Goal: Information Seeking & Learning: Learn about a topic

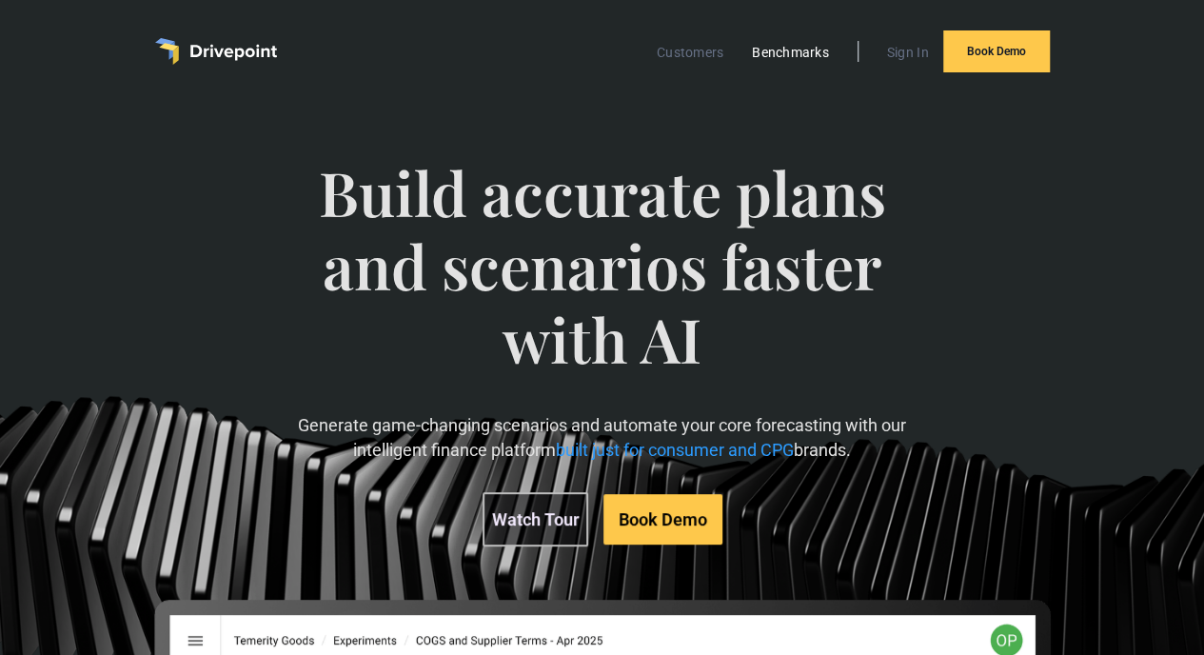
click at [786, 55] on link "Benchmarks" at bounding box center [791, 52] width 96 height 25
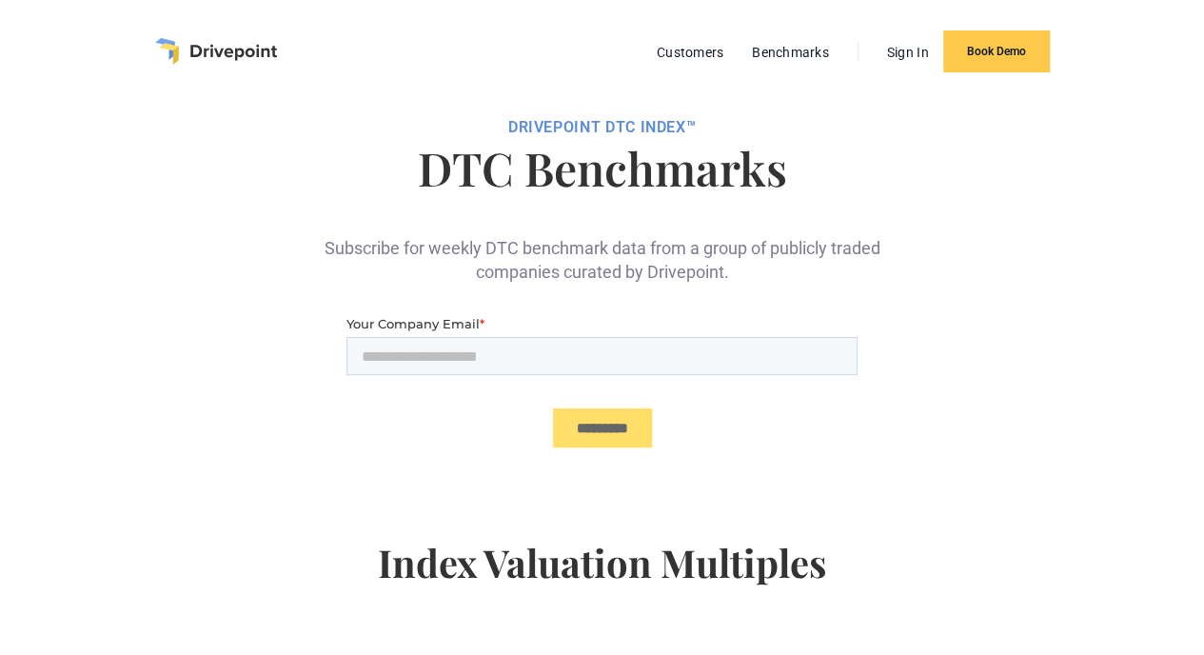
click at [727, 260] on div "Subscribe for weekly DTC benchmark data from a group of publicly traded compani…" at bounding box center [602, 245] width 571 height 78
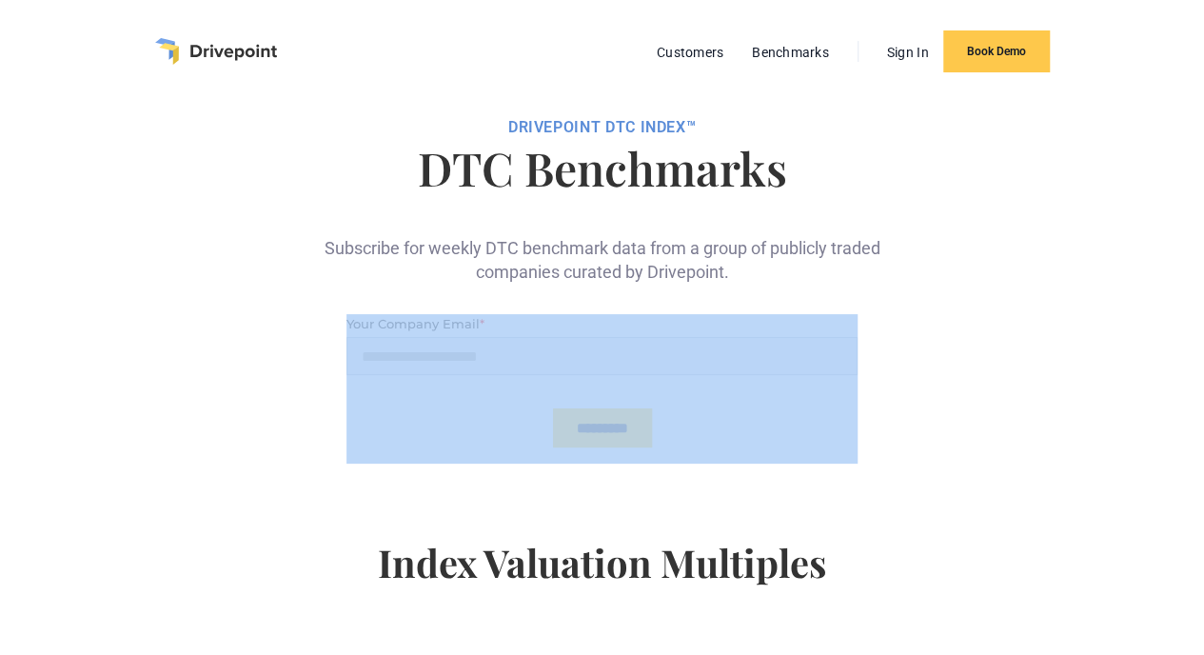
click at [727, 260] on div "Subscribe for weekly DTC benchmark data from a group of publicly traded compani…" at bounding box center [602, 245] width 571 height 78
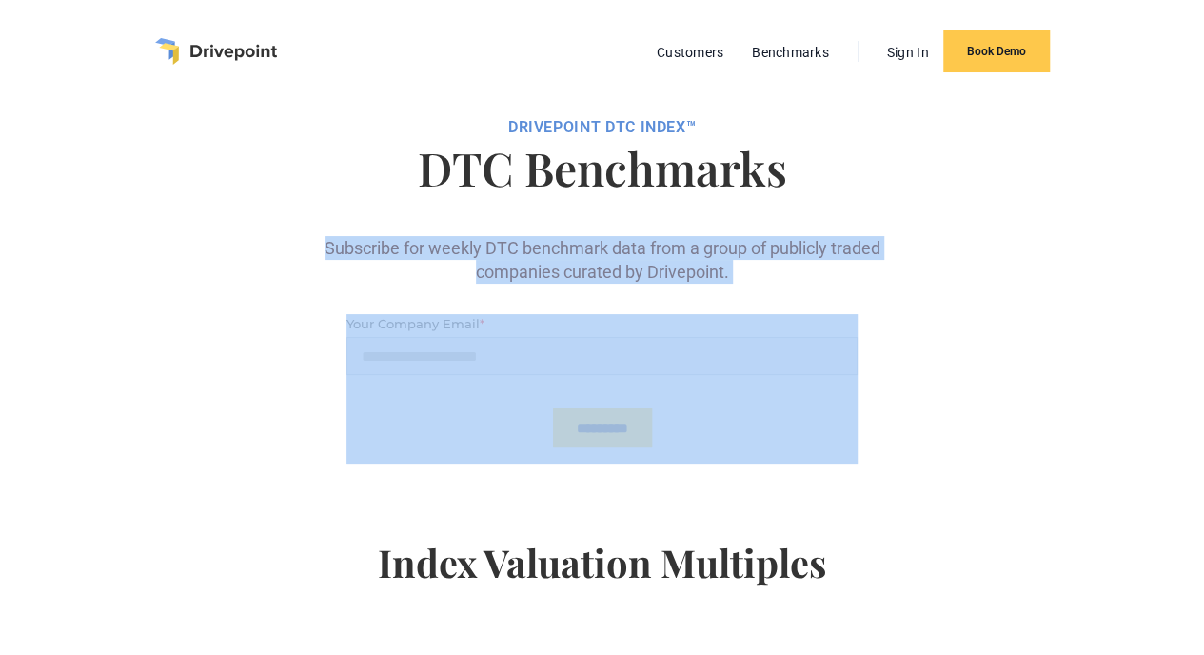
click at [727, 260] on div "Subscribe for weekly DTC benchmark data from a group of publicly traded compani…" at bounding box center [602, 245] width 571 height 78
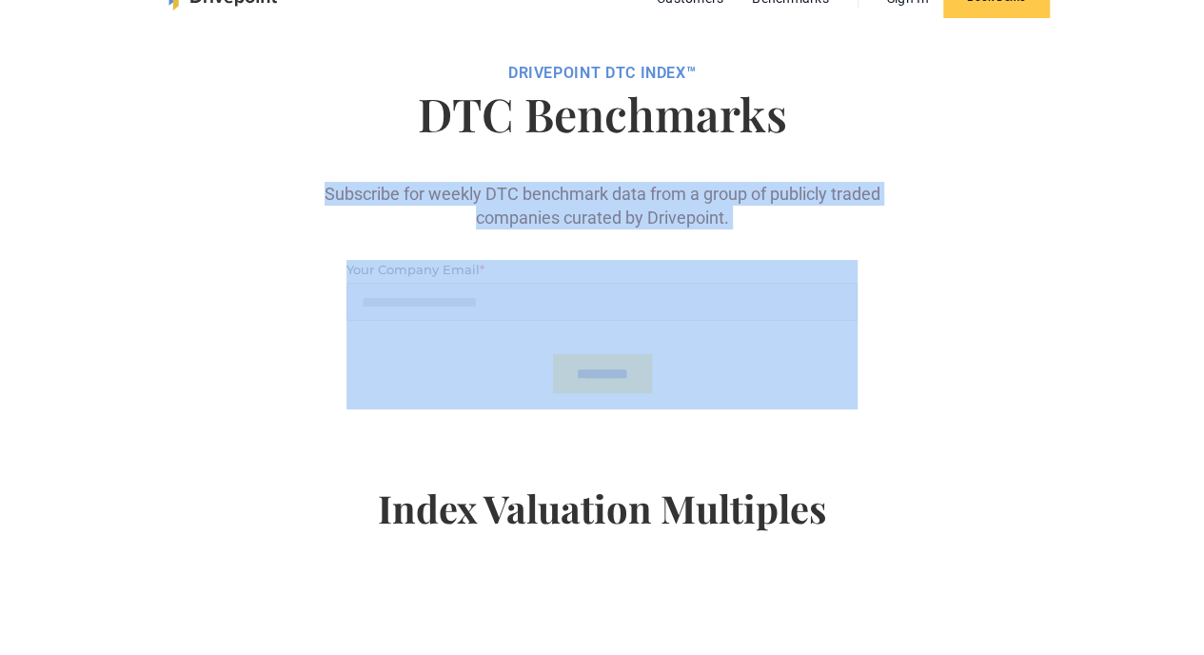
scroll to position [55, 0]
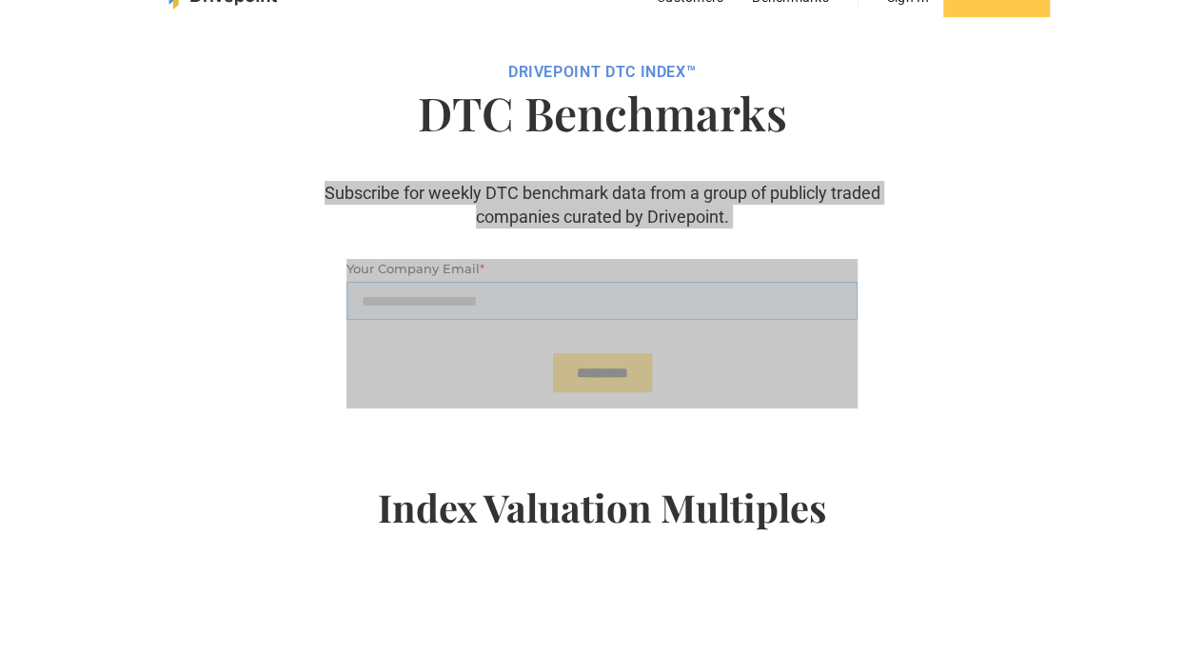
click at [719, 305] on input "Your Company Email *" at bounding box center [602, 301] width 511 height 38
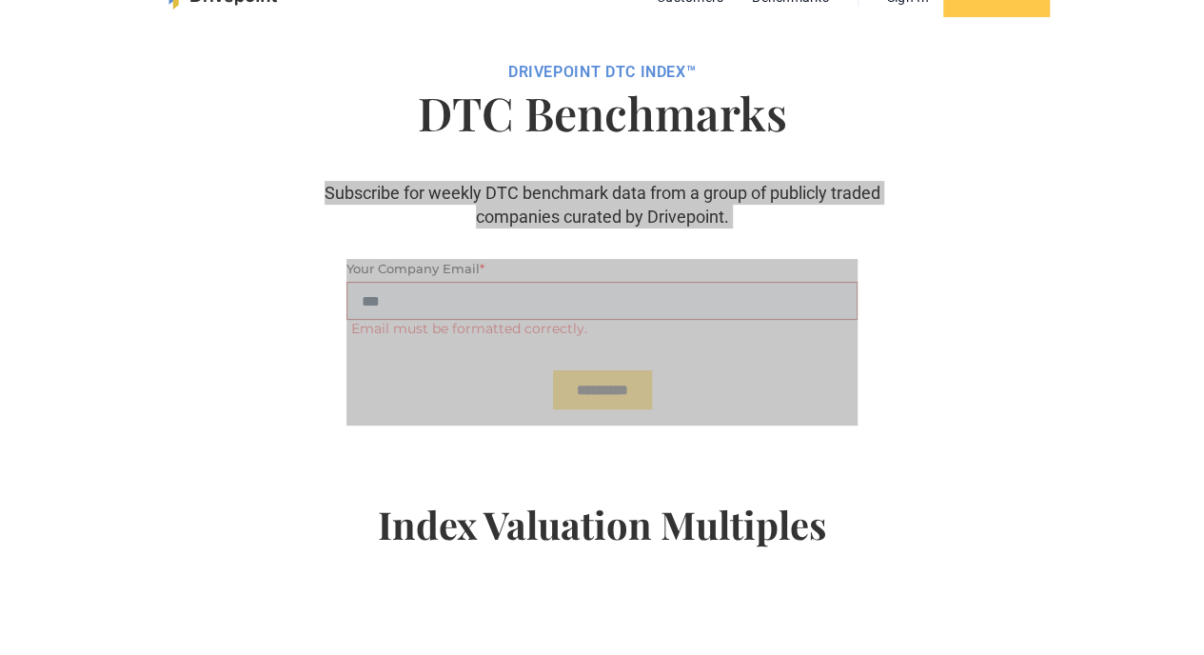
type input "**********"
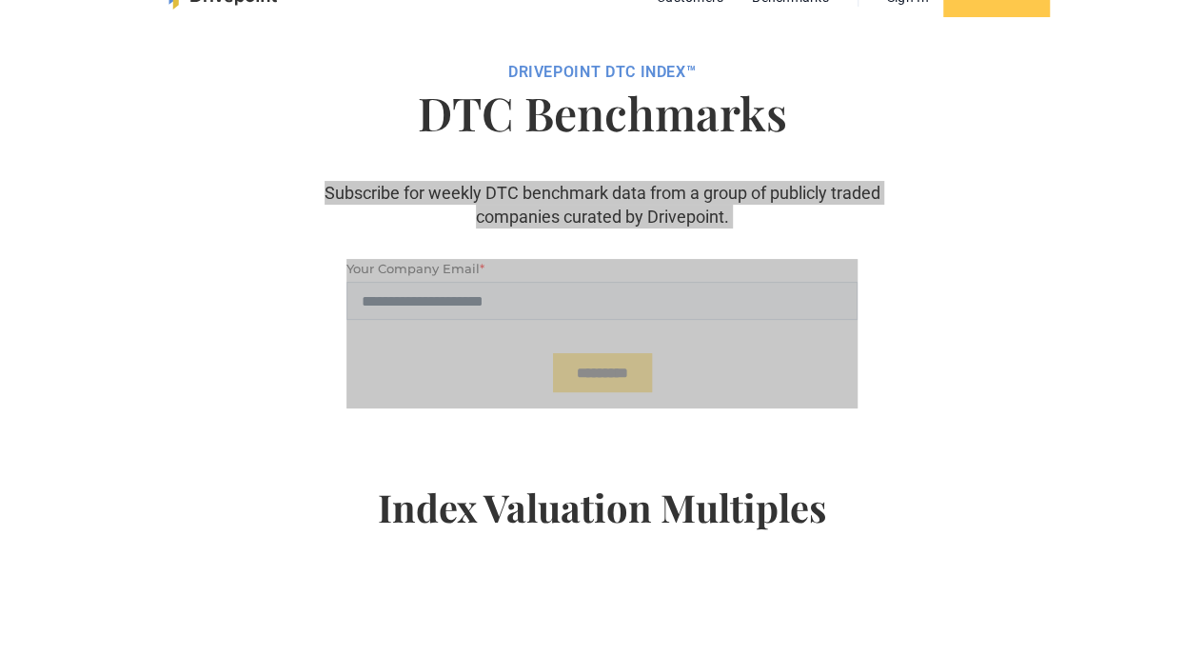
click at [632, 366] on input "*********" at bounding box center [602, 372] width 99 height 39
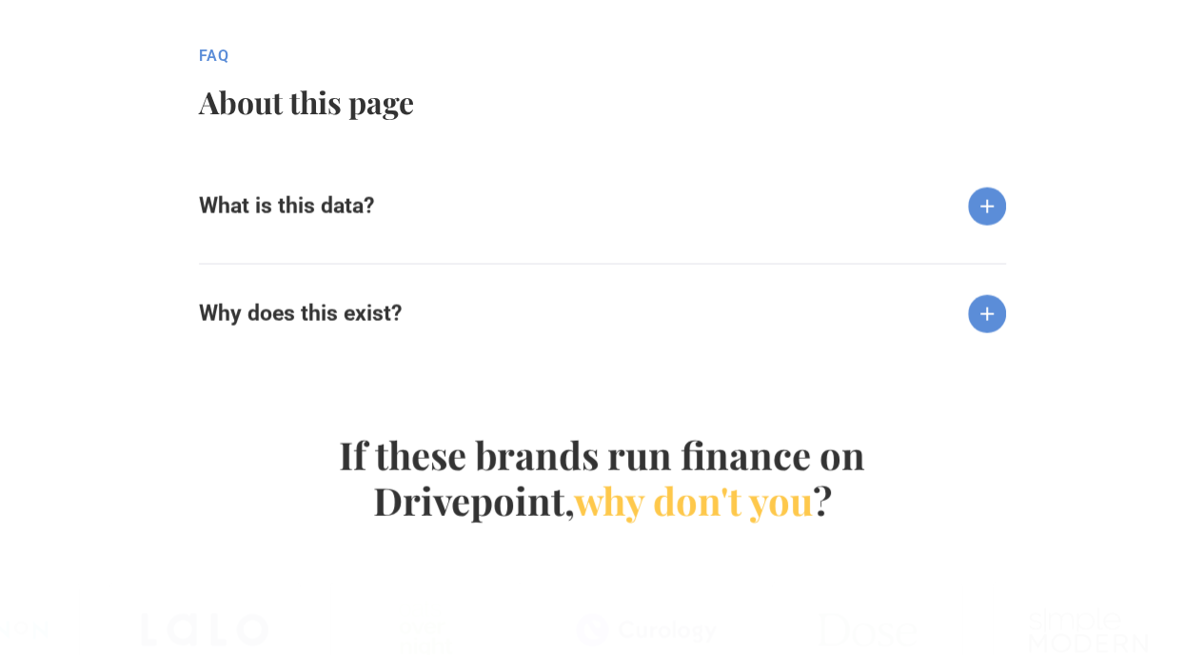
scroll to position [1882, 0]
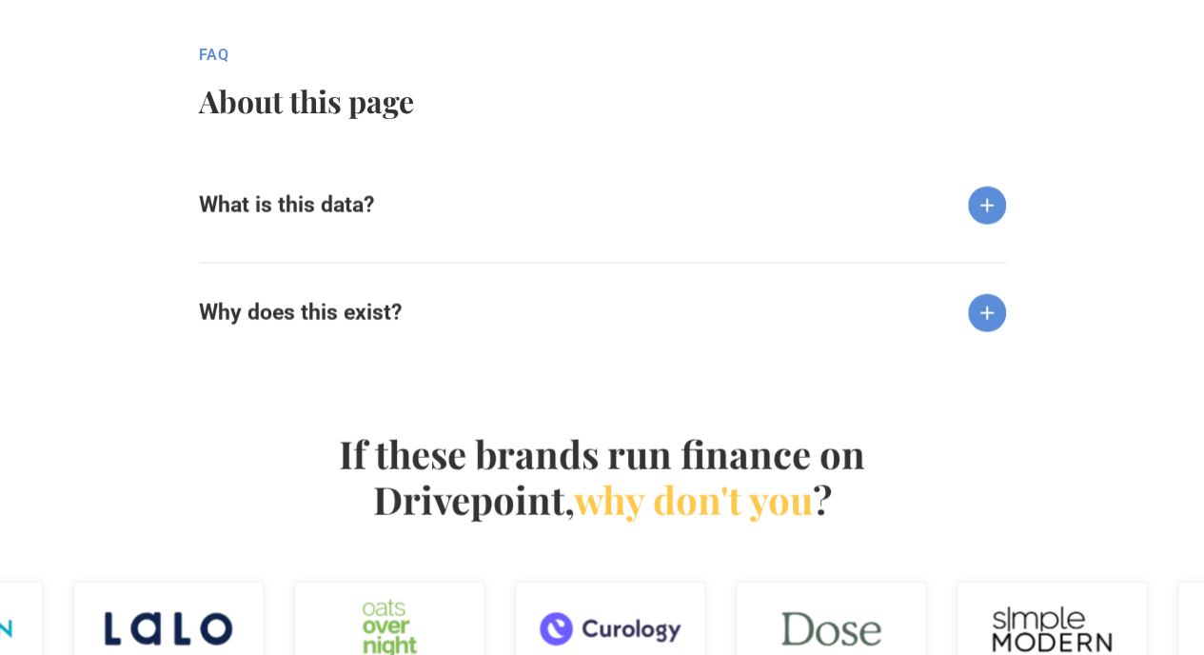
click at [565, 241] on div "What is this data? The public company data above is the first component of a br…" at bounding box center [602, 248] width 807 height 184
click at [463, 180] on div "What is this data?" at bounding box center [602, 190] width 807 height 69
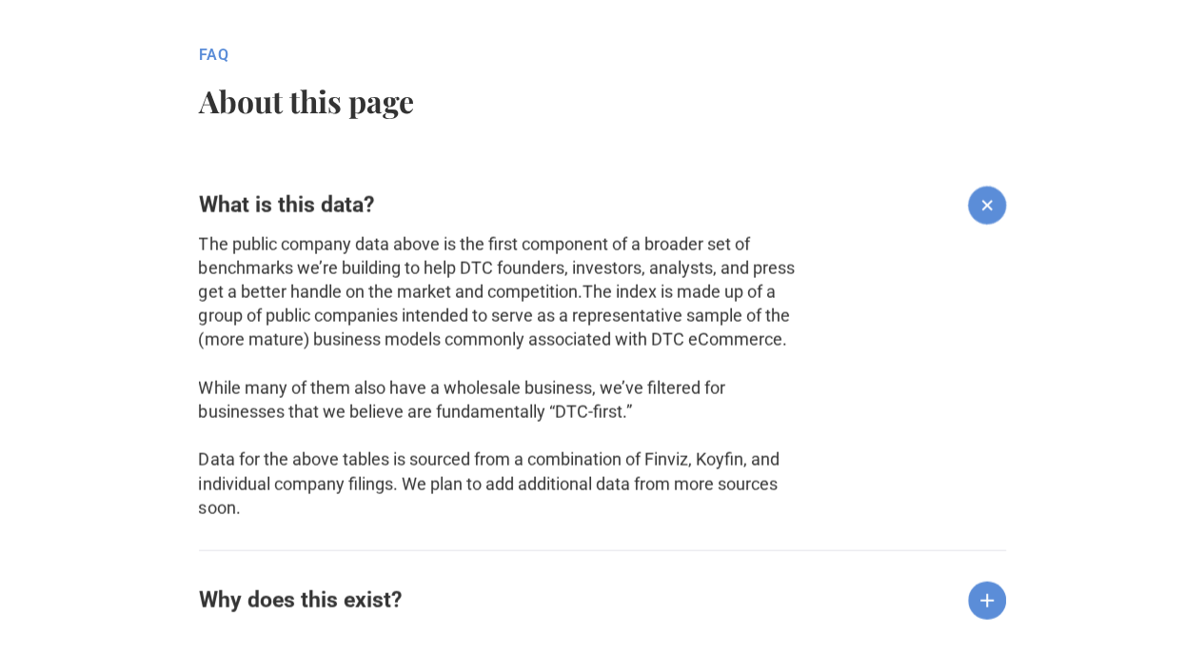
click at [463, 180] on div "What is this data?" at bounding box center [602, 190] width 807 height 69
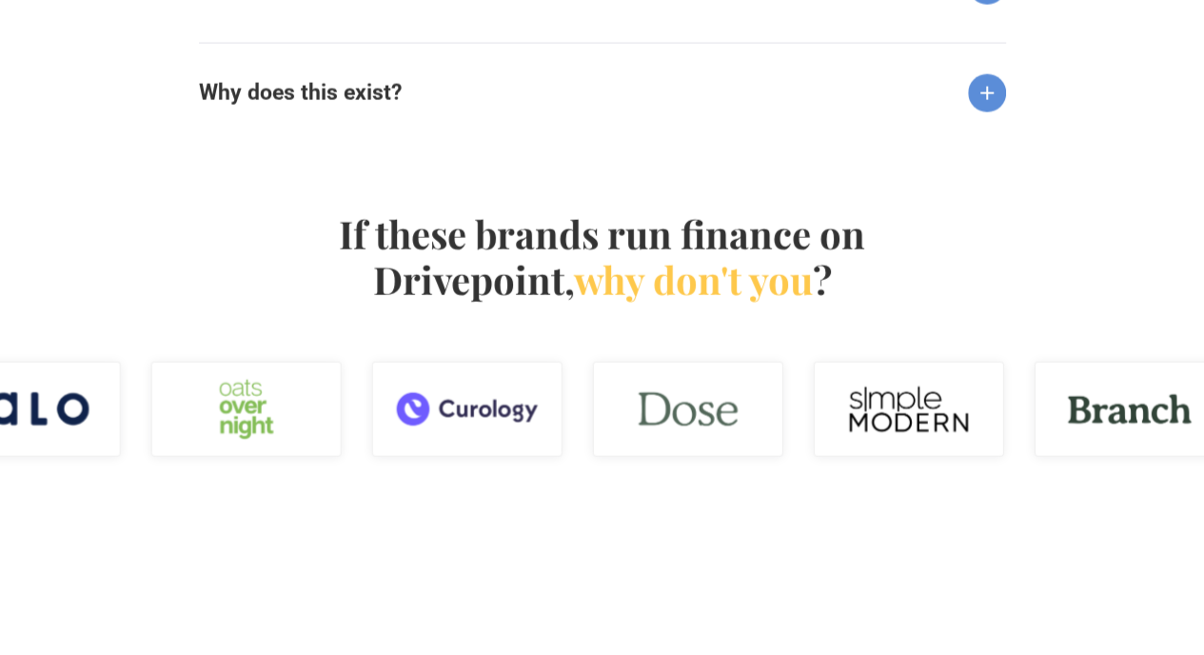
scroll to position [2103, 0]
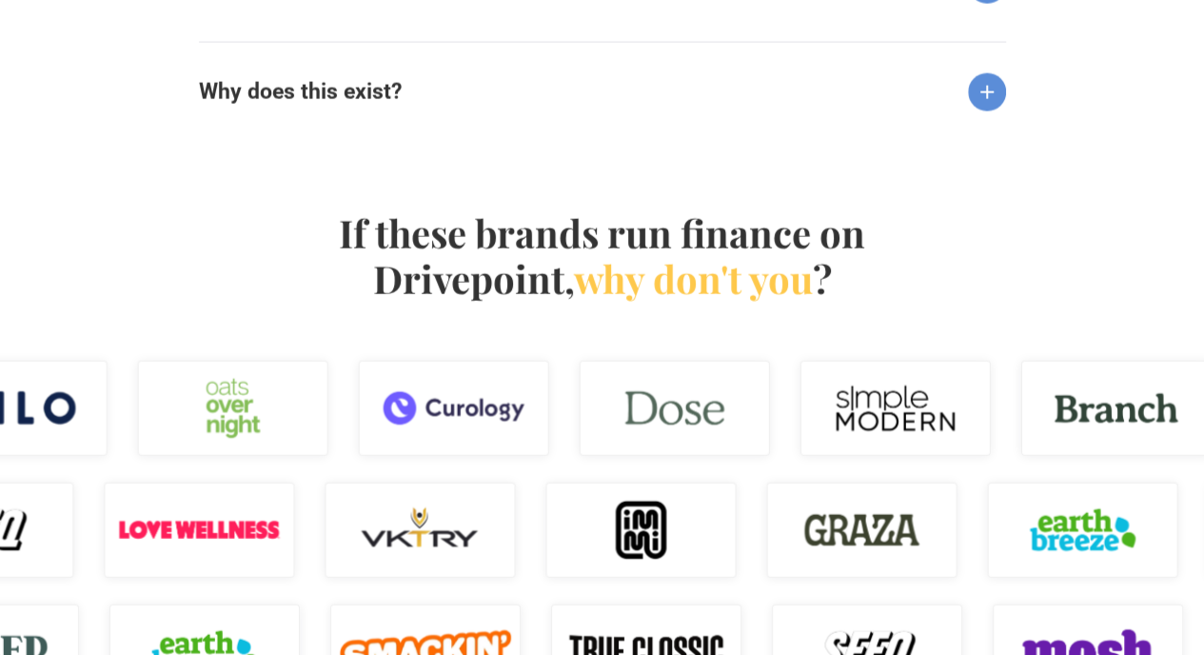
click at [516, 256] on h4 "If these brands run finance on Drivepoint, why don't you ?" at bounding box center [602, 255] width 546 height 91
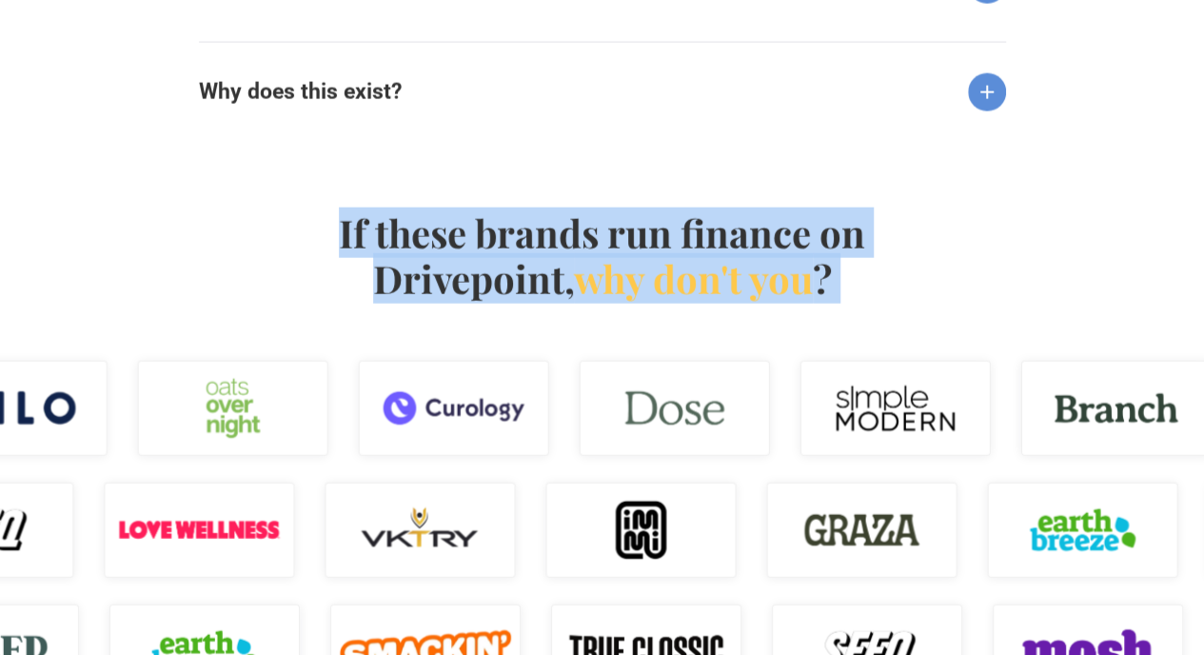
click at [516, 256] on h4 "If these brands run finance on Drivepoint, why don't you ?" at bounding box center [602, 255] width 546 height 91
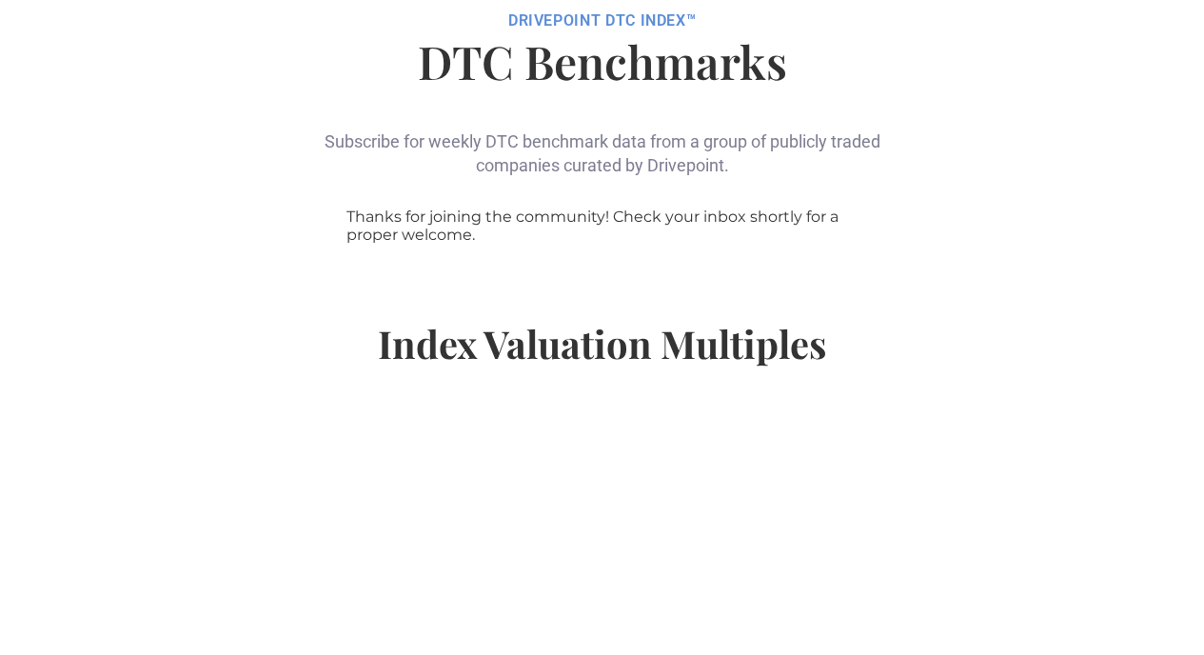
scroll to position [0, 0]
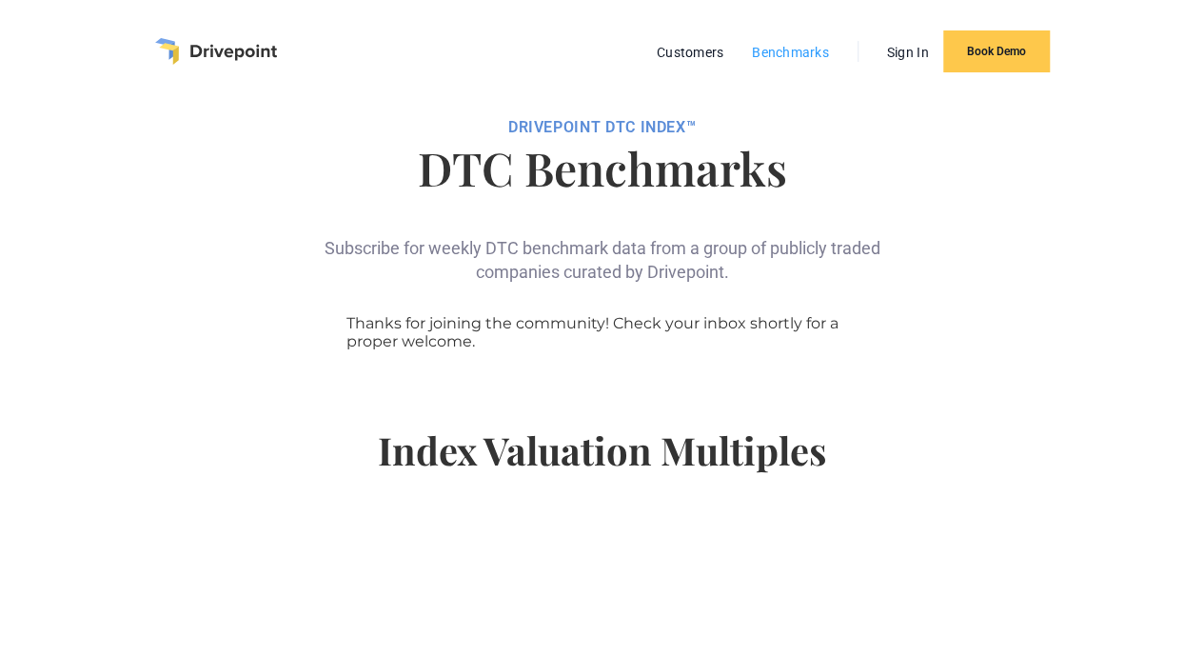
click at [791, 56] on link "Benchmarks" at bounding box center [791, 52] width 96 height 25
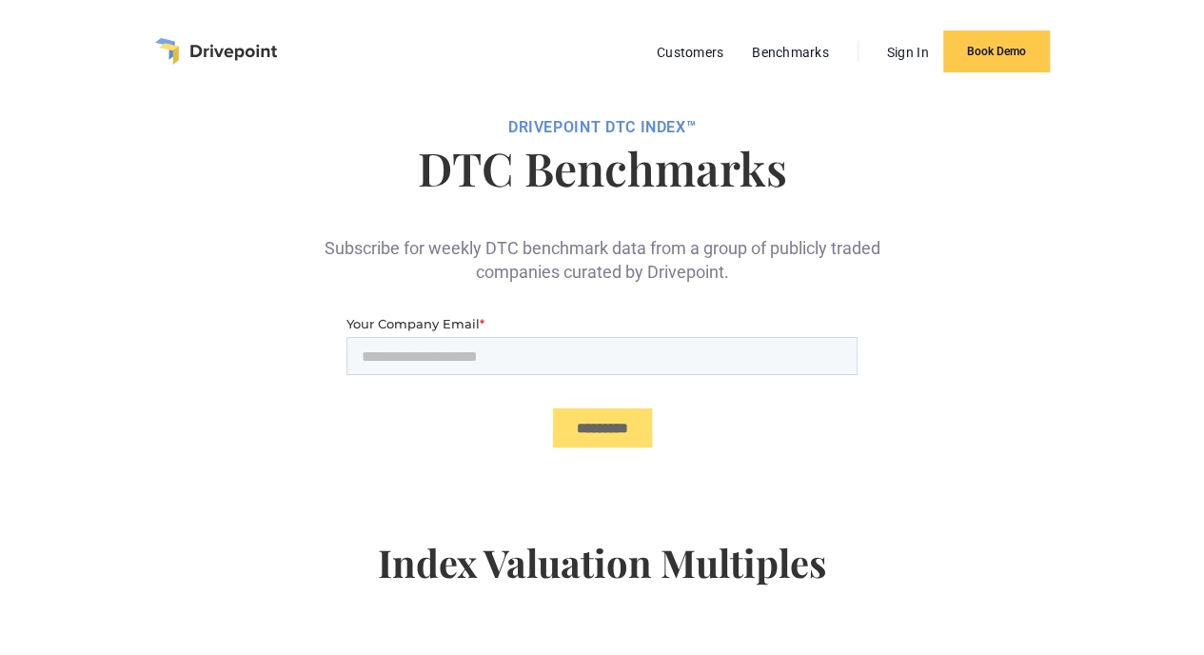
click at [716, 56] on link "Customers" at bounding box center [690, 52] width 86 height 25
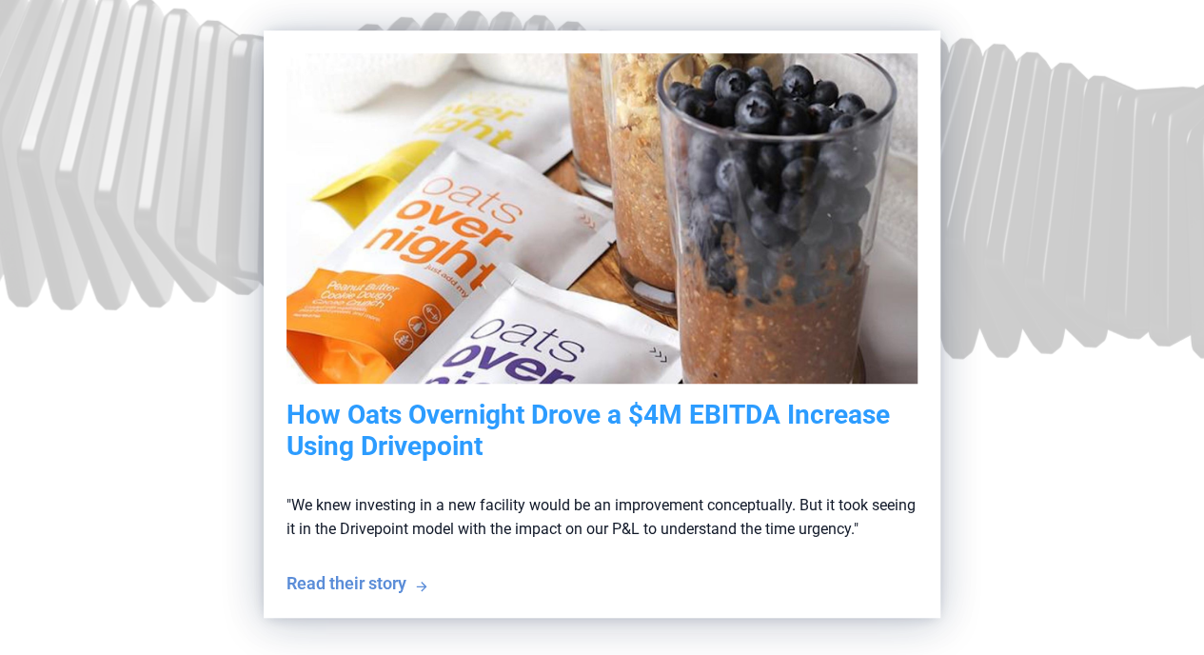
scroll to position [488, 0]
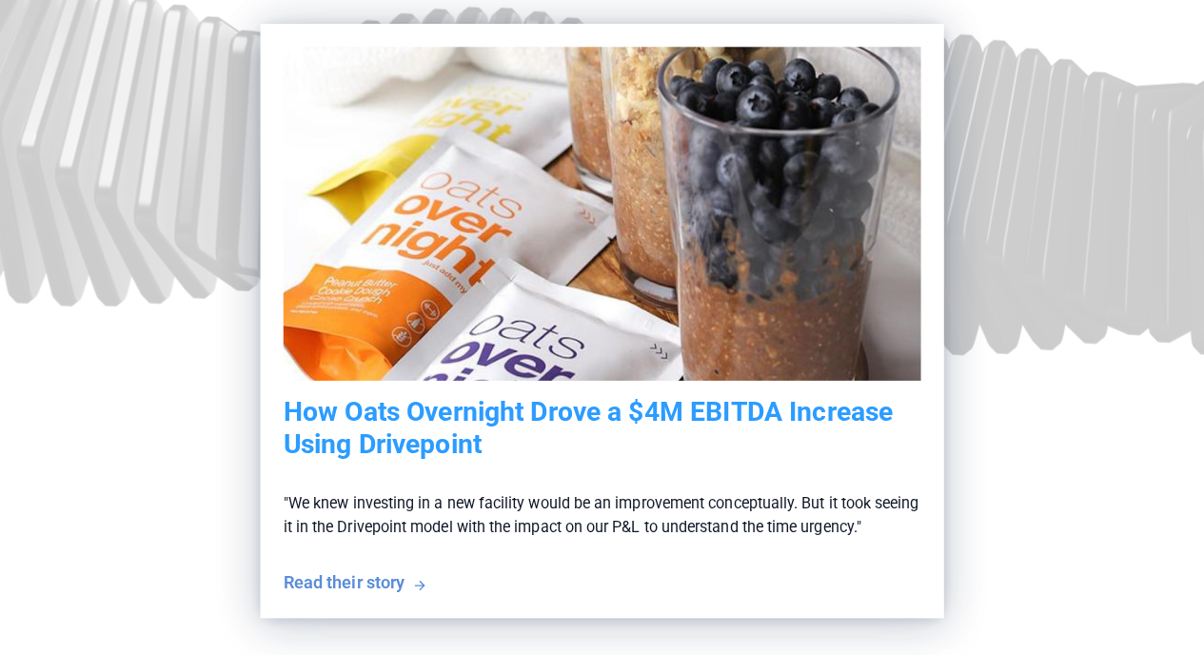
click at [721, 460] on p ""We knew investing in a new facility would be an improvement conceptually. But …" at bounding box center [603, 515] width 638 height 110
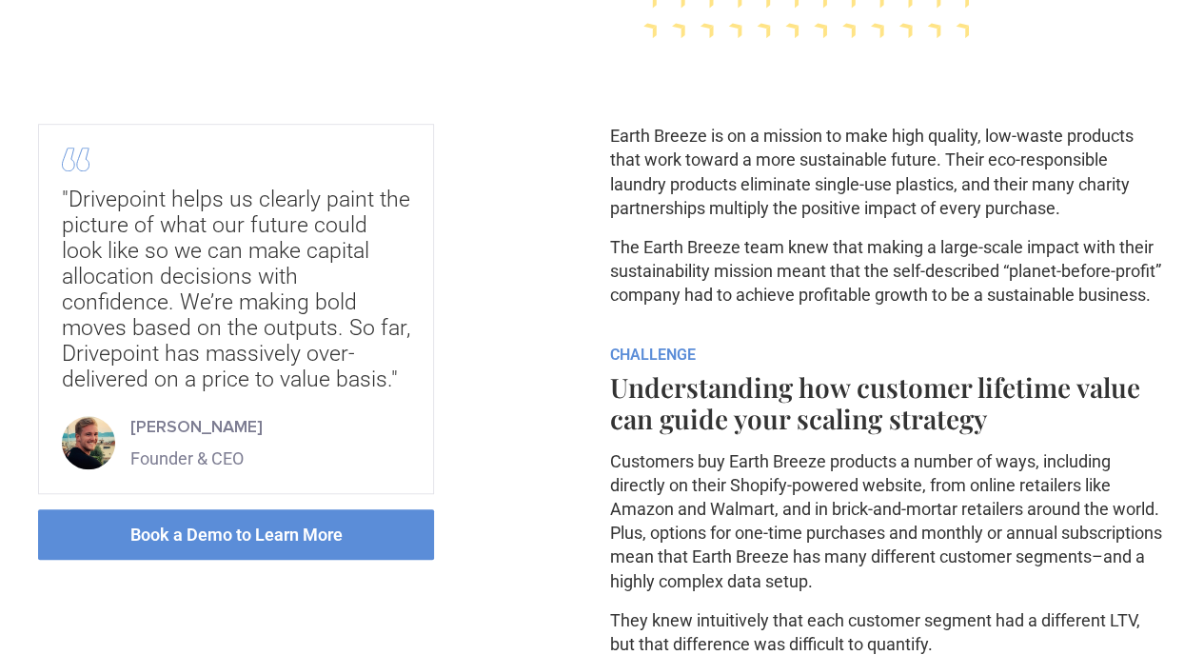
scroll to position [523, 0]
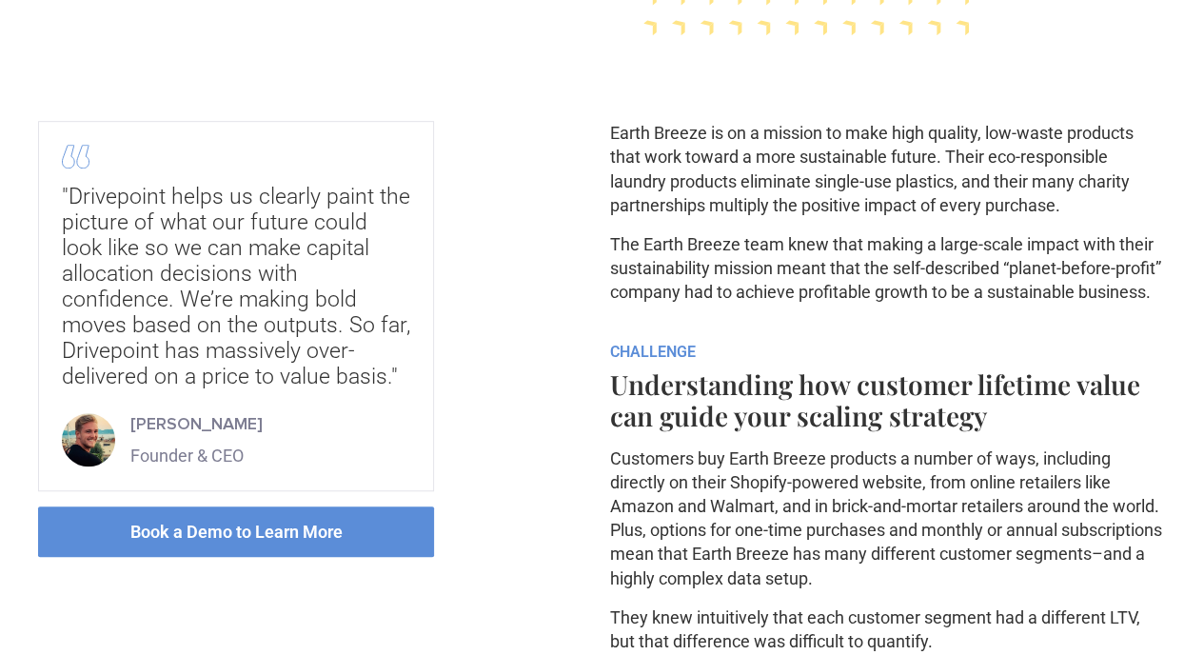
click at [726, 208] on p "Earth Breeze is on a mission to make high quality, low-waste products that work…" at bounding box center [888, 169] width 557 height 96
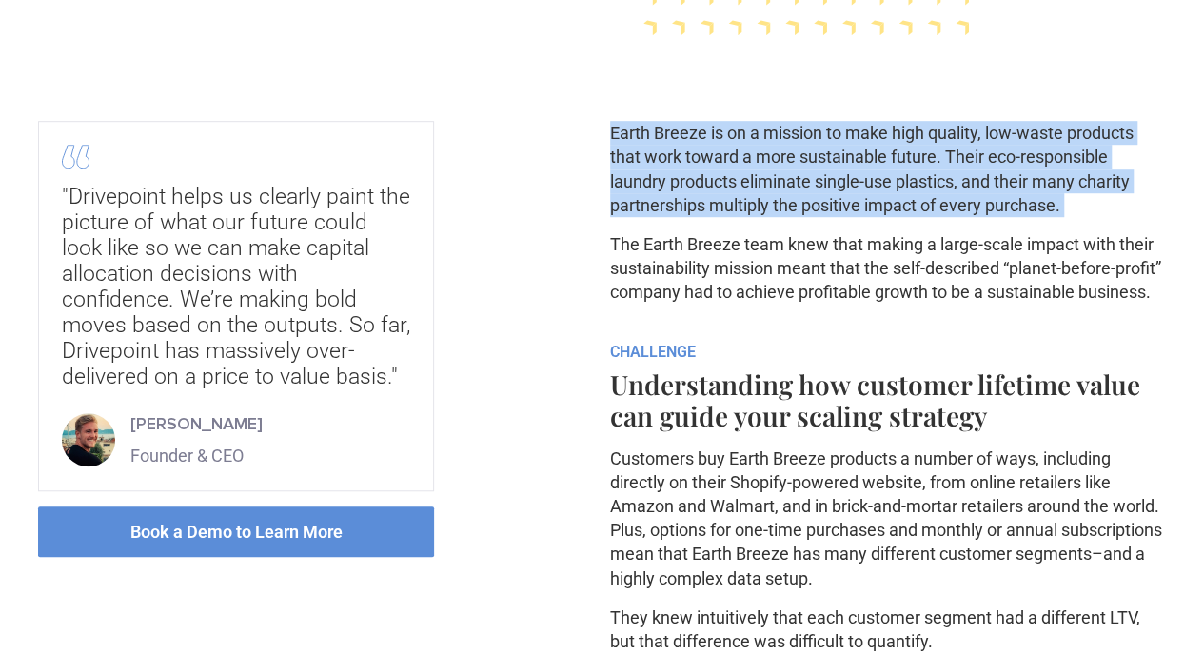
click at [726, 208] on p "Earth Breeze is on a mission to make high quality, low-waste products that work…" at bounding box center [888, 169] width 557 height 96
click at [779, 212] on p "Earth Breeze is on a mission to make high quality, low-waste products that work…" at bounding box center [888, 169] width 557 height 96
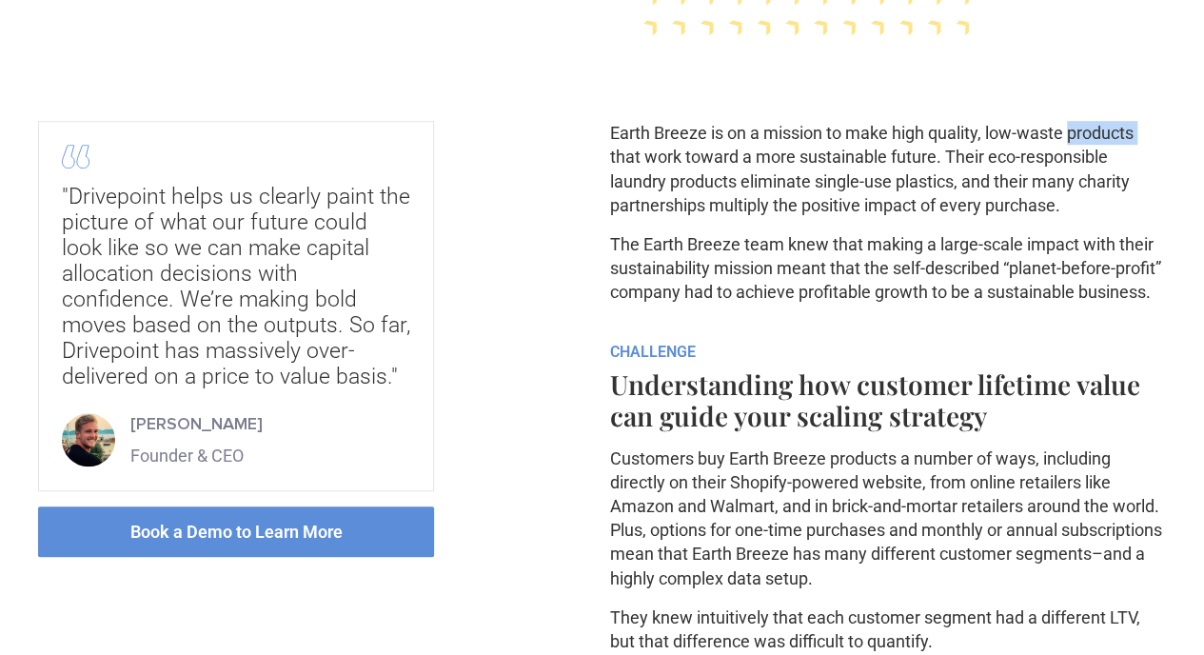
click at [779, 212] on p "Earth Breeze is on a mission to make high quality, low-waste products that work…" at bounding box center [888, 169] width 557 height 96
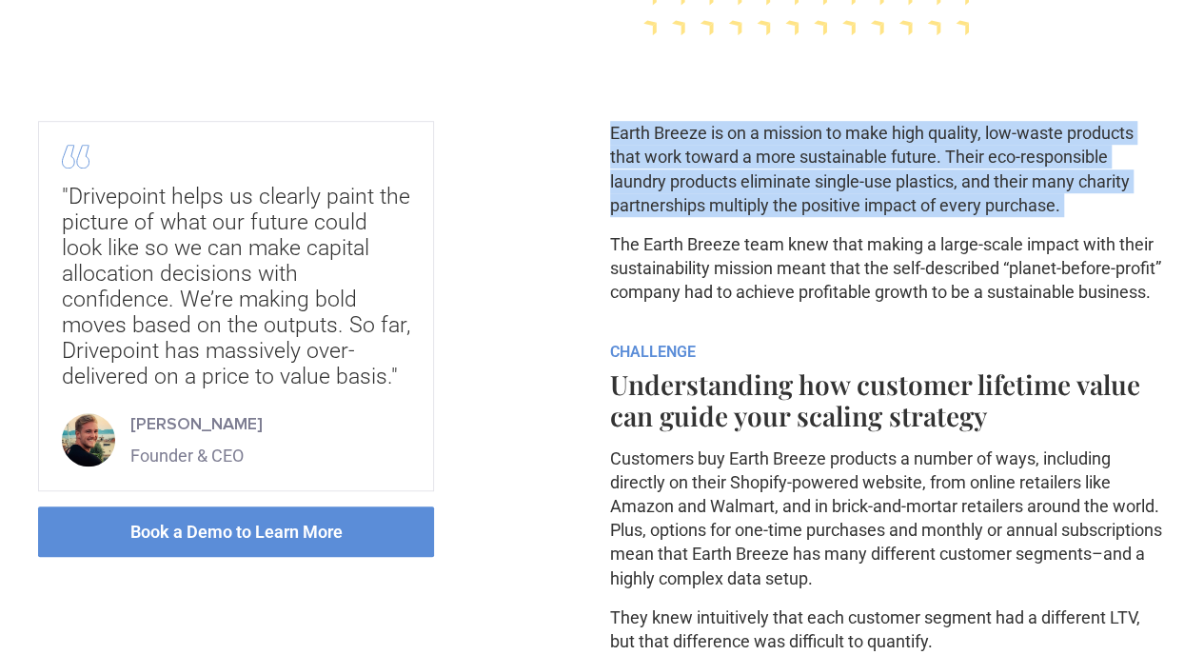
click at [779, 212] on p "Earth Breeze is on a mission to make high quality, low-waste products that work…" at bounding box center [888, 169] width 557 height 96
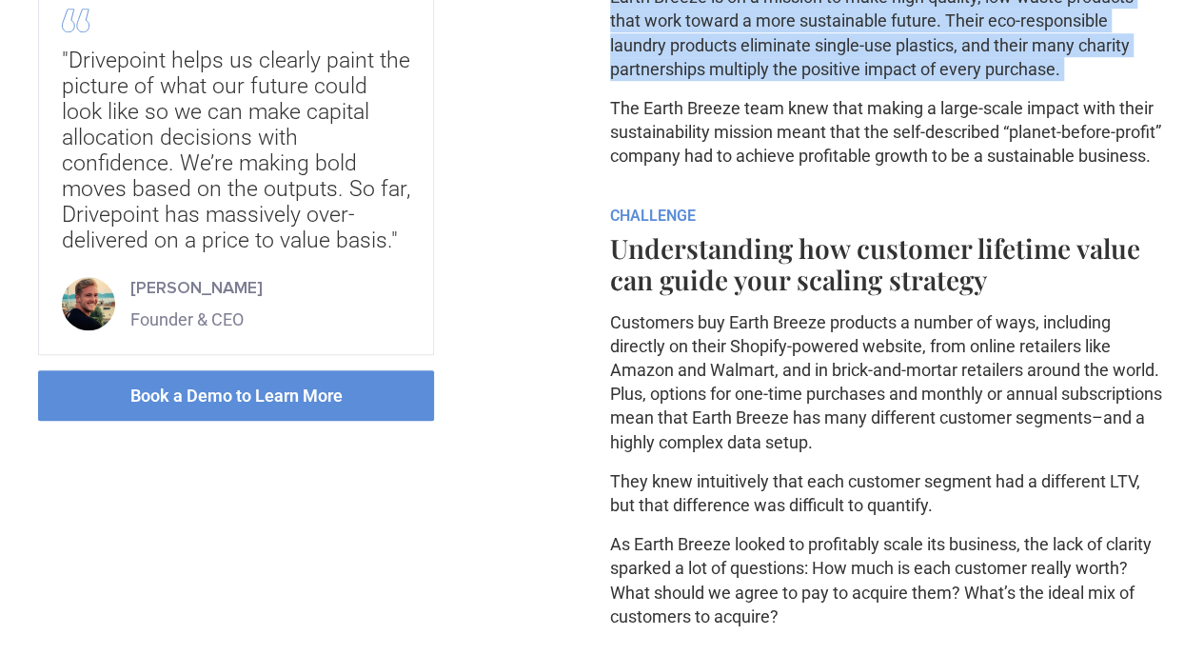
scroll to position [660, 0]
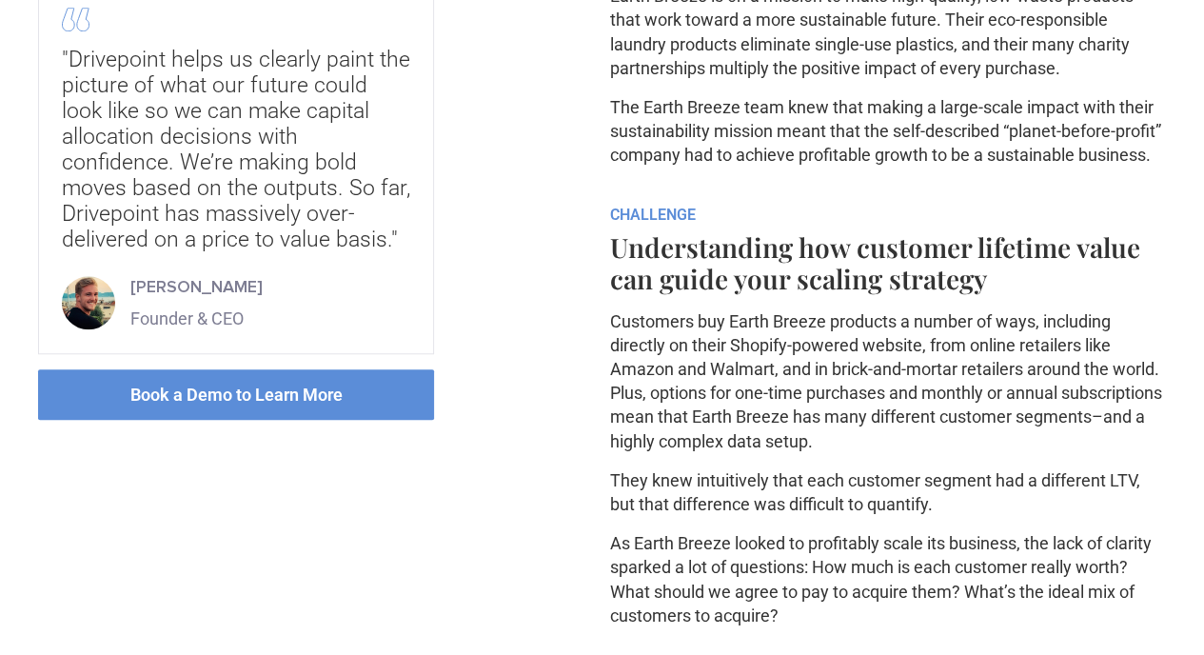
click at [779, 168] on p "The Earth Breeze team knew that making a large-scale impact with their sustaina…" at bounding box center [888, 131] width 557 height 72
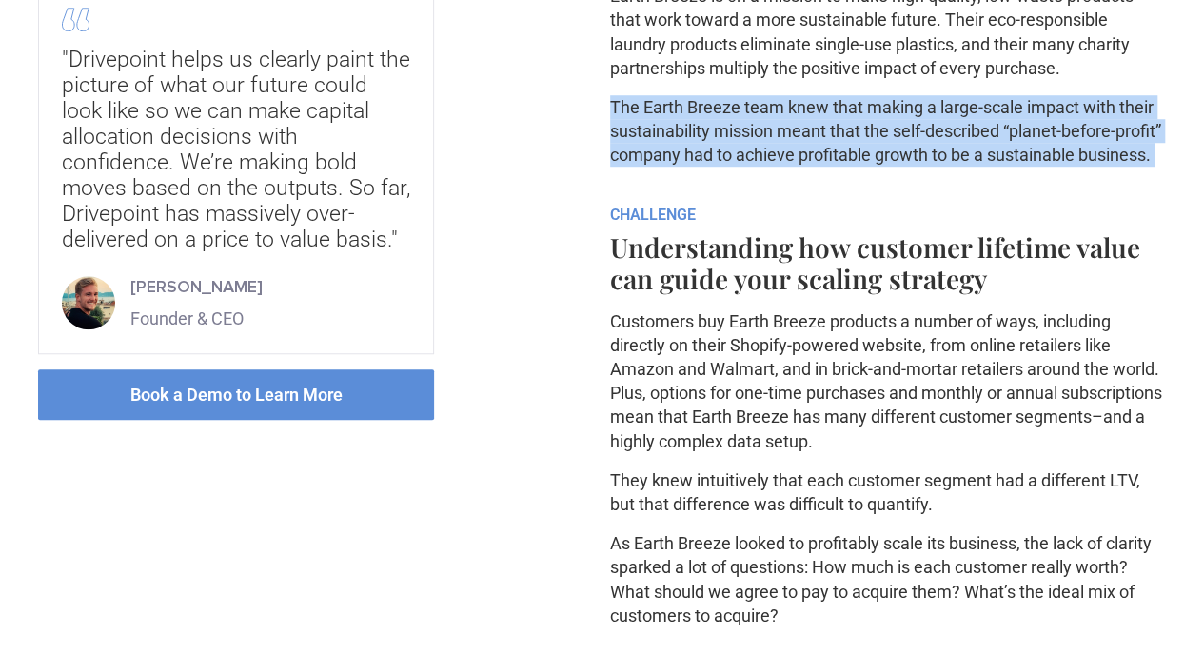
click at [779, 168] on p "The Earth Breeze team knew that making a large-scale impact with their sustaina…" at bounding box center [888, 131] width 557 height 72
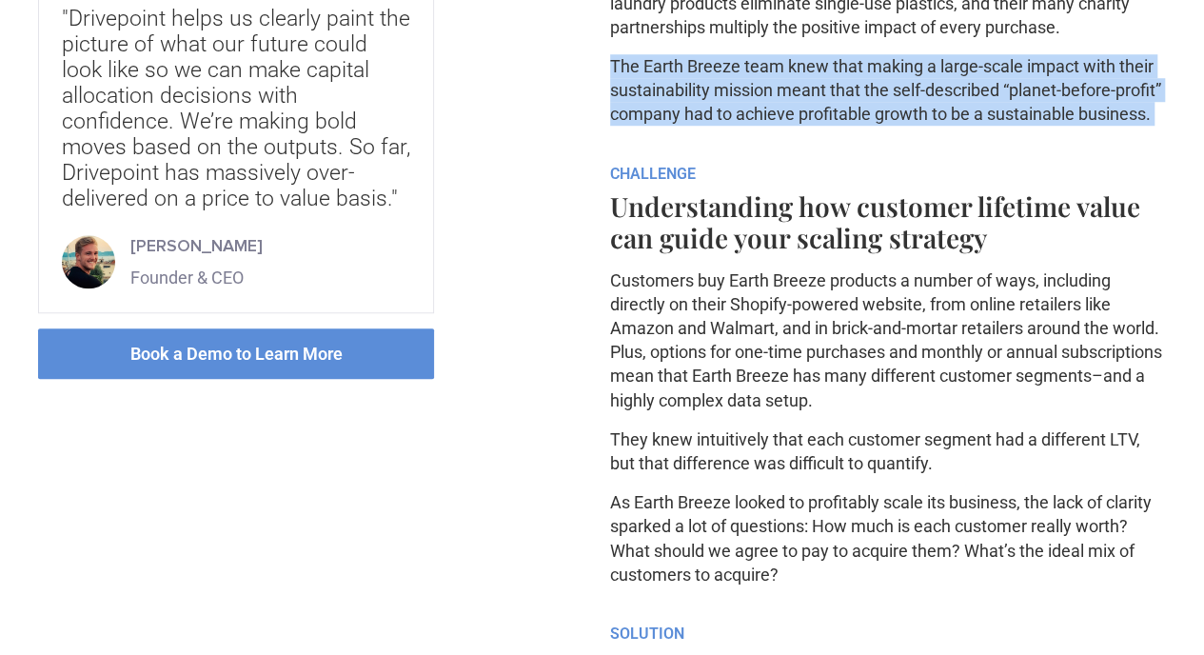
scroll to position [702, 0]
click at [779, 126] on p "The Earth Breeze team knew that making a large-scale impact with their sustaina…" at bounding box center [888, 89] width 557 height 72
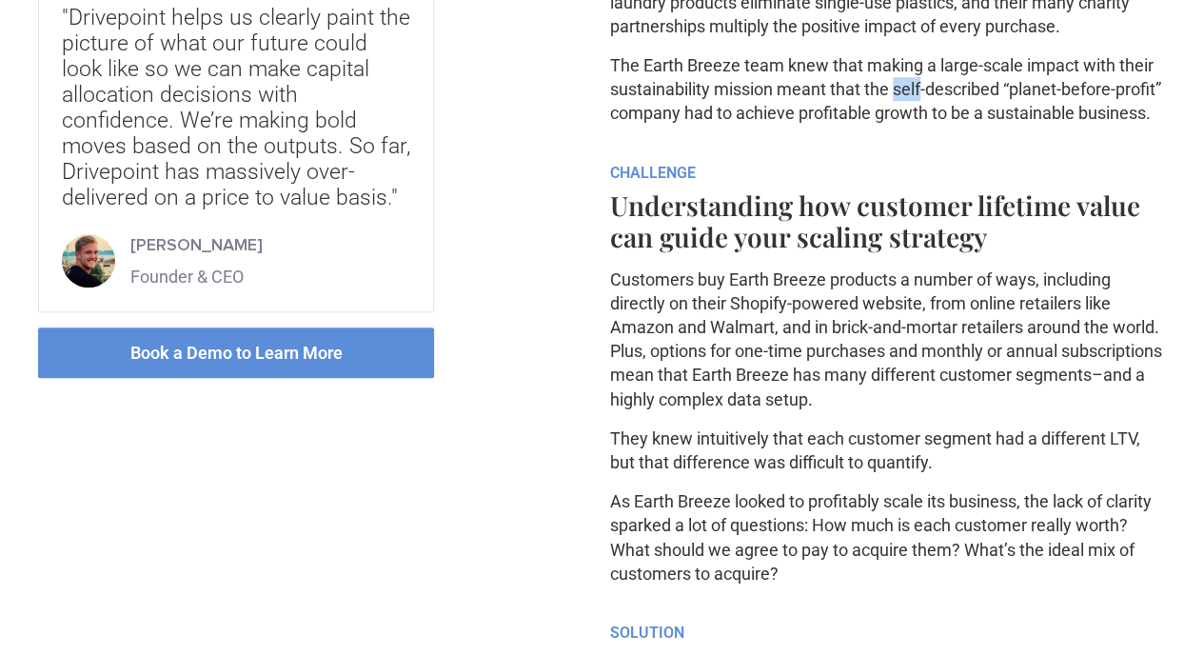
click at [779, 126] on p "The Earth Breeze team knew that making a large-scale impact with their sustaina…" at bounding box center [888, 89] width 557 height 72
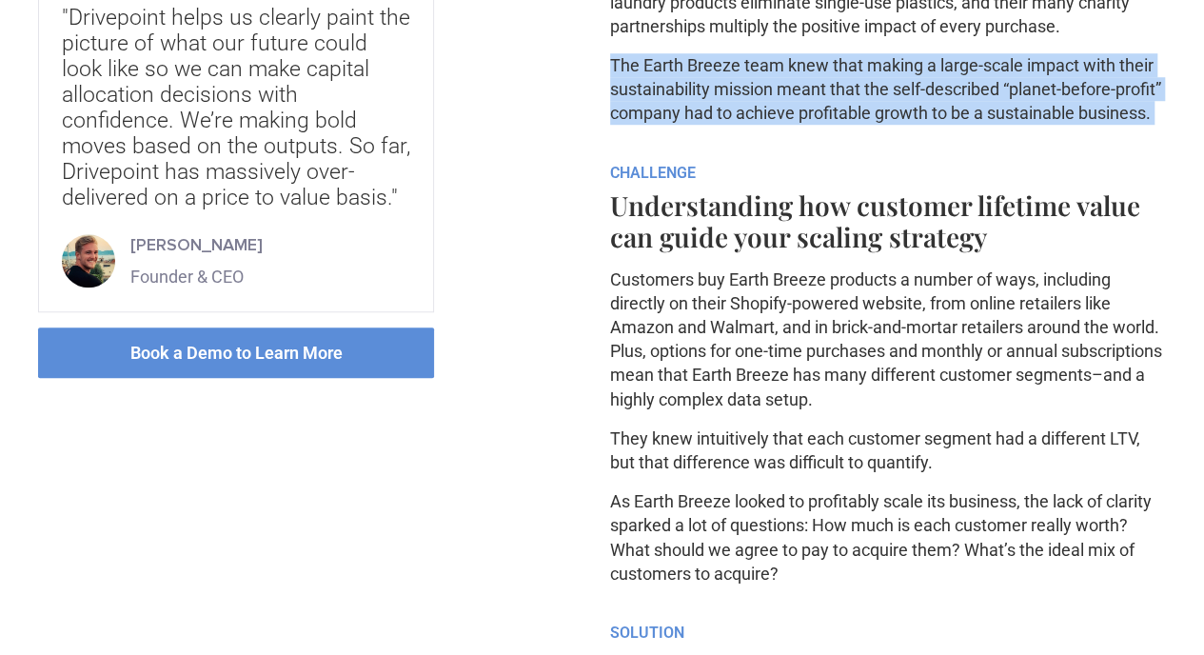
click at [779, 126] on p "The Earth Breeze team knew that making a large-scale impact with their sustaina…" at bounding box center [888, 89] width 557 height 72
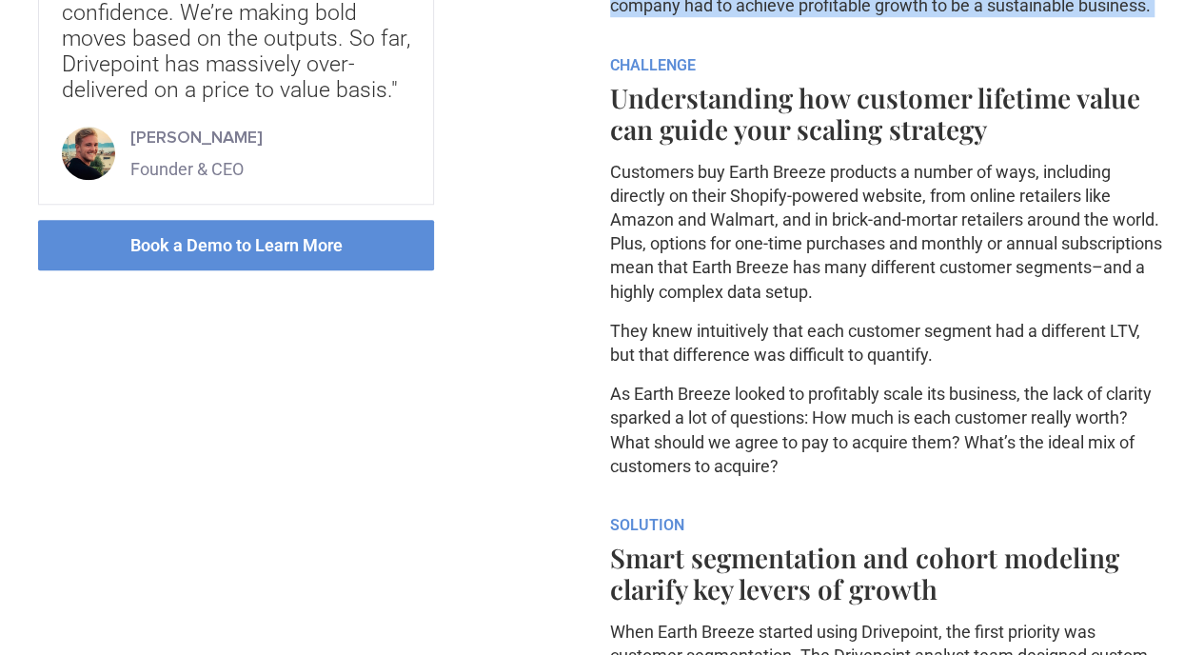
scroll to position [811, 0]
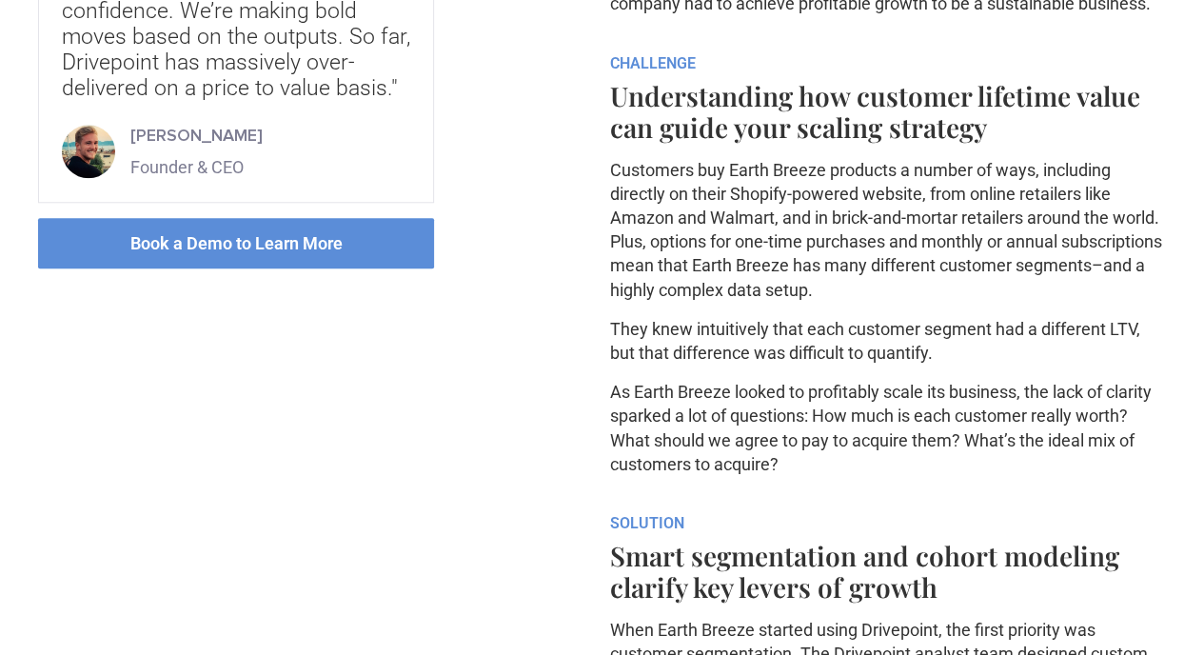
click at [798, 143] on h4 "Understanding how customer lifetime value can guide your scaling strategy" at bounding box center [888, 111] width 557 height 63
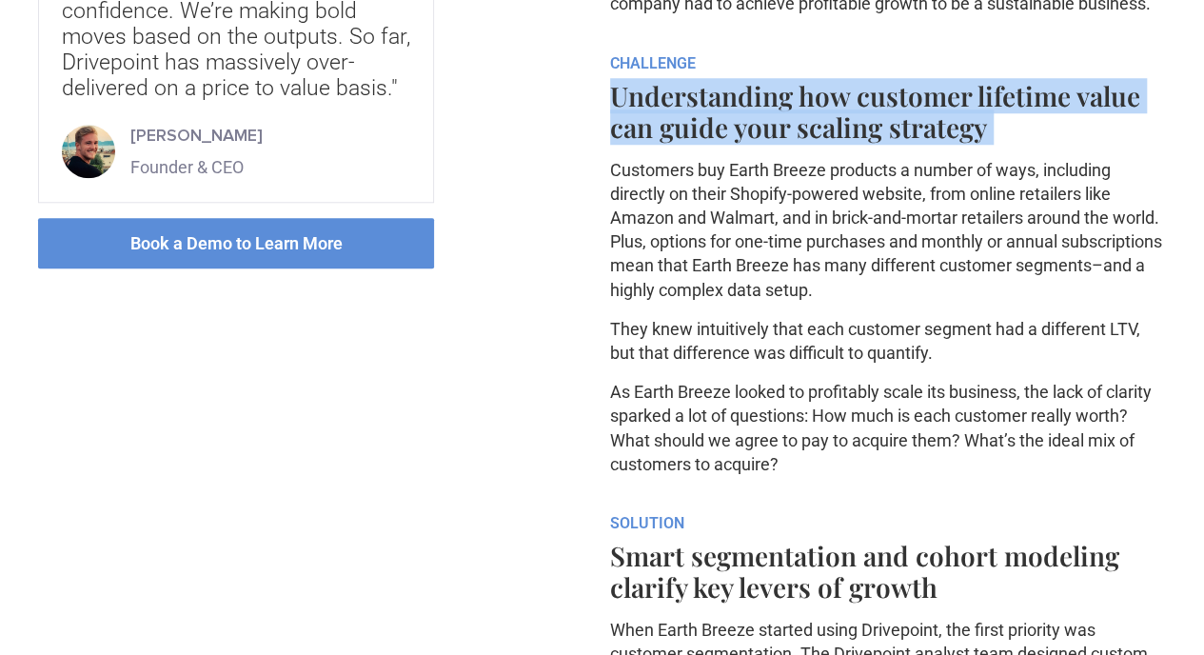
click at [798, 143] on h4 "Understanding how customer lifetime value can guide your scaling strategy" at bounding box center [888, 111] width 557 height 63
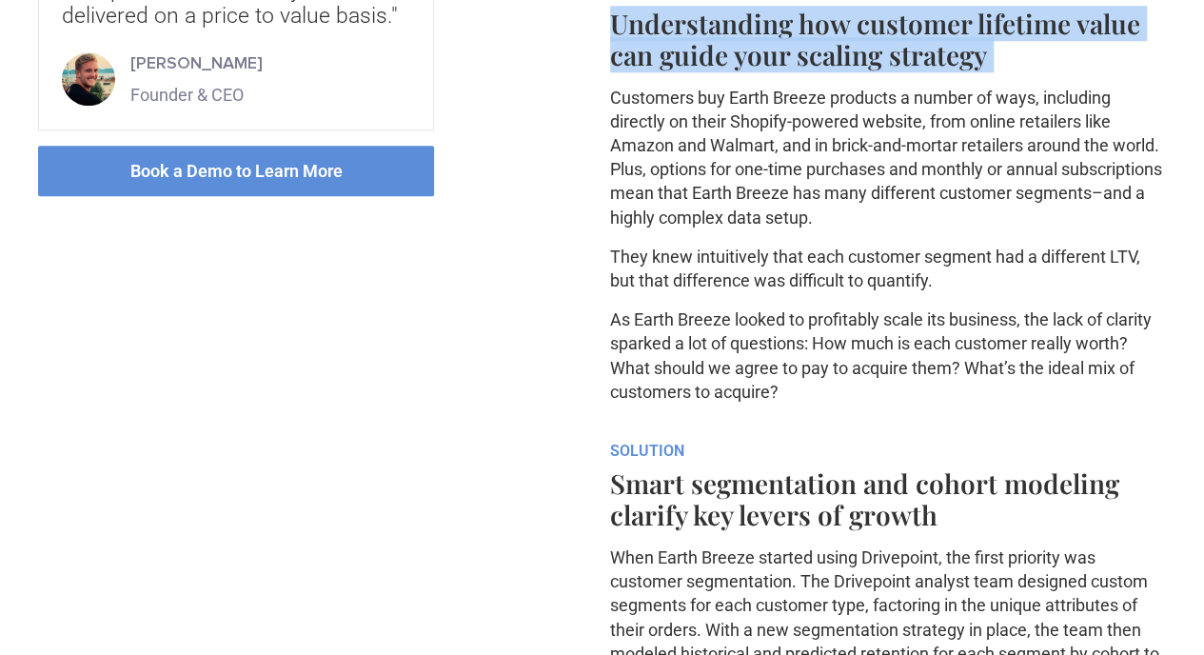
scroll to position [891, 0]
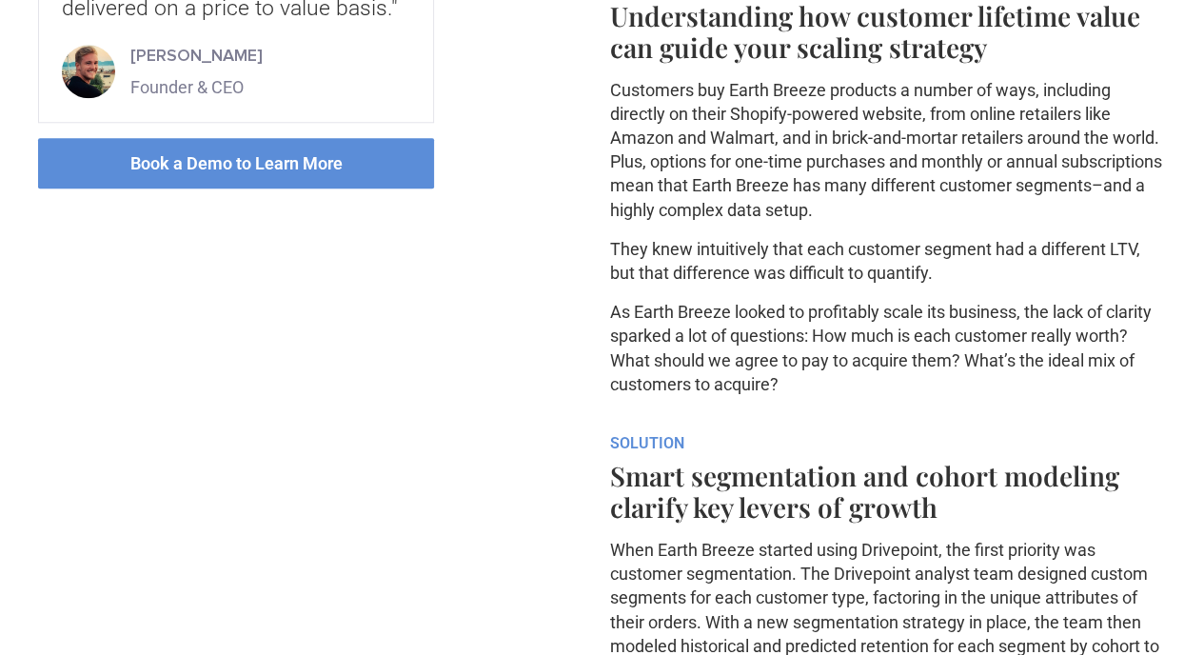
click at [771, 222] on p "Customers buy Earth Breeze products a number of ways, including directly on the…" at bounding box center [888, 150] width 557 height 144
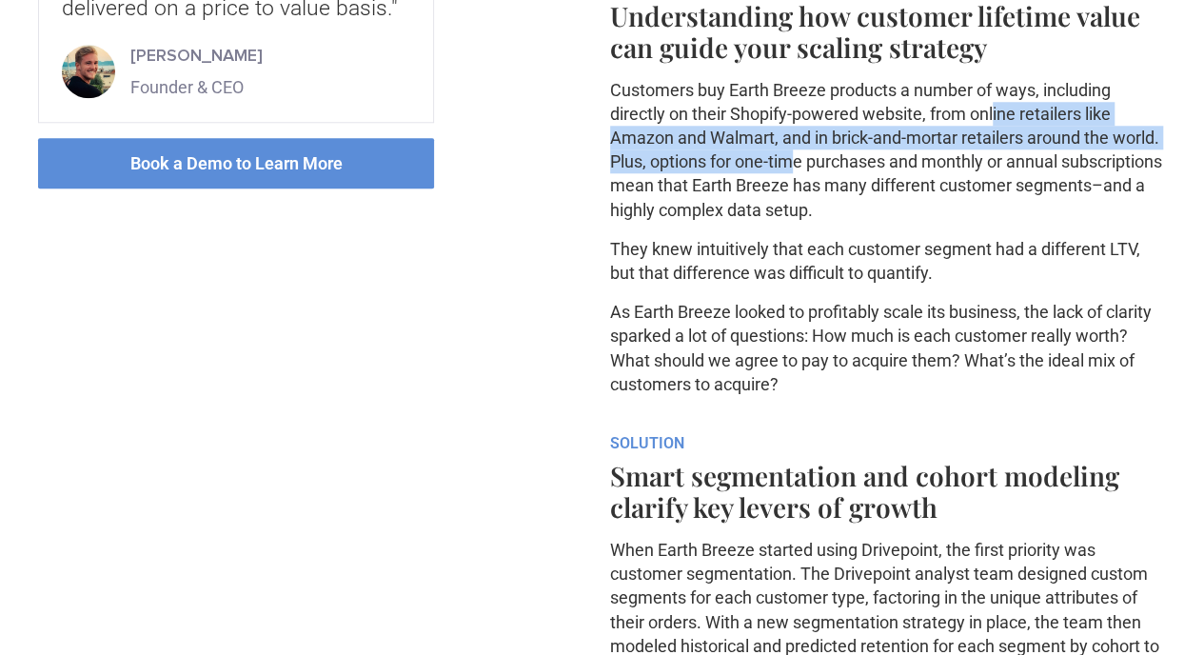
drag, startPoint x: 788, startPoint y: 318, endPoint x: 927, endPoint y: 367, distance: 147.5
click at [927, 222] on p "Customers buy Earth Breeze products a number of ways, including directly on the…" at bounding box center [888, 150] width 557 height 144
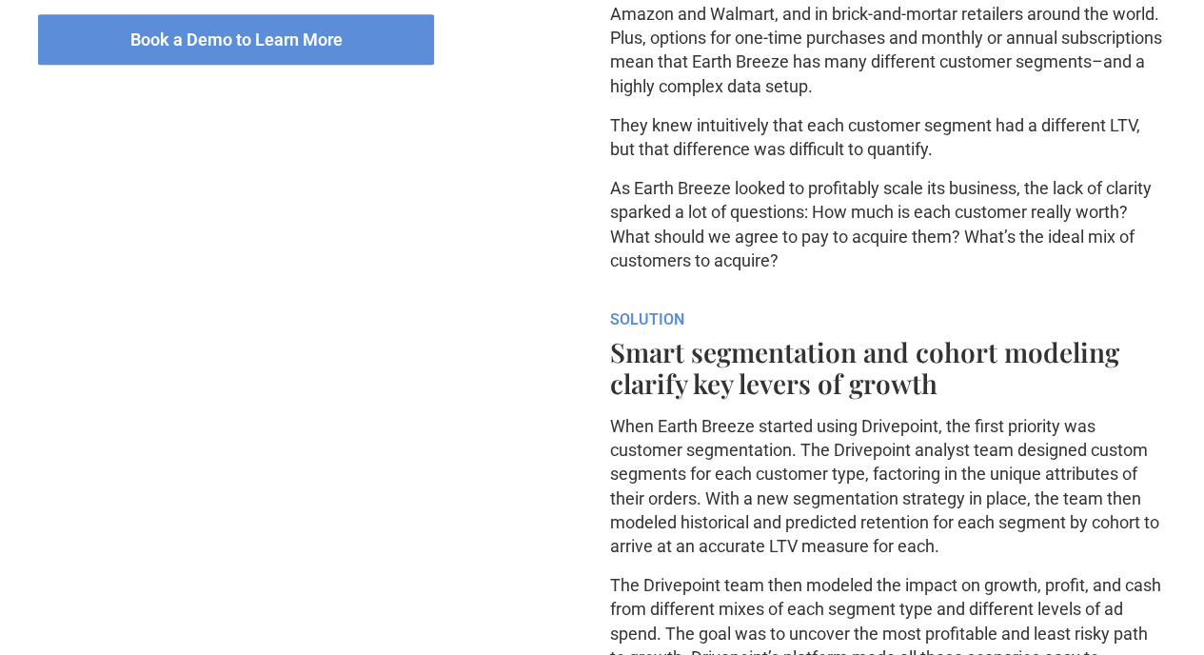
scroll to position [1017, 0]
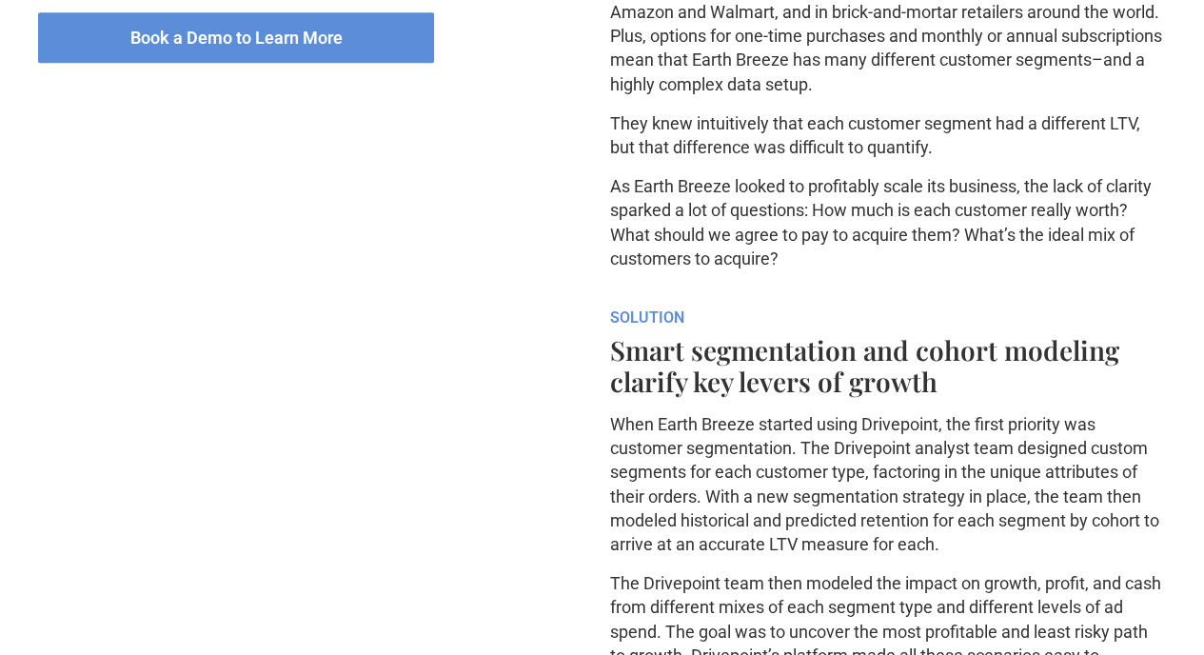
click at [807, 270] on p "As Earth Breeze looked to profitably scale its business, the lack of clarity sp…" at bounding box center [888, 222] width 557 height 96
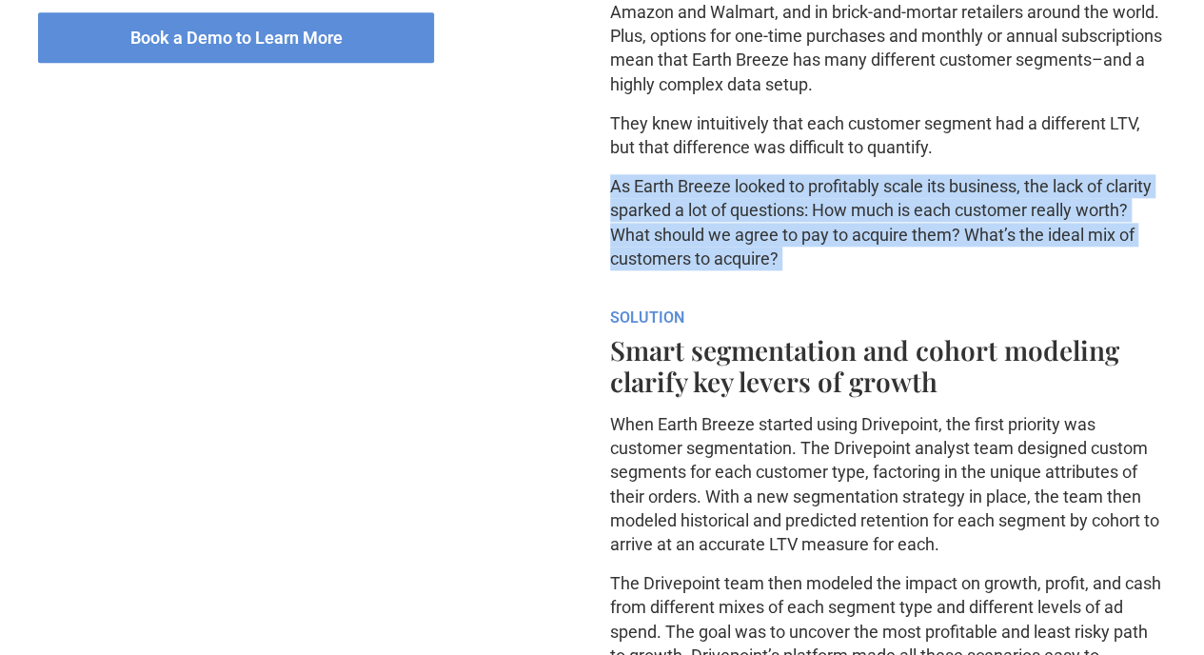
click at [807, 270] on p "As Earth Breeze looked to profitably scale its business, the lack of clarity sp…" at bounding box center [888, 222] width 557 height 96
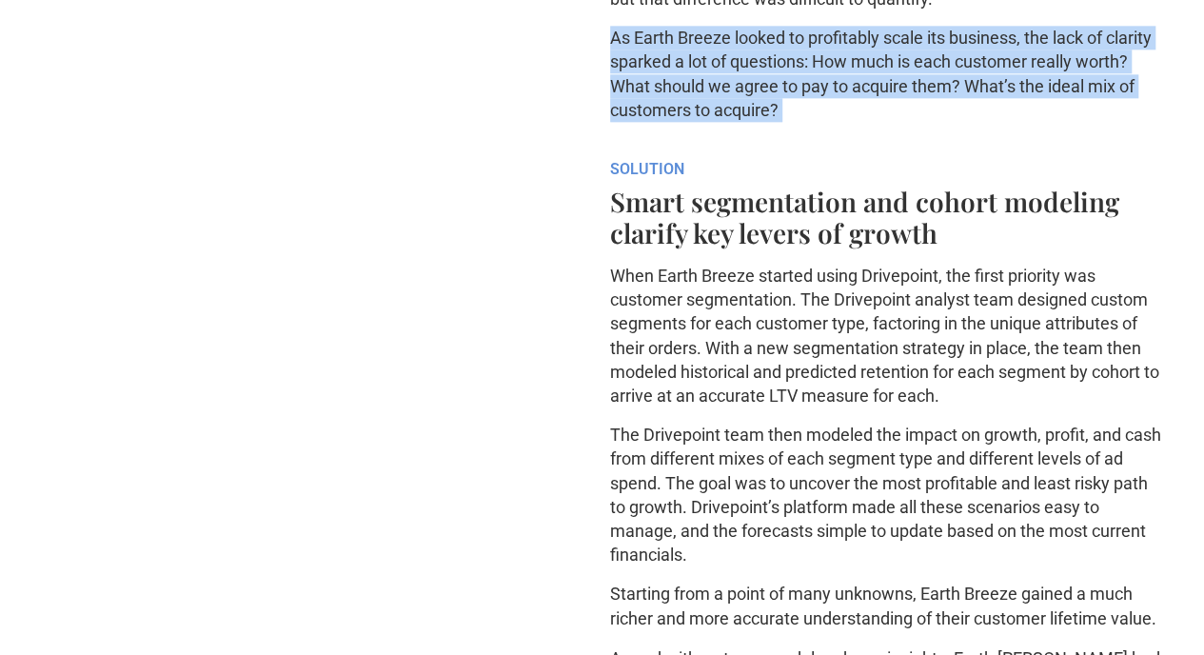
scroll to position [1166, 0]
click at [756, 121] on p "As Earth Breeze looked to profitably scale its business, the lack of clarity sp…" at bounding box center [888, 73] width 557 height 96
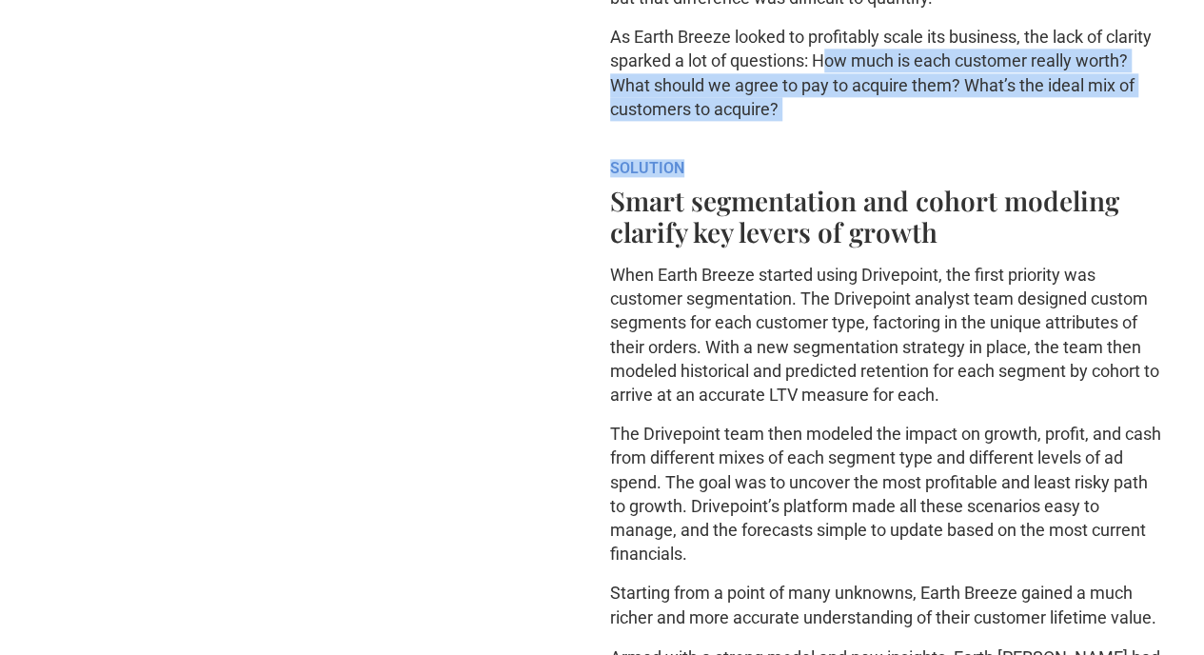
drag, startPoint x: 753, startPoint y: 327, endPoint x: 957, endPoint y: 444, distance: 234.5
click at [957, 444] on div "Earth Breeze is on a mission to make high quality, low-waste products that work…" at bounding box center [888, 223] width 557 height 1493
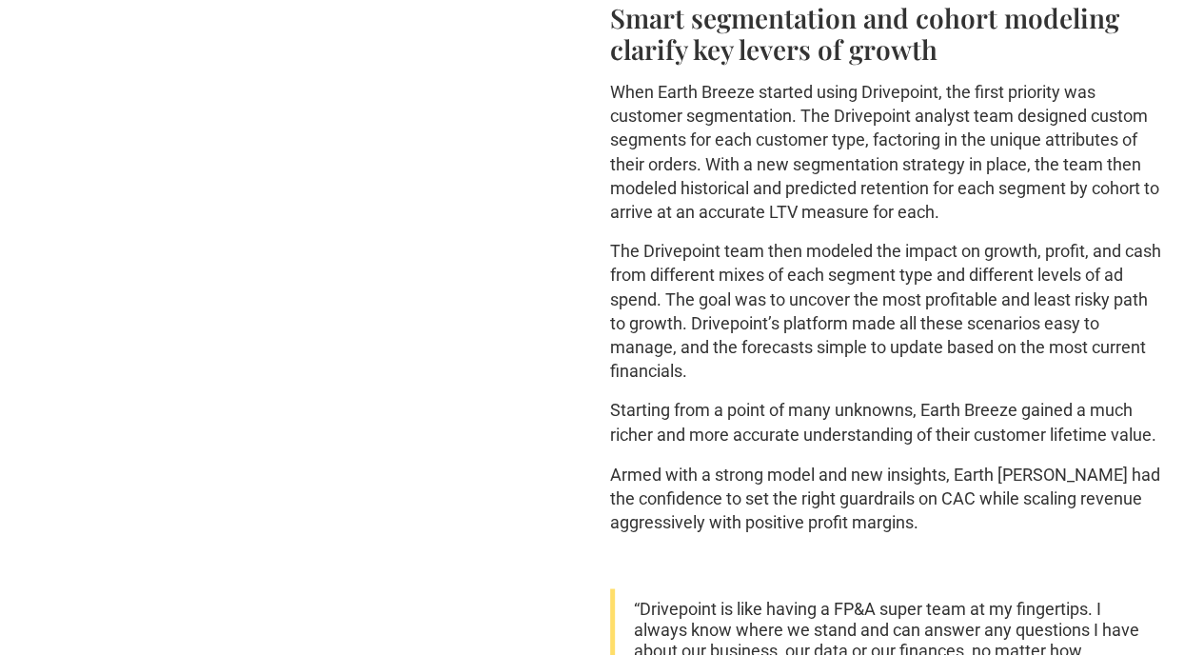
scroll to position [1350, 0]
click at [886, 64] on h4 "Smart segmentation and cohort modeling clarify key levers of growth" at bounding box center [888, 32] width 557 height 63
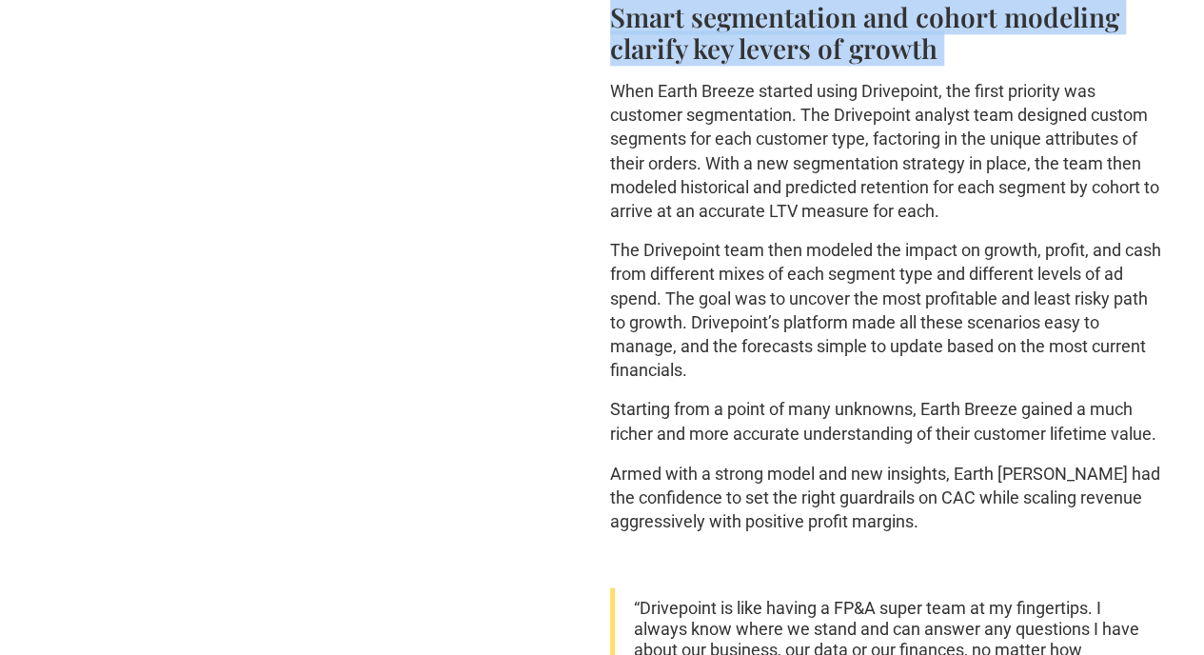
click at [886, 64] on h4 "Smart segmentation and cohort modeling clarify key levers of growth" at bounding box center [888, 32] width 557 height 63
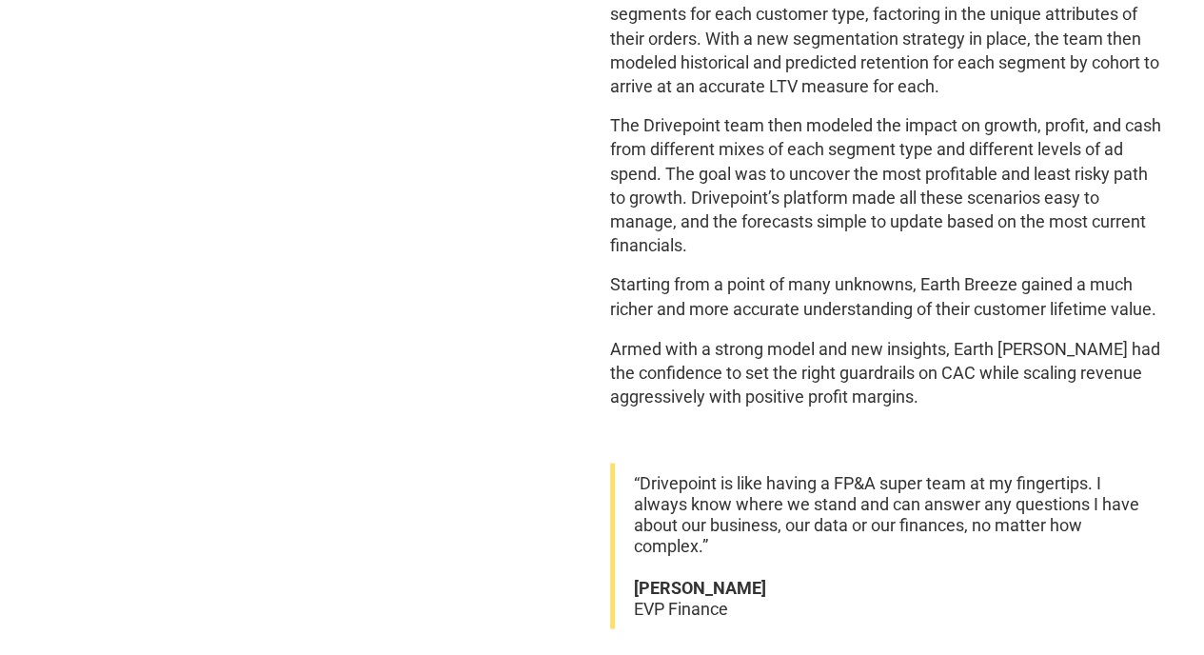
scroll to position [1481, 0]
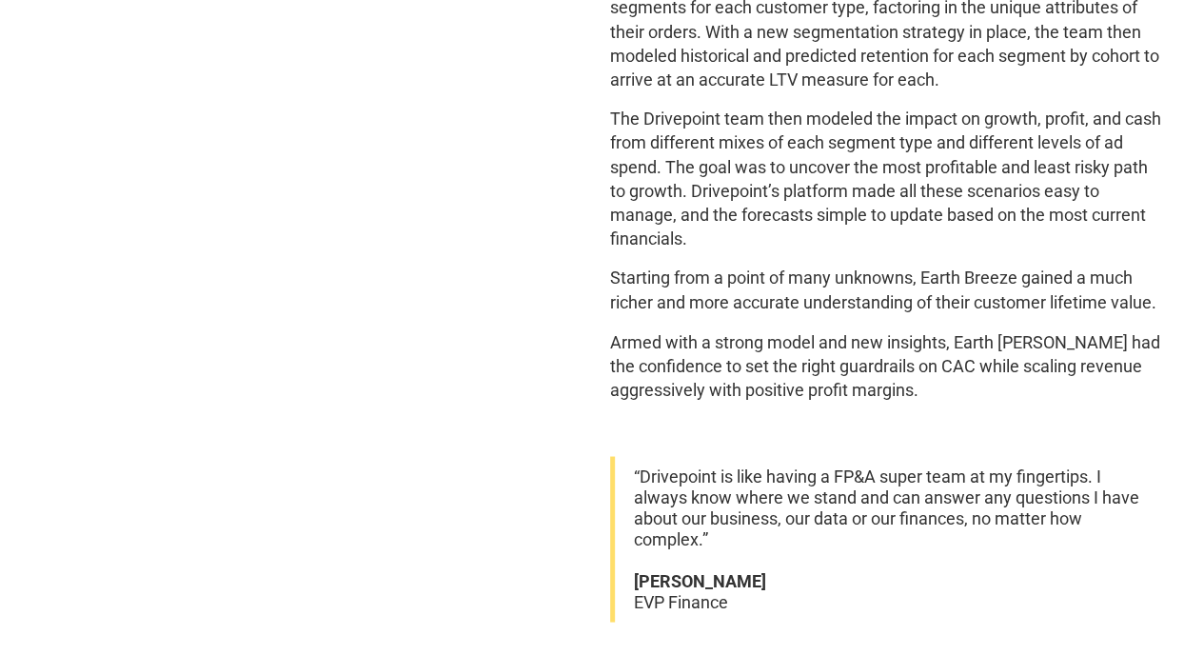
click at [876, 91] on p "When Earth Breeze started using Drivepoint, the first priority was customer seg…" at bounding box center [888, 20] width 557 height 144
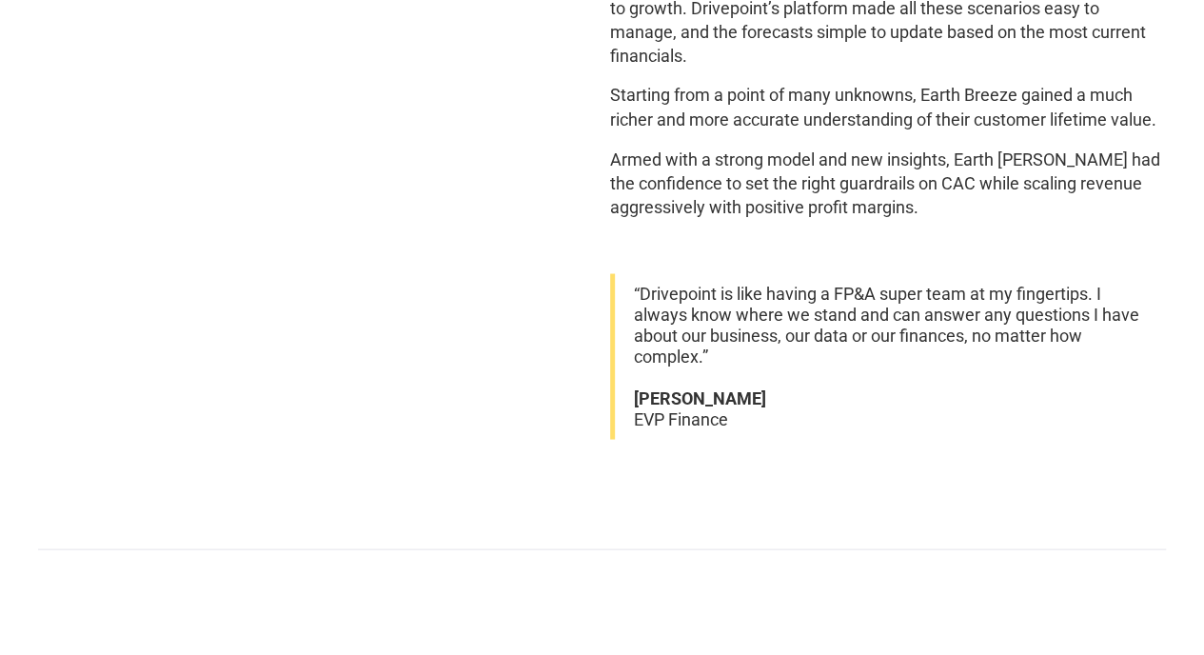
scroll to position [1665, 0]
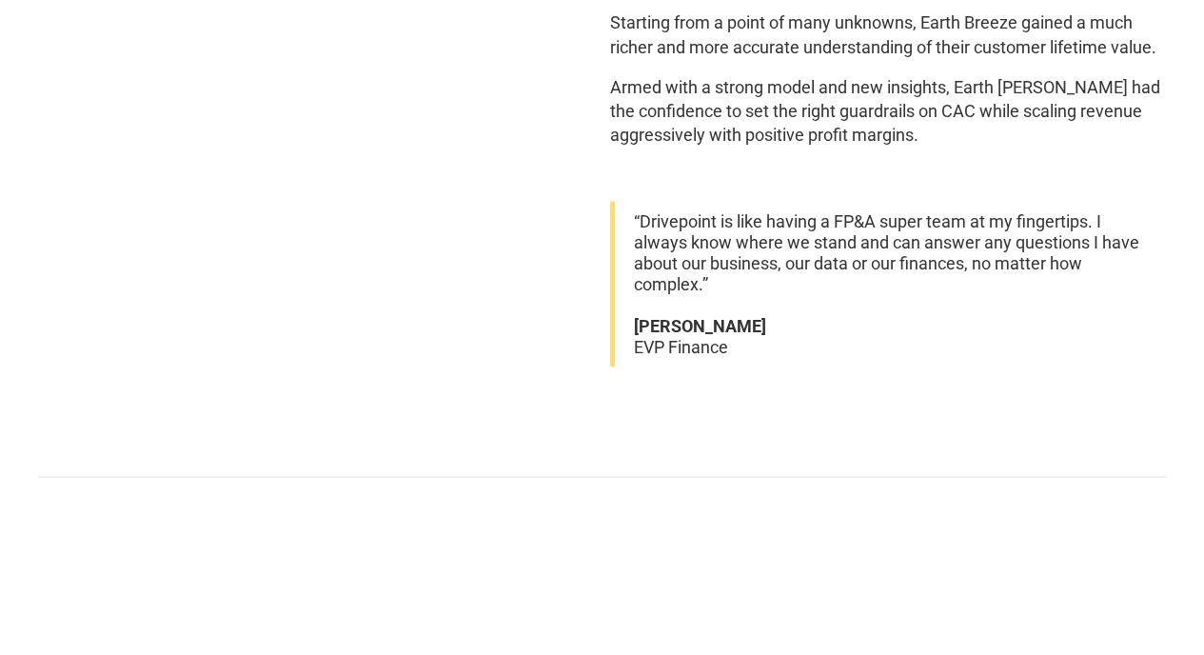
scroll to position [1737, 0]
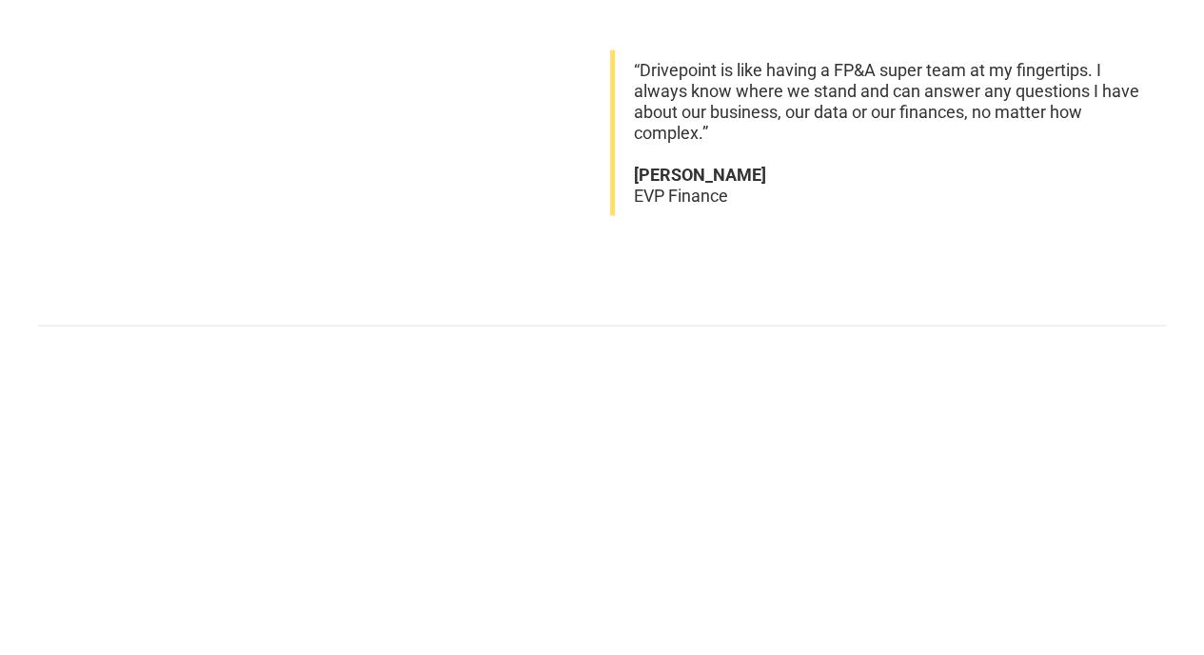
scroll to position [1888, 0]
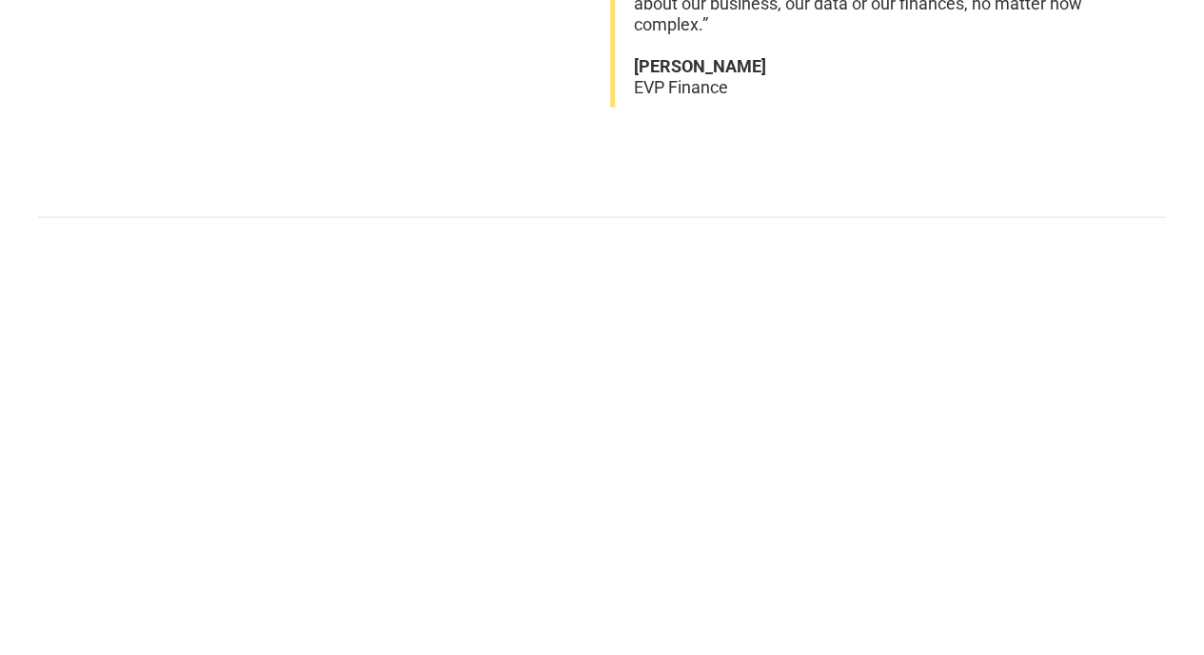
scroll to position [1996, 0]
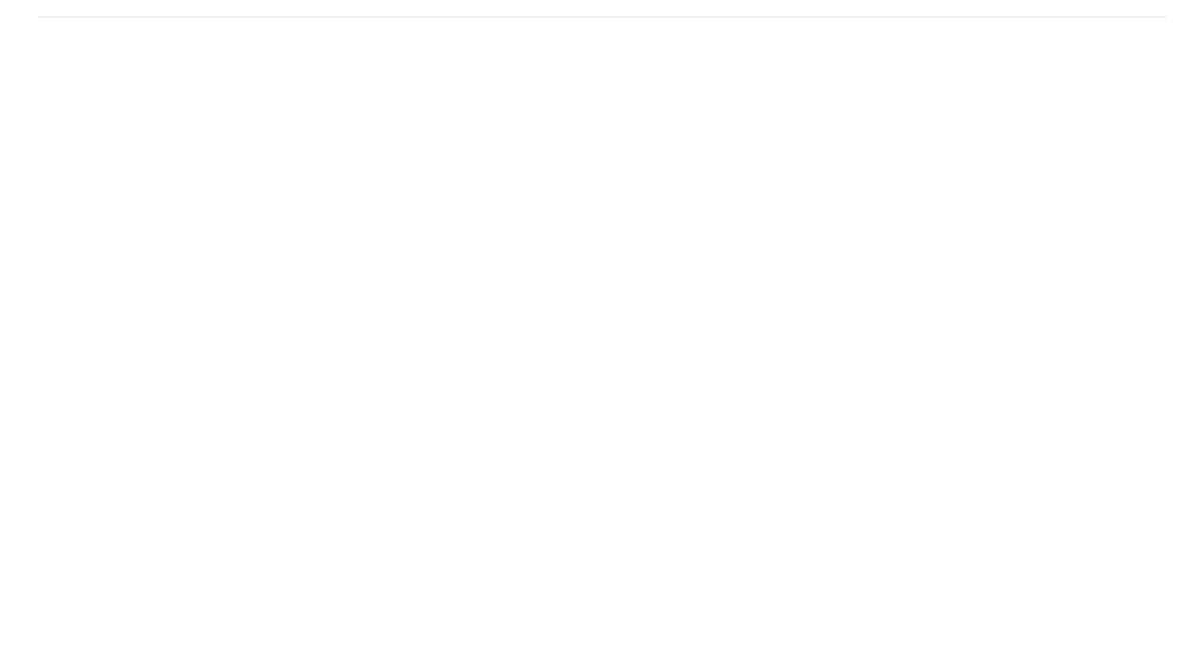
scroll to position [2197, 0]
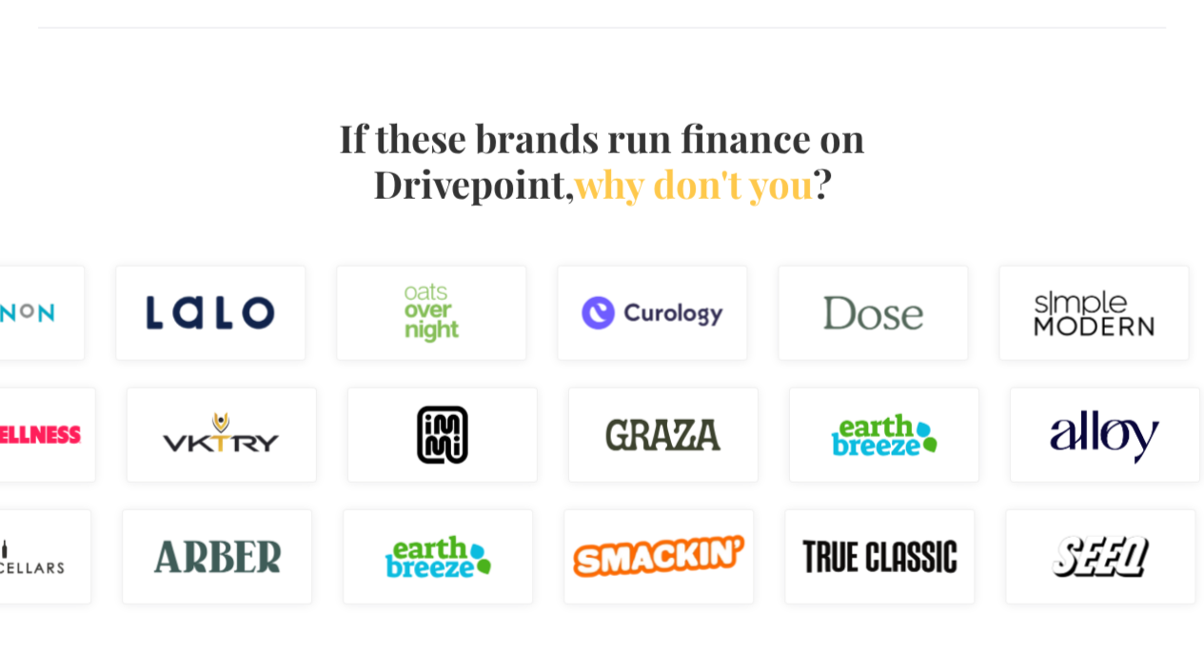
scroll to position [2182, 0]
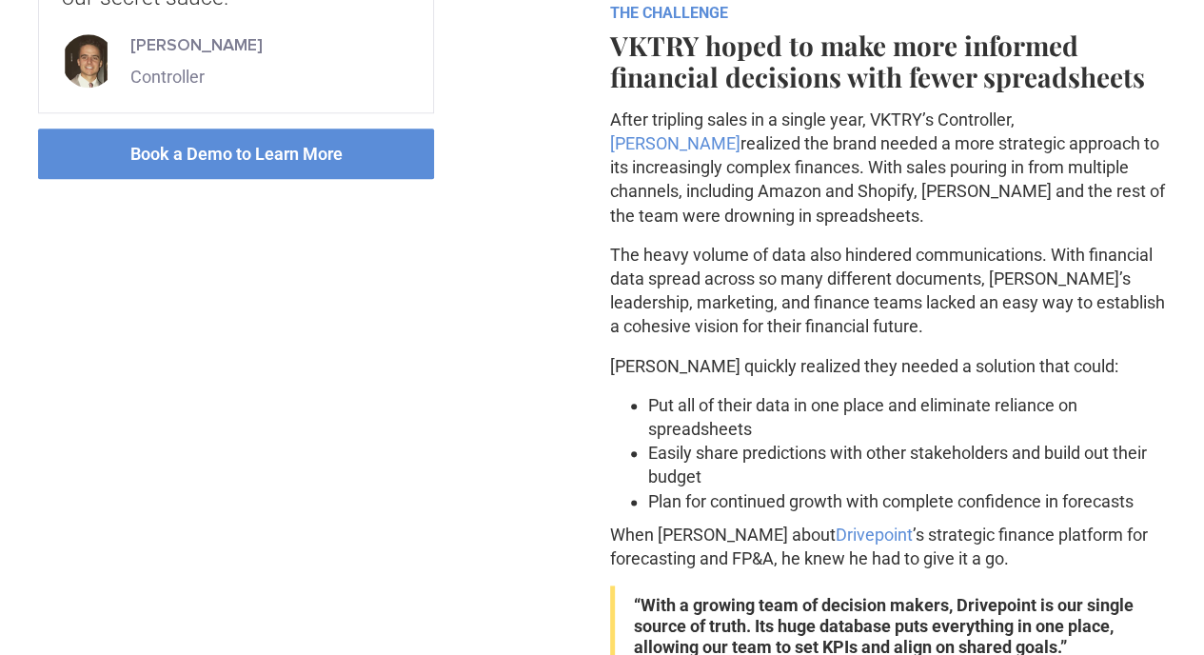
scroll to position [901, 0]
click at [981, 227] on p "After tripling sales in a single year, VKTRY’s Controller, Kevin Radziewicz rea…" at bounding box center [888, 167] width 557 height 120
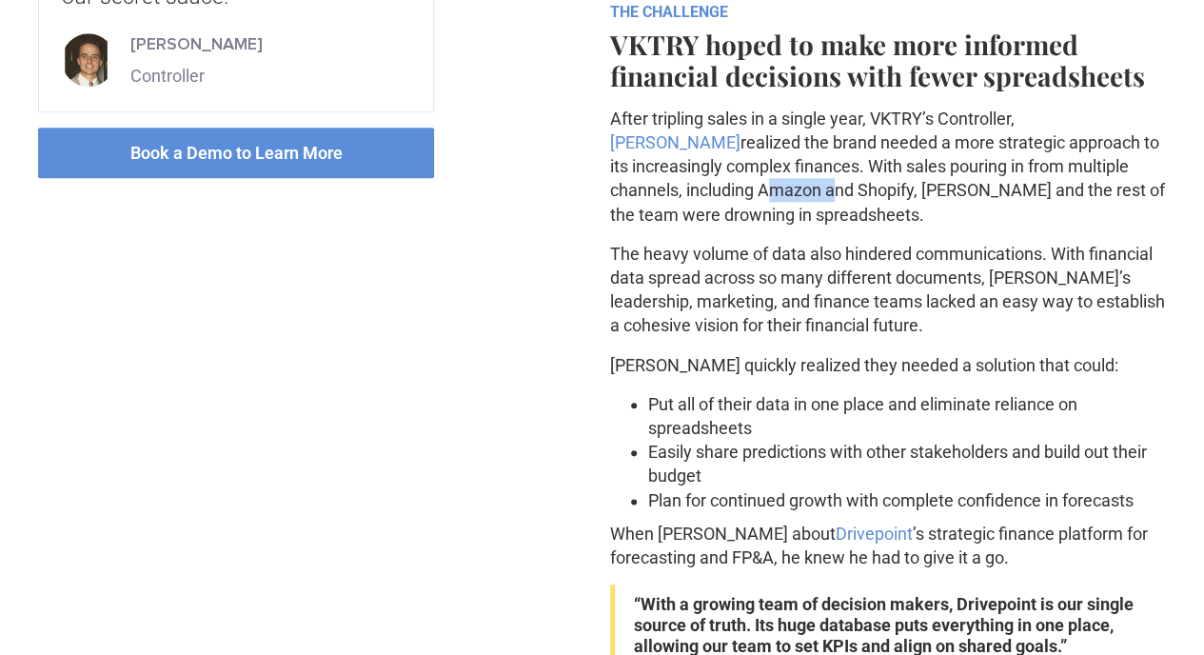
click at [981, 227] on p "After tripling sales in a single year, VKTRY’s Controller, Kevin Radziewicz rea…" at bounding box center [888, 167] width 557 height 120
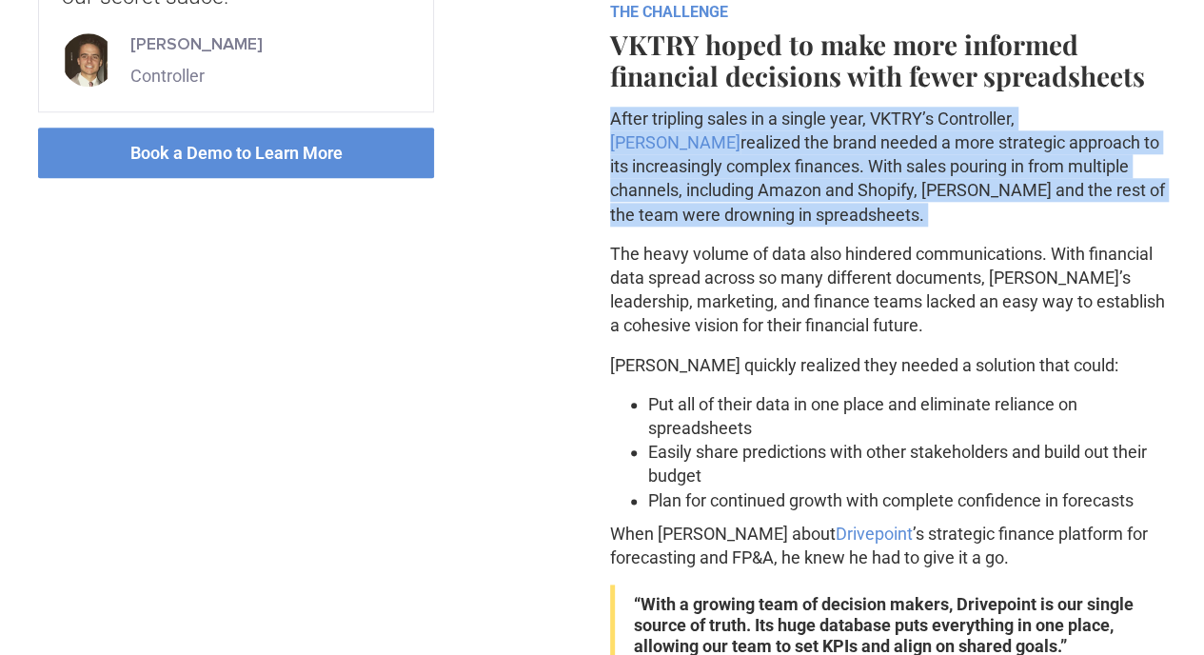
click at [981, 227] on p "After tripling sales in a single year, VKTRY’s Controller, Kevin Radziewicz rea…" at bounding box center [888, 167] width 557 height 120
click at [1007, 227] on p "After tripling sales in a single year, VKTRY’s Controller, Kevin Radziewicz rea…" at bounding box center [888, 167] width 557 height 120
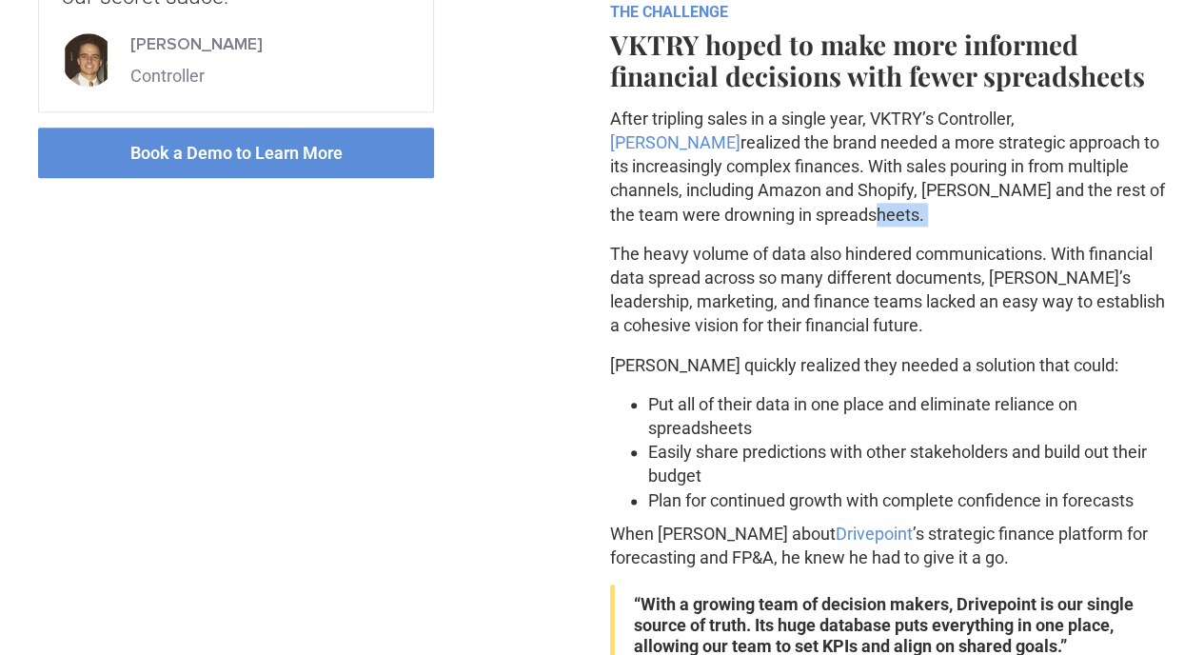
click at [1007, 227] on p "After tripling sales in a single year, VKTRY’s Controller, Kevin Radziewicz rea…" at bounding box center [888, 167] width 557 height 120
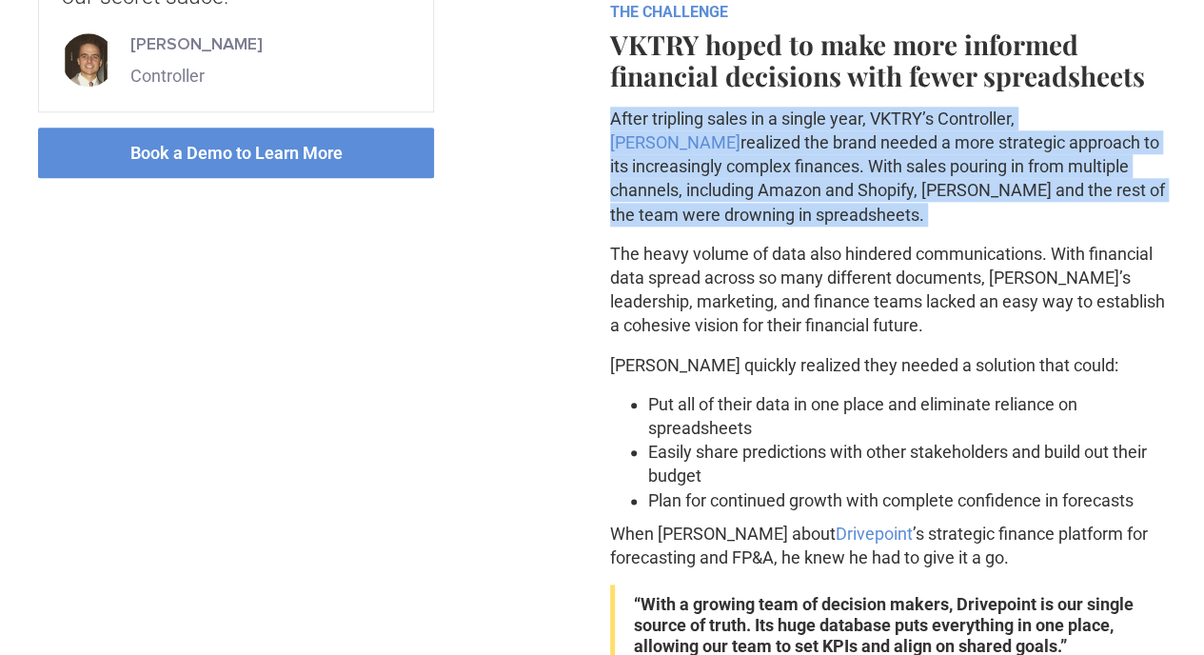
click at [1007, 227] on p "After tripling sales in a single year, VKTRY’s Controller, Kevin Radziewicz rea…" at bounding box center [888, 167] width 557 height 120
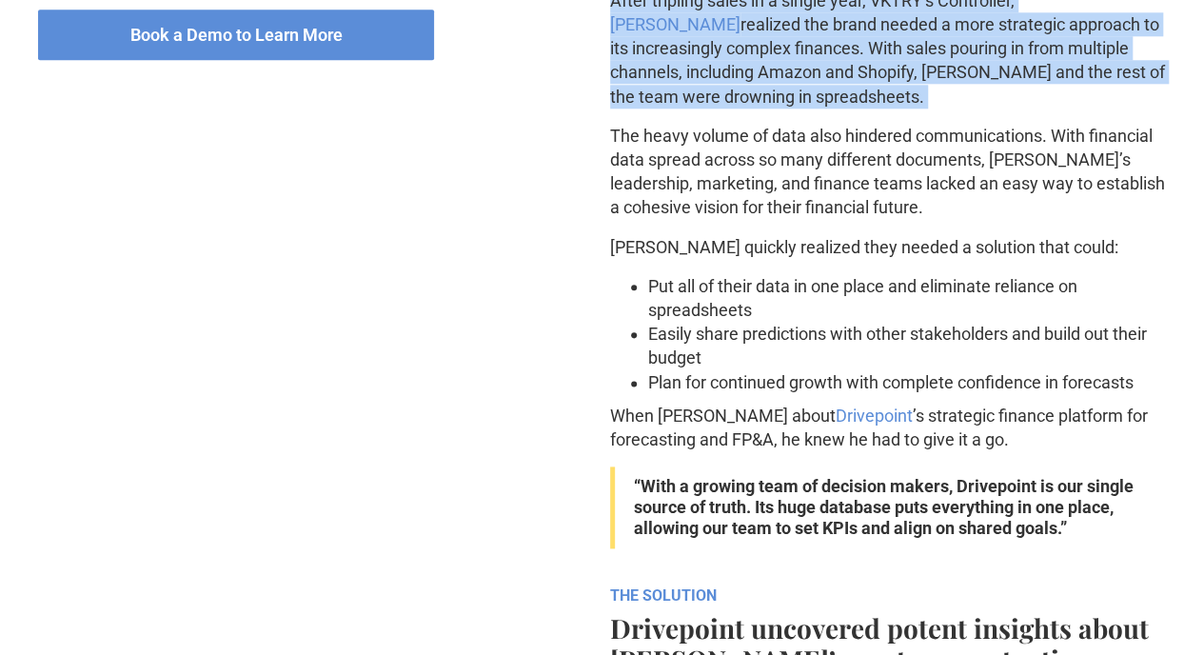
scroll to position [1022, 0]
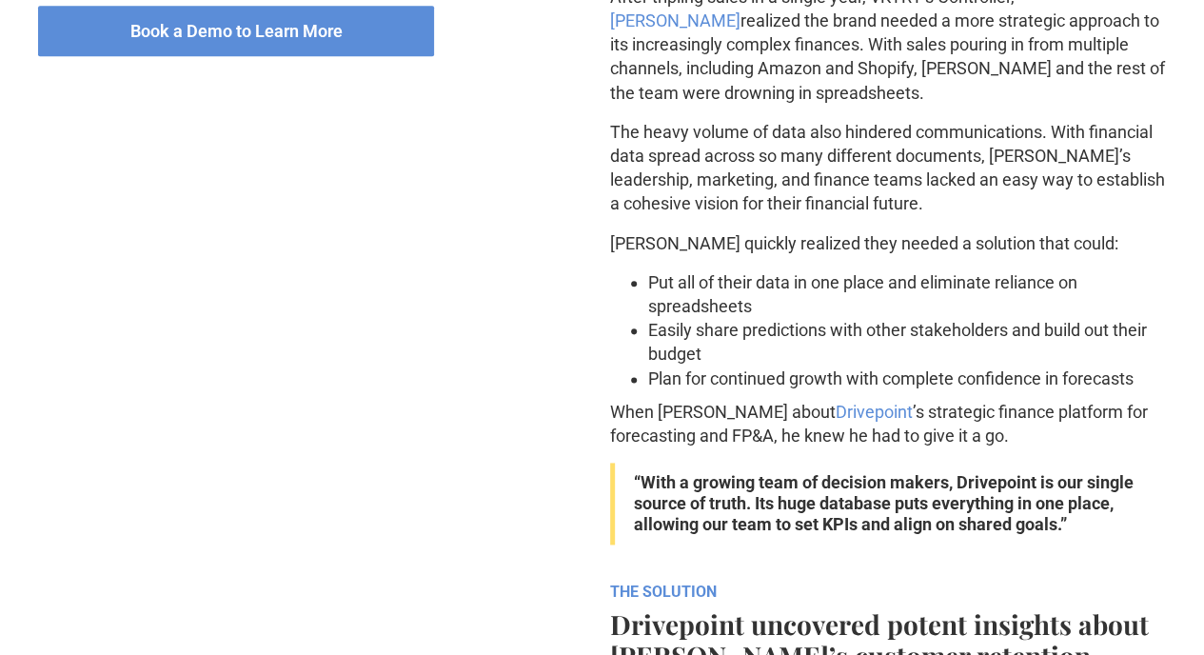
click at [1007, 216] on p "The heavy volume of data also hindered communications. With financial data spre…" at bounding box center [888, 168] width 557 height 96
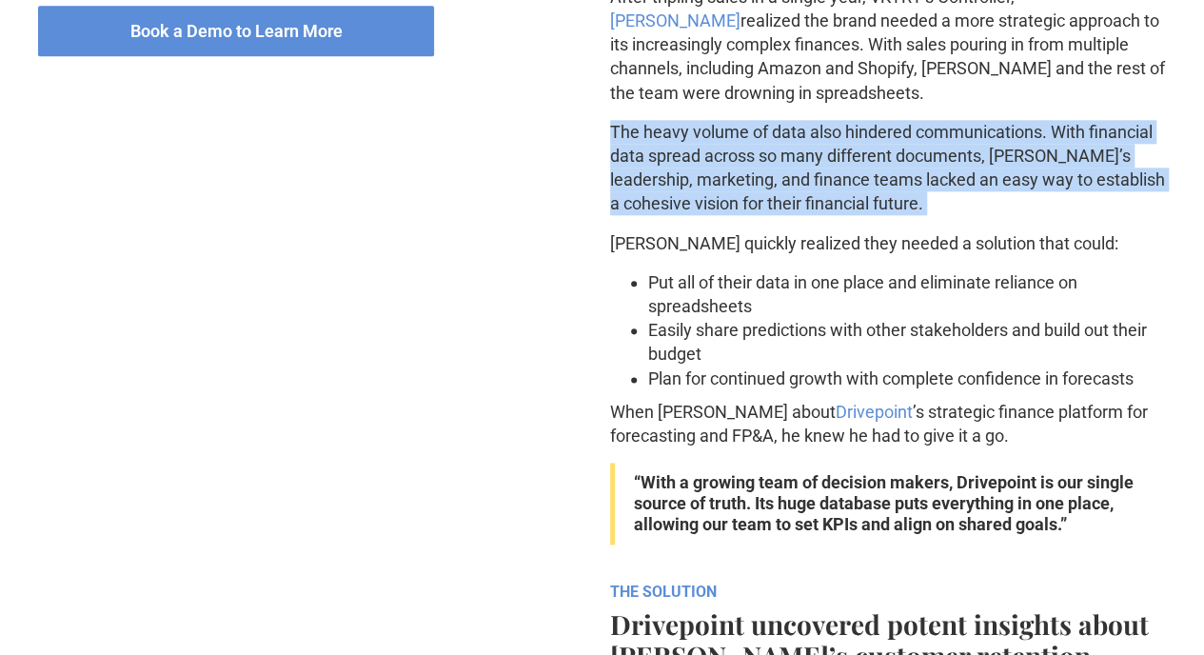
click at [1007, 216] on p "The heavy volume of data also hindered communications. With financial data spre…" at bounding box center [888, 168] width 557 height 96
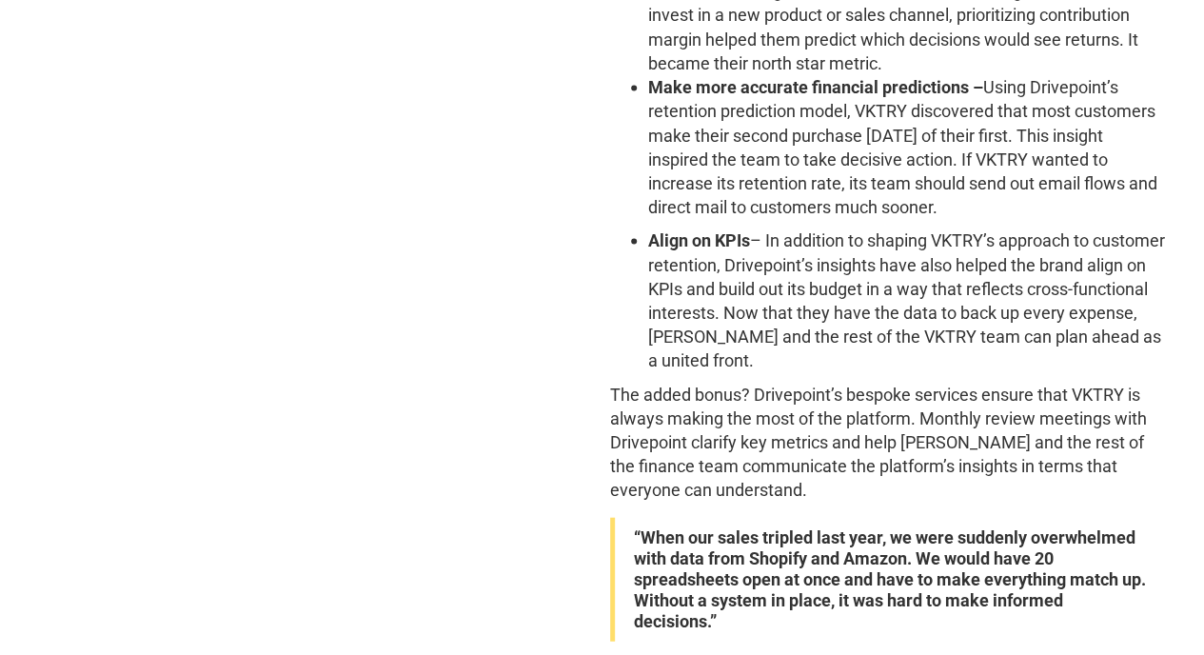
scroll to position [1989, 0]
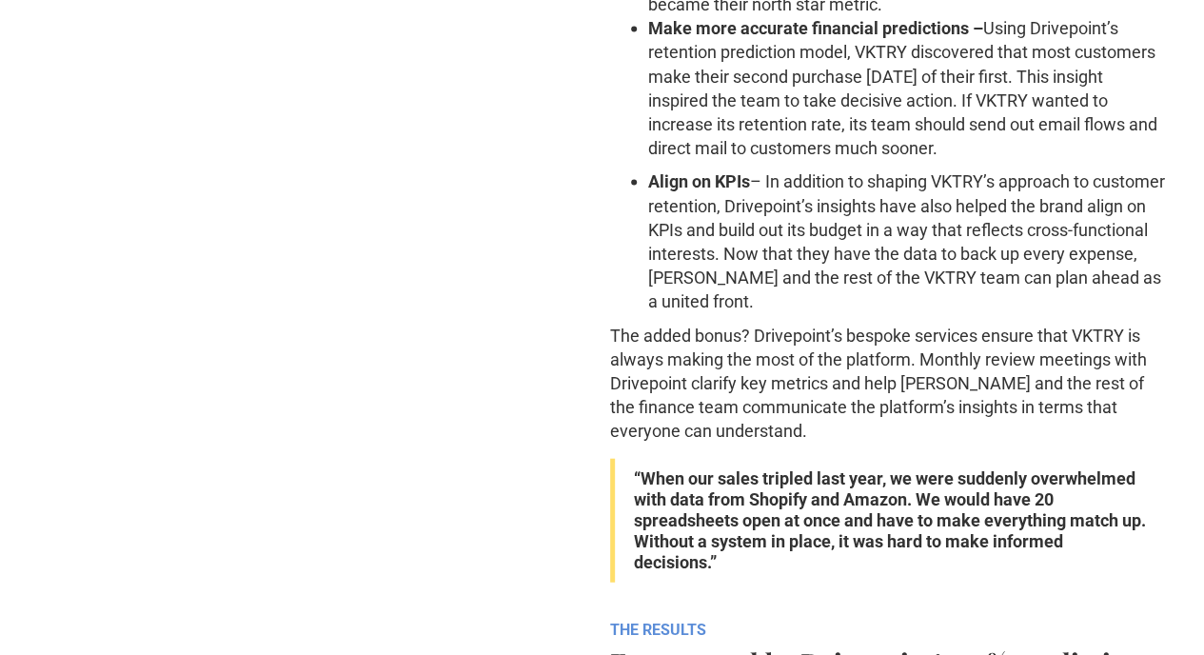
scroll to position [2068, 0]
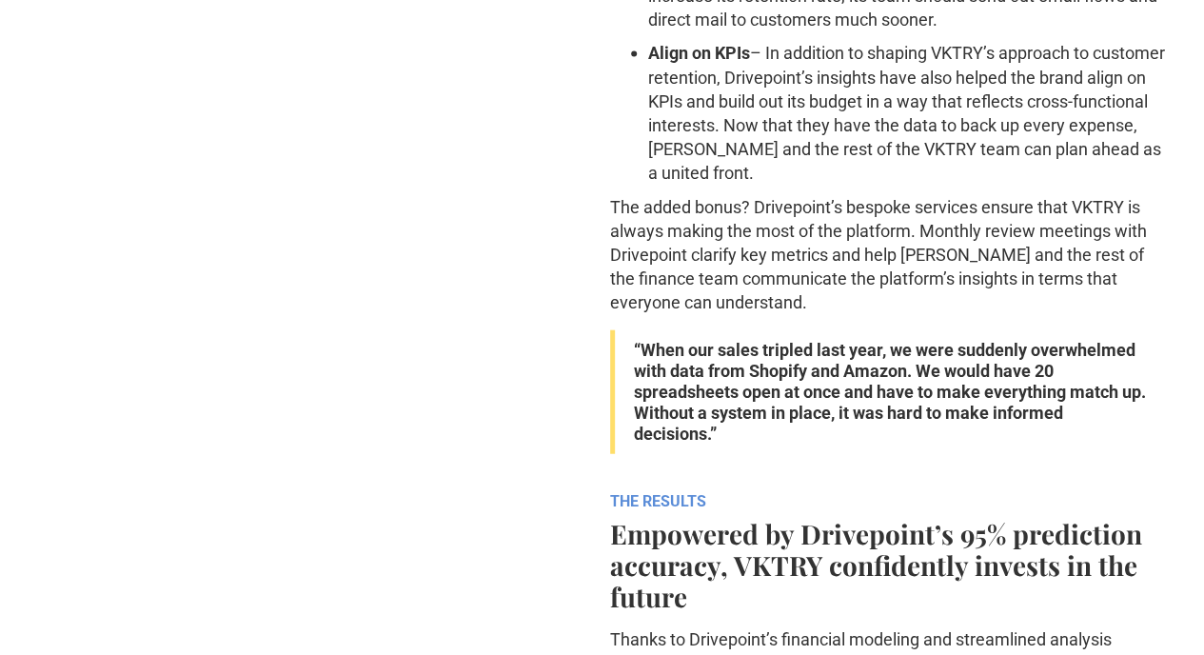
scroll to position [2174, 0]
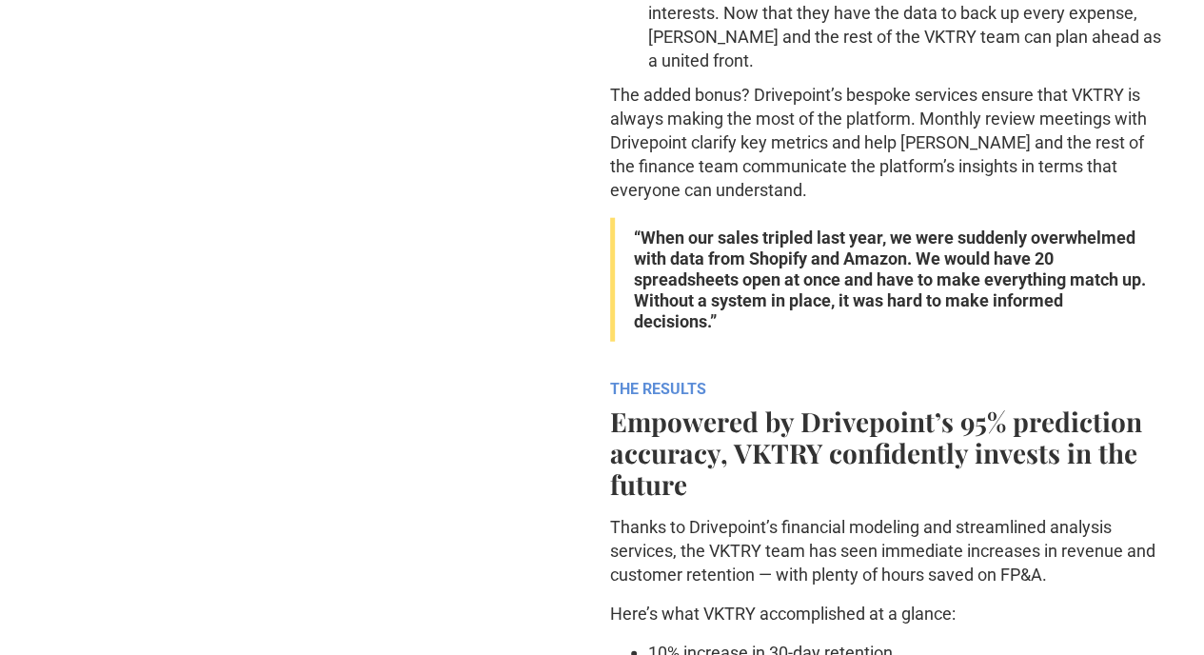
scroll to position [2286, 0]
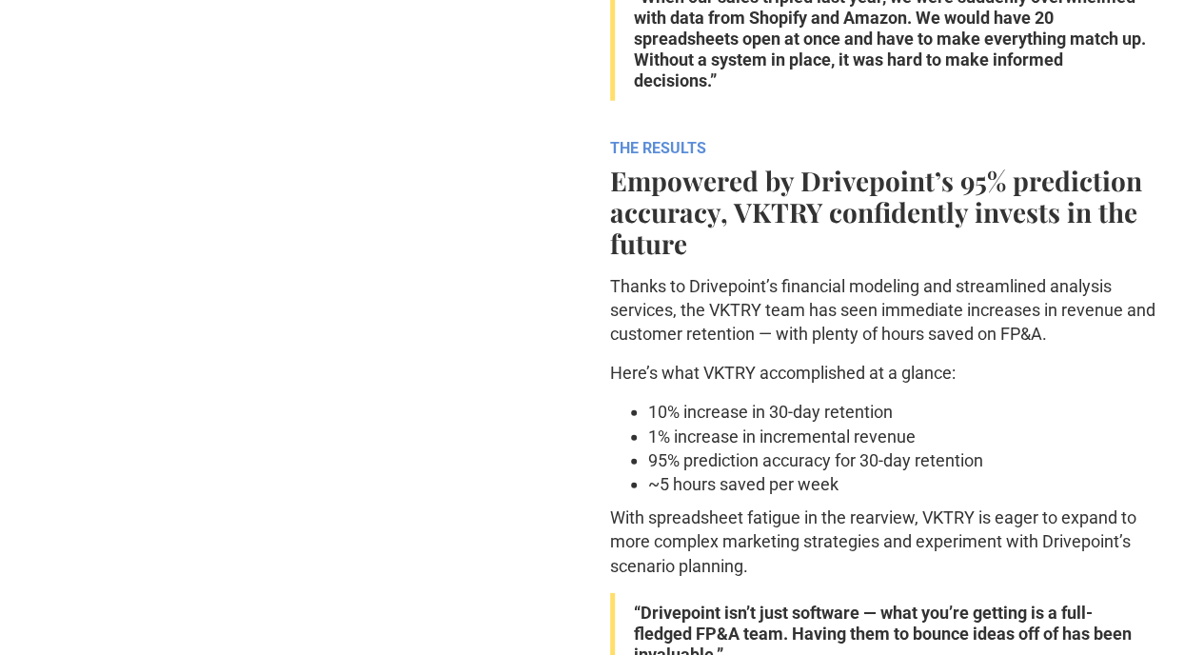
scroll to position [2528, 0]
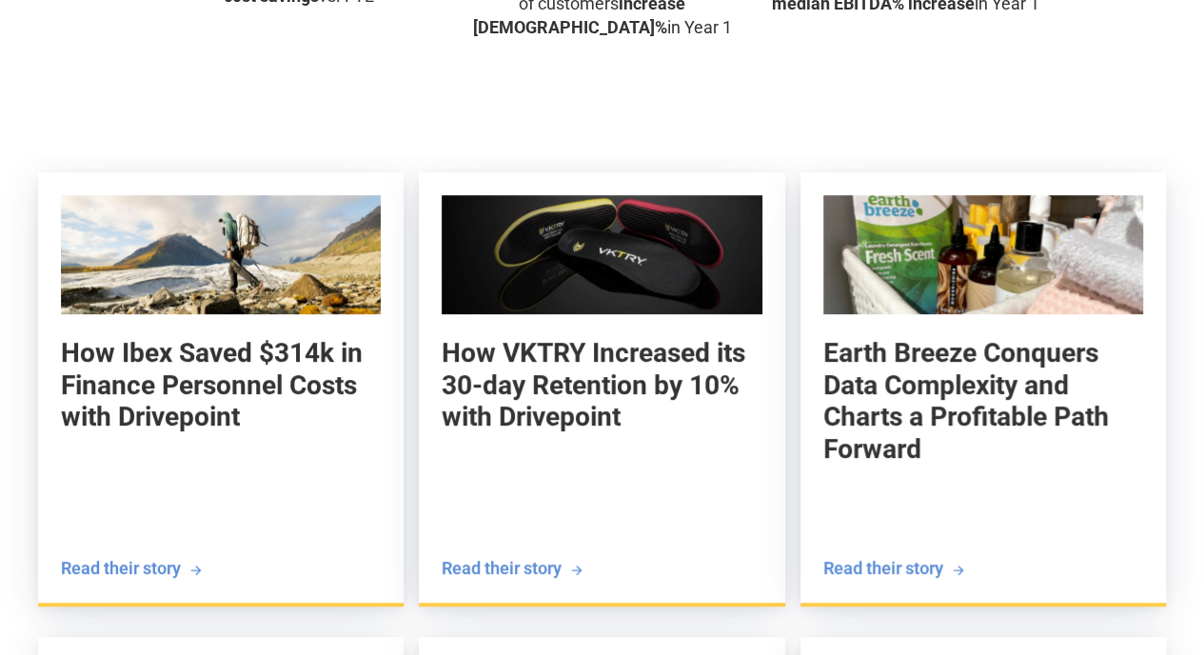
scroll to position [4064, 0]
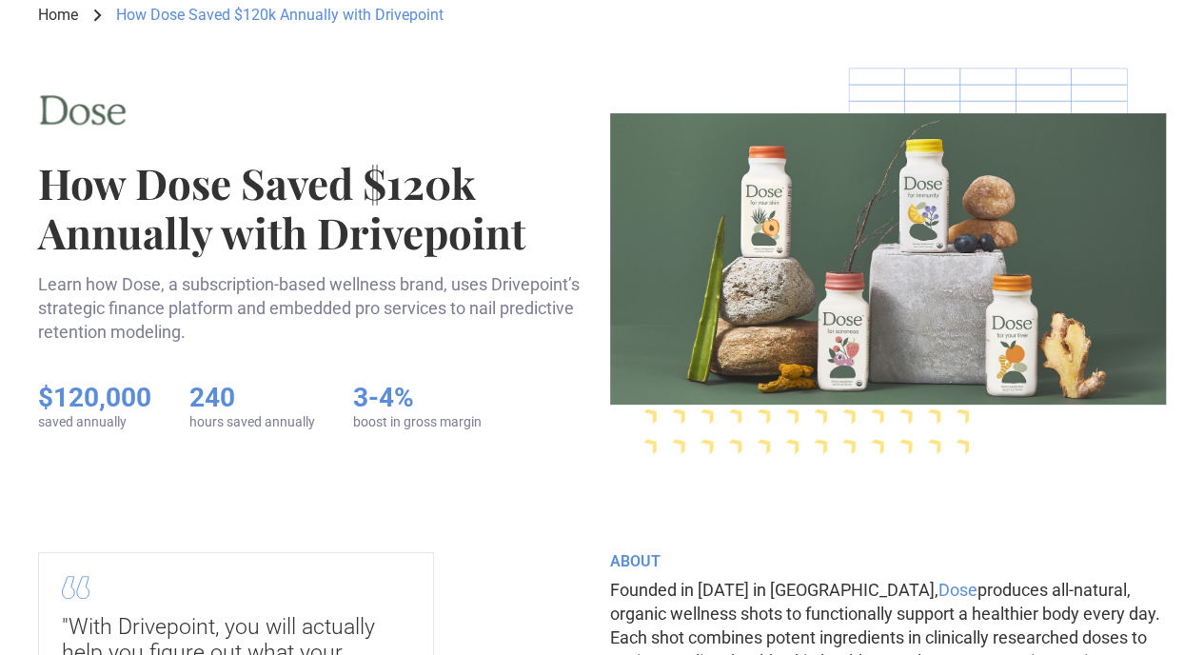
scroll to position [115, 0]
click at [527, 274] on p "Learn how Dose, a subscription-based wellness brand, uses Drivepoint’s strategi…" at bounding box center [316, 307] width 557 height 72
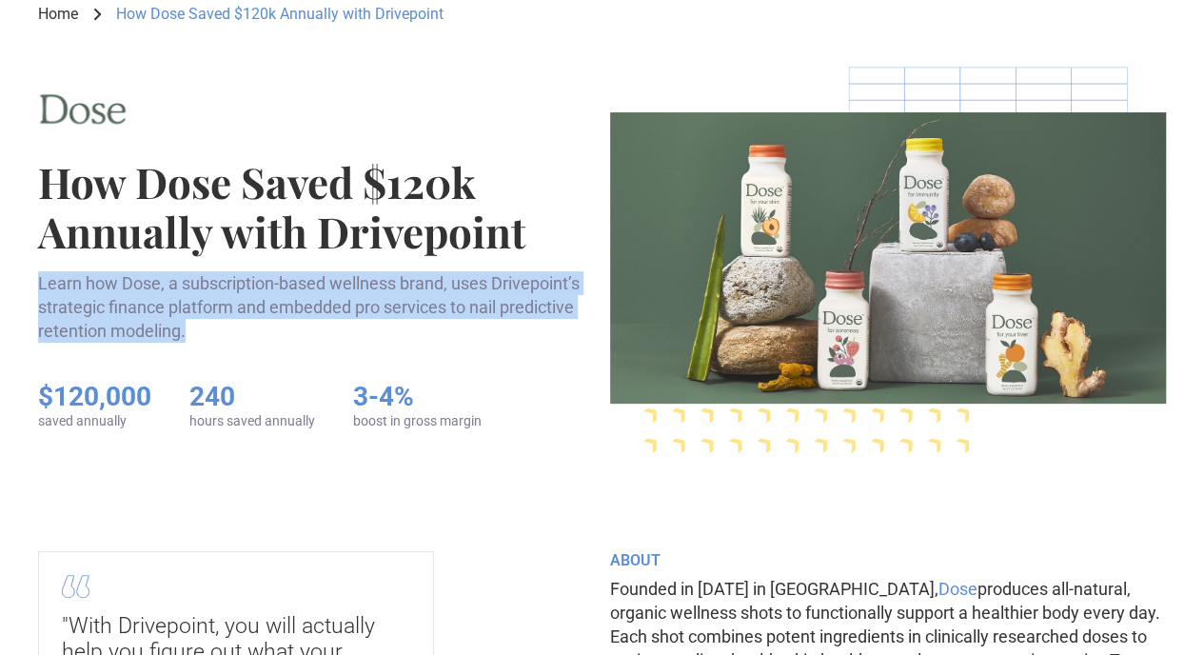
click at [527, 274] on p "Learn how Dose, a subscription-based wellness brand, uses Drivepoint’s strategi…" at bounding box center [316, 307] width 557 height 72
click at [548, 302] on p "Learn how Dose, a subscription-based wellness brand, uses Drivepoint’s strategi…" at bounding box center [316, 307] width 557 height 72
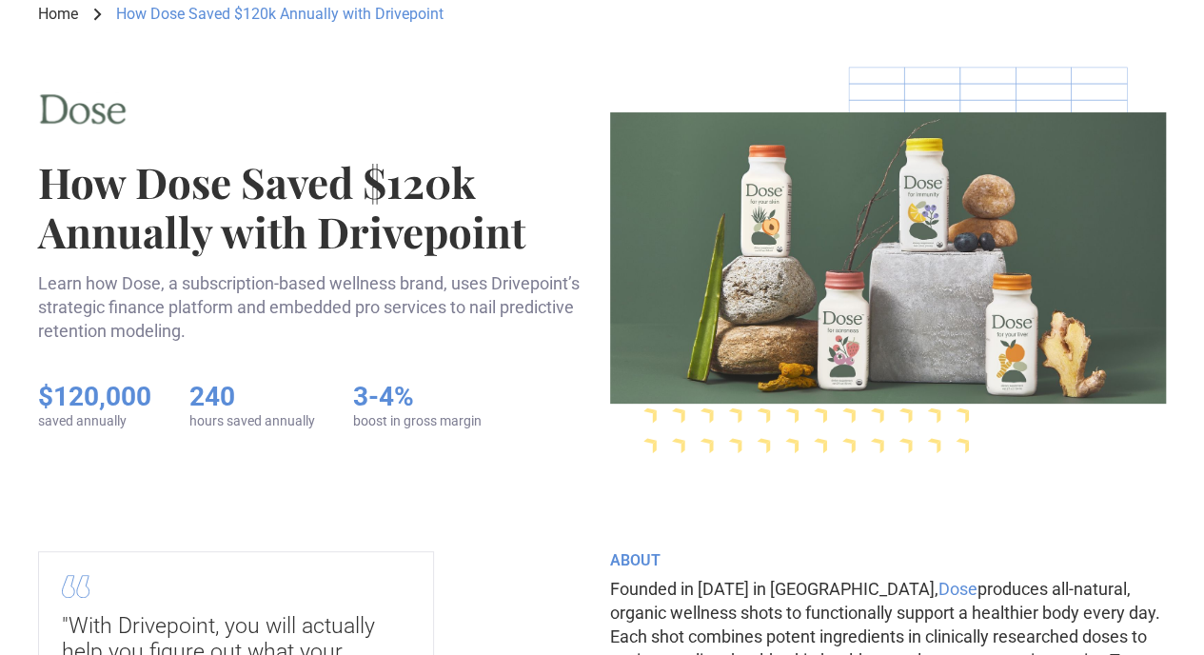
click at [548, 302] on p "Learn how Dose, a subscription-based wellness brand, uses Drivepoint’s strategi…" at bounding box center [316, 307] width 557 height 72
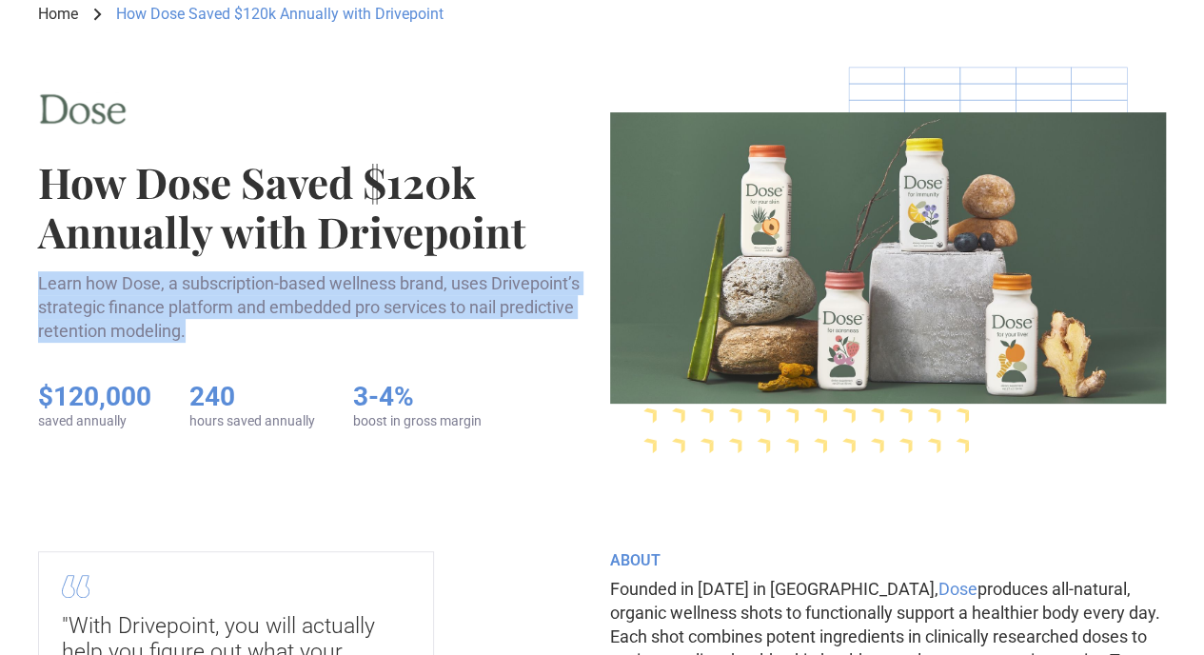
click at [548, 302] on p "Learn how Dose, a subscription-based wellness brand, uses Drivepoint’s strategi…" at bounding box center [316, 307] width 557 height 72
click at [558, 346] on div at bounding box center [316, 362] width 557 height 38
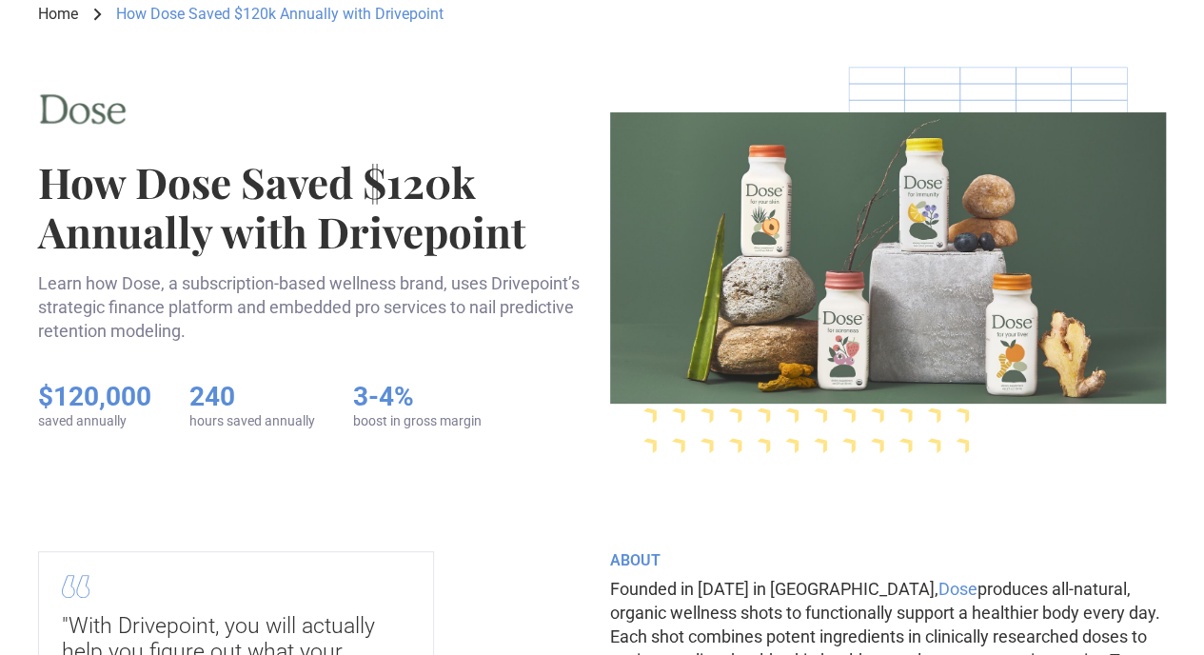
click at [558, 346] on div at bounding box center [316, 362] width 557 height 38
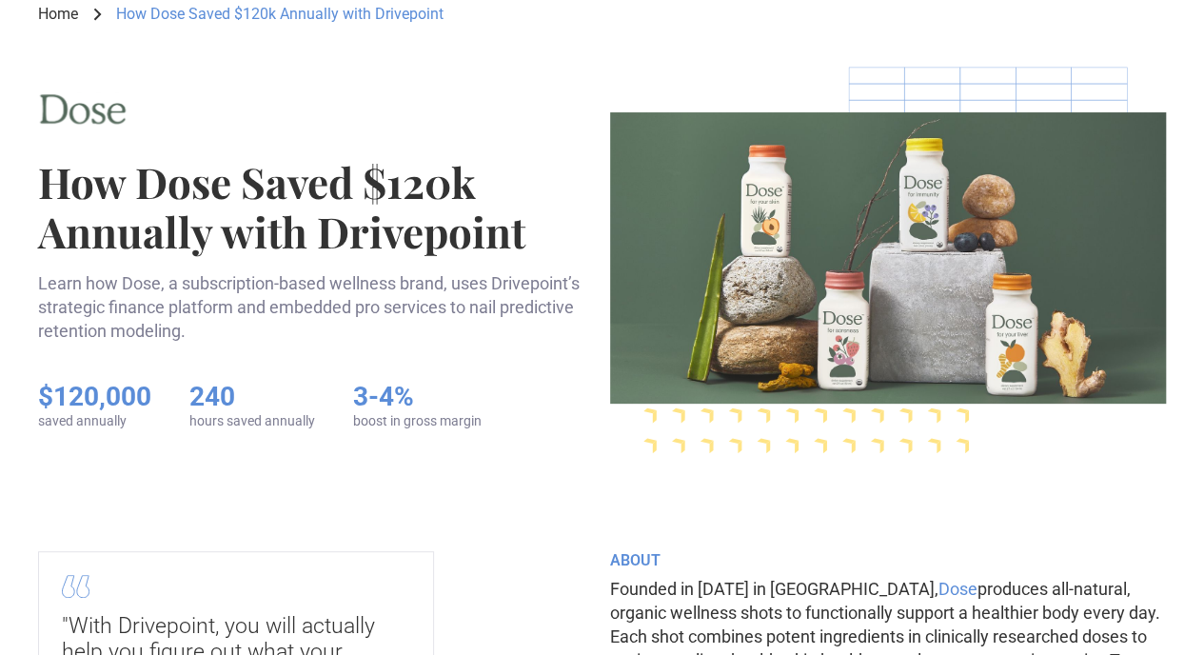
click at [521, 285] on p "Learn how Dose, a subscription-based wellness brand, uses Drivepoint’s strategi…" at bounding box center [316, 307] width 557 height 72
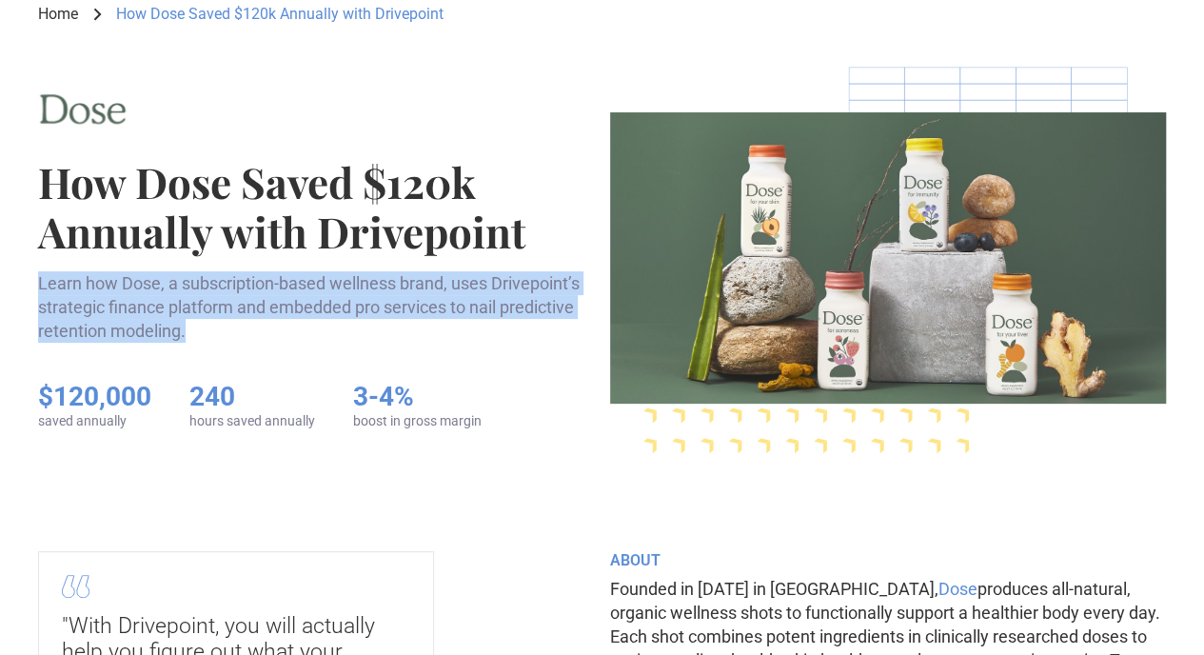
click at [521, 285] on p "Learn how Dose, a subscription-based wellness brand, uses Drivepoint’s strategi…" at bounding box center [316, 307] width 557 height 72
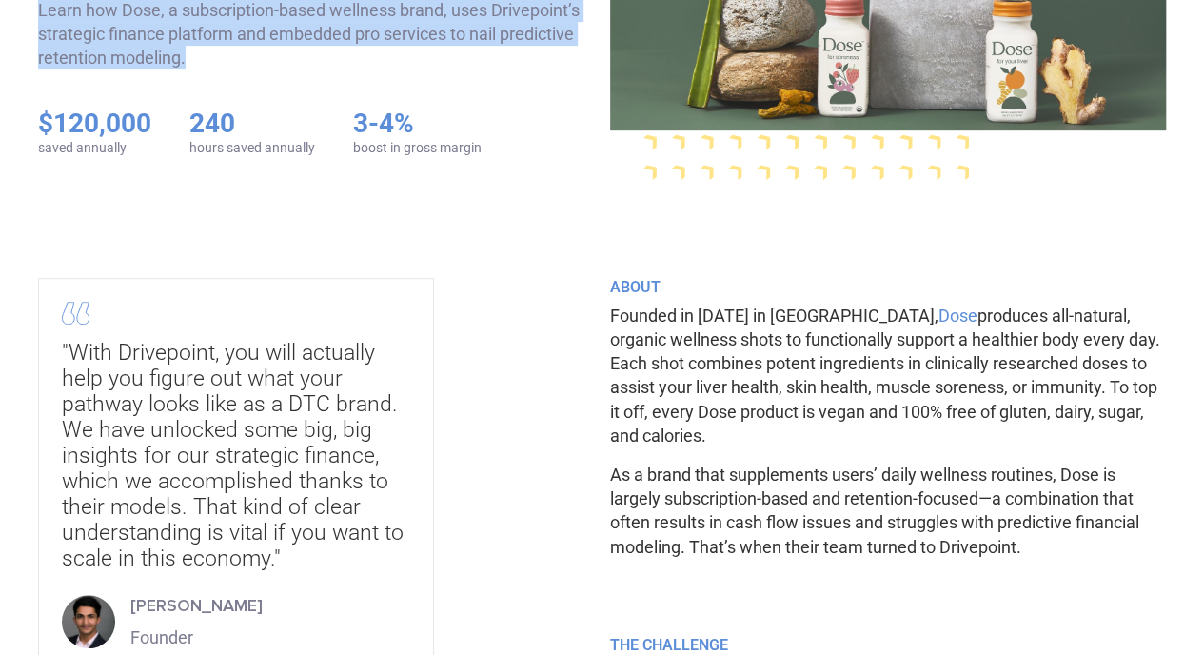
scroll to position [391, 0]
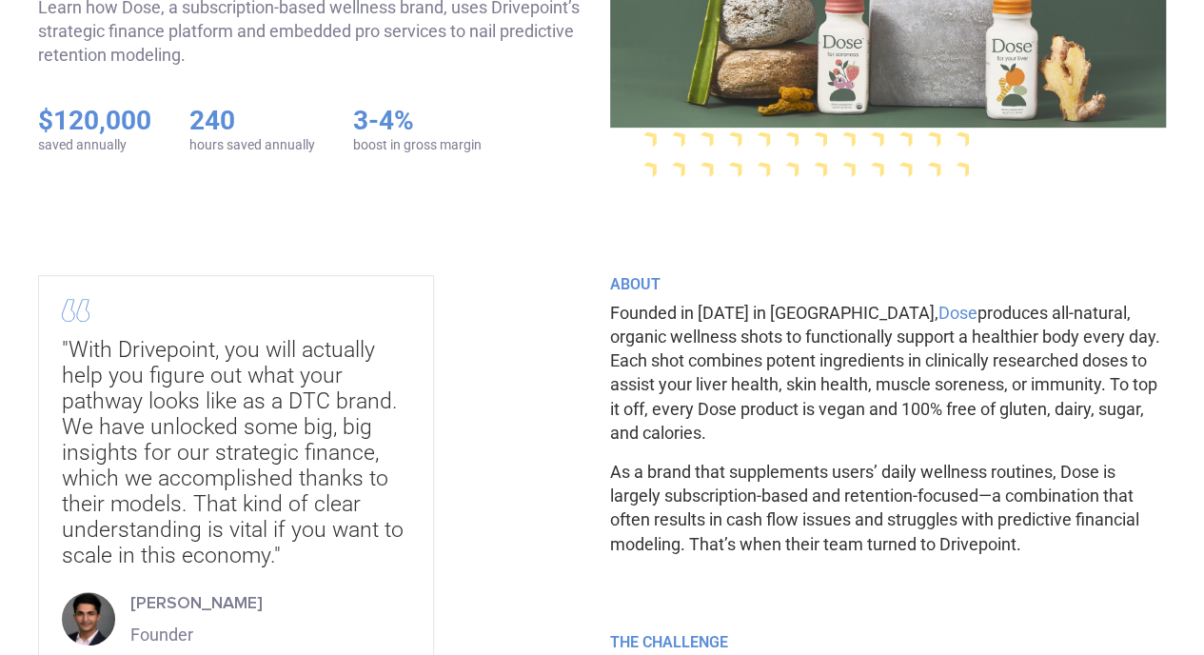
click at [410, 401] on div ""With Drivepoint, you will actually help you figure out what your pathway looks…" at bounding box center [236, 452] width 348 height 231
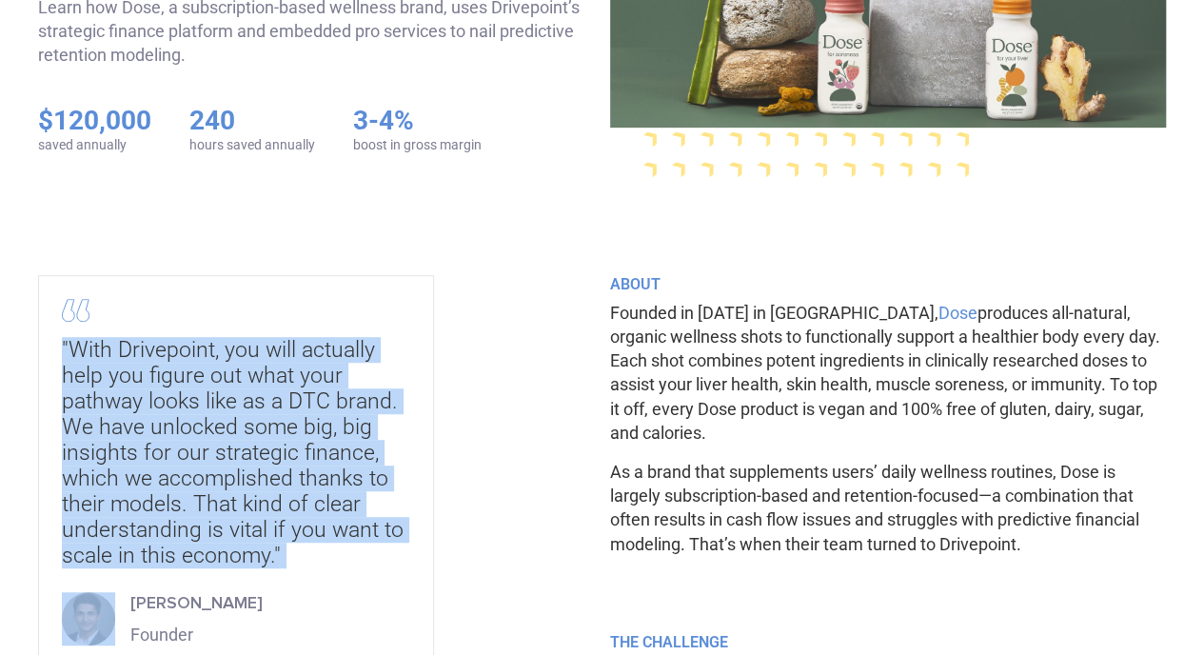
click at [410, 401] on div ""With Drivepoint, you will actually help you figure out what your pathway looks…" at bounding box center [236, 452] width 348 height 231
click at [410, 434] on div ""With Drivepoint, you will actually help you figure out what your pathway looks…" at bounding box center [236, 452] width 348 height 231
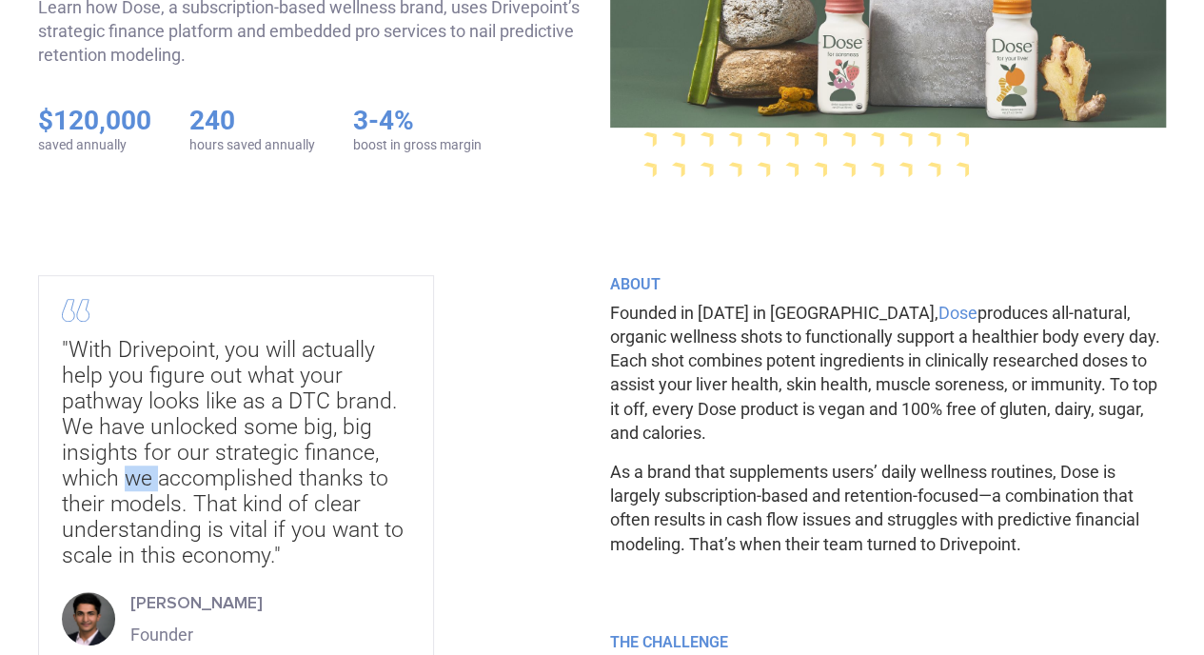
click at [410, 434] on div ""With Drivepoint, you will actually help you figure out what your pathway looks…" at bounding box center [236, 452] width 348 height 231
click at [410, 452] on div ""With Drivepoint, you will actually help you figure out what your pathway looks…" at bounding box center [236, 452] width 348 height 231
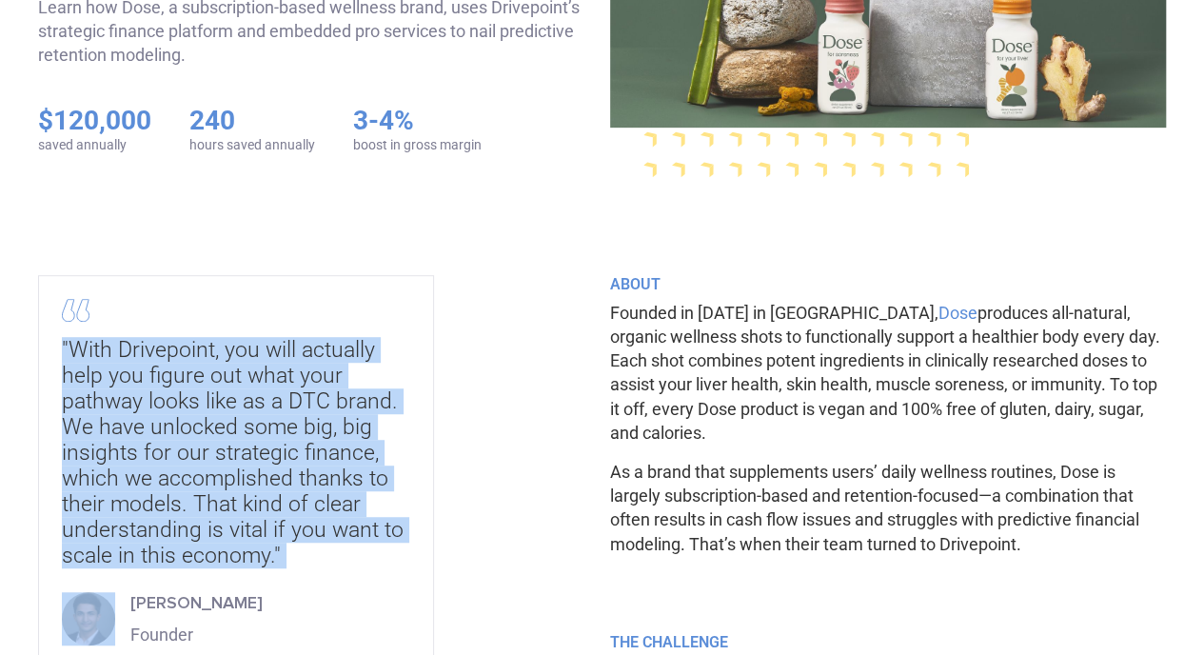
click at [410, 452] on div ""With Drivepoint, you will actually help you figure out what your pathway looks…" at bounding box center [236, 452] width 348 height 231
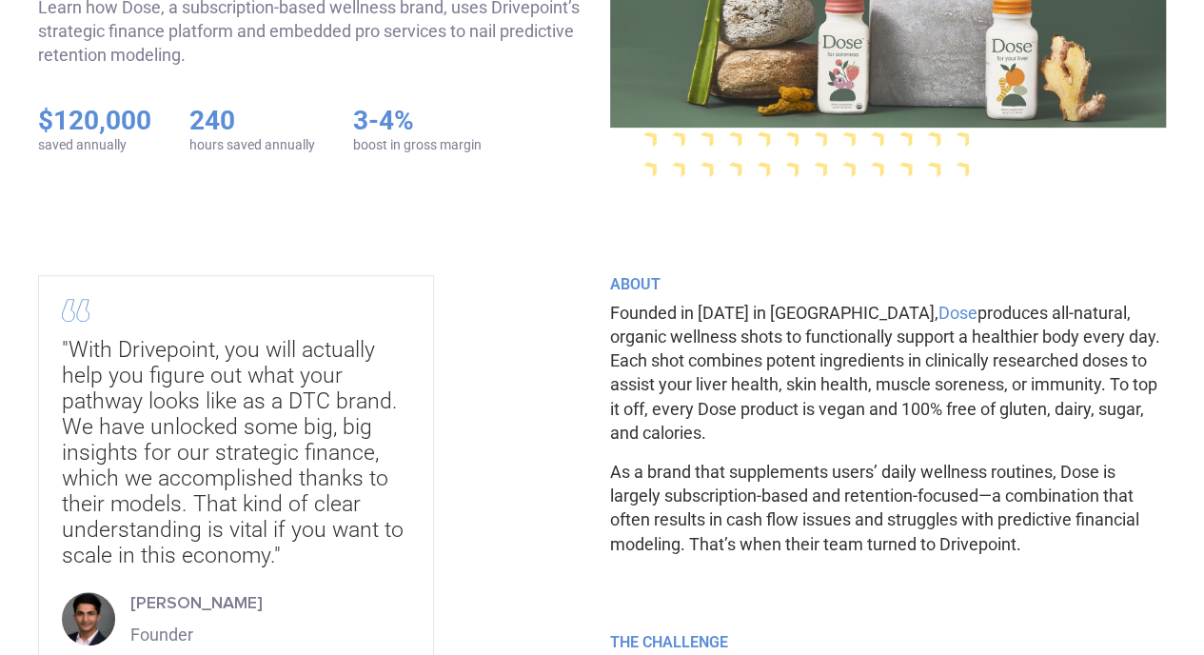
click at [731, 387] on p "Founded in 2020 in Los Angeles, Dose produces all-natural, organic wellness sho…" at bounding box center [888, 373] width 557 height 144
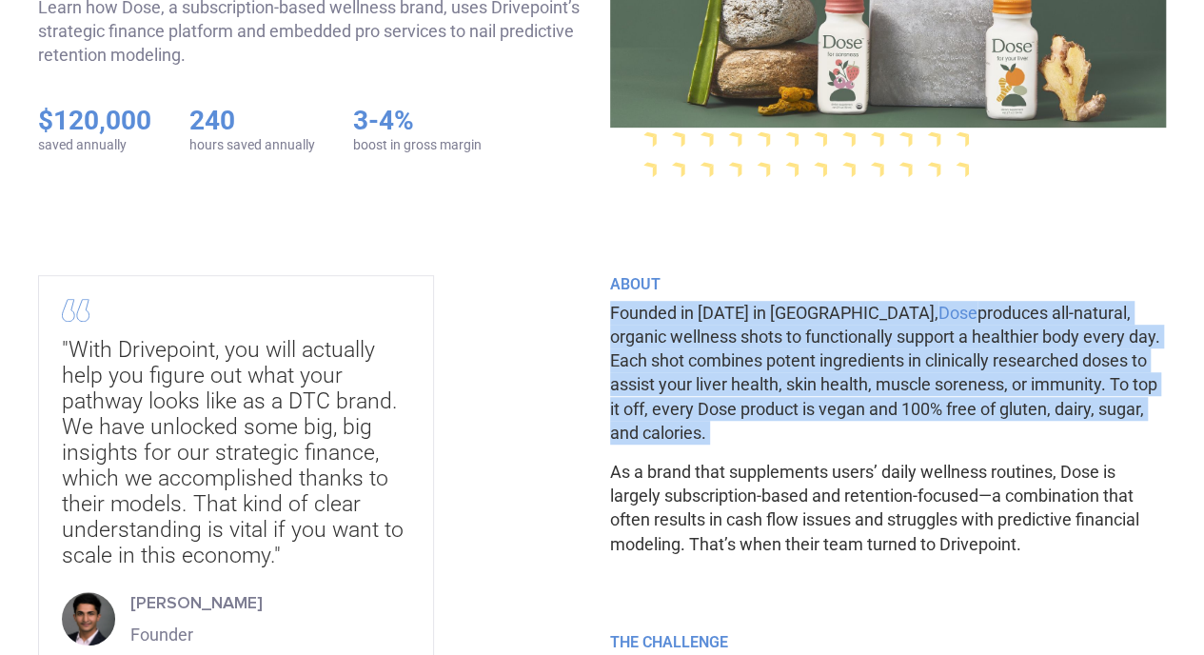
click at [731, 387] on p "Founded in 2020 in Los Angeles, Dose produces all-natural, organic wellness sho…" at bounding box center [888, 373] width 557 height 144
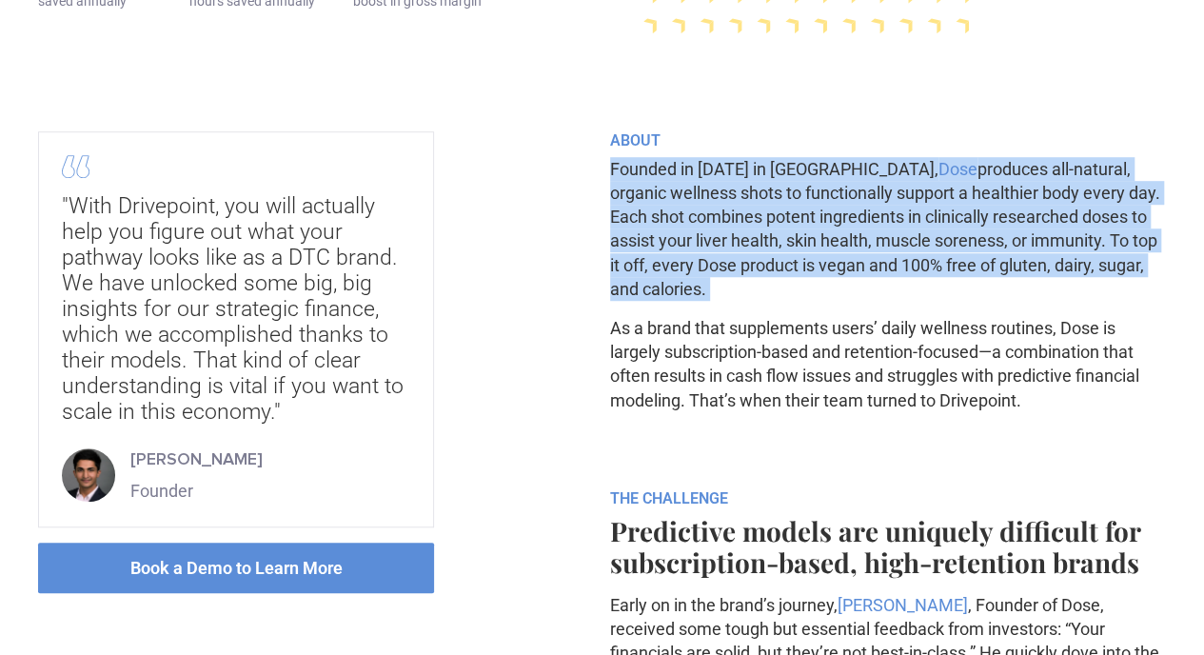
scroll to position [545, 0]
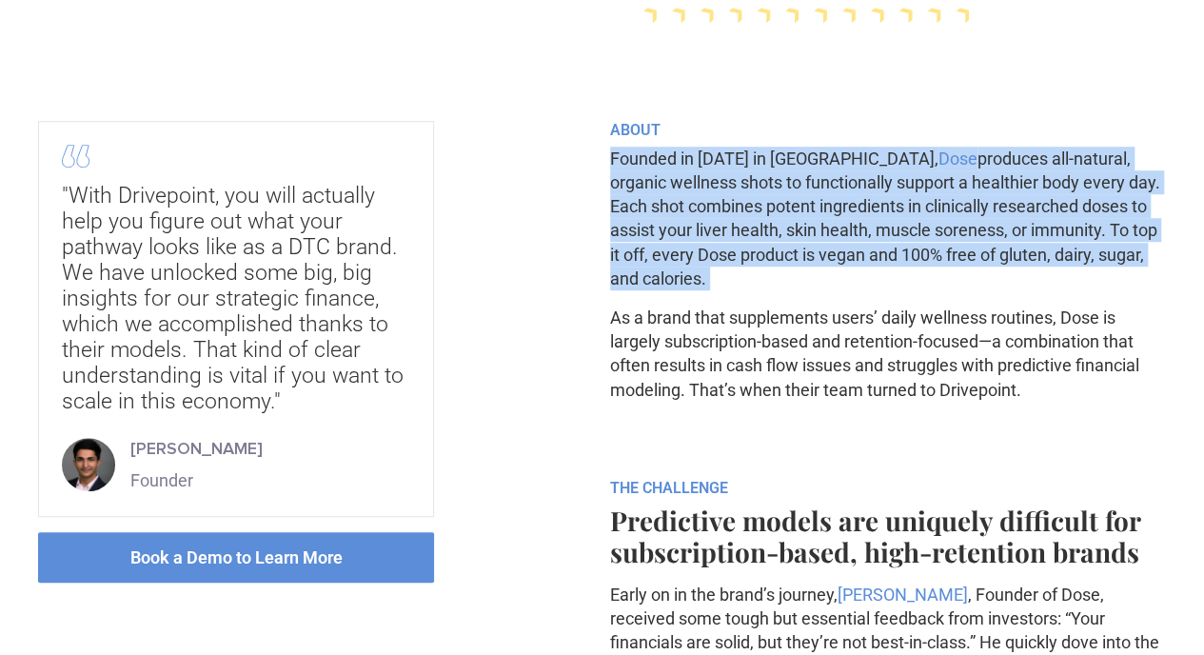
click at [706, 290] on p "Founded in 2020 in Los Angeles, Dose produces all-natural, organic wellness sho…" at bounding box center [888, 219] width 557 height 144
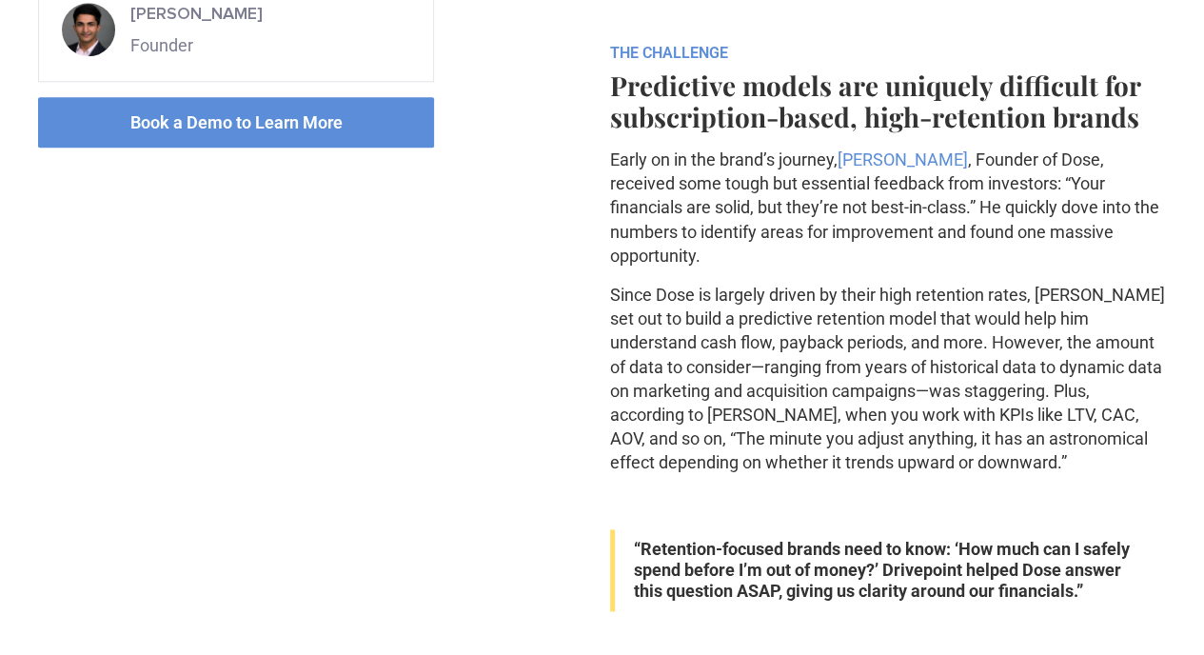
scroll to position [983, 0]
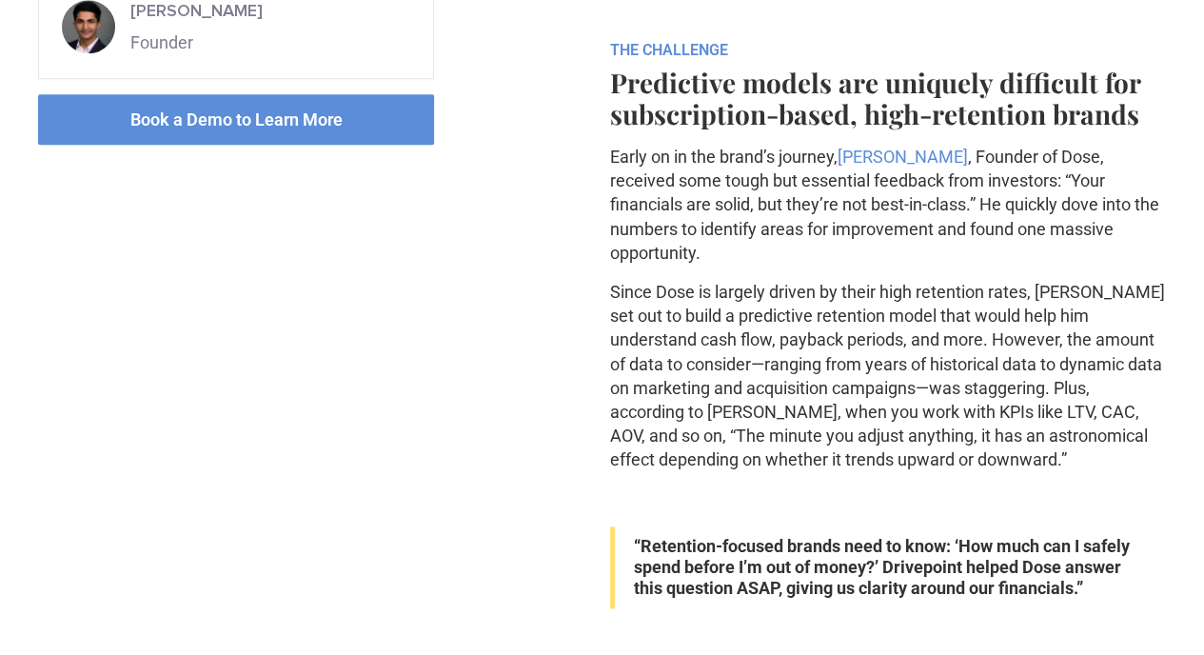
click at [733, 265] on p "Early on in the brand’s journey, Vasu Goyal , Founder of Dose, received some to…" at bounding box center [888, 205] width 557 height 120
click at [776, 265] on p "Early on in the brand’s journey, Vasu Goyal , Founder of Dose, received some to…" at bounding box center [888, 205] width 557 height 120
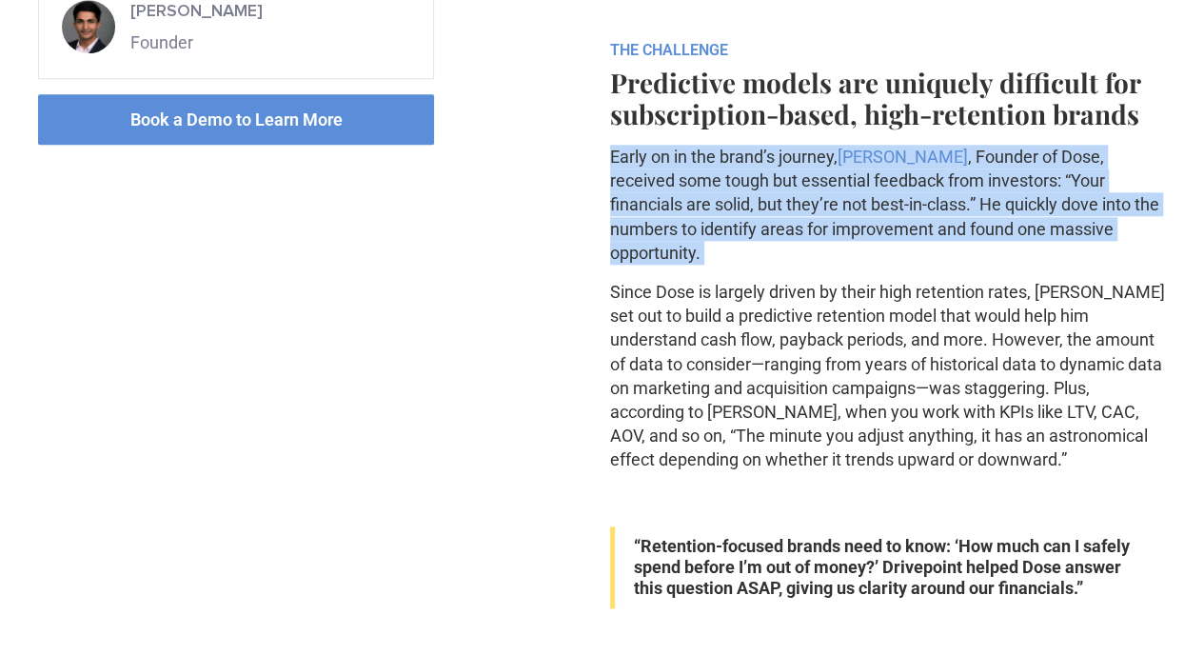
click at [776, 265] on p "Early on in the brand’s journey, Vasu Goyal , Founder of Dose, received some to…" at bounding box center [888, 205] width 557 height 120
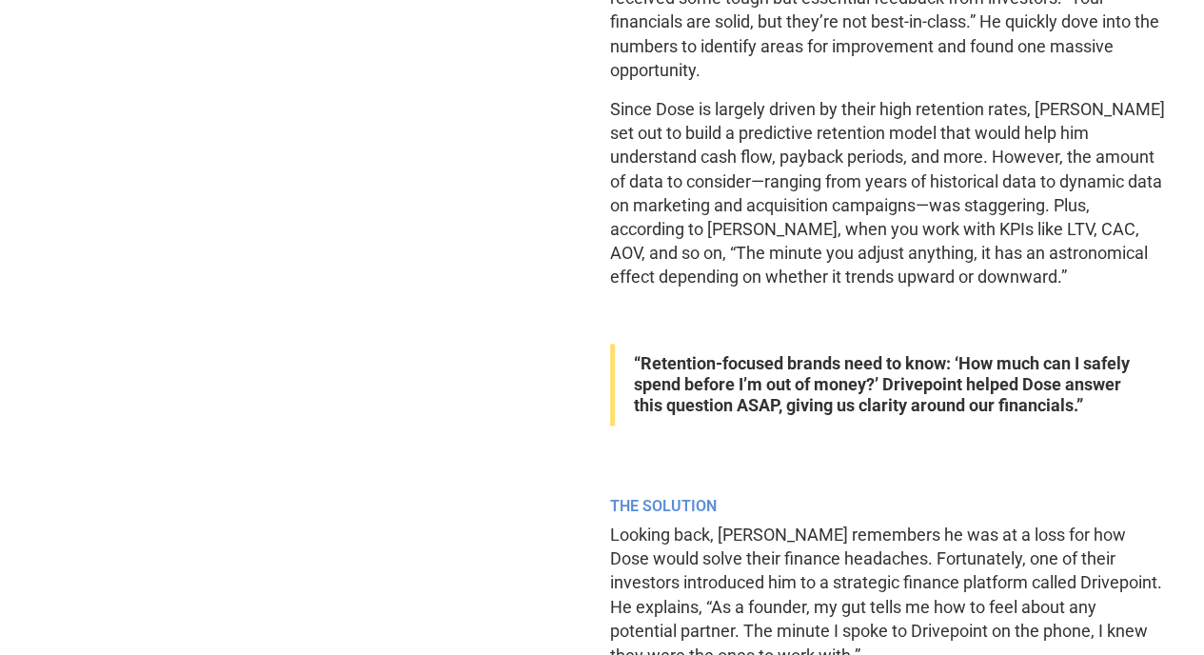
click at [710, 264] on p "Since Dose is largely driven by their high retention rates, Vasu set out to bui…" at bounding box center [888, 193] width 557 height 192
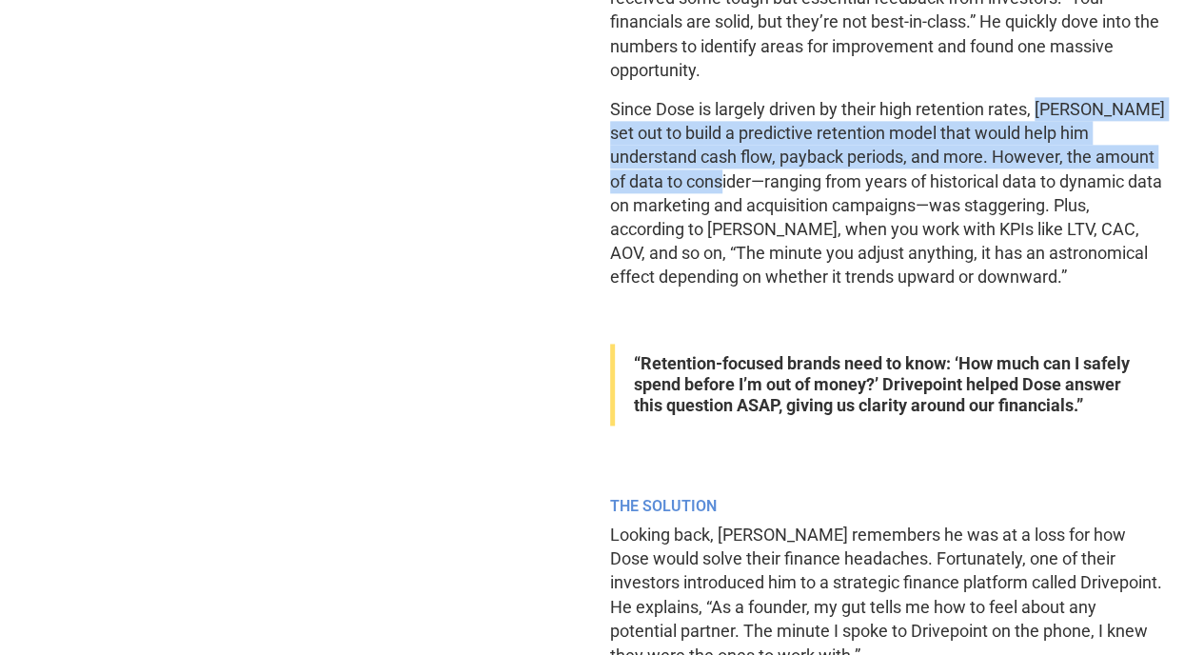
drag, startPoint x: 706, startPoint y: 274, endPoint x: 830, endPoint y: 349, distance: 144.8
click at [830, 289] on p "Since Dose is largely driven by their high retention rates, Vasu set out to bui…" at bounding box center [888, 193] width 557 height 192
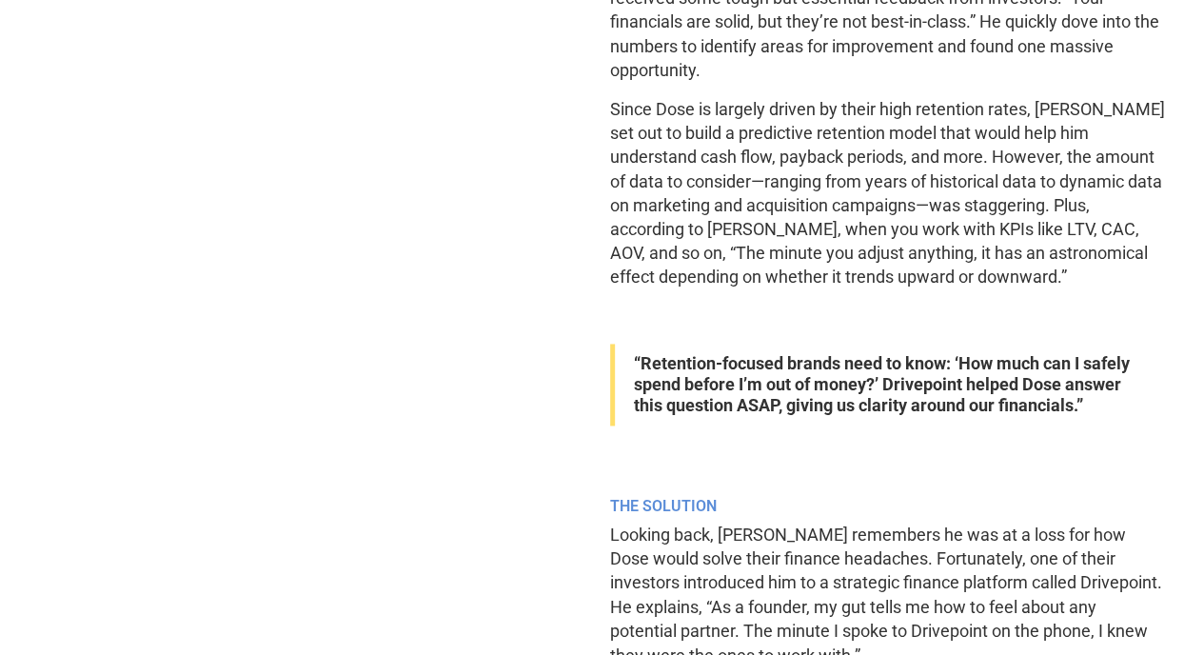
click at [867, 289] on p "Since Dose is largely driven by their high retention rates, Vasu set out to bui…" at bounding box center [888, 193] width 557 height 192
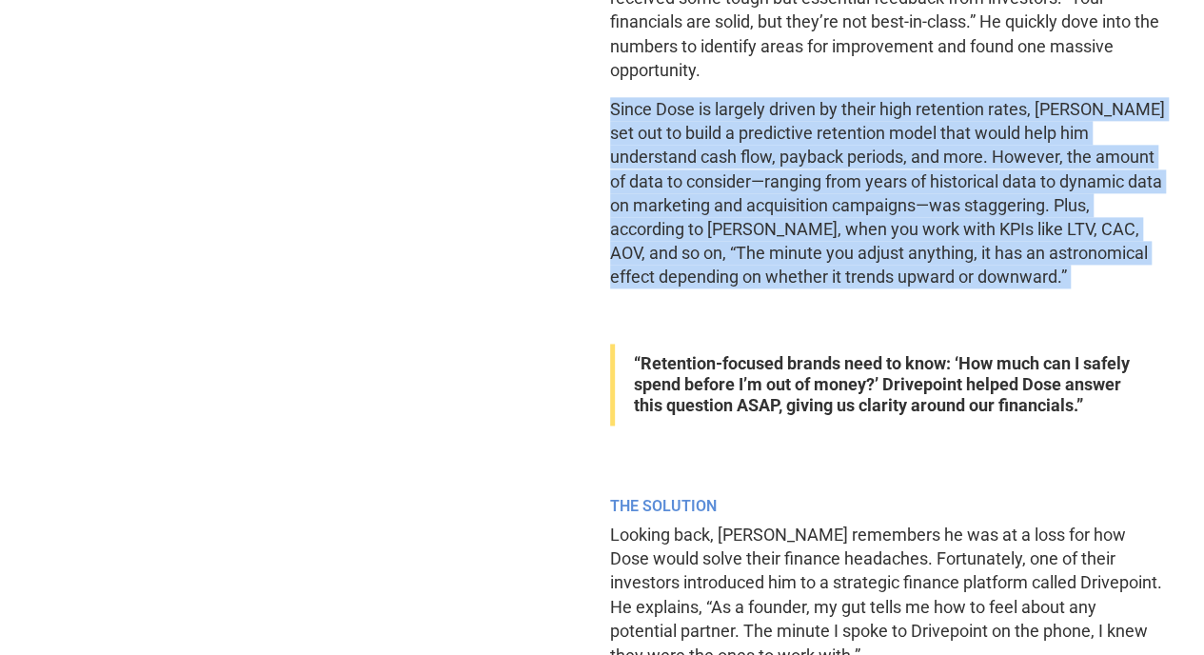
click at [867, 289] on p "Since Dose is largely driven by their high retention rates, Vasu set out to bui…" at bounding box center [888, 193] width 557 height 192
click at [912, 289] on p "Since Dose is largely driven by their high retention rates, Vasu set out to bui…" at bounding box center [888, 193] width 557 height 192
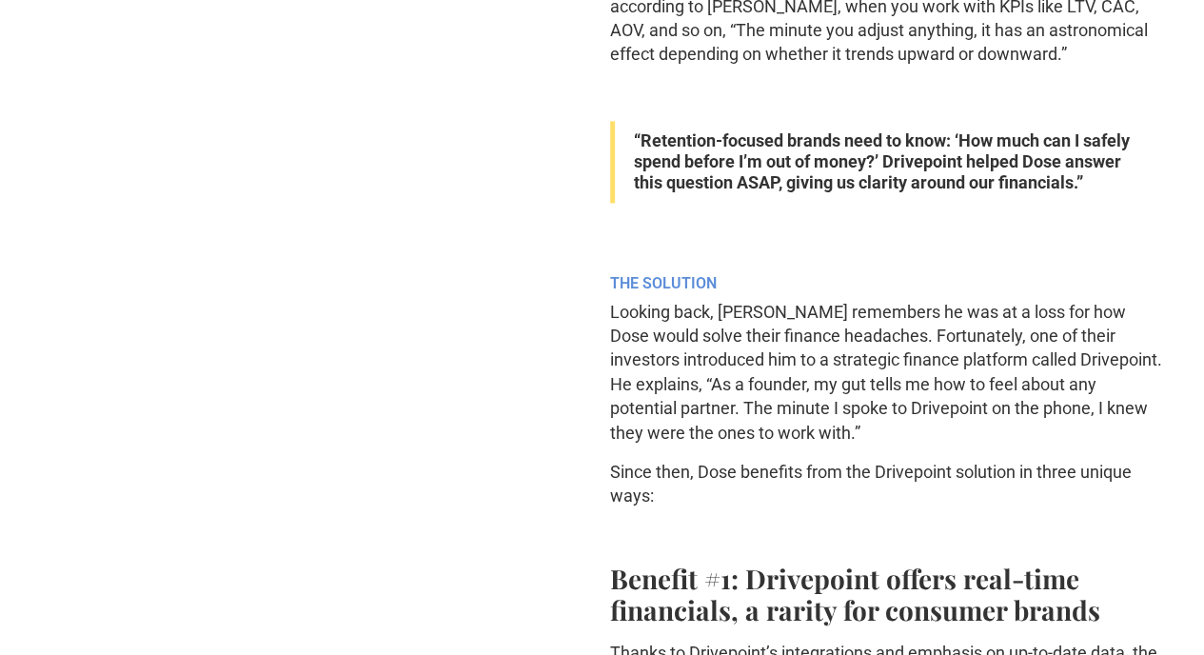
scroll to position [1390, 0]
click at [861, 191] on strong "“Retention-focused brands need to know: ‘How much can I safely spend before I’m…" at bounding box center [882, 160] width 496 height 62
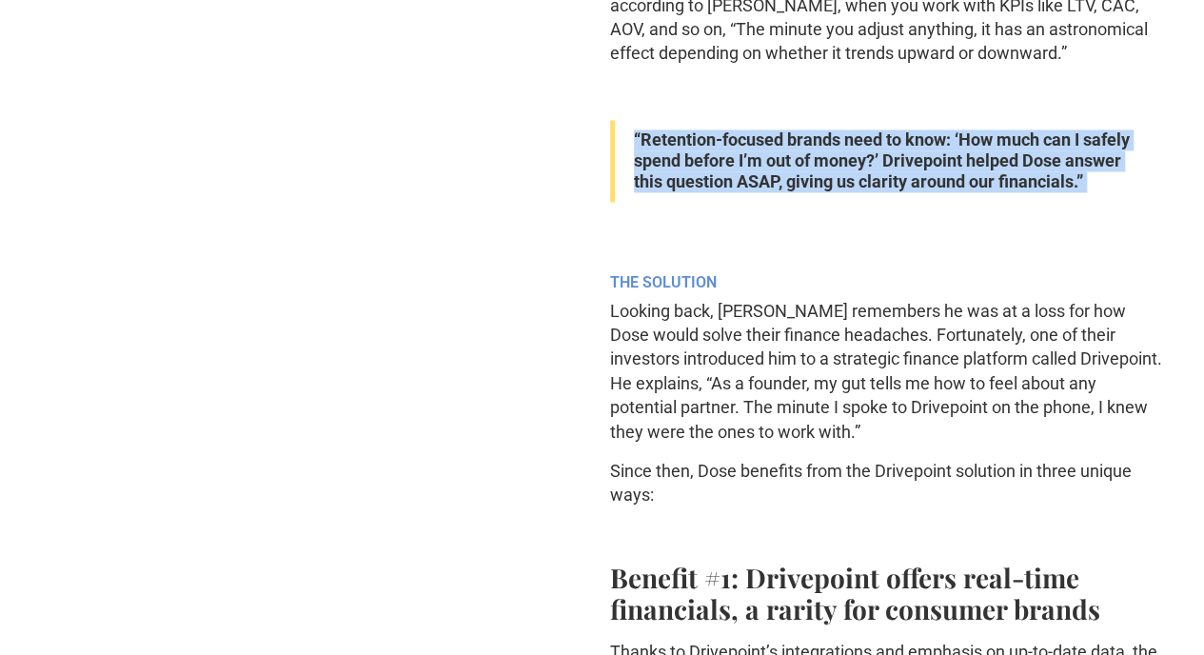
click at [861, 191] on strong "“Retention-focused brands need to know: ‘How much can I safely spend before I’m…" at bounding box center [882, 160] width 496 height 62
click at [896, 191] on strong "“Retention-focused brands need to know: ‘How much can I safely spend before I’m…" at bounding box center [882, 160] width 496 height 62
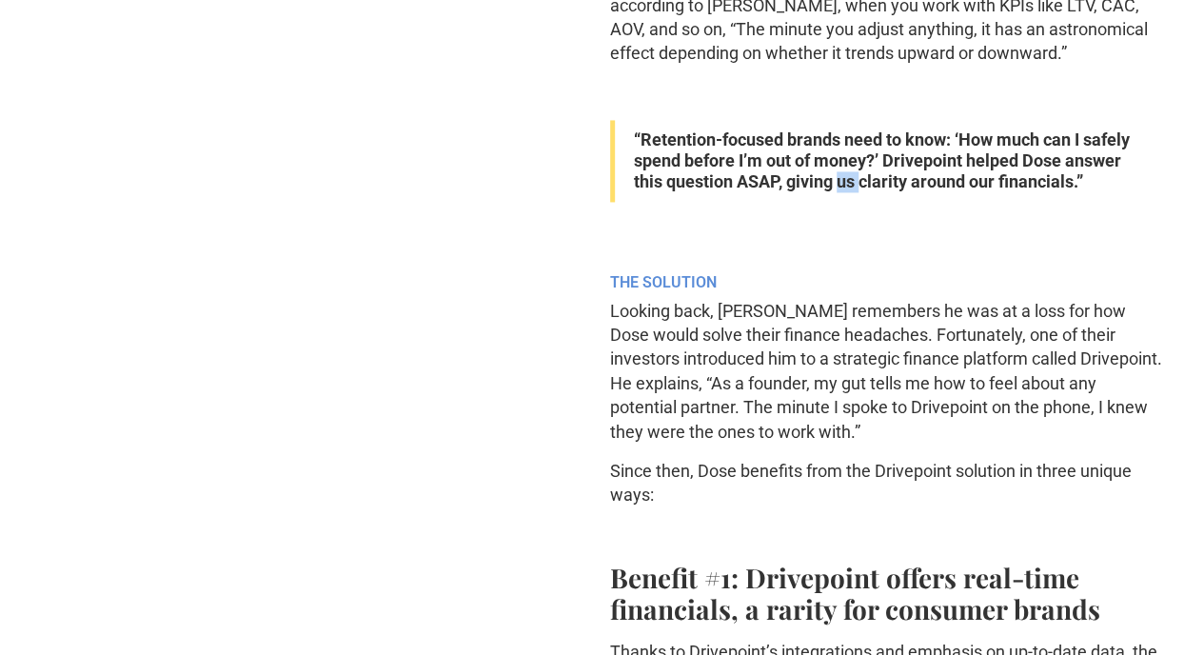
click at [896, 191] on strong "“Retention-focused brands need to know: ‘How much can I safely spend before I’m…" at bounding box center [882, 160] width 496 height 62
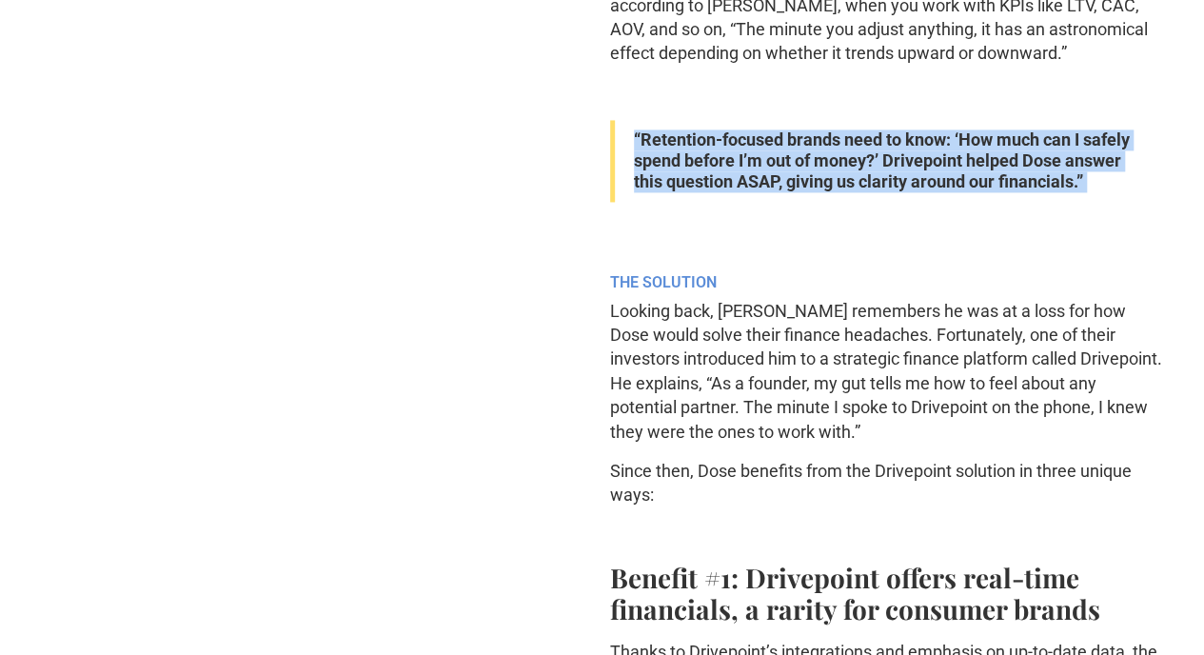
click at [896, 191] on strong "“Retention-focused brands need to know: ‘How much can I safely spend before I’m…" at bounding box center [882, 160] width 496 height 62
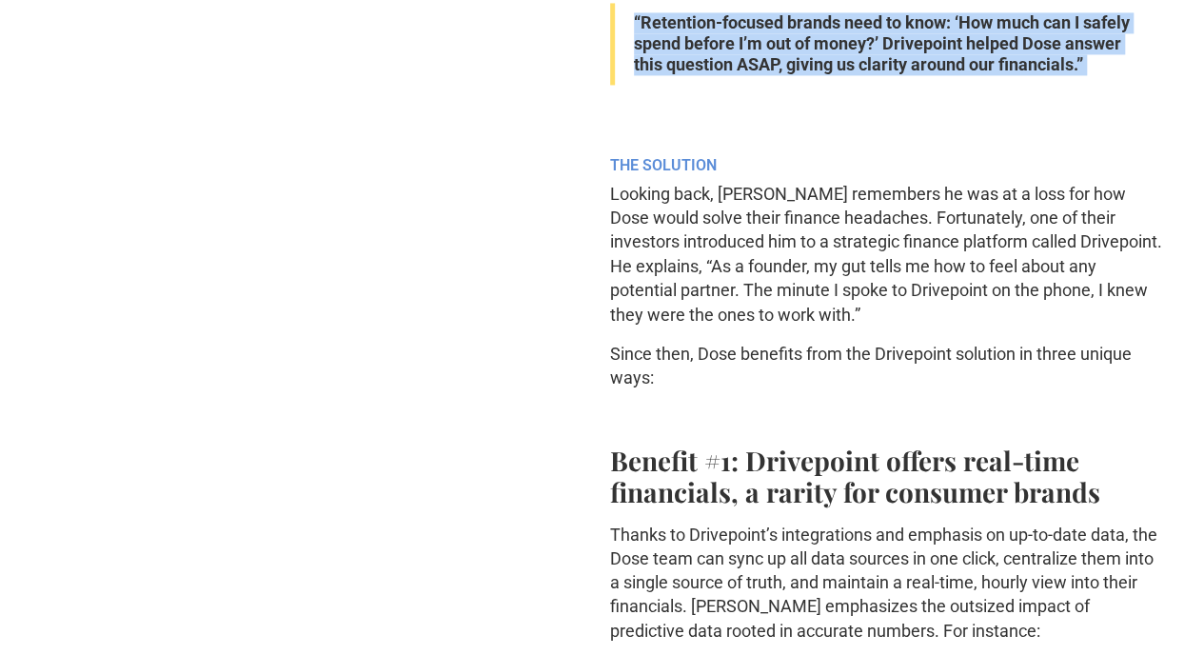
scroll to position [1508, 0]
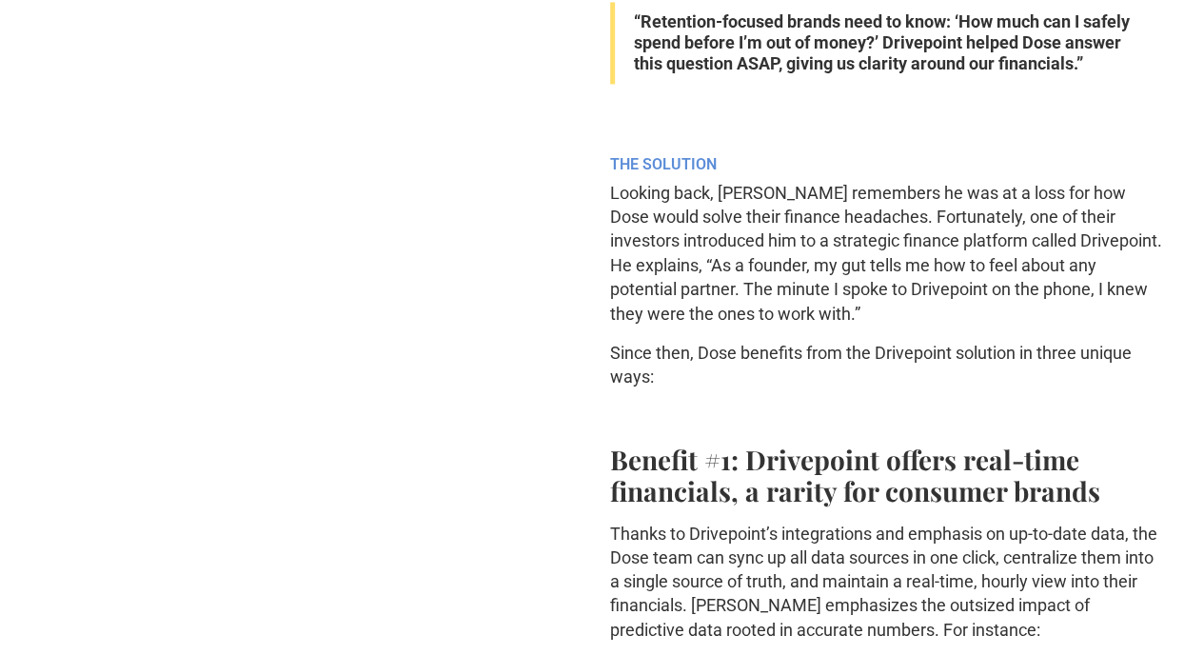
click at [869, 173] on h6 "THE SOLUTION" at bounding box center [888, 164] width 557 height 18
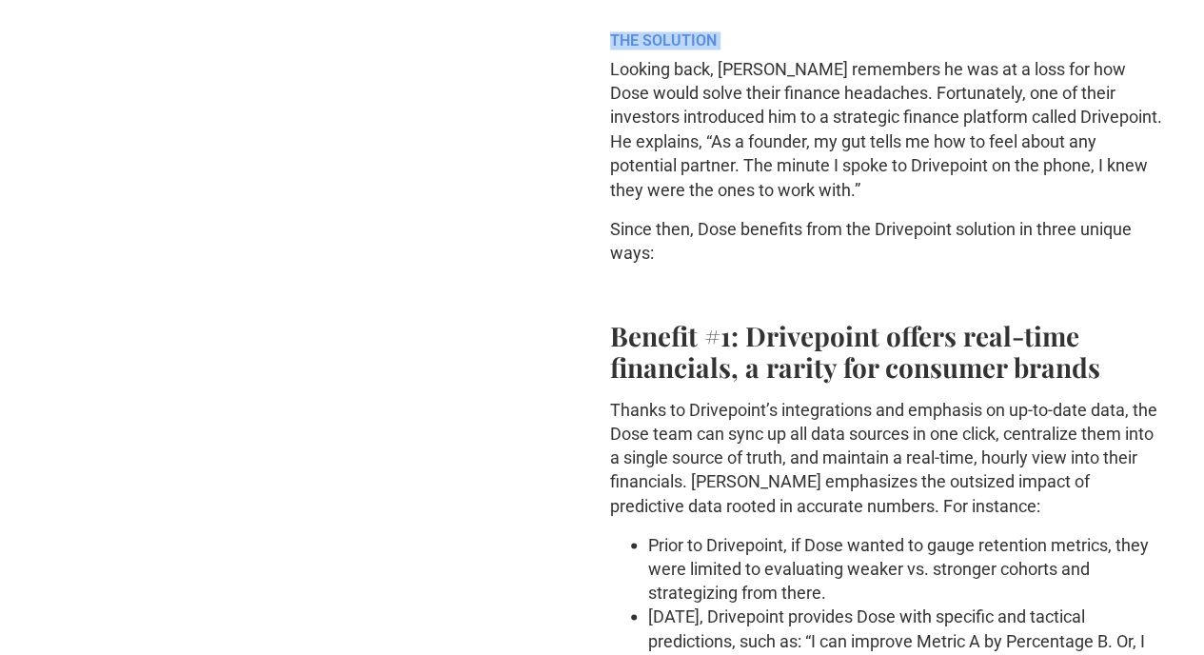
scroll to position [1633, 0]
click at [832, 200] on p "Looking back, Vasu remembers he was at a loss for how Dose would solve their fi…" at bounding box center [888, 128] width 557 height 144
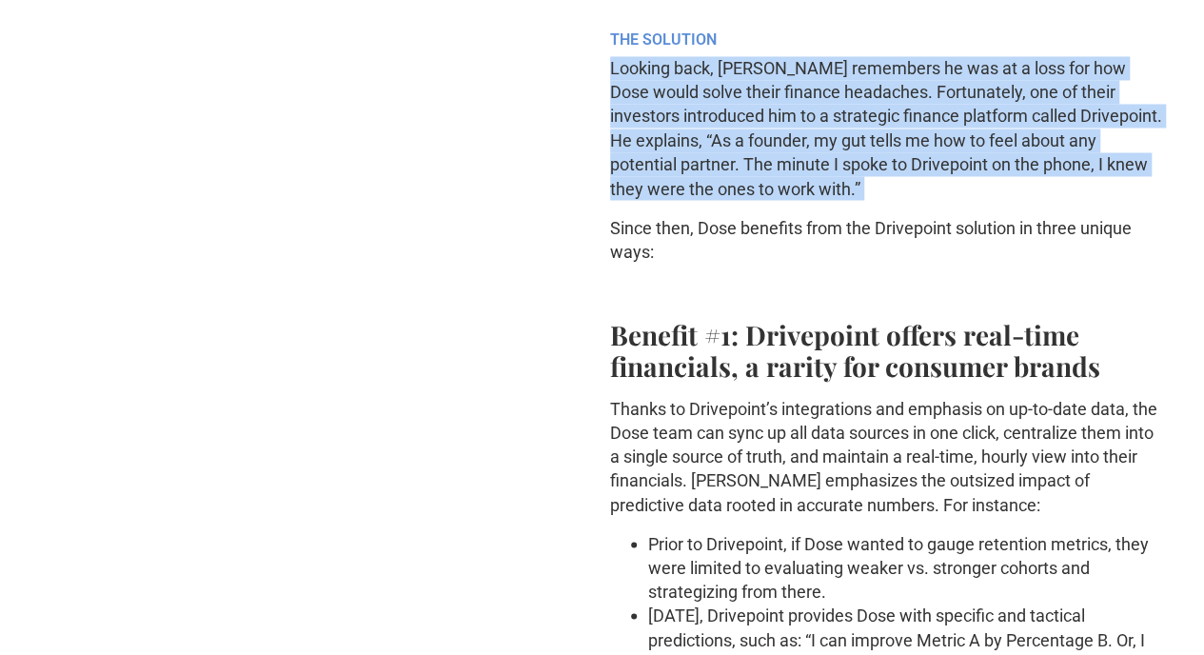
click at [832, 200] on p "Looking back, Vasu remembers he was at a loss for how Dose would solve their fi…" at bounding box center [888, 128] width 557 height 144
click at [848, 200] on p "Looking back, Vasu remembers he was at a loss for how Dose would solve their fi…" at bounding box center [888, 128] width 557 height 144
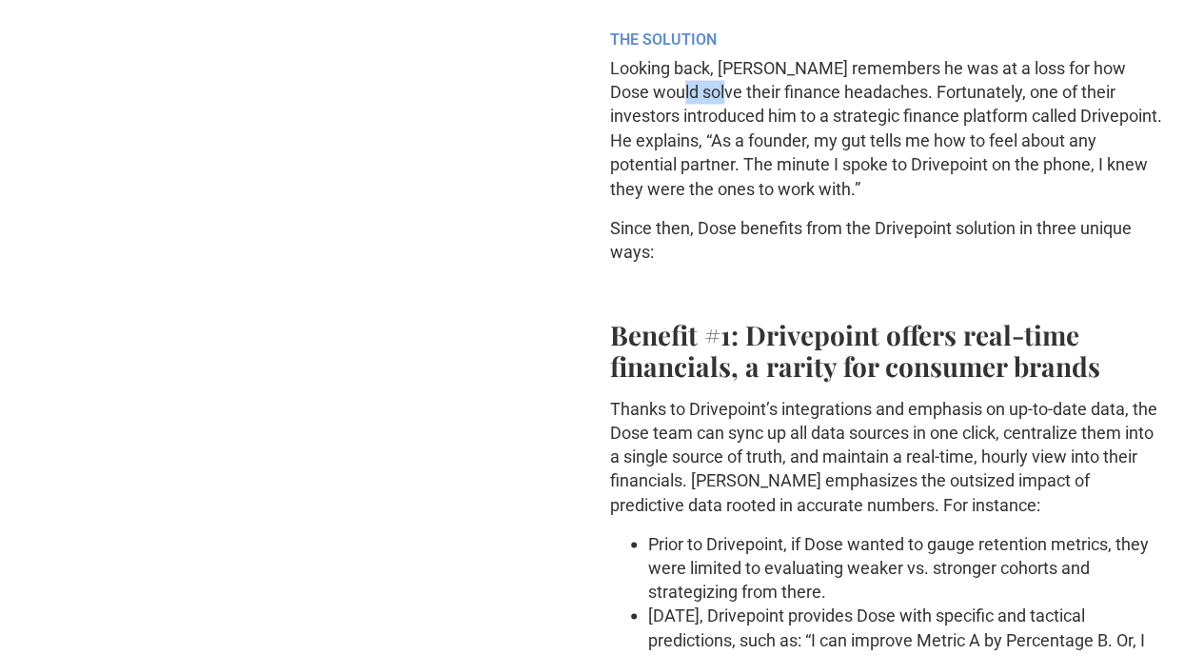
click at [848, 200] on p "Looking back, Vasu remembers he was at a loss for how Dose would solve their fi…" at bounding box center [888, 128] width 557 height 144
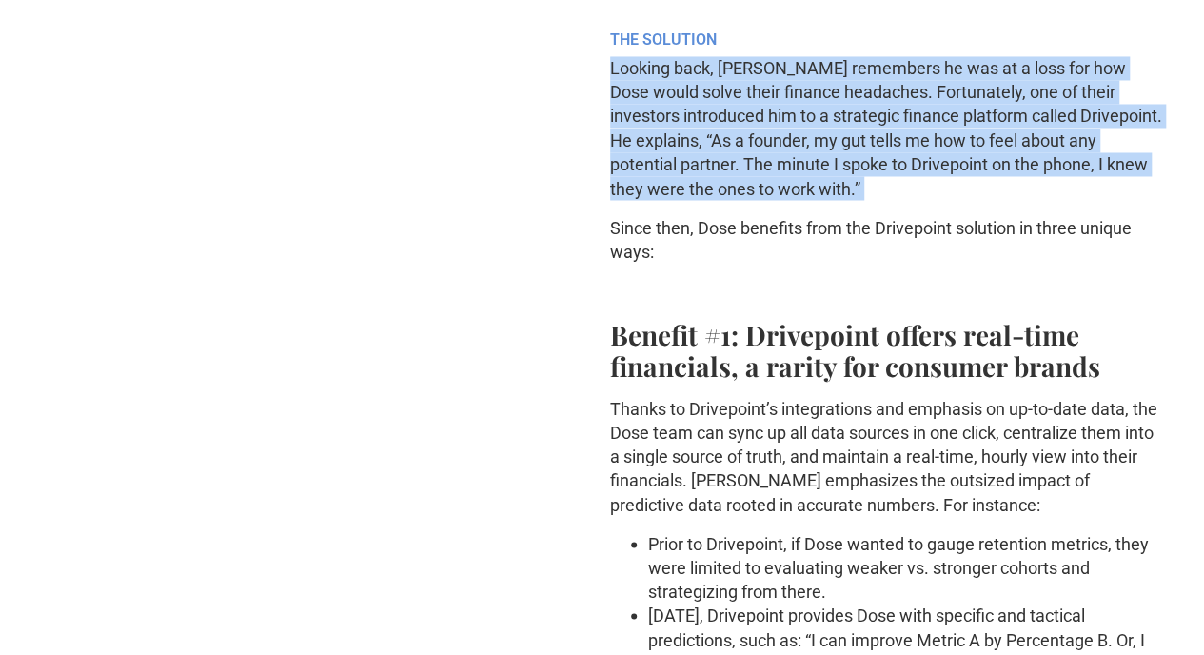
click at [848, 200] on p "Looking back, Vasu remembers he was at a loss for how Dose would solve their fi…" at bounding box center [888, 128] width 557 height 144
click at [880, 200] on p "Looking back, Vasu remembers he was at a loss for how Dose would solve their fi…" at bounding box center [888, 128] width 557 height 144
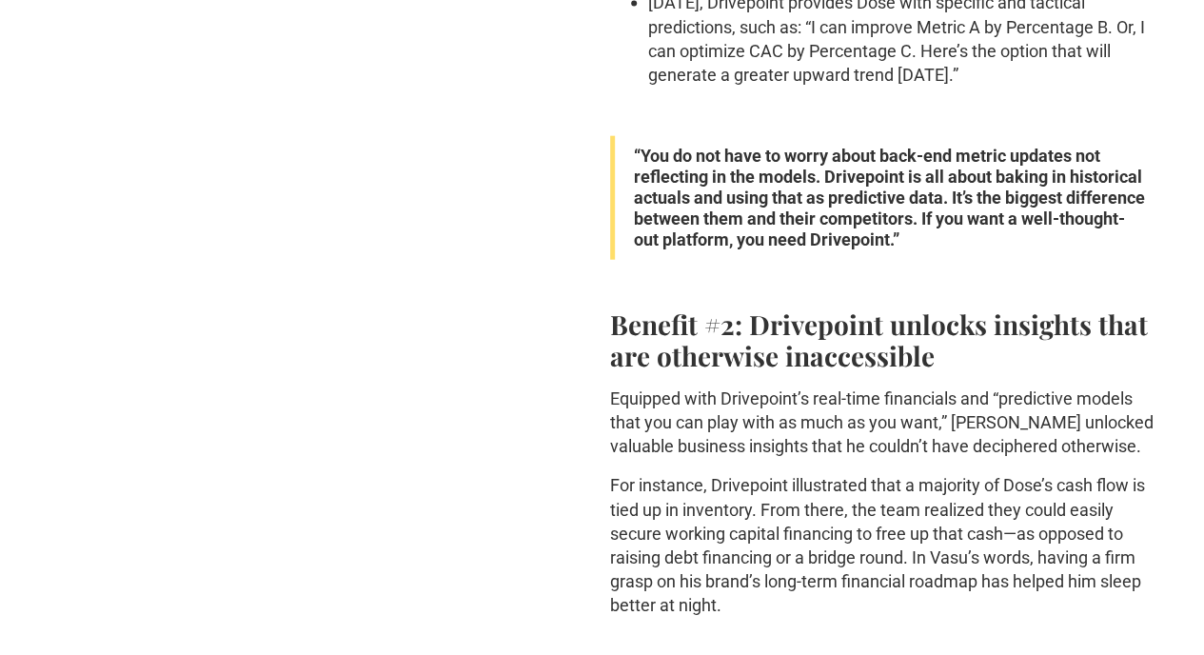
scroll to position [2246, 0]
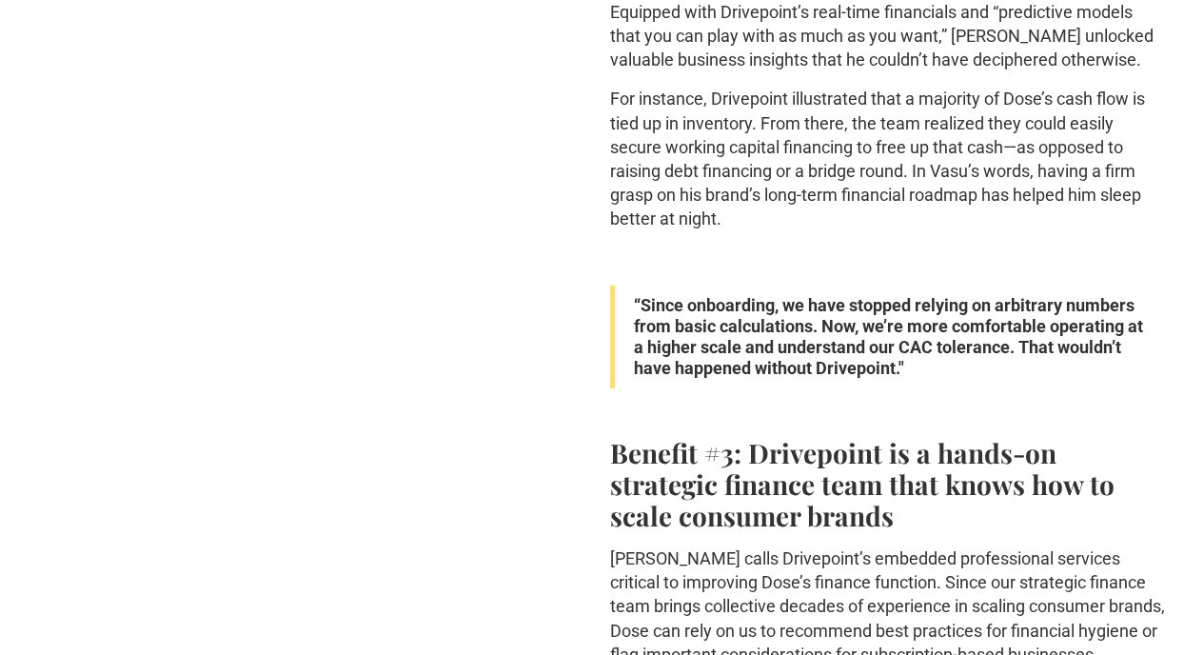
scroll to position [2632, 0]
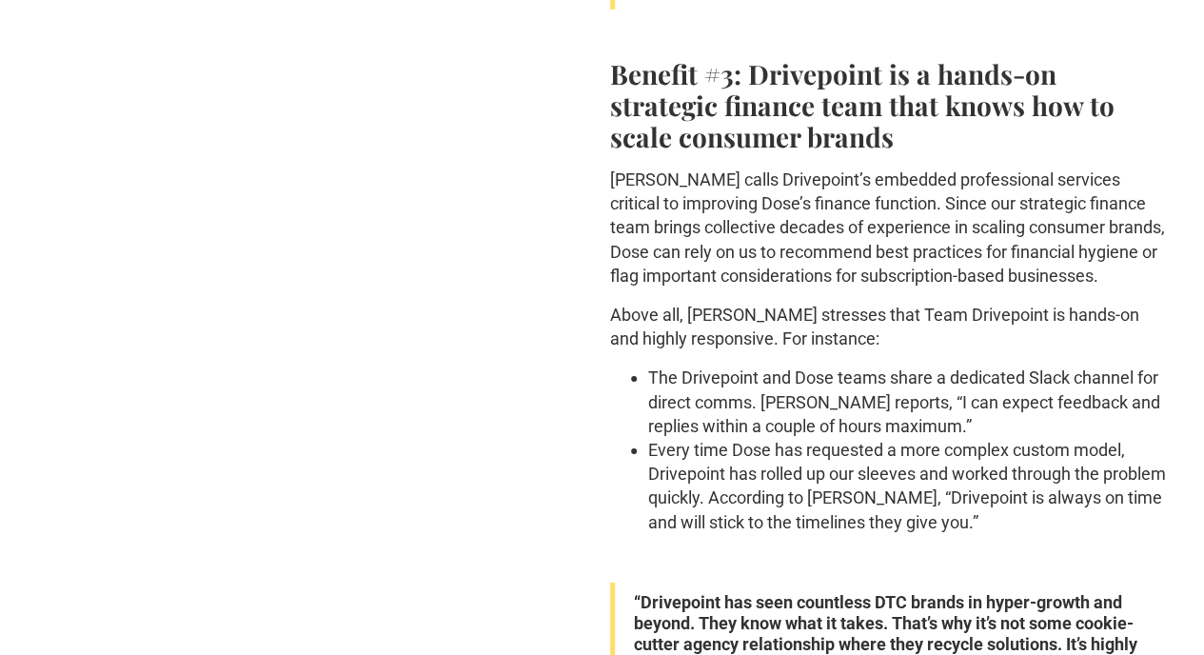
scroll to position [3012, 0]
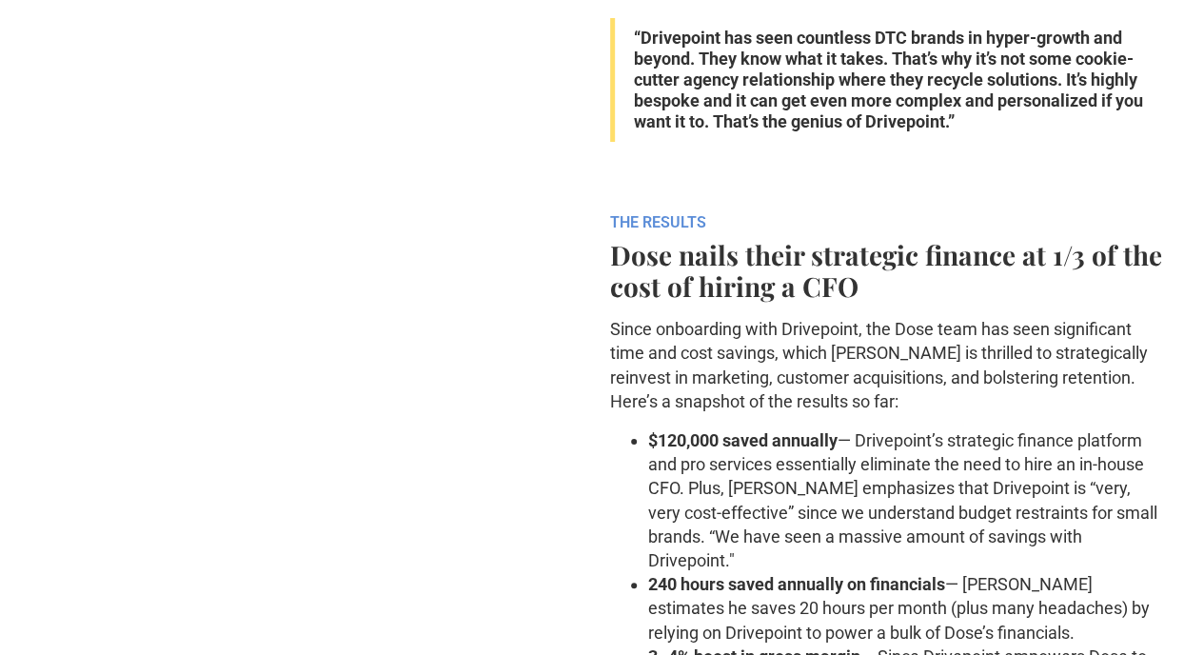
scroll to position [3582, 0]
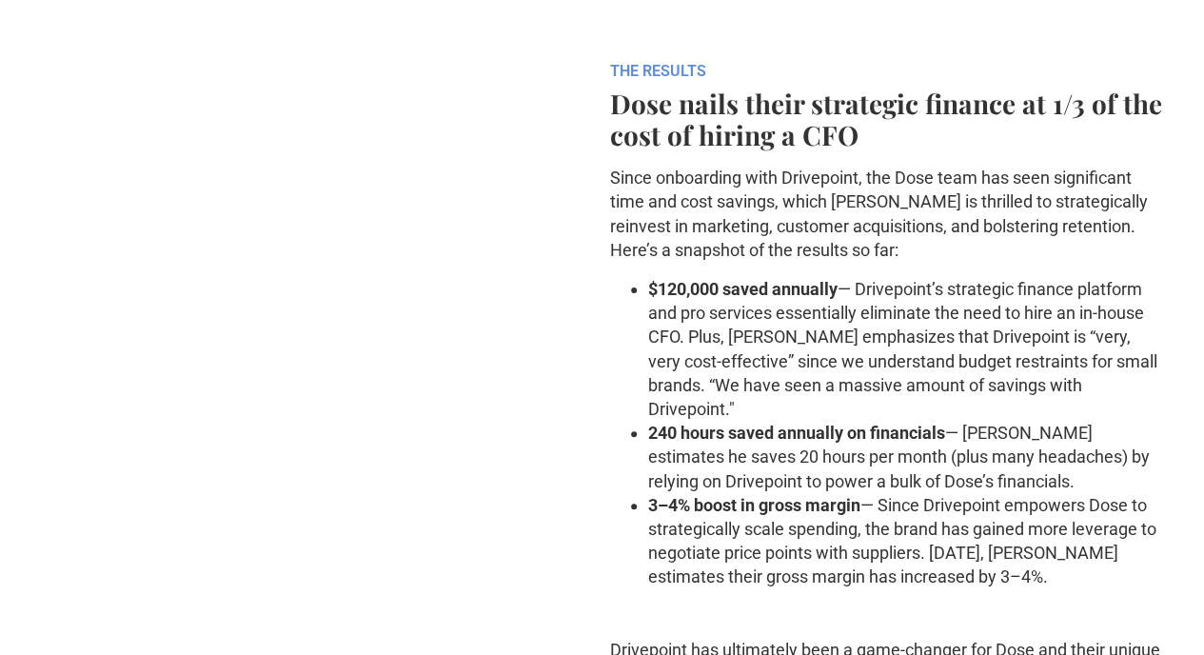
scroll to position [3725, 0]
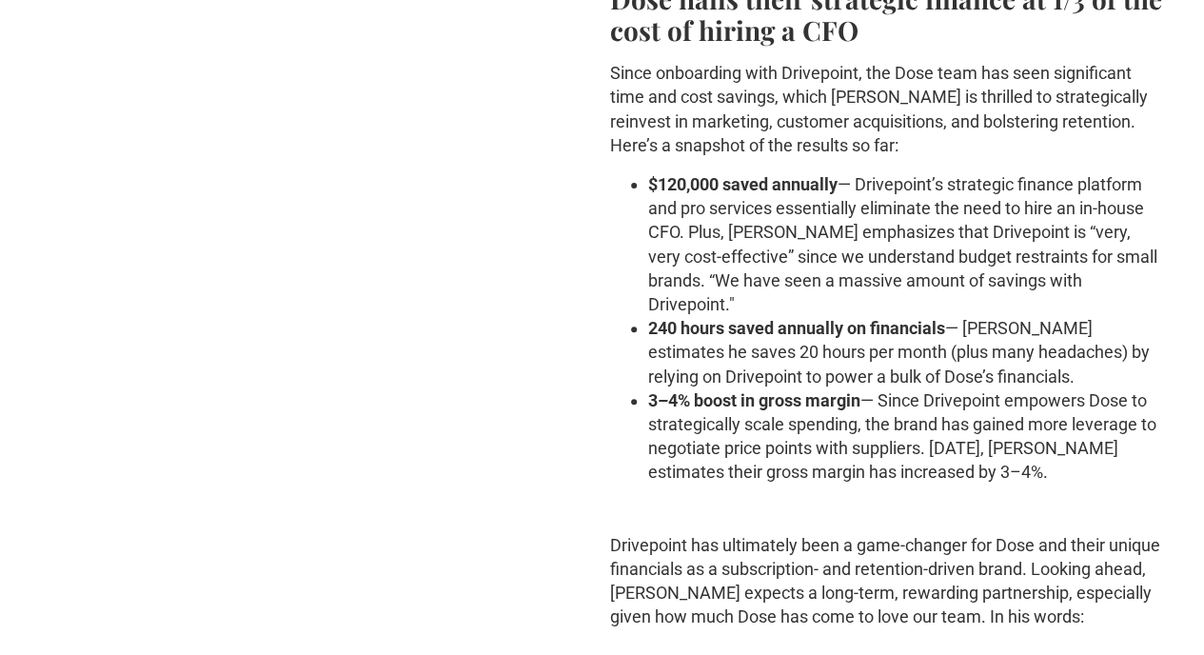
scroll to position [3839, 0]
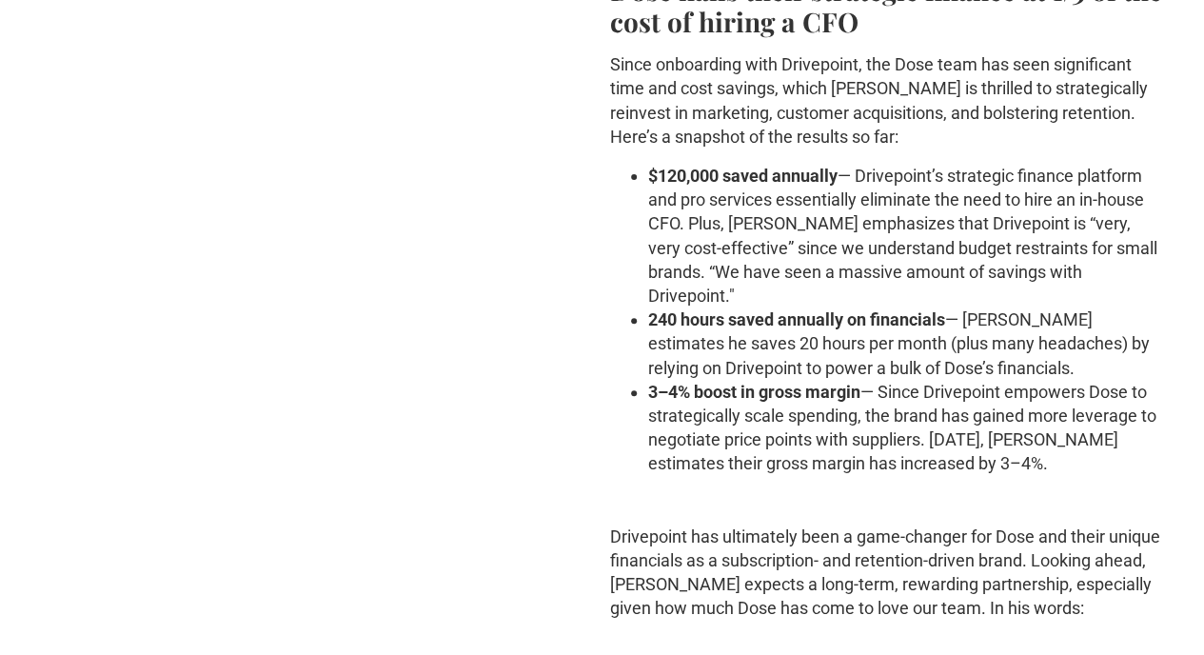
drag, startPoint x: 847, startPoint y: 307, endPoint x: 909, endPoint y: 342, distance: 71.2
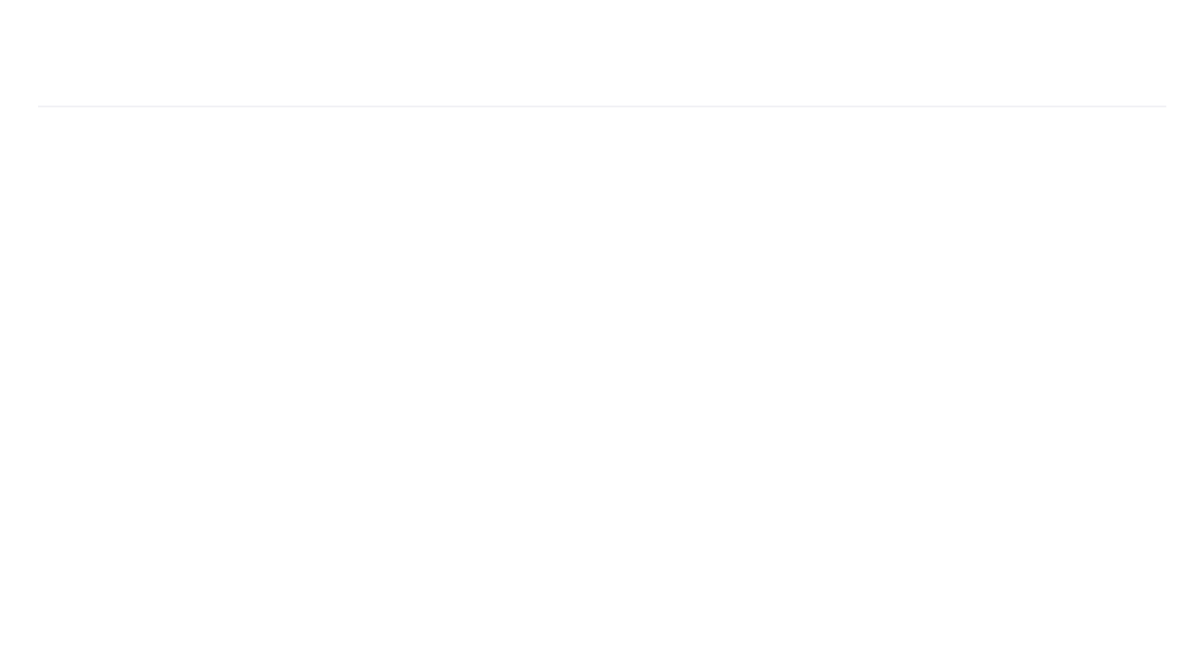
scroll to position [4721, 0]
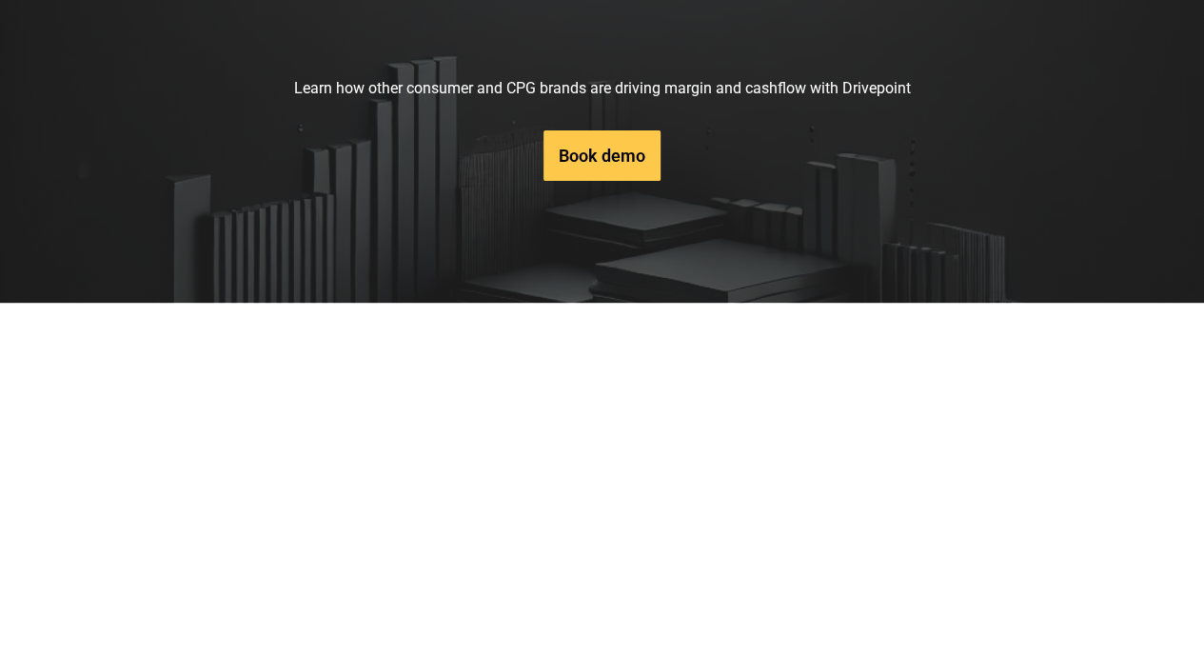
scroll to position [7742, 0]
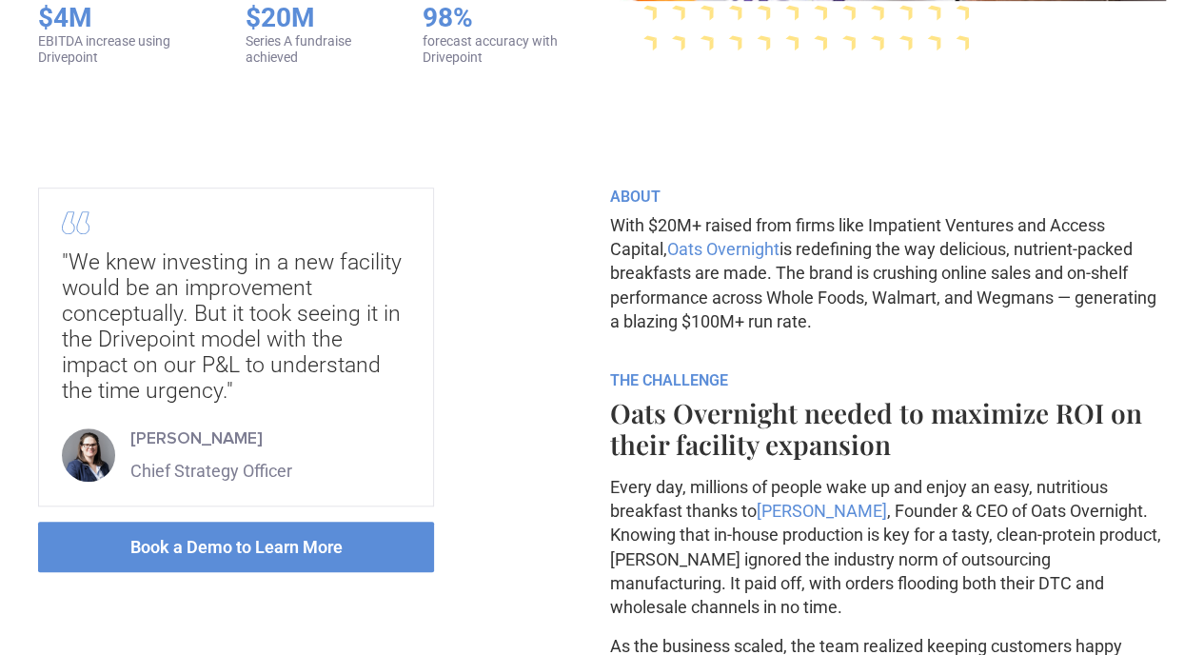
scroll to position [558, 0]
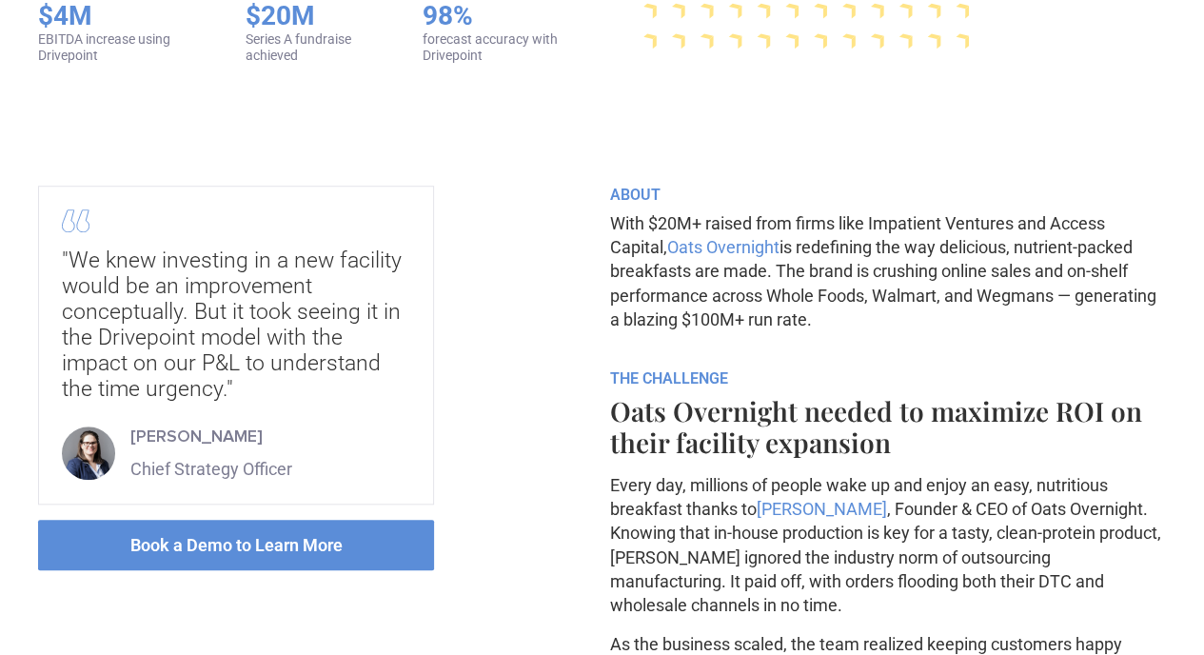
click at [792, 317] on p "With $20M+ raised from firms like Impatient Ventures and Access Capital, Oats O…" at bounding box center [888, 271] width 557 height 120
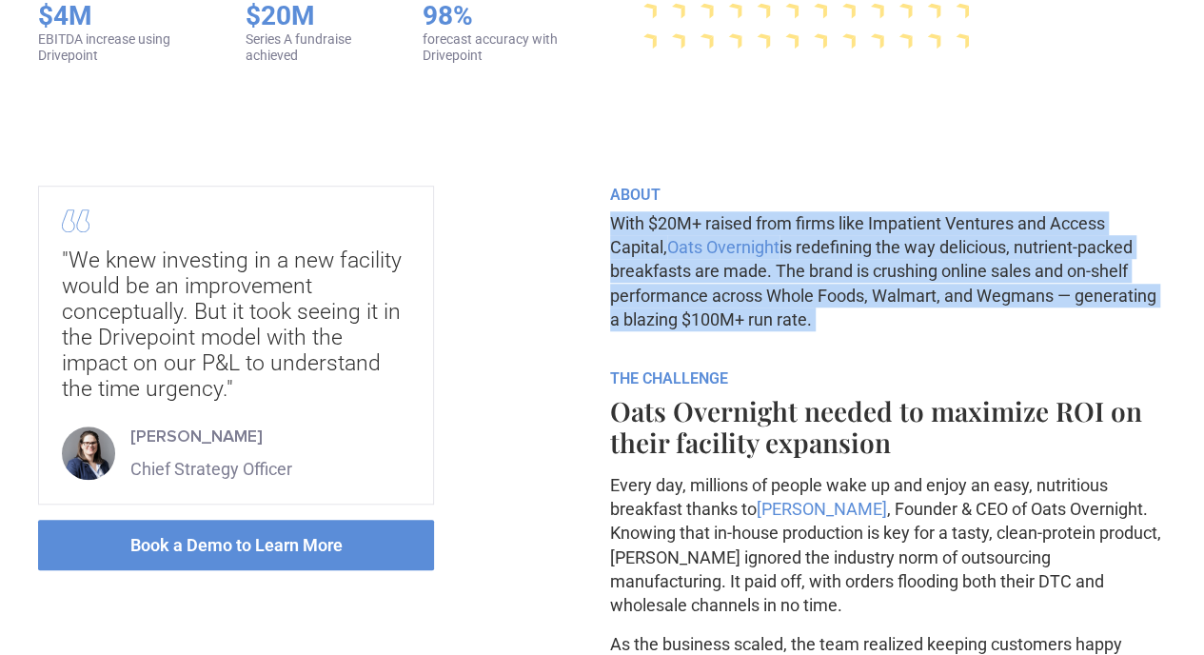
click at [792, 317] on p "With $20M+ raised from firms like Impatient Ventures and Access Capital, Oats O…" at bounding box center [888, 271] width 557 height 120
click at [857, 331] on p "With $20M+ raised from firms like Impatient Ventures and Access Capital, Oats O…" at bounding box center [888, 271] width 557 height 120
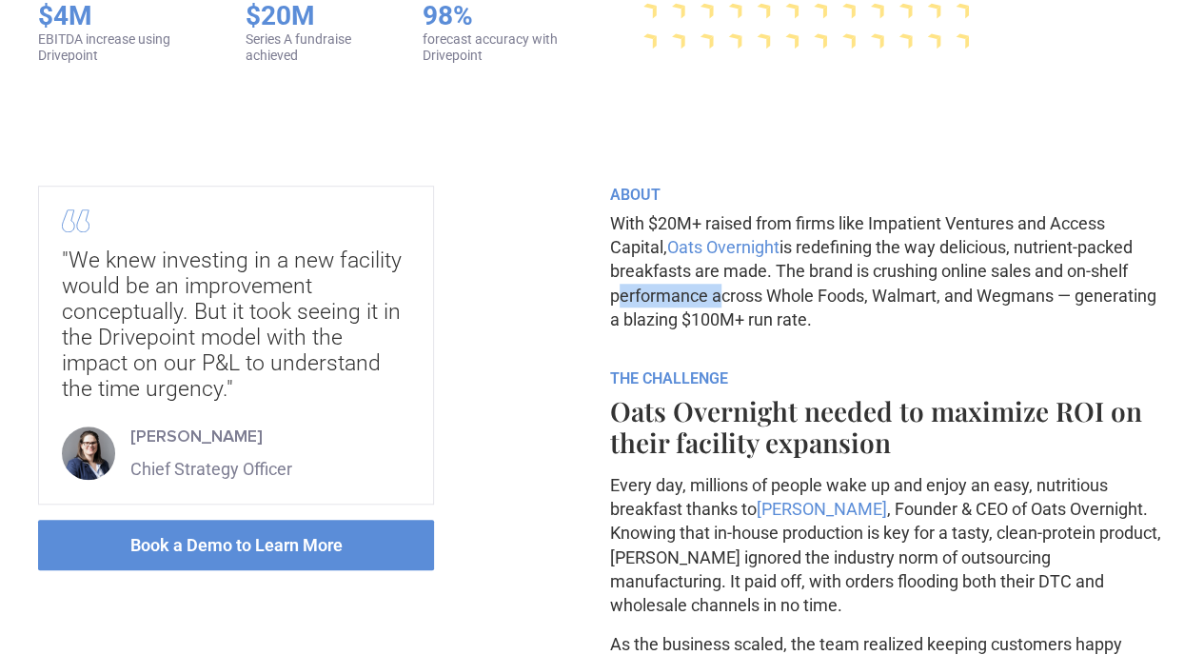
click at [857, 331] on p "With $20M+ raised from firms like Impatient Ventures and Access Capital, Oats O…" at bounding box center [888, 271] width 557 height 120
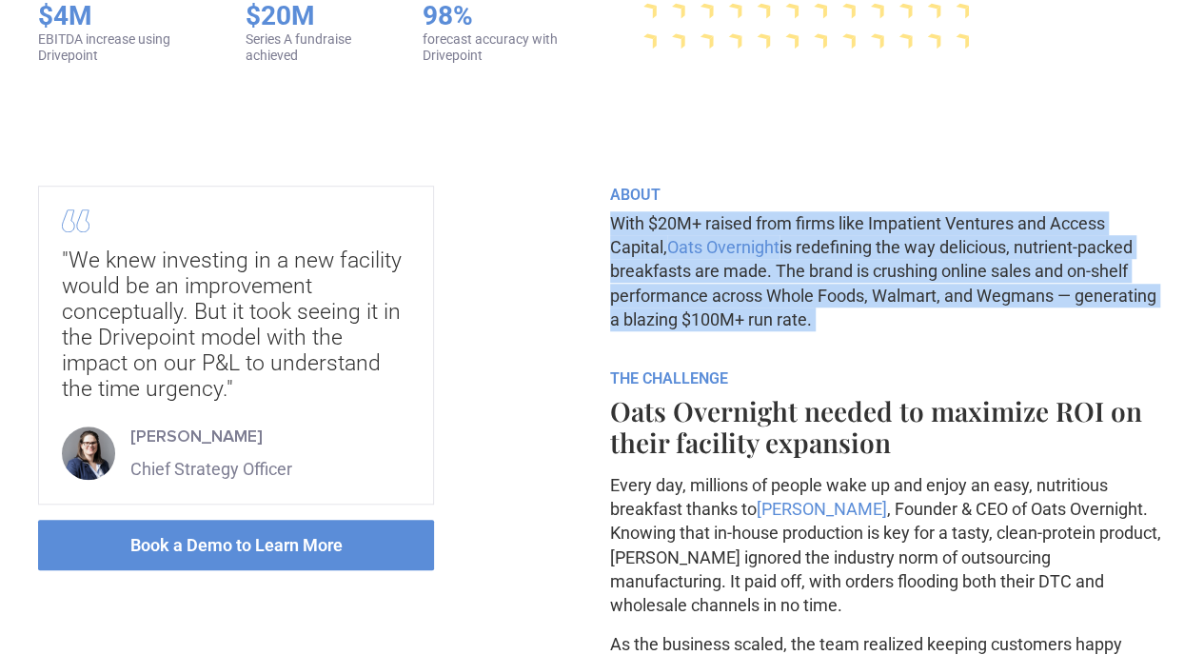
click at [857, 331] on p "With $20M+ raised from firms like Impatient Ventures and Access Capital, Oats O…" at bounding box center [888, 271] width 557 height 120
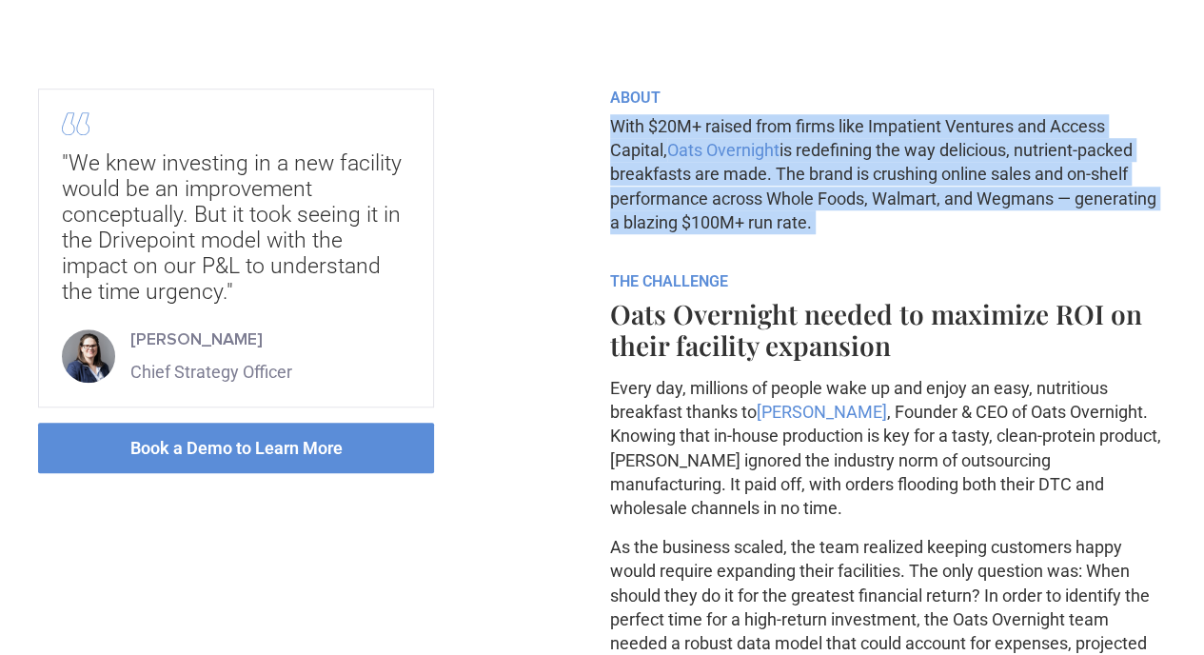
scroll to position [661, 0]
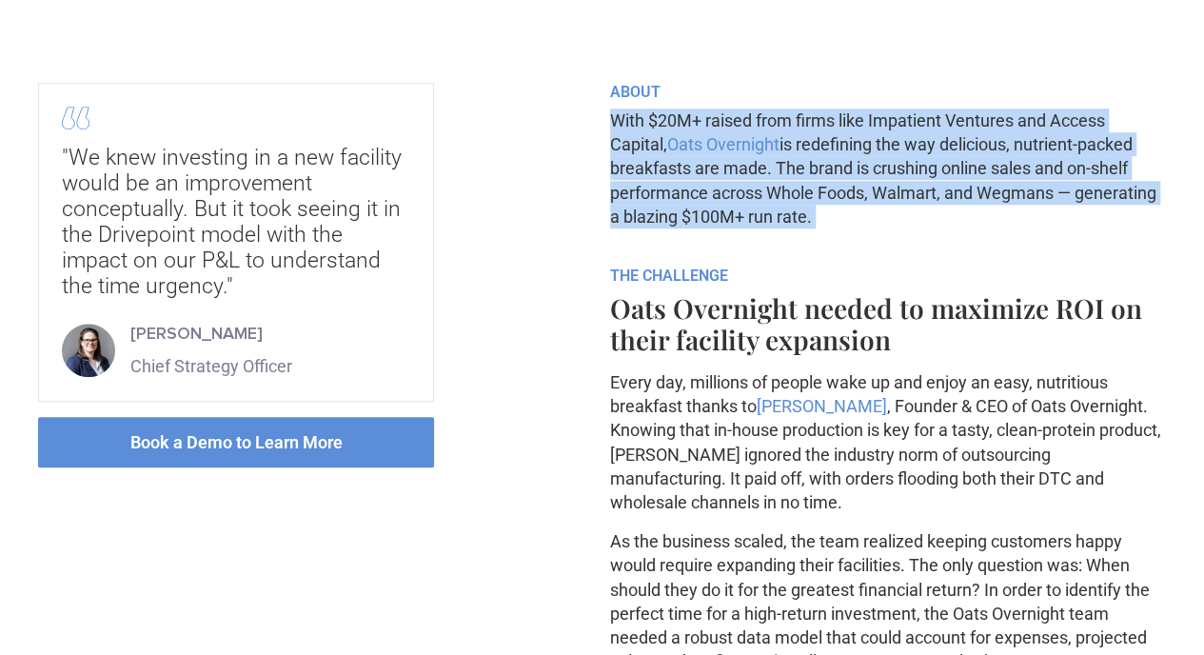
click at [843, 228] on p "With $20M+ raised from firms like Impatient Ventures and Access Capital, Oats O…" at bounding box center [888, 169] width 557 height 120
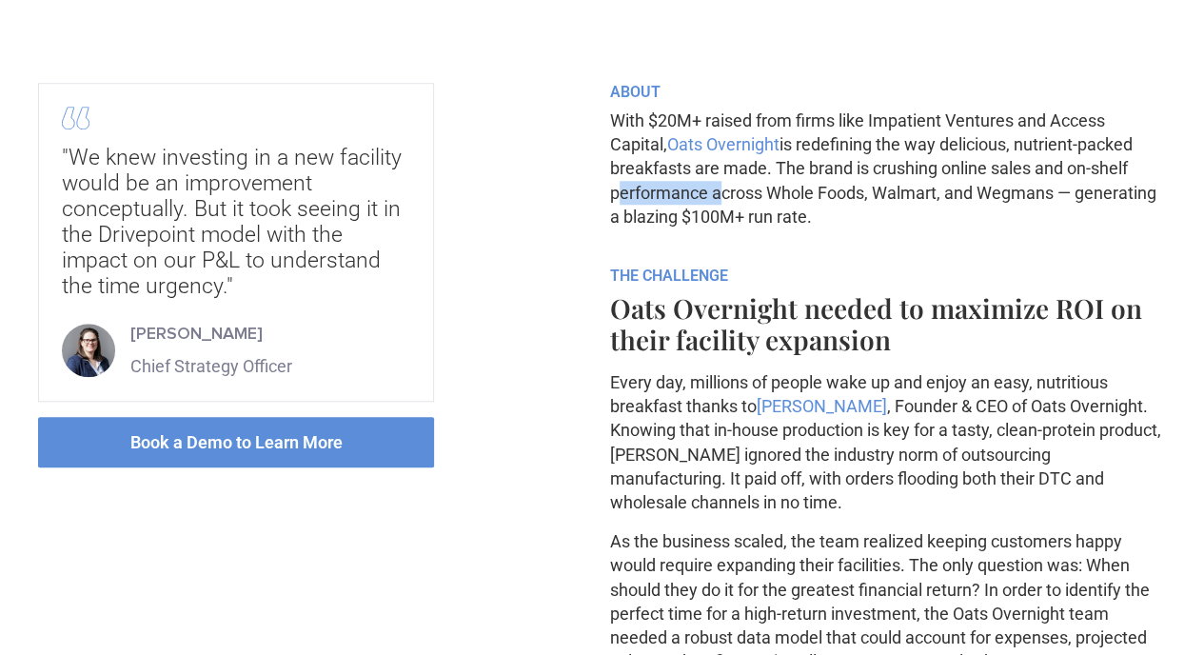
click at [843, 228] on p "With $20M+ raised from firms like Impatient Ventures and Access Capital, Oats O…" at bounding box center [888, 169] width 557 height 120
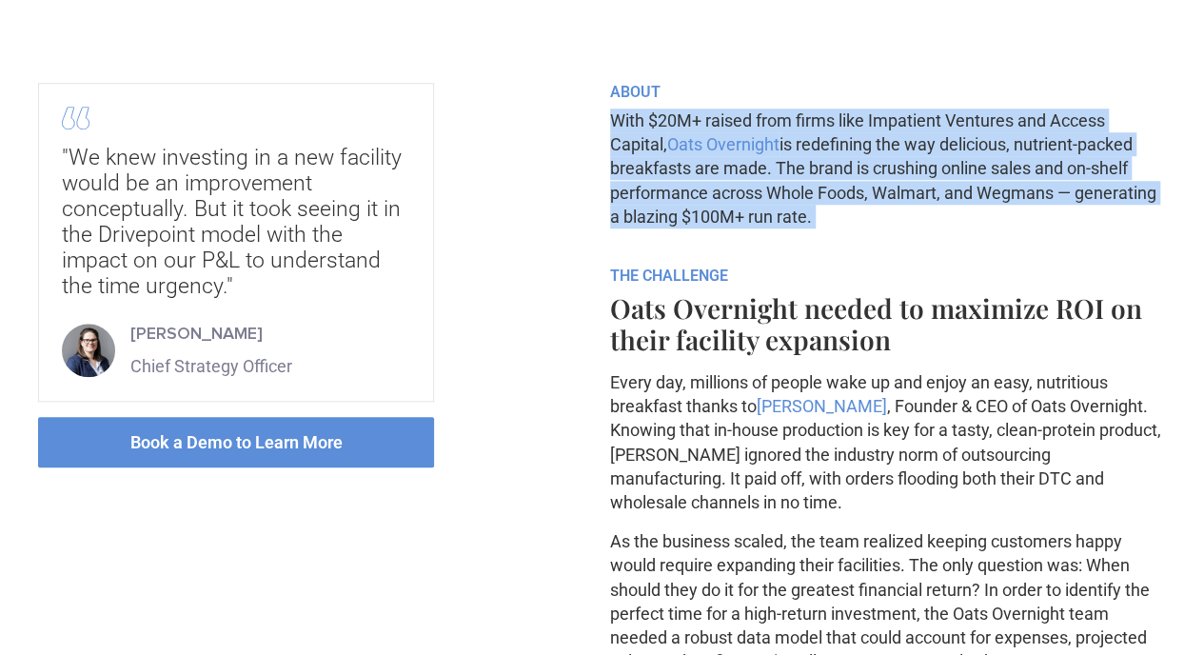
click at [843, 228] on p "With $20M+ raised from firms like Impatient Ventures and Access Capital, Oats O…" at bounding box center [888, 169] width 557 height 120
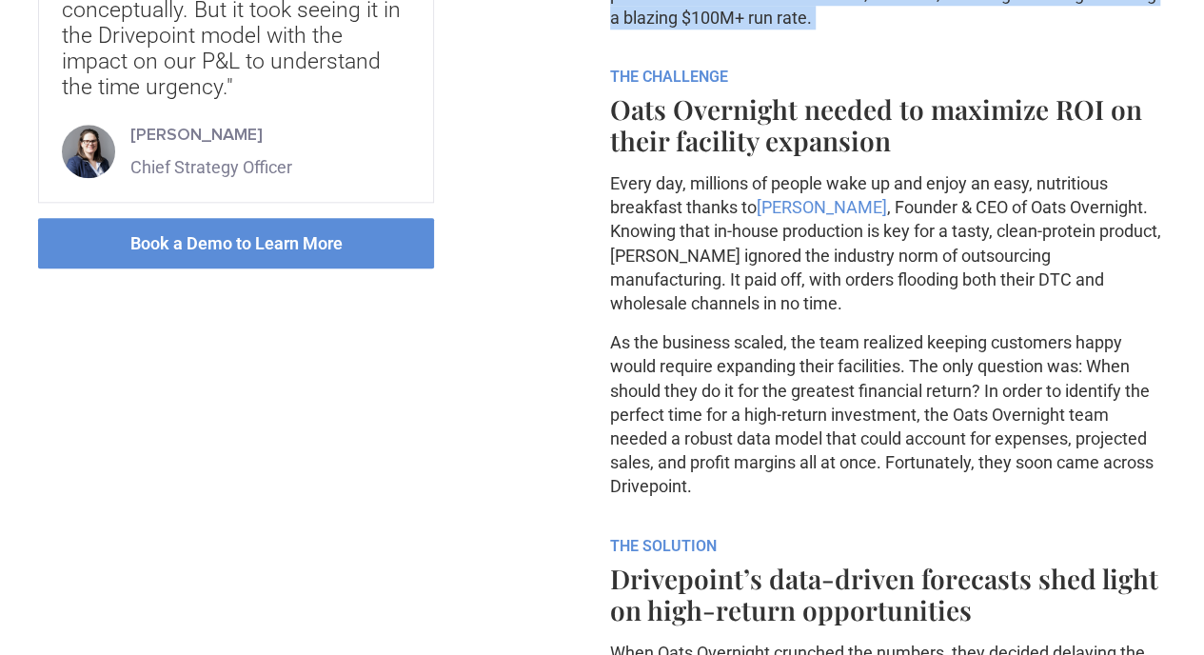
scroll to position [872, 0]
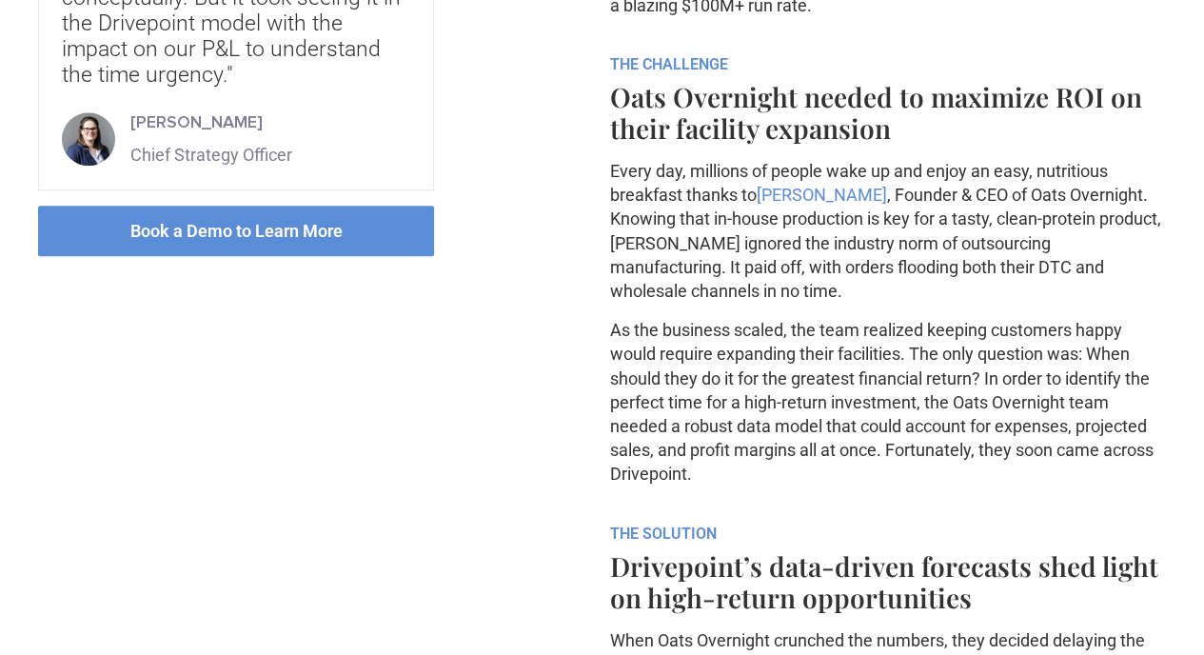
click at [839, 144] on h4 "Oats Overnight needed to maximize ROI on their facility expansion" at bounding box center [888, 112] width 557 height 63
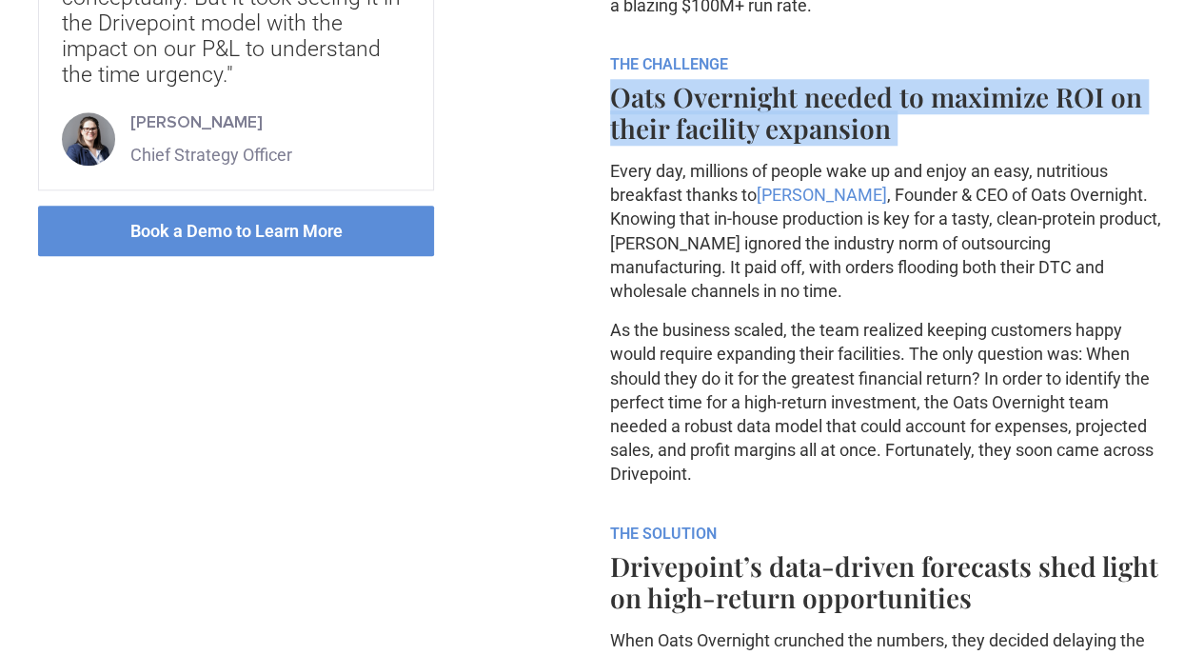
click at [839, 144] on h4 "Oats Overnight needed to maximize ROI on their facility expansion" at bounding box center [888, 112] width 557 height 63
click at [842, 144] on h4 "Oats Overnight needed to maximize ROI on their facility expansion" at bounding box center [888, 112] width 557 height 63
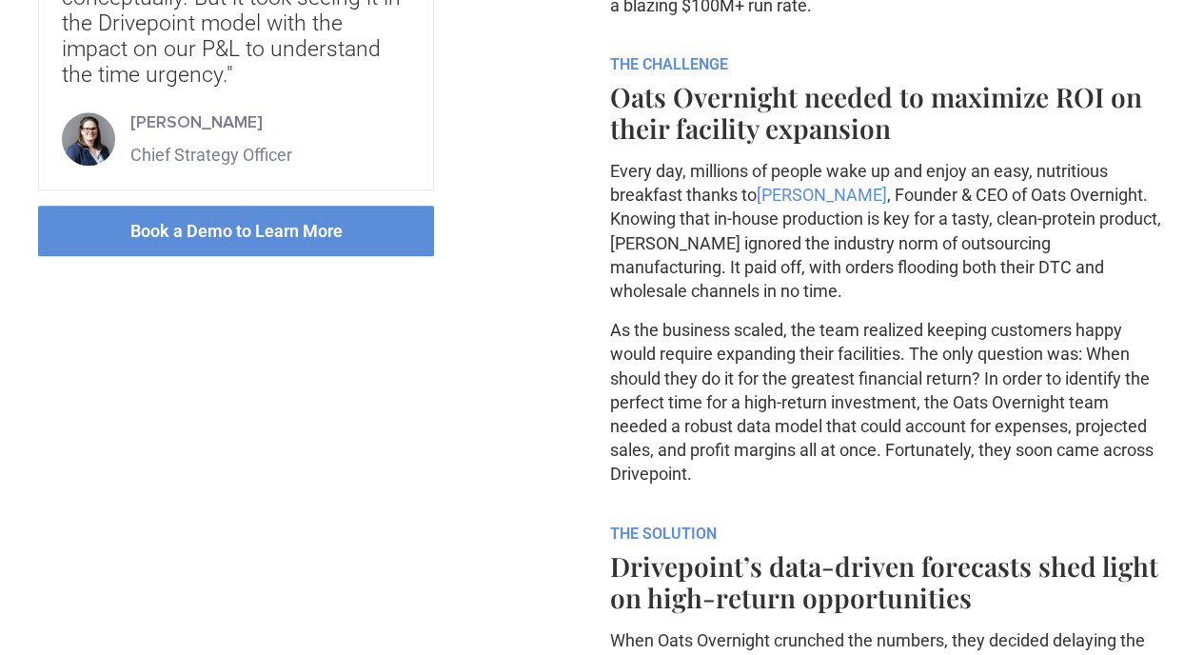
click at [842, 144] on h4 "Oats Overnight needed to maximize ROI on their facility expansion" at bounding box center [888, 112] width 557 height 63
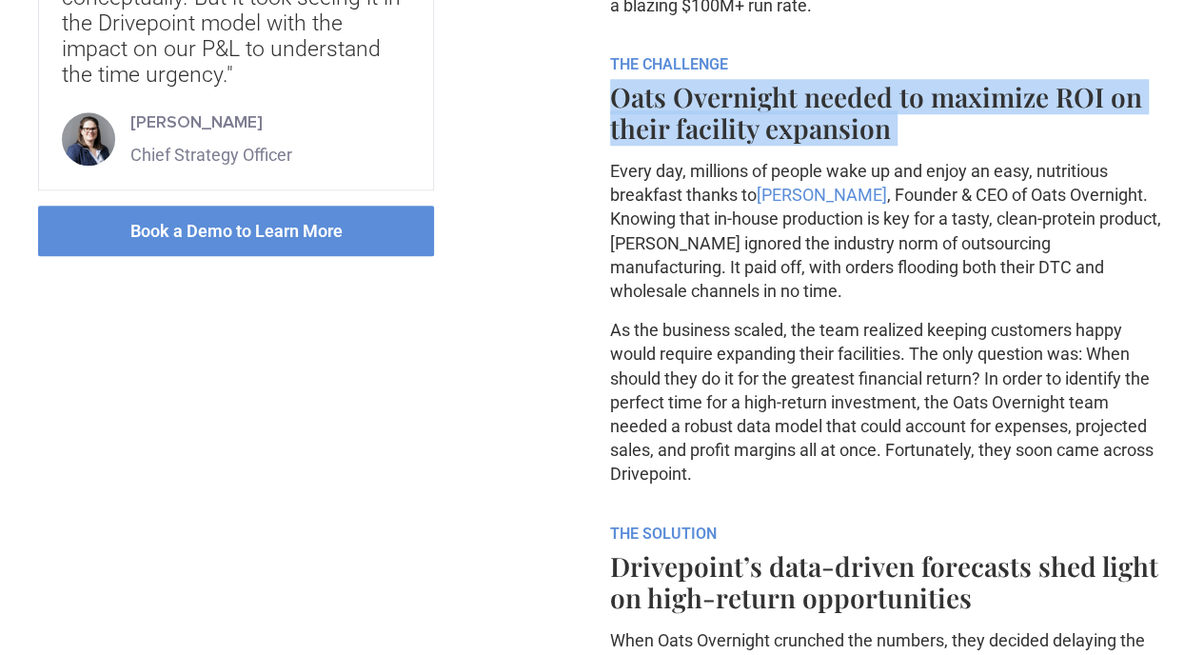
click at [842, 144] on h4 "Oats Overnight needed to maximize ROI on their facility expansion" at bounding box center [888, 112] width 557 height 63
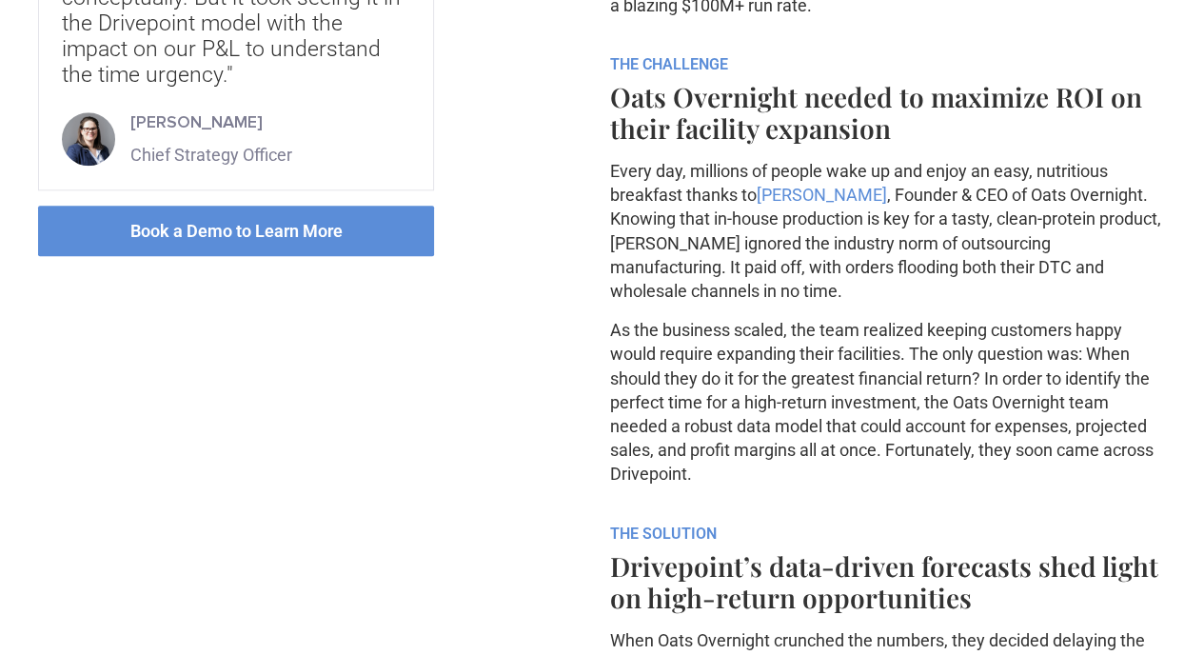
click at [861, 303] on p "Every day, millions of people wake up and enjoy an easy, nutritious breakfast t…" at bounding box center [888, 231] width 557 height 144
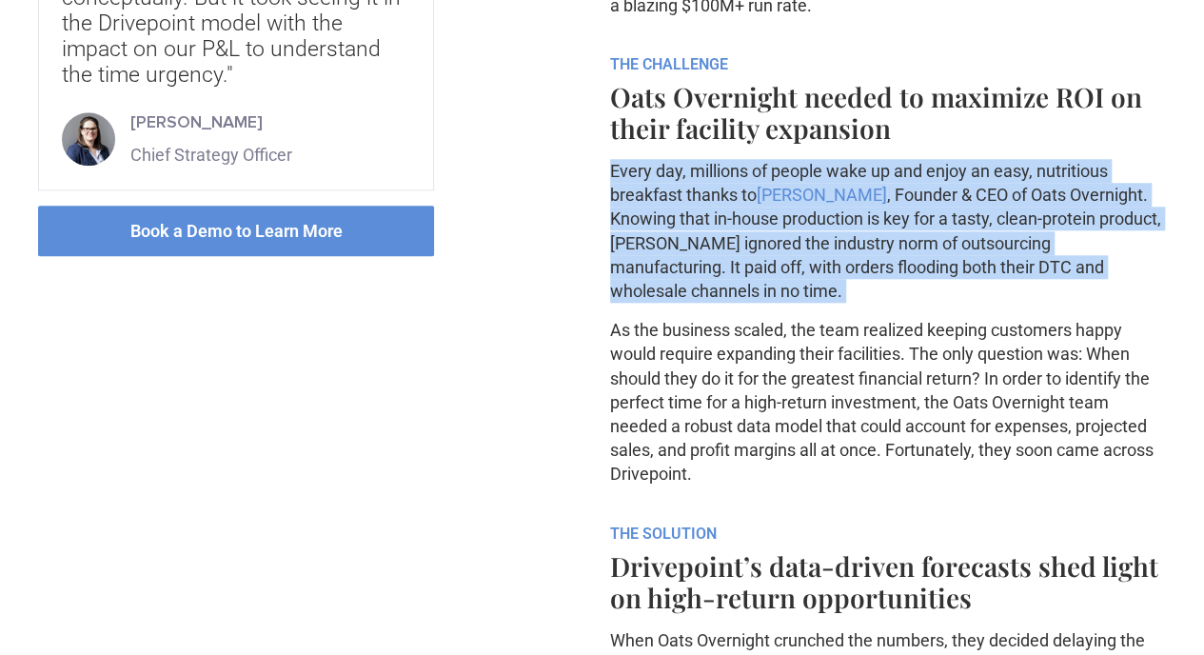
click at [861, 303] on p "Every day, millions of people wake up and enjoy an easy, nutritious breakfast t…" at bounding box center [888, 231] width 557 height 144
click at [882, 303] on p "Every day, millions of people wake up and enjoy an easy, nutritious breakfast t…" at bounding box center [888, 231] width 557 height 144
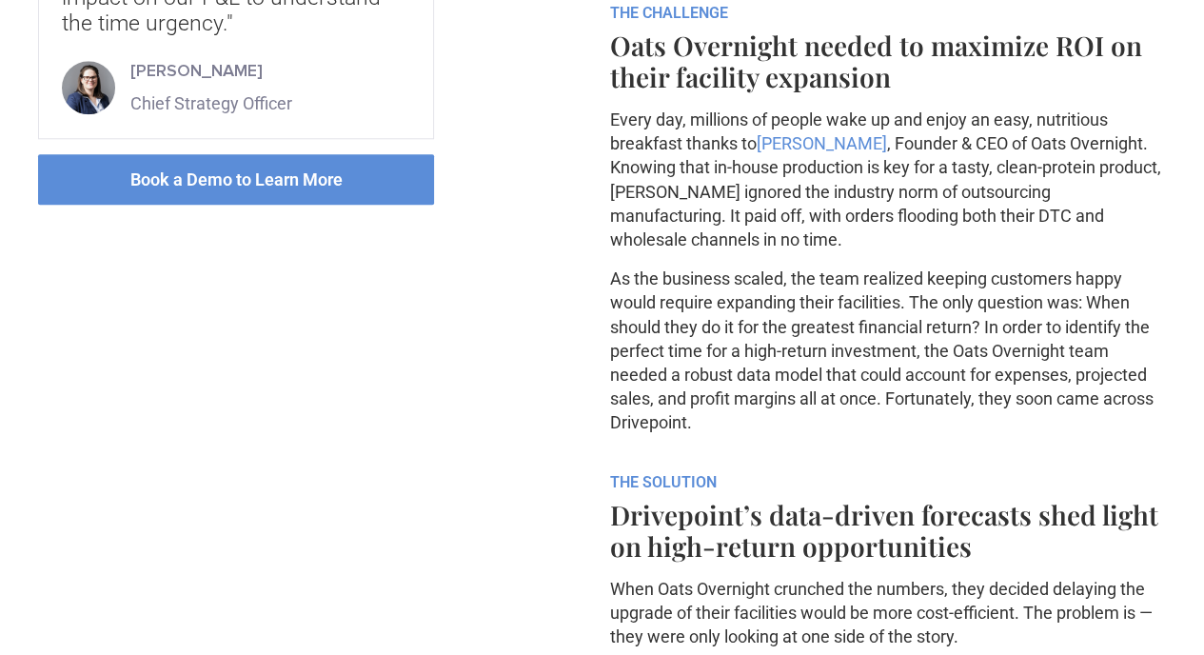
scroll to position [924, 0]
click at [892, 250] on p "Every day, millions of people wake up and enjoy an easy, nutritious breakfast t…" at bounding box center [888, 179] width 557 height 144
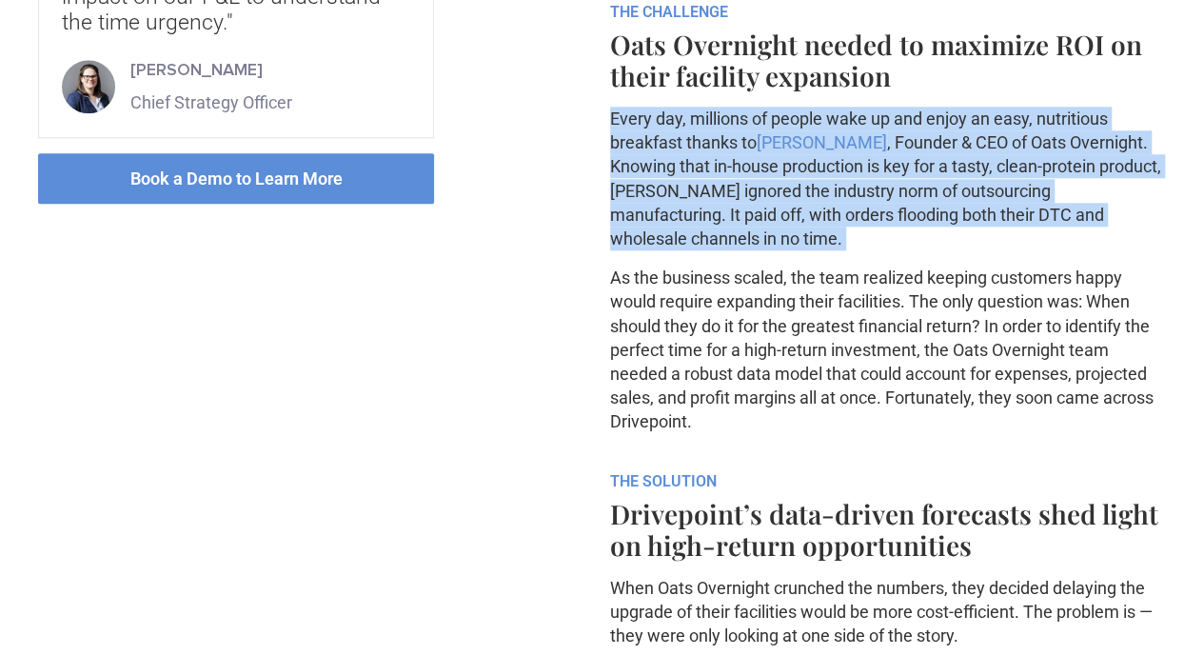
click at [892, 250] on p "Every day, millions of people wake up and enjoy an easy, nutritious breakfast t…" at bounding box center [888, 179] width 557 height 144
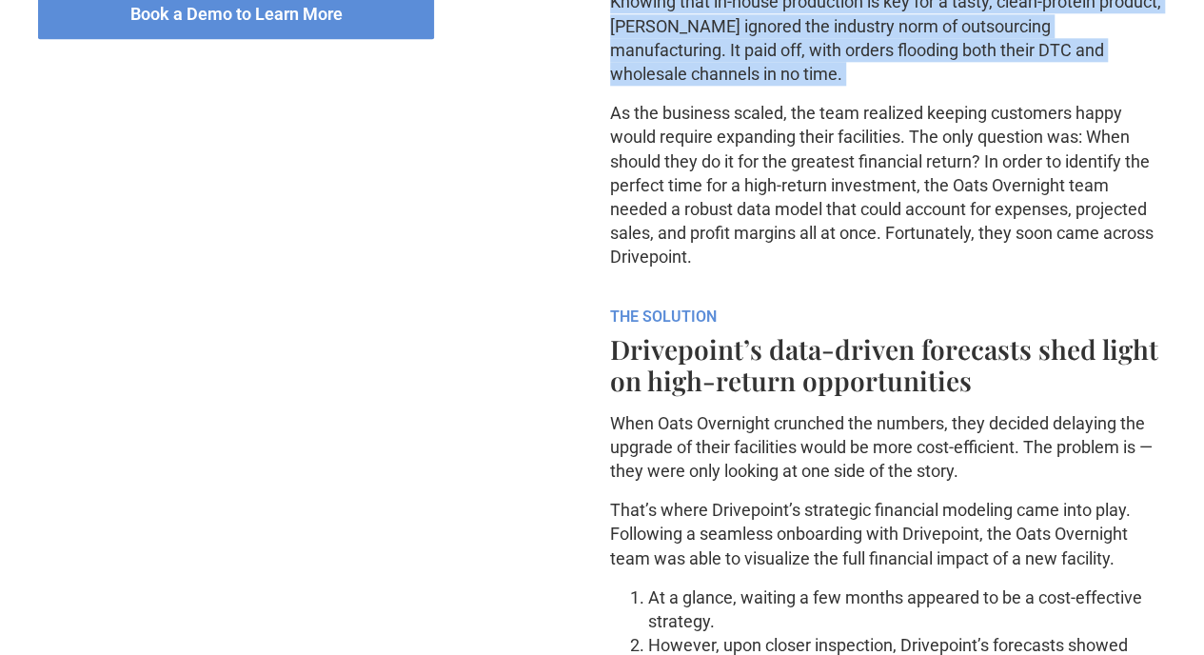
scroll to position [1093, 0]
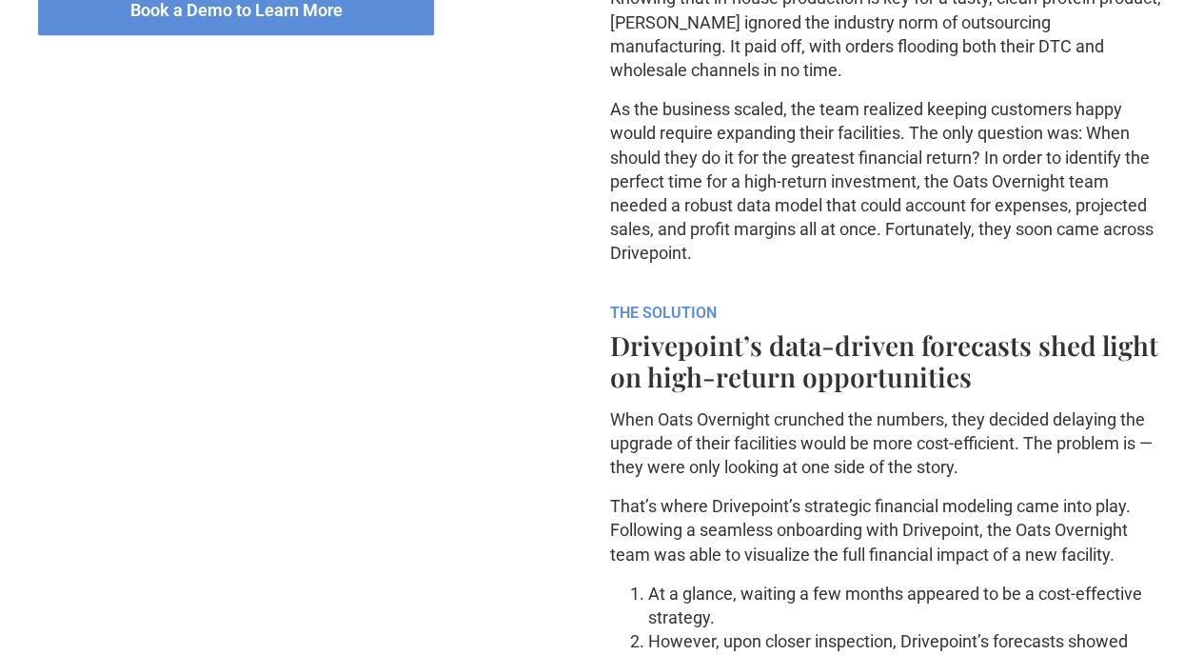
click at [863, 265] on p "As the business scaled, the team realized keeping customers happy would require…" at bounding box center [888, 181] width 557 height 168
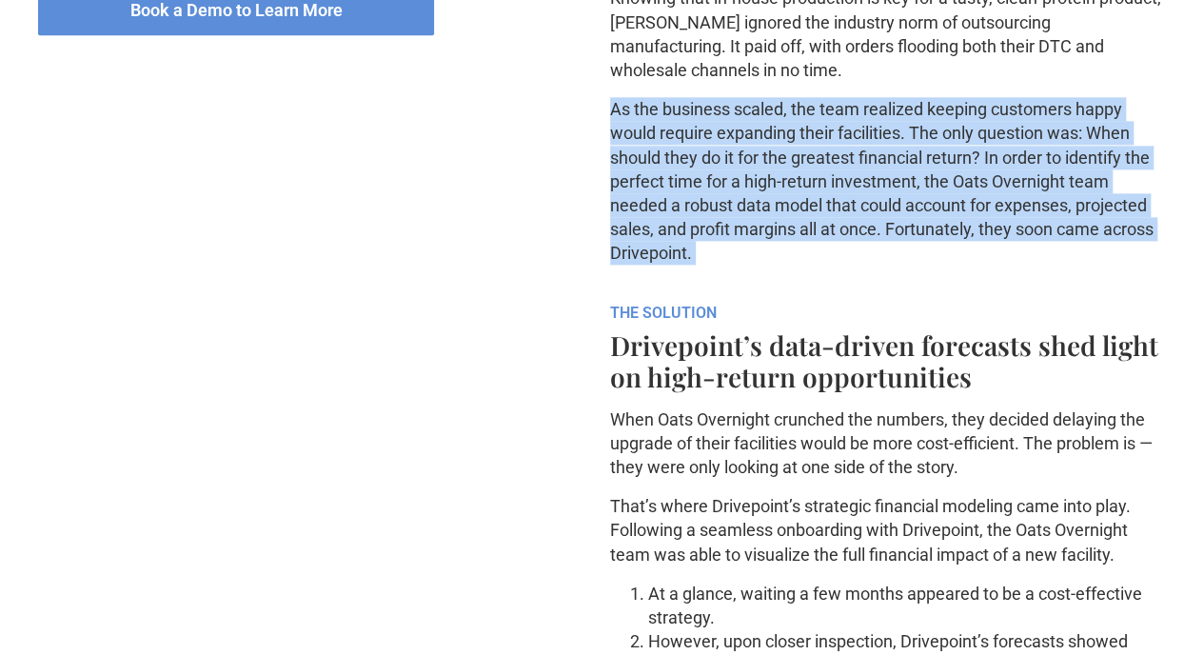
click at [863, 265] on p "As the business scaled, the team realized keeping customers happy would require…" at bounding box center [888, 181] width 557 height 168
click at [899, 265] on p "As the business scaled, the team realized keeping customers happy would require…" at bounding box center [888, 181] width 557 height 168
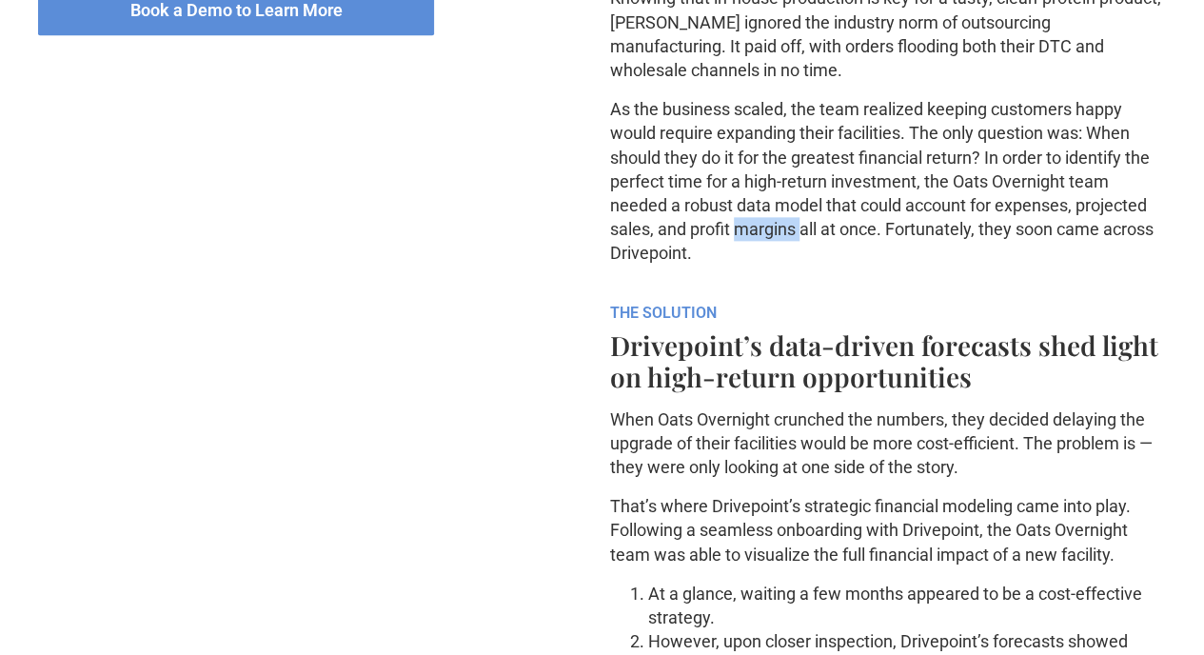
click at [899, 265] on p "As the business scaled, the team realized keeping customers happy would require…" at bounding box center [888, 181] width 557 height 168
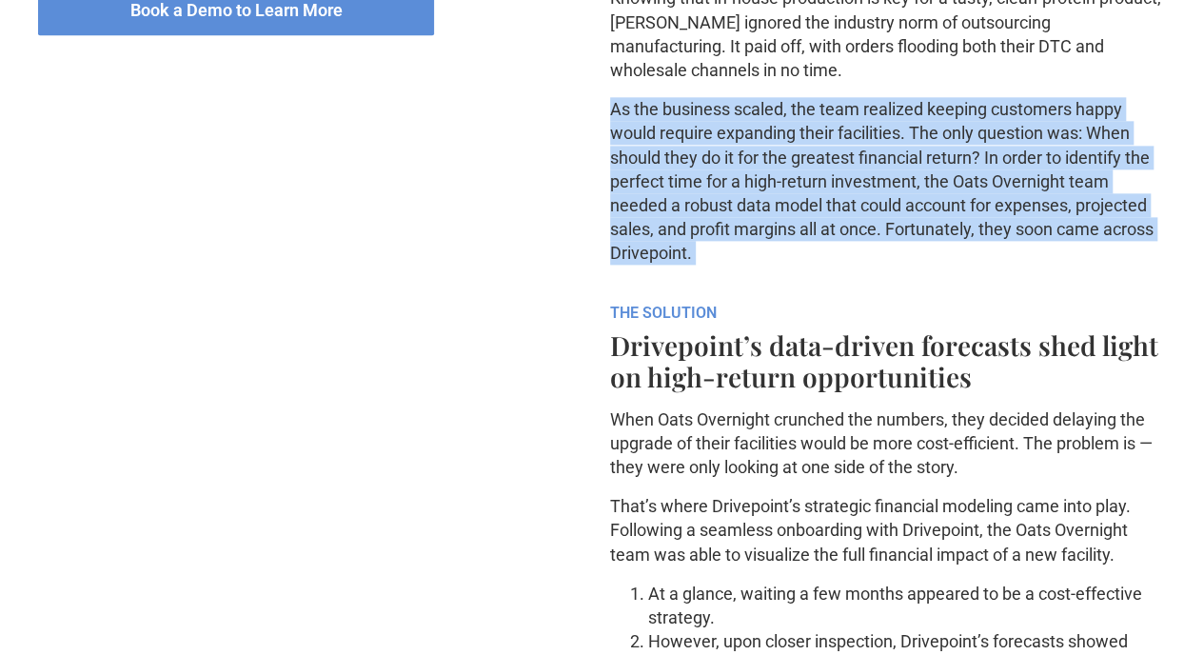
click at [899, 265] on p "As the business scaled, the team realized keeping customers happy would require…" at bounding box center [888, 181] width 557 height 168
click at [841, 265] on p "As the business scaled, the team realized keeping customers happy would require…" at bounding box center [888, 181] width 557 height 168
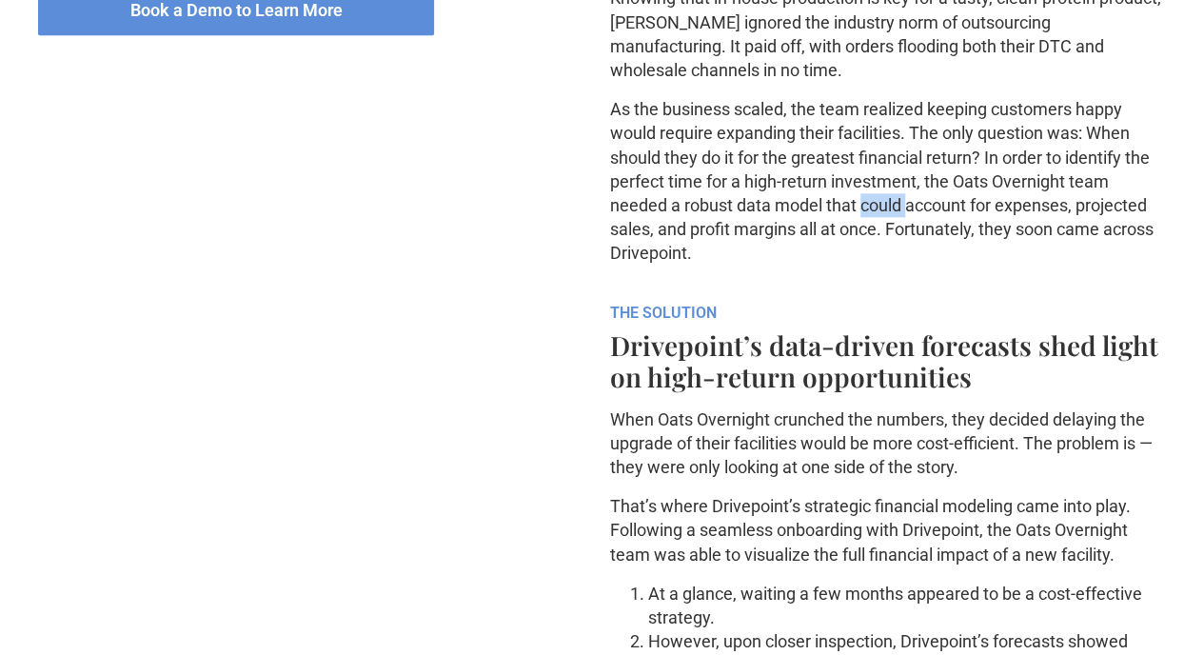
click at [841, 265] on p "As the business scaled, the team realized keeping customers happy would require…" at bounding box center [888, 181] width 557 height 168
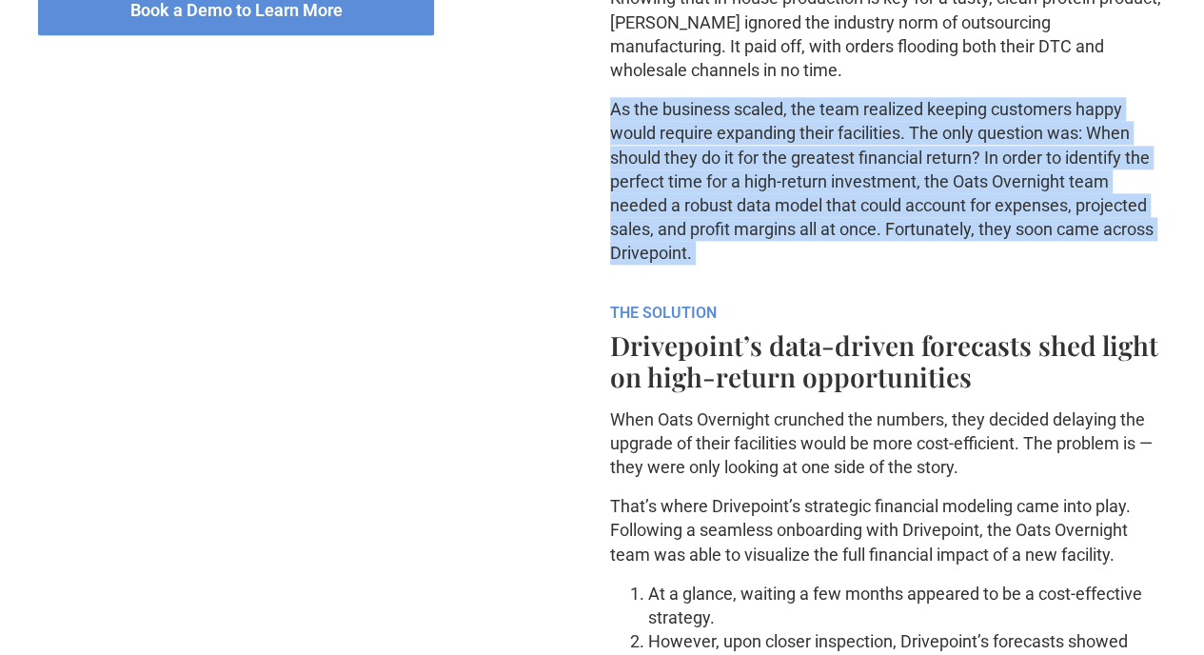
click at [841, 265] on p "As the business scaled, the team realized keeping customers happy would require…" at bounding box center [888, 181] width 557 height 168
click at [810, 265] on p "As the business scaled, the team realized keeping customers happy would require…" at bounding box center [888, 181] width 557 height 168
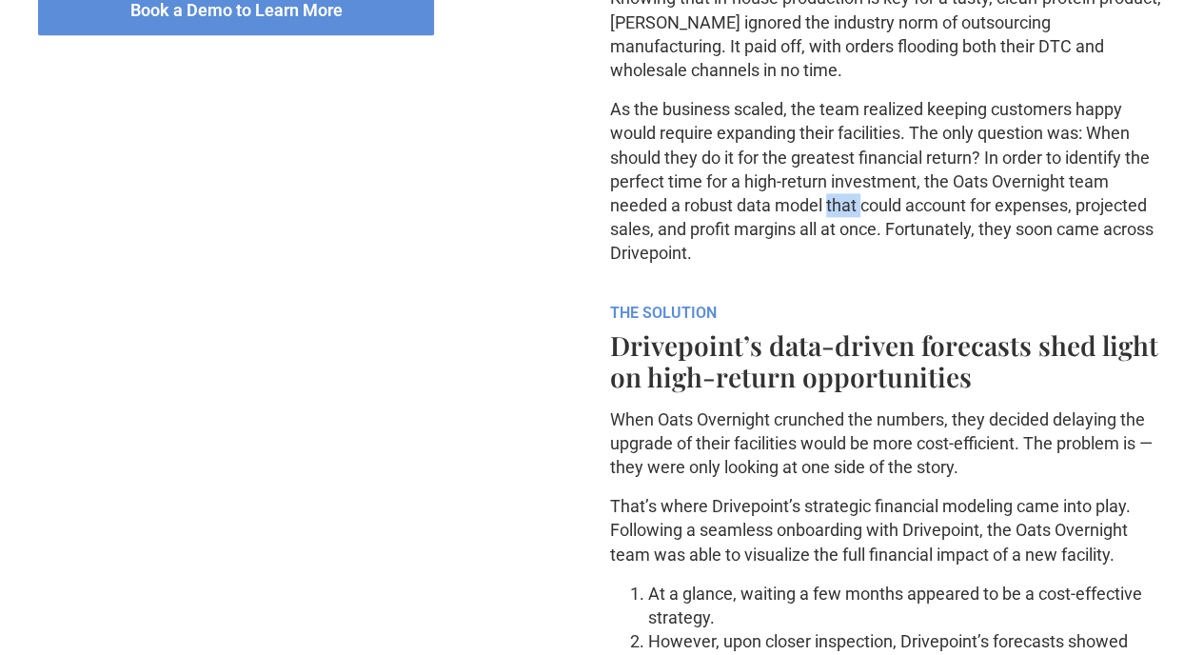
click at [810, 265] on p "As the business scaled, the team realized keeping customers happy would require…" at bounding box center [888, 181] width 557 height 168
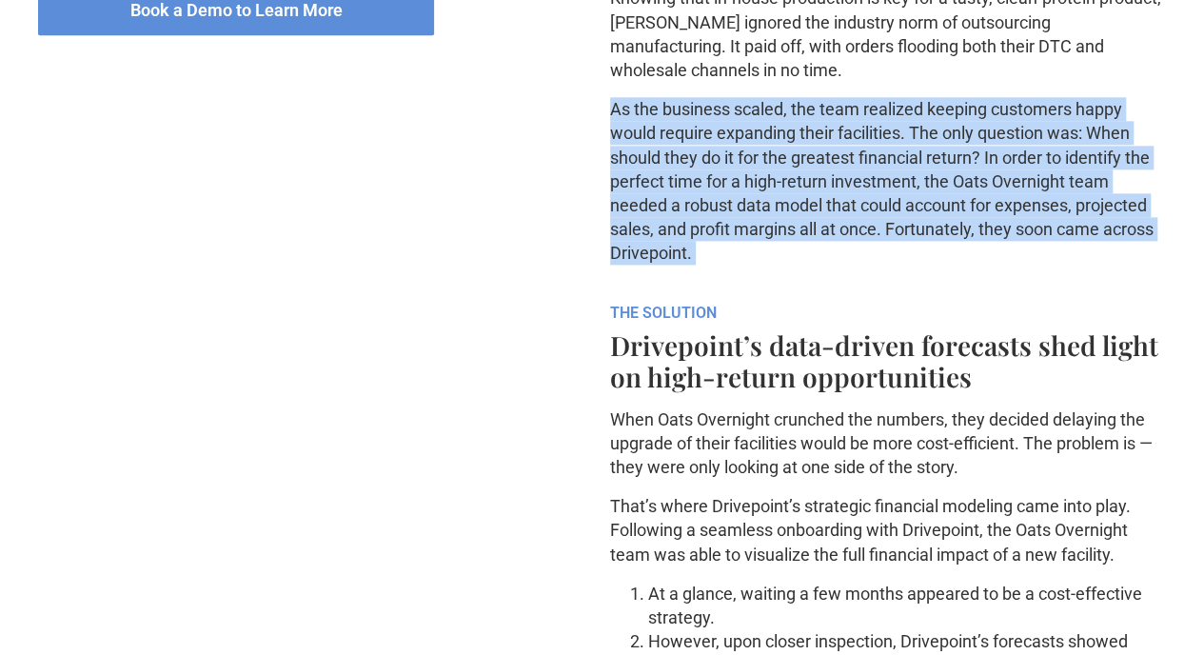
click at [810, 265] on p "As the business scaled, the team realized keeping customers happy would require…" at bounding box center [888, 181] width 557 height 168
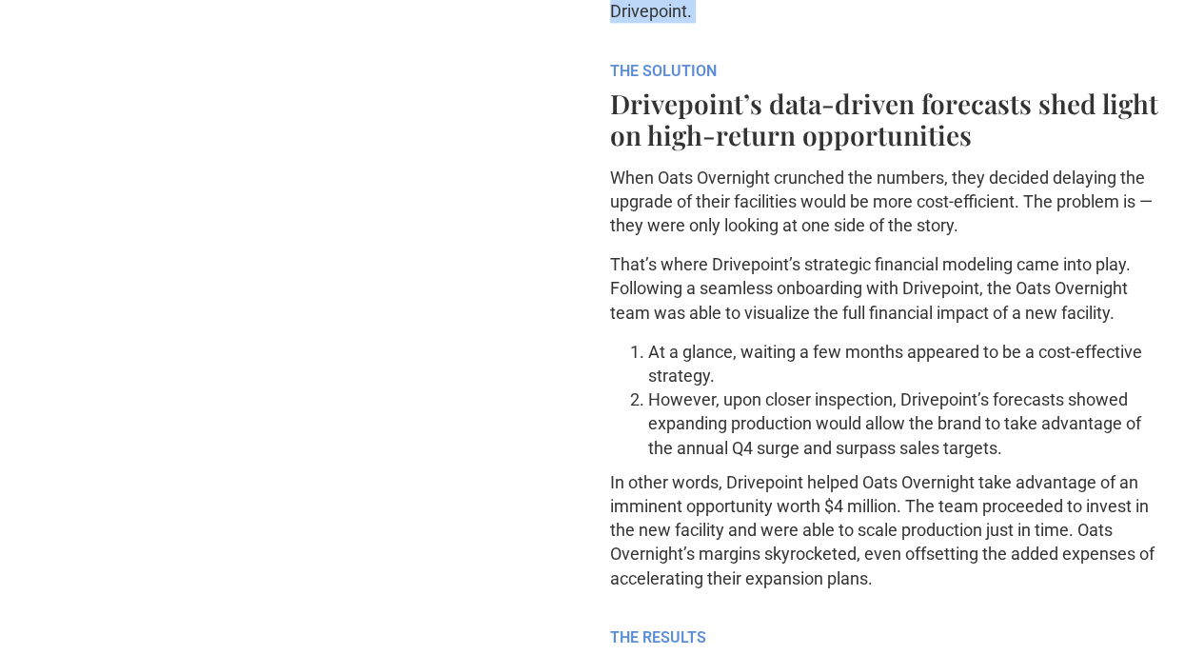
scroll to position [1337, 0]
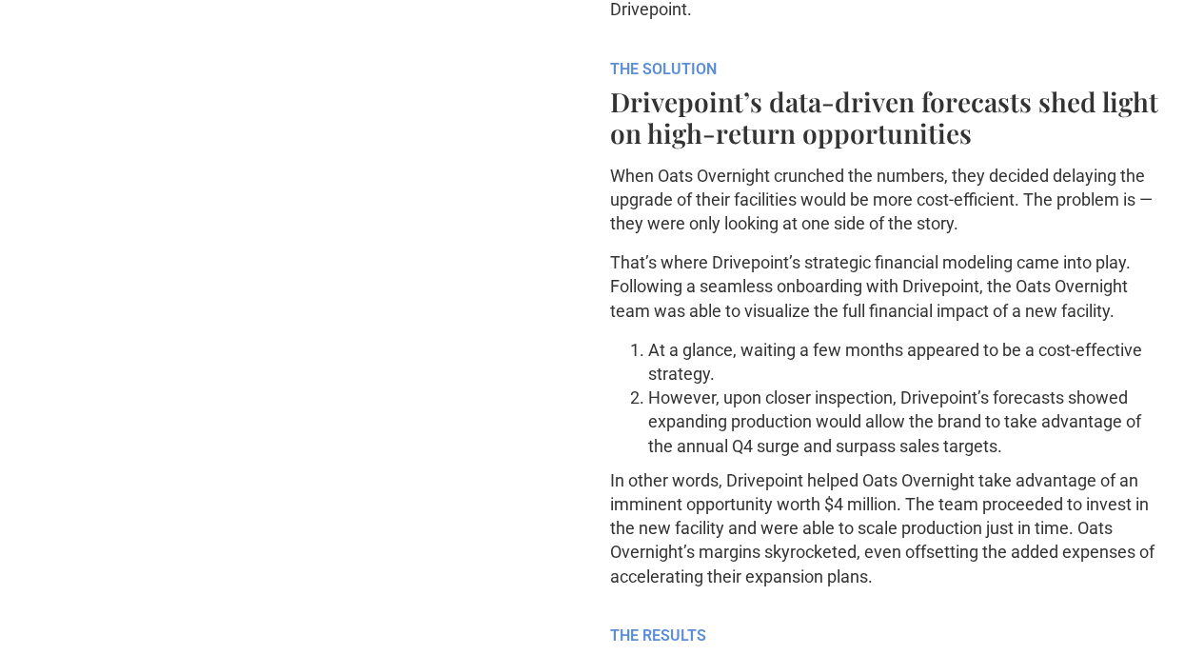
click at [771, 149] on h4 "Drivepoint’s data-driven forecasts shed light on high-return opportunities" at bounding box center [888, 117] width 557 height 63
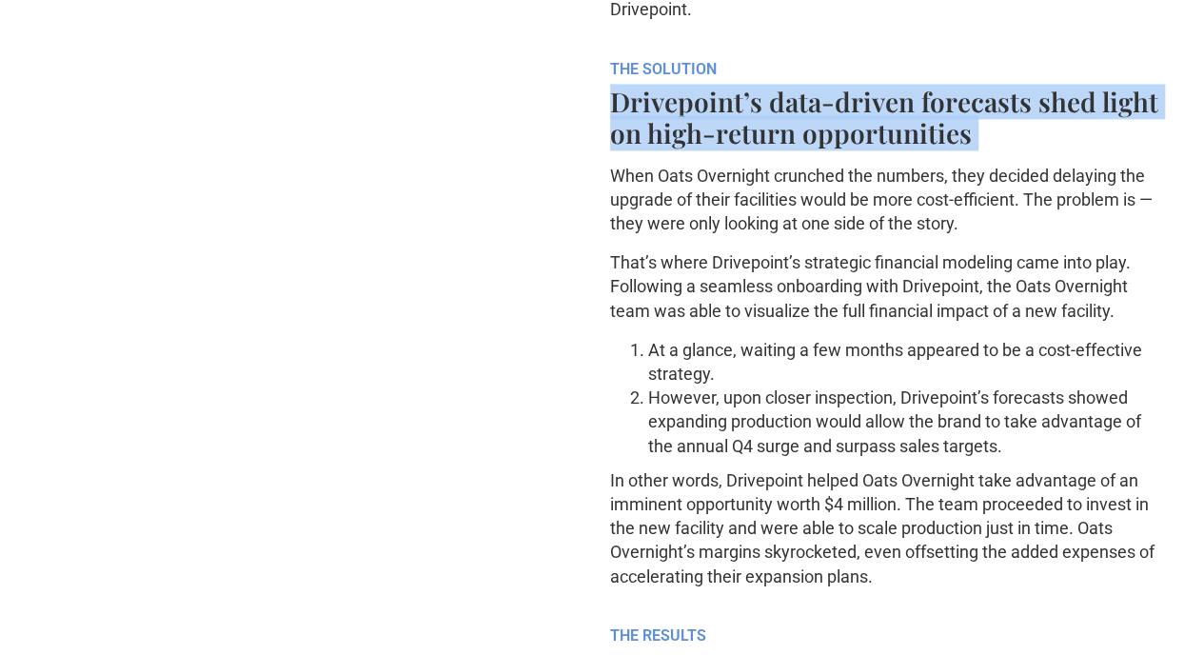
click at [771, 149] on h4 "Drivepoint’s data-driven forecasts shed light on high-return opportunities" at bounding box center [888, 117] width 557 height 63
click at [870, 149] on h4 "Drivepoint’s data-driven forecasts shed light on high-return opportunities" at bounding box center [888, 117] width 557 height 63
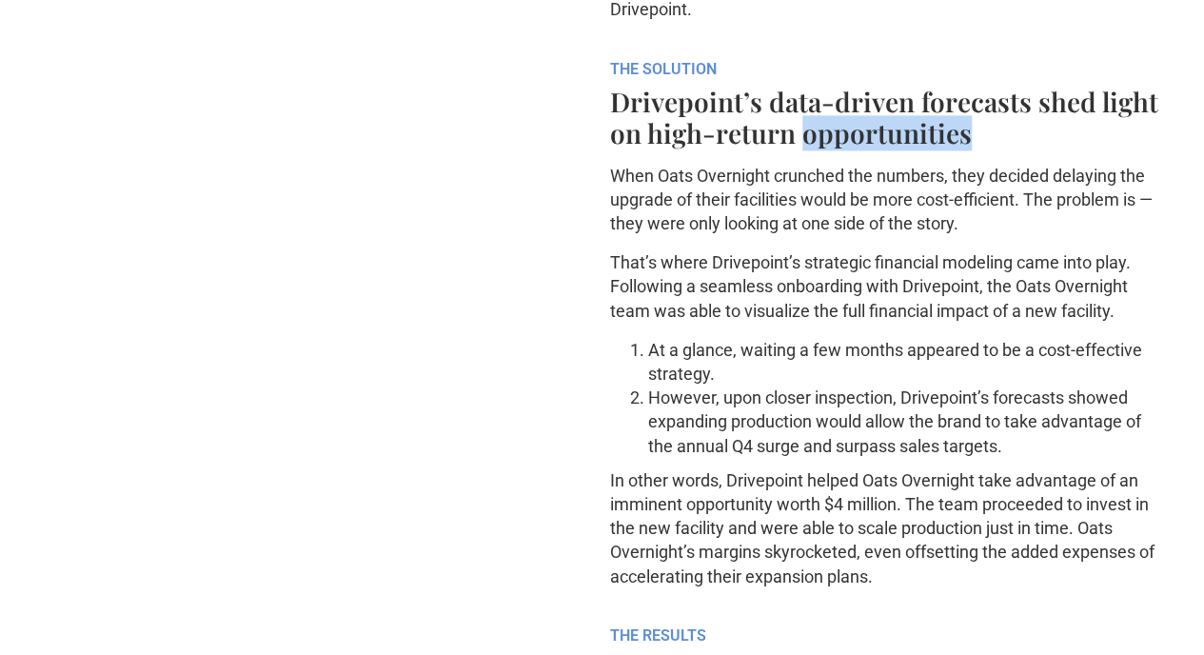
click at [870, 149] on h4 "Drivepoint’s data-driven forecasts shed light on high-return opportunities" at bounding box center [888, 117] width 557 height 63
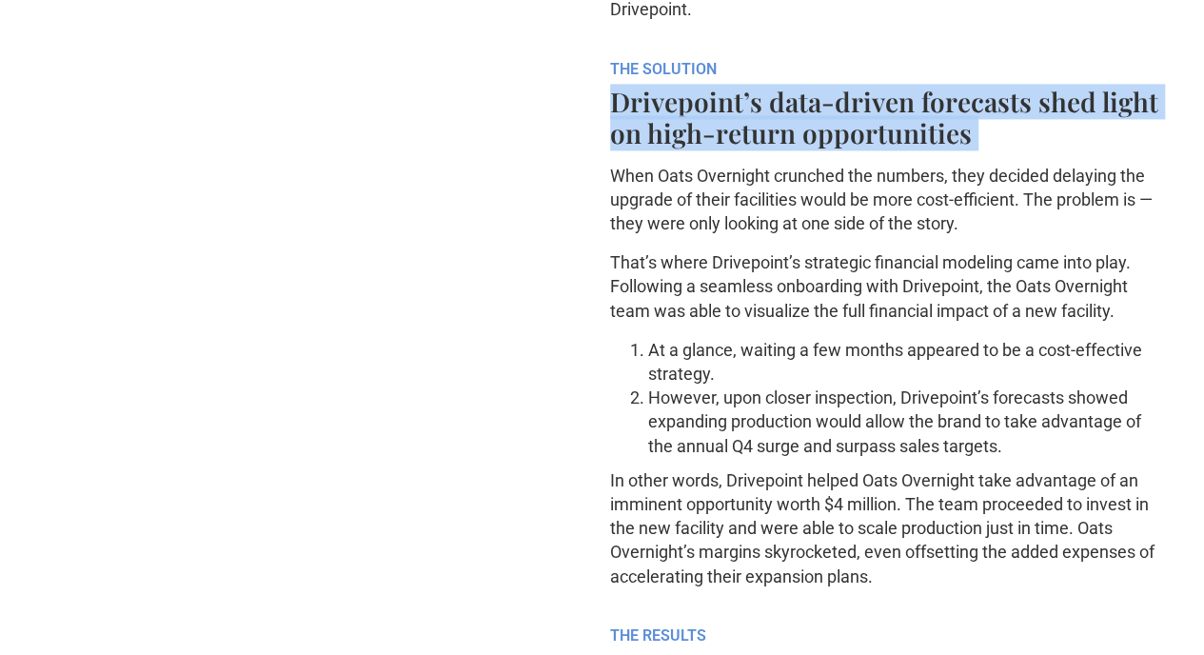
click at [870, 149] on h4 "Drivepoint’s data-driven forecasts shed light on high-return opportunities" at bounding box center [888, 117] width 557 height 63
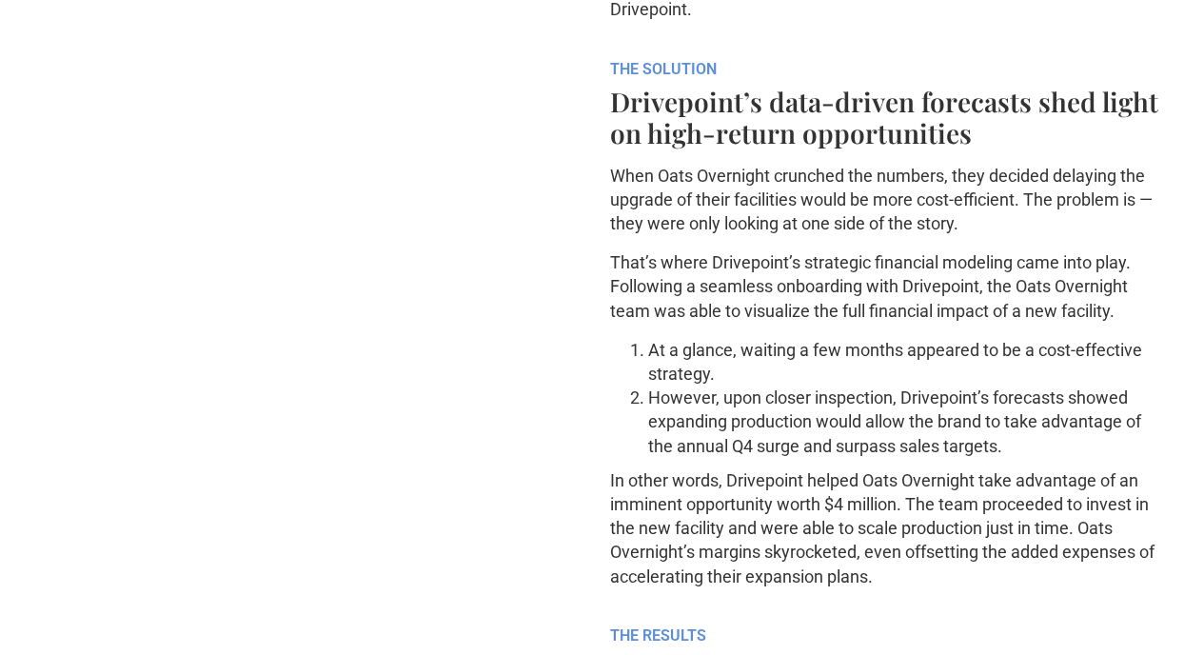
click at [901, 236] on p "When Oats Overnight crunched the numbers, they decided delaying the upgrade of …" at bounding box center [888, 200] width 557 height 72
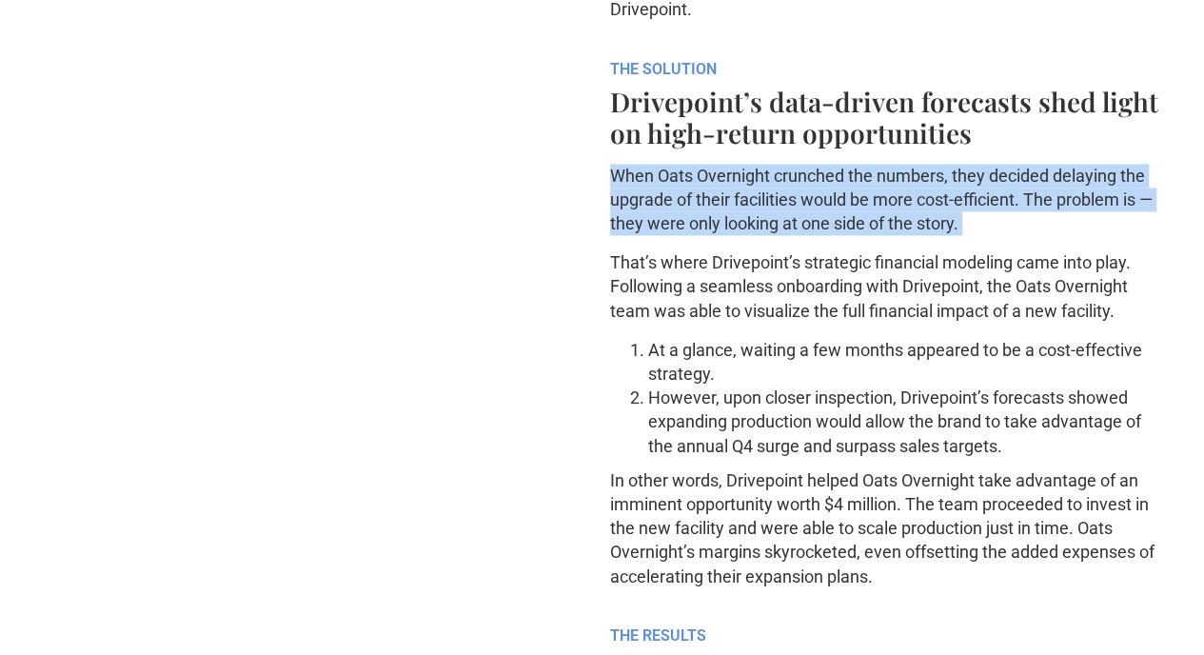
click at [901, 236] on p "When Oats Overnight crunched the numbers, they decided delaying the upgrade of …" at bounding box center [888, 200] width 557 height 72
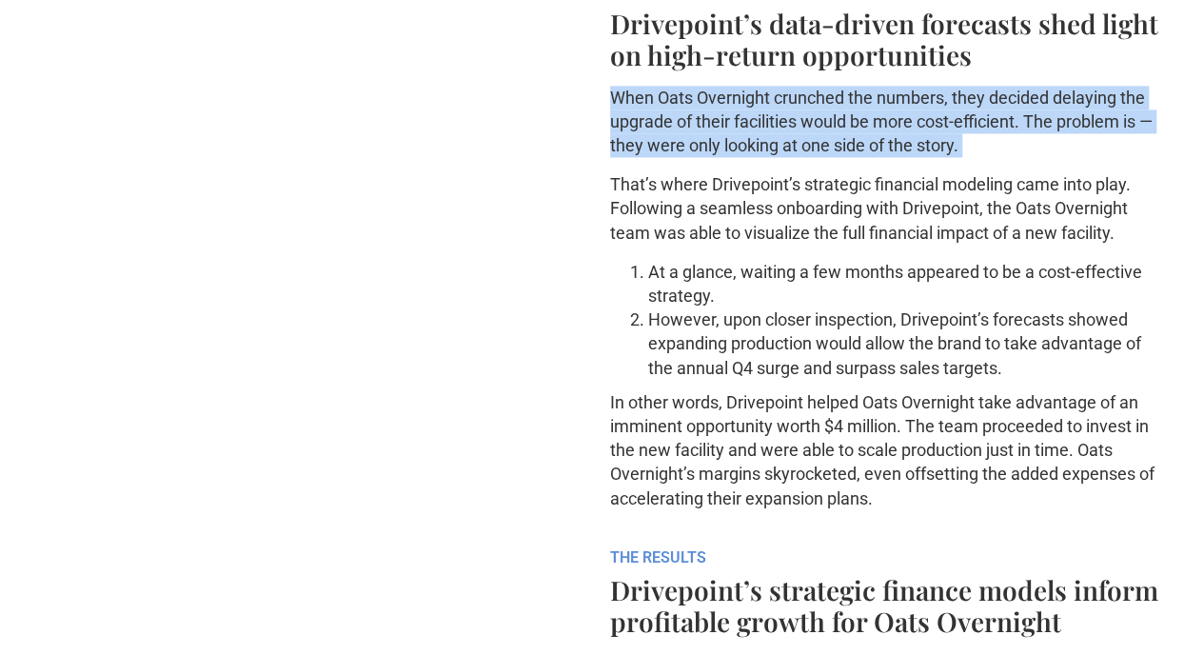
click at [834, 158] on p "When Oats Overnight crunched the numbers, they decided delaying the upgrade of …" at bounding box center [888, 122] width 557 height 72
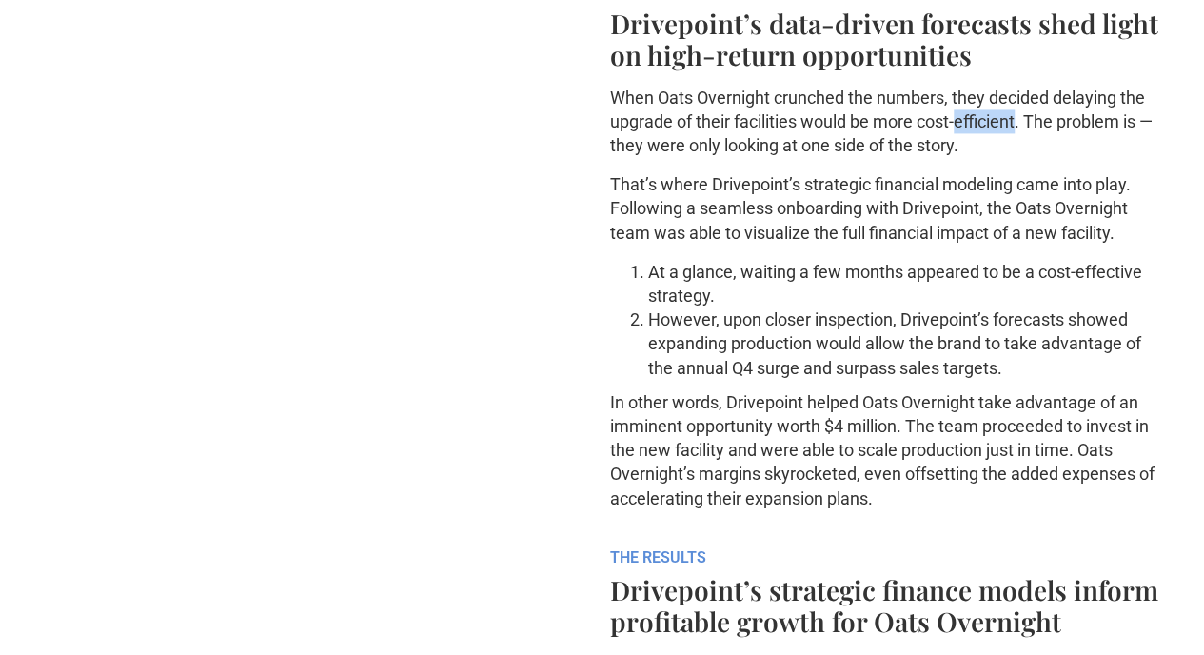
click at [834, 158] on p "When Oats Overnight crunched the numbers, they decided delaying the upgrade of …" at bounding box center [888, 122] width 557 height 72
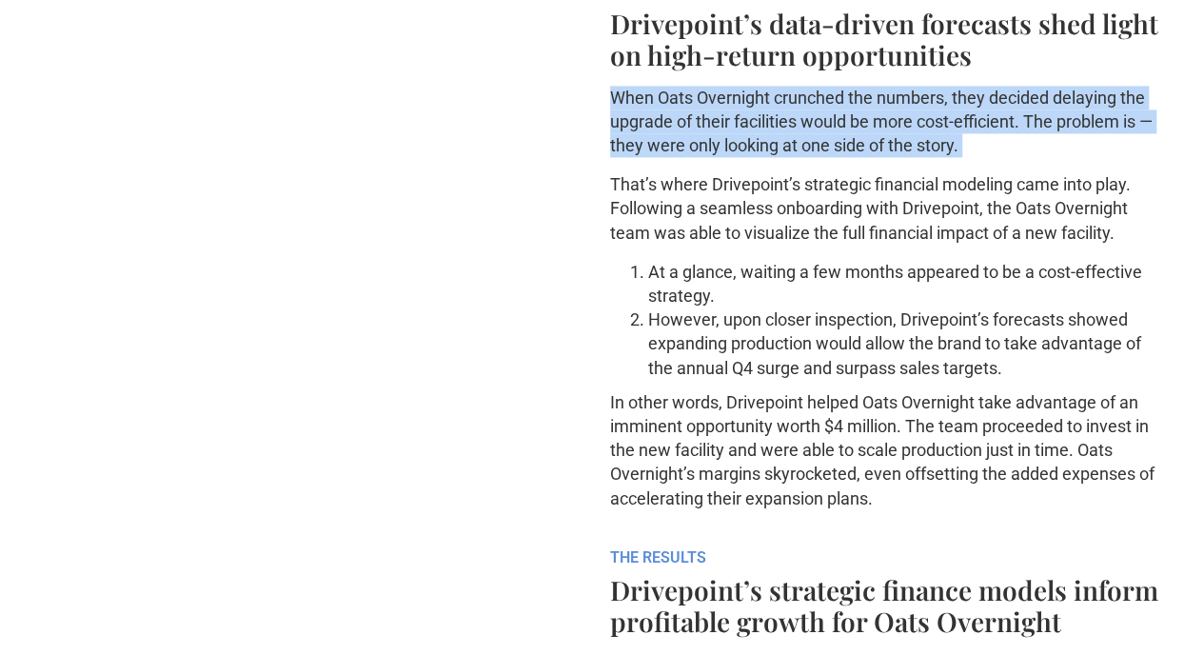
click at [834, 158] on p "When Oats Overnight crunched the numbers, they decided delaying the upgrade of …" at bounding box center [888, 122] width 557 height 72
click at [870, 158] on p "When Oats Overnight crunched the numbers, they decided delaying the upgrade of …" at bounding box center [888, 122] width 557 height 72
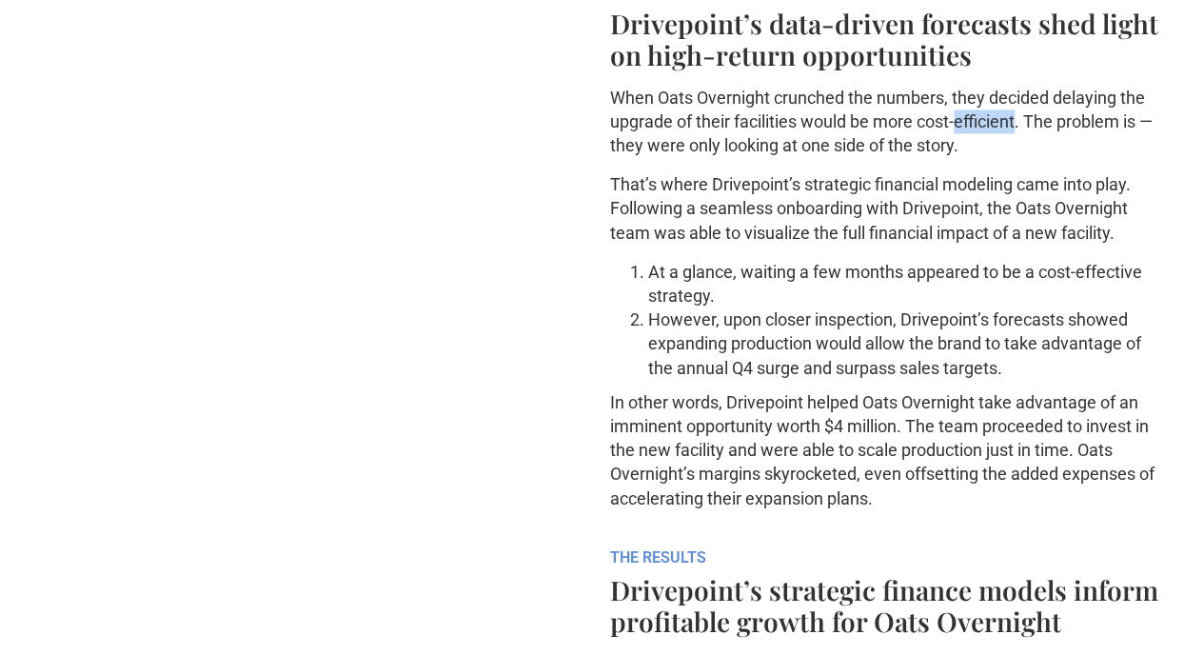
click at [870, 158] on p "When Oats Overnight crunched the numbers, they decided delaying the upgrade of …" at bounding box center [888, 122] width 557 height 72
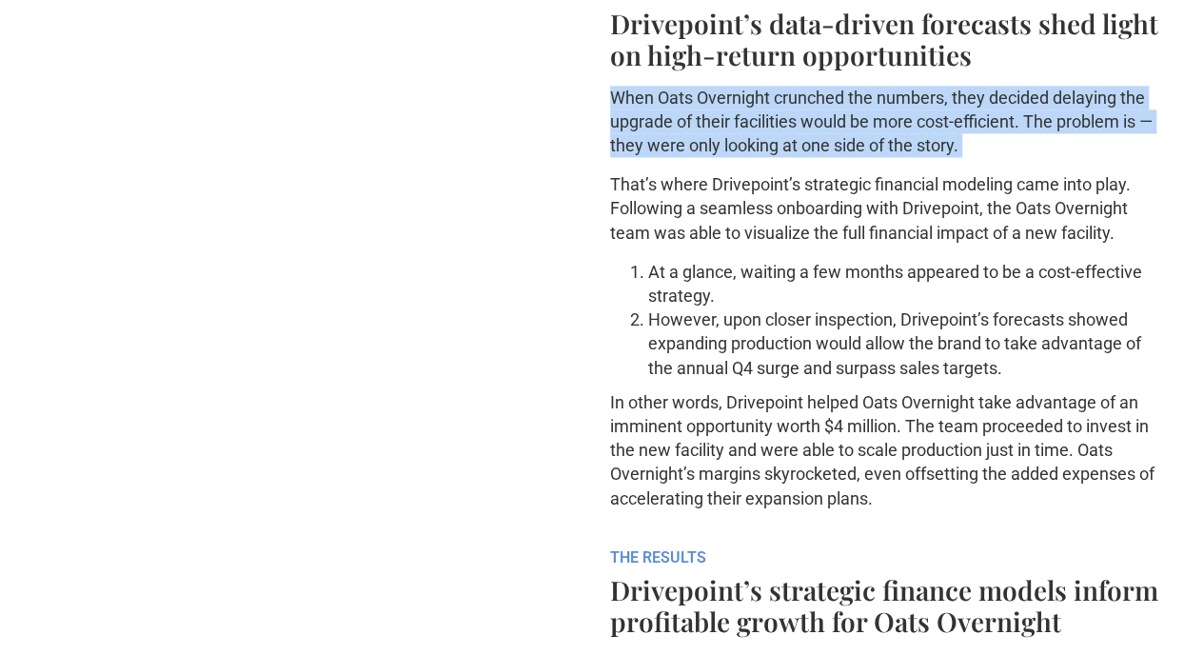
click at [870, 158] on p "When Oats Overnight crunched the numbers, they decided delaying the upgrade of …" at bounding box center [888, 122] width 557 height 72
click at [916, 158] on p "When Oats Overnight crunched the numbers, they decided delaying the upgrade of …" at bounding box center [888, 122] width 557 height 72
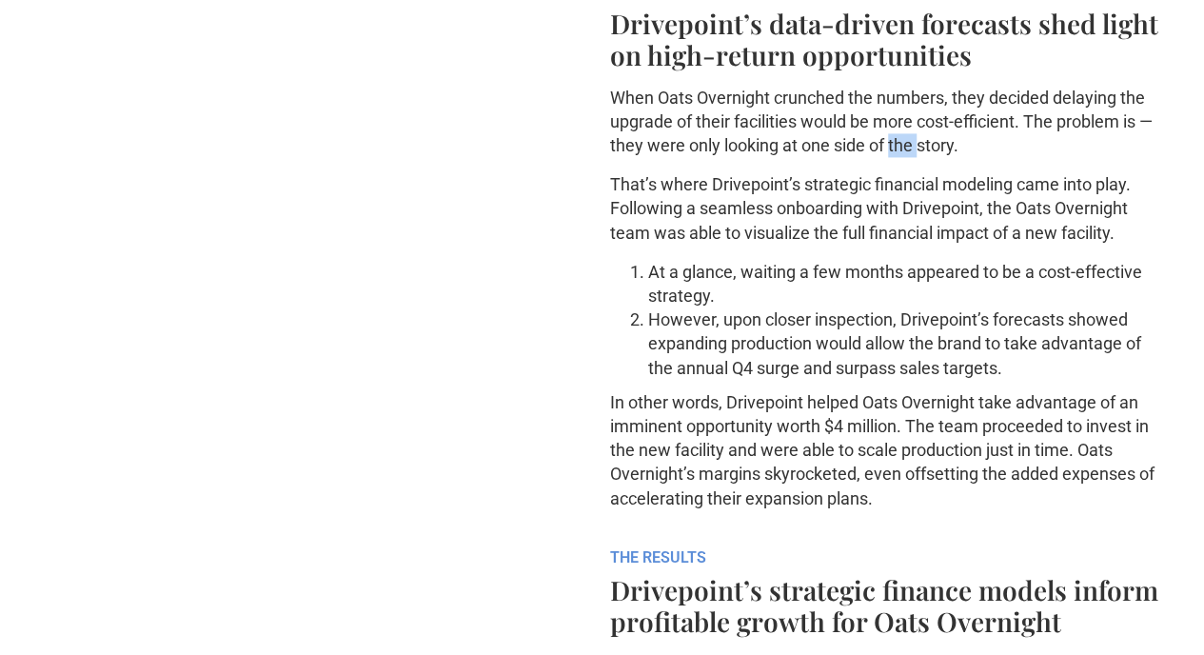
click at [916, 158] on p "When Oats Overnight crunched the numbers, they decided delaying the upgrade of …" at bounding box center [888, 122] width 557 height 72
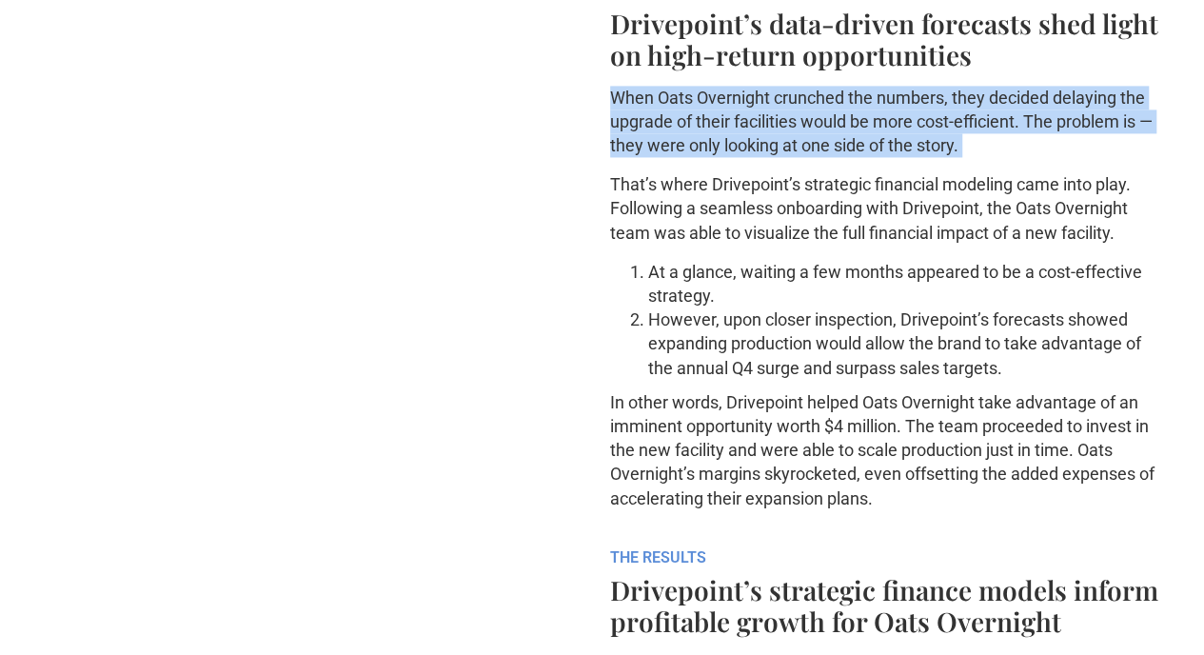
click at [916, 158] on p "When Oats Overnight crunched the numbers, they decided delaying the upgrade of …" at bounding box center [888, 122] width 557 height 72
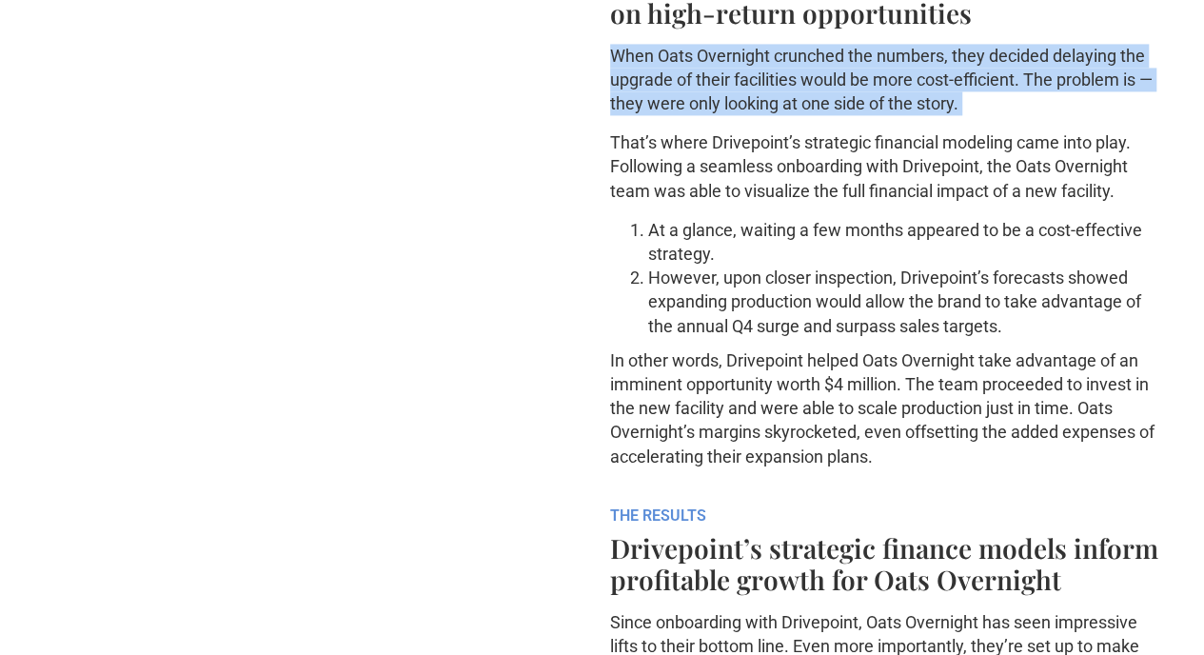
scroll to position [1467, 0]
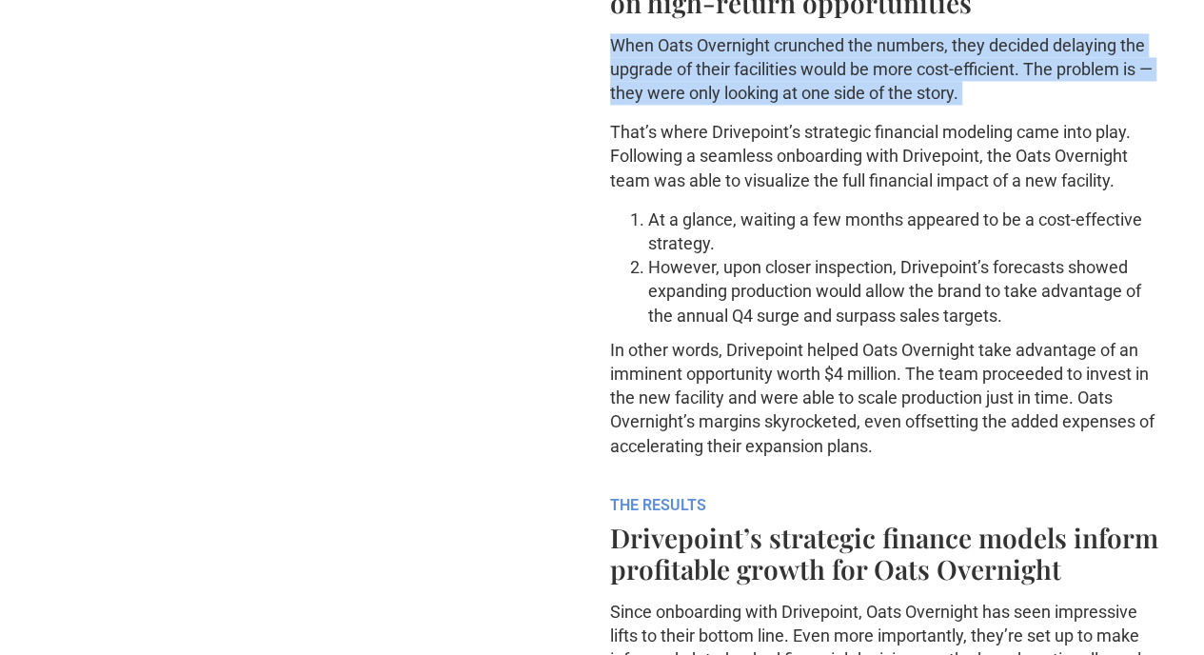
click at [883, 106] on p "When Oats Overnight crunched the numbers, they decided delaying the upgrade of …" at bounding box center [888, 69] width 557 height 72
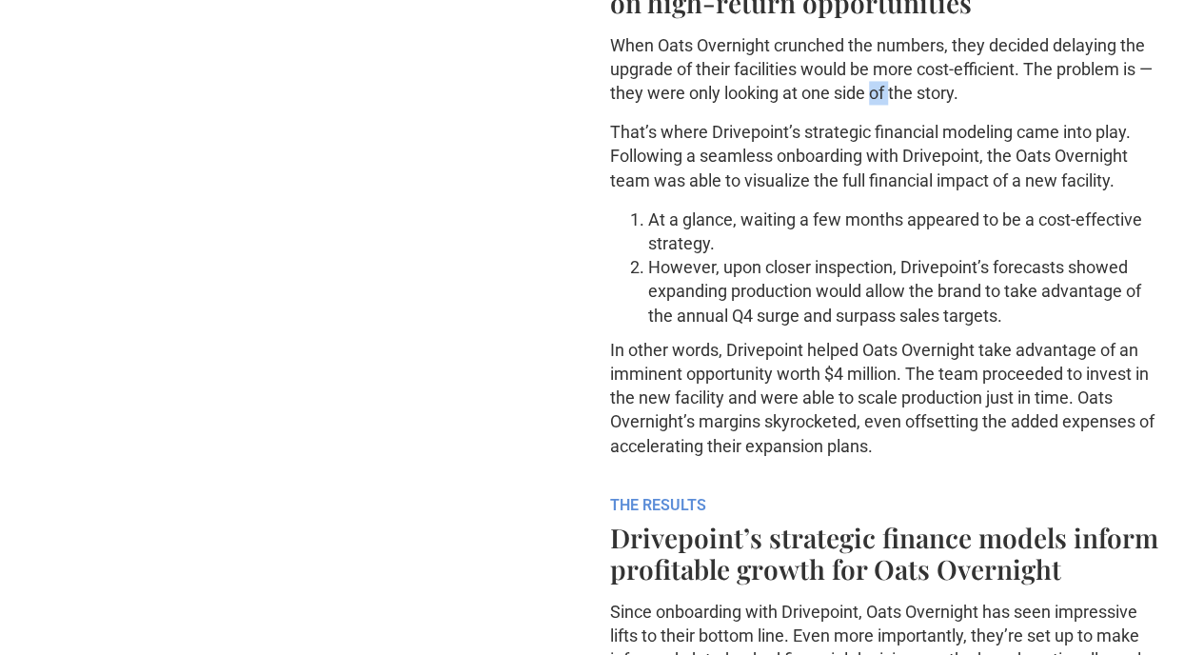
click at [883, 106] on p "When Oats Overnight crunched the numbers, they decided delaying the upgrade of …" at bounding box center [888, 69] width 557 height 72
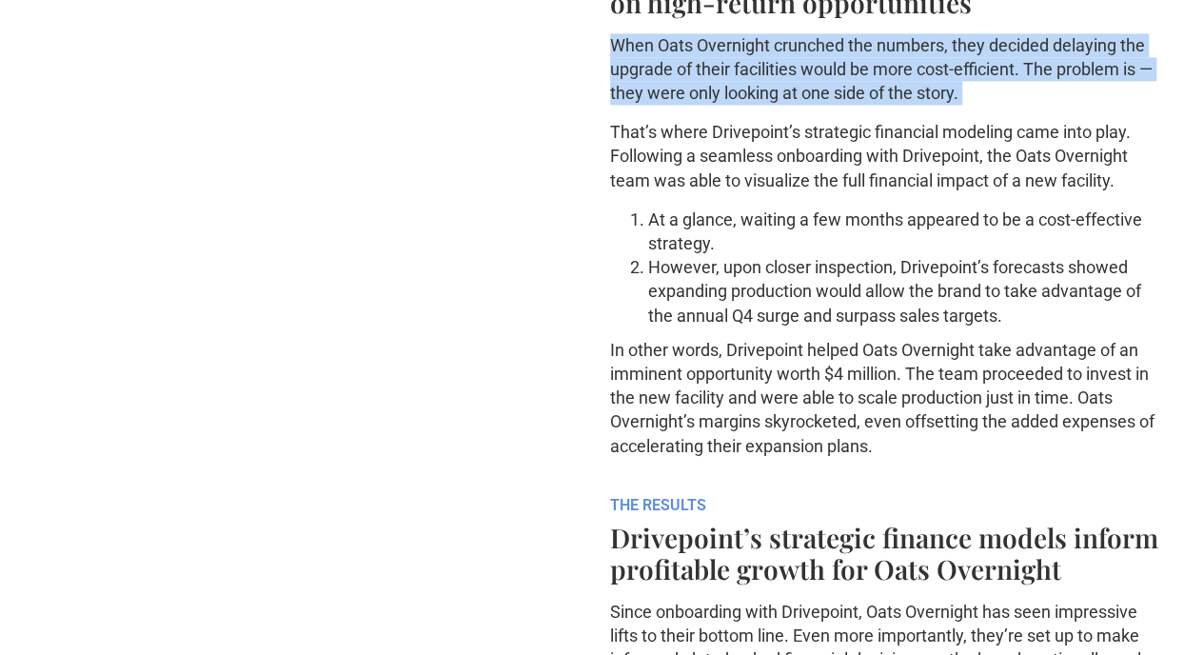
click at [883, 106] on p "When Oats Overnight crunched the numbers, they decided delaying the upgrade of …" at bounding box center [888, 69] width 557 height 72
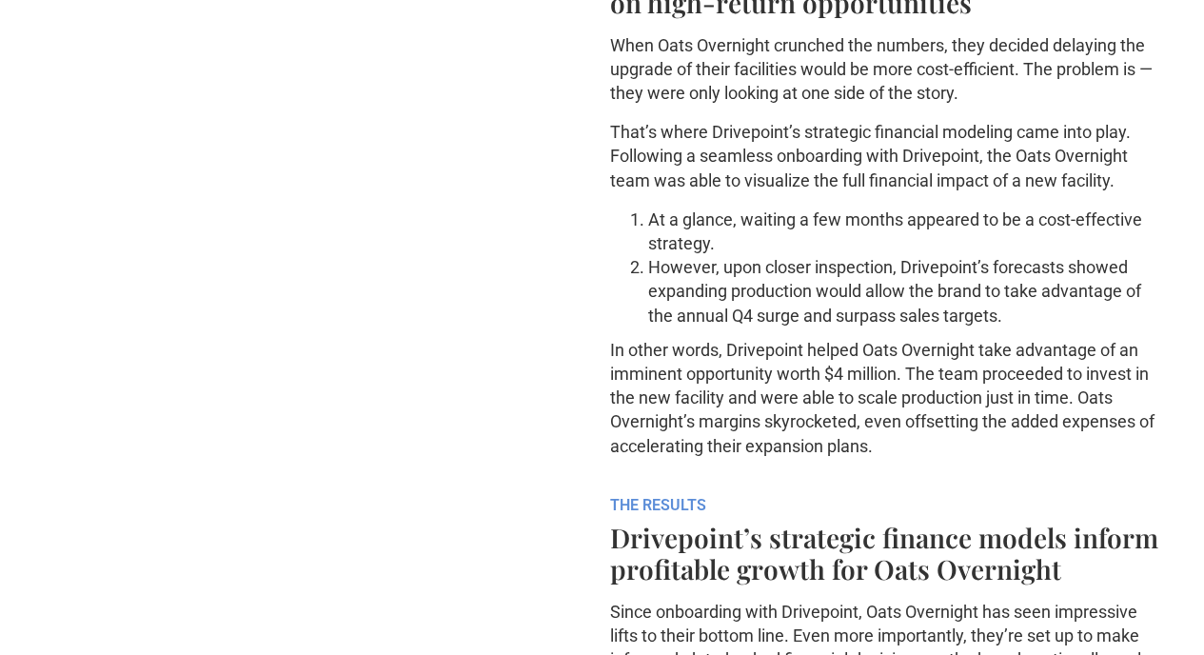
click at [921, 192] on p "That’s where Drivepoint’s strategic financial modeling came into play. Followin…" at bounding box center [888, 156] width 557 height 72
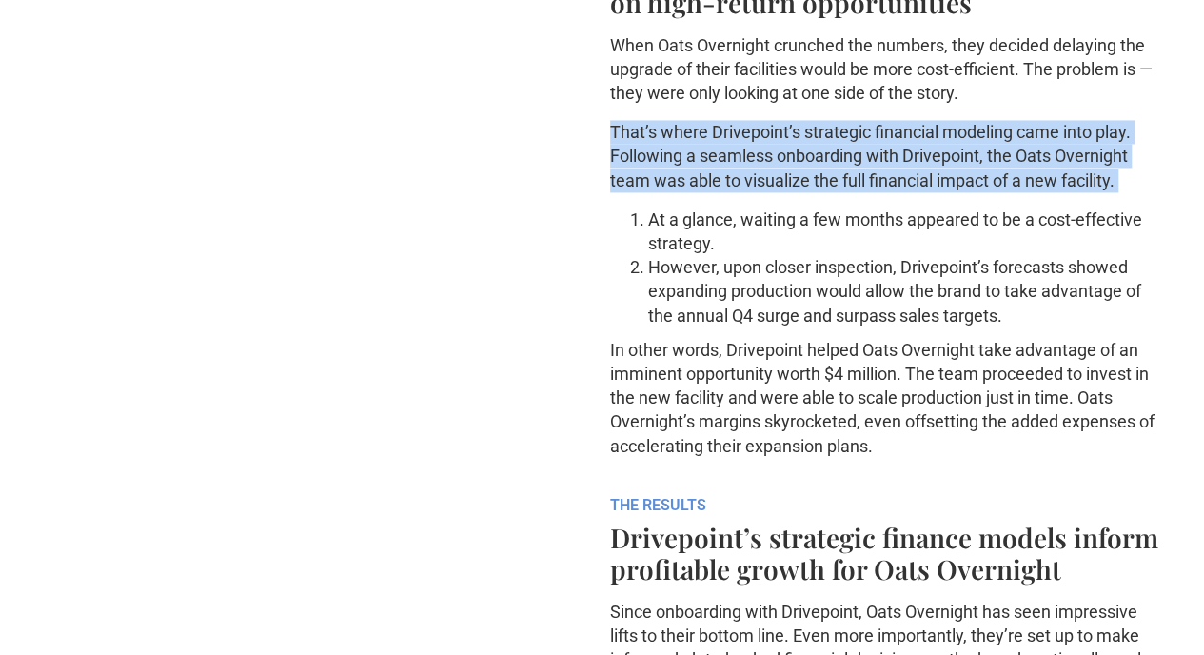
click at [921, 192] on p "That’s where Drivepoint’s strategic financial modeling came into play. Followin…" at bounding box center [888, 156] width 557 height 72
click at [920, 192] on p "That’s where Drivepoint’s strategic financial modeling came into play. Followin…" at bounding box center [888, 156] width 557 height 72
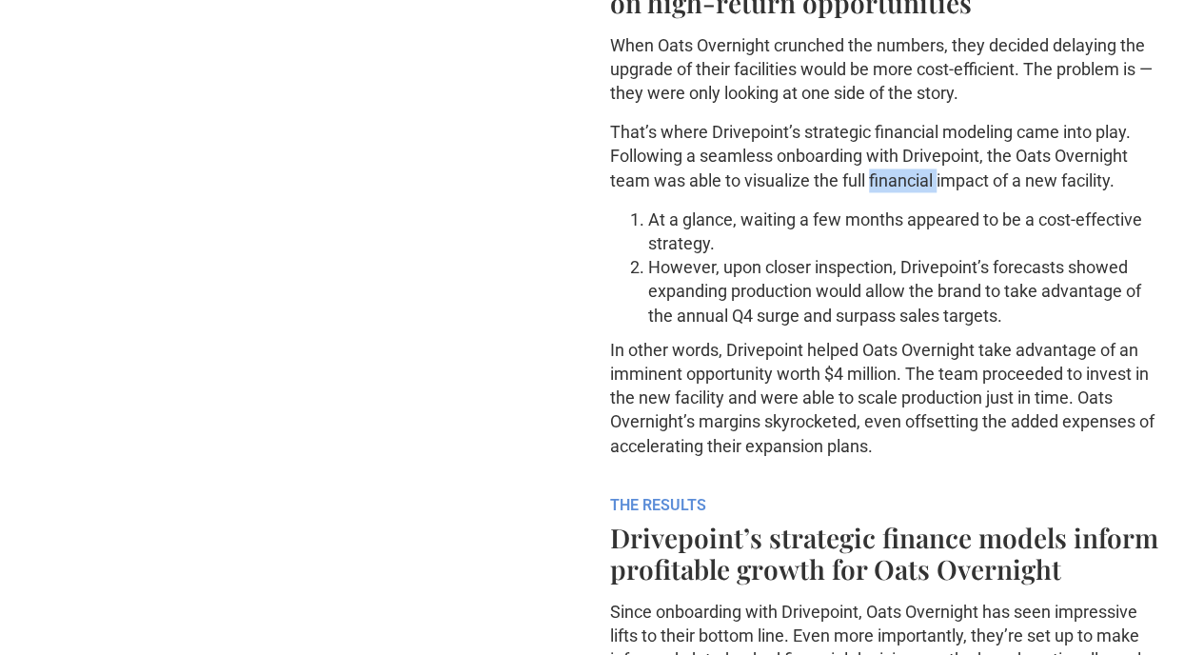
click at [920, 192] on p "That’s where Drivepoint’s strategic financial modeling came into play. Followin…" at bounding box center [888, 156] width 557 height 72
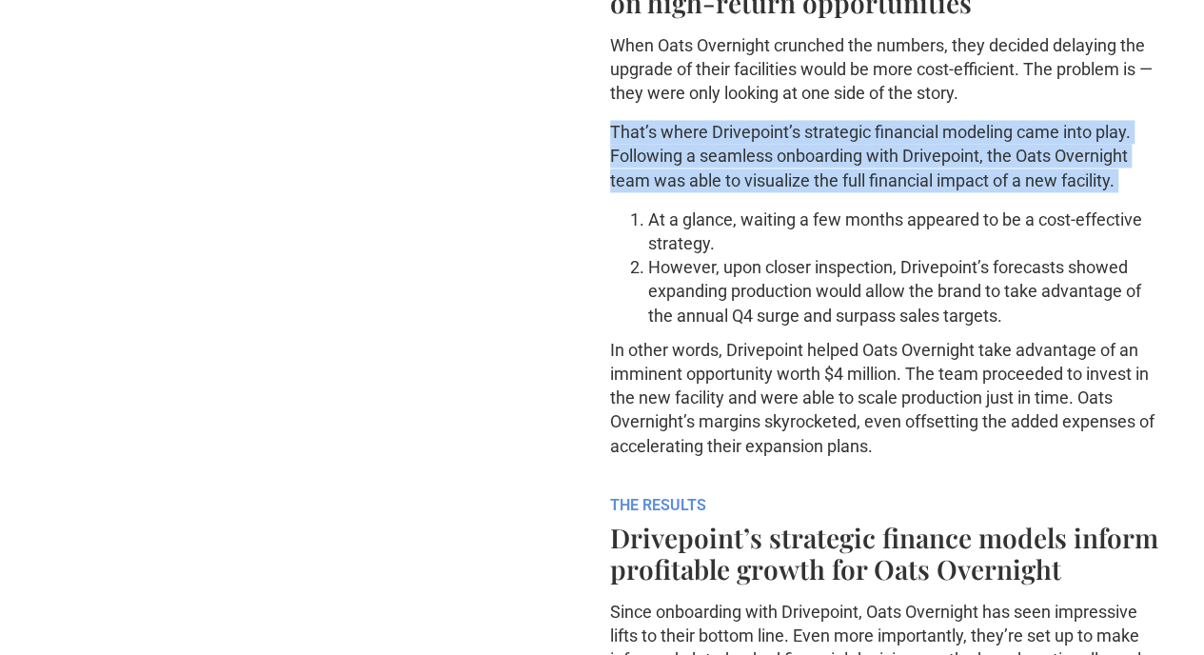
click at [920, 192] on p "That’s where Drivepoint’s strategic financial modeling came into play. Followin…" at bounding box center [888, 156] width 557 height 72
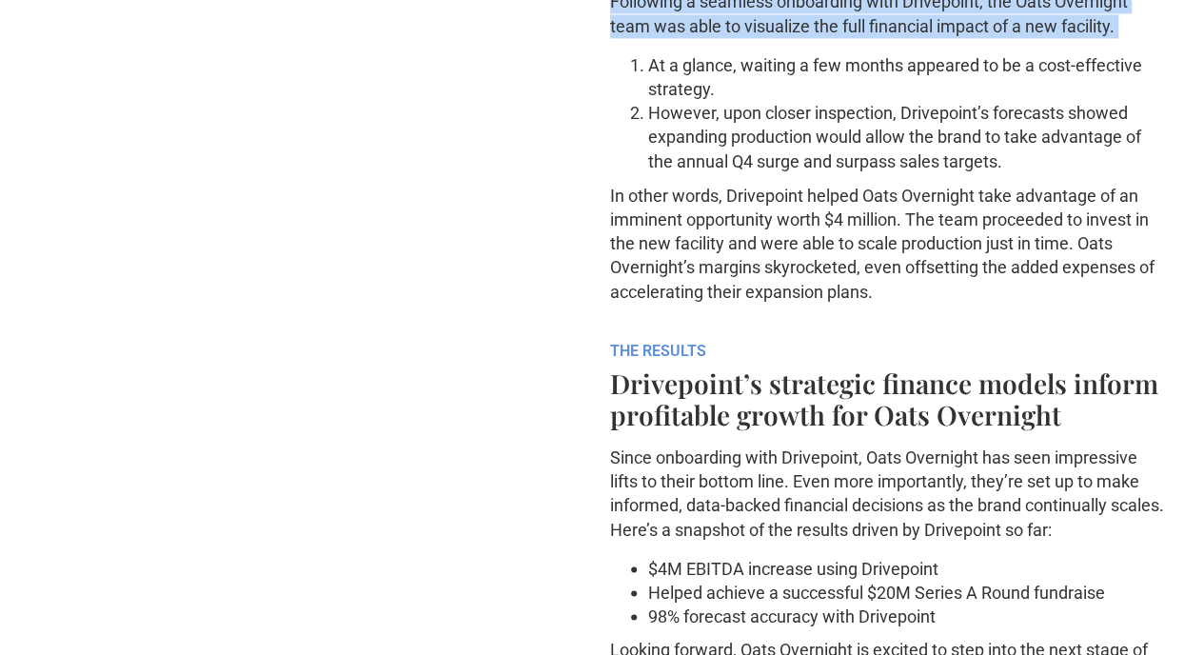
scroll to position [1622, 0]
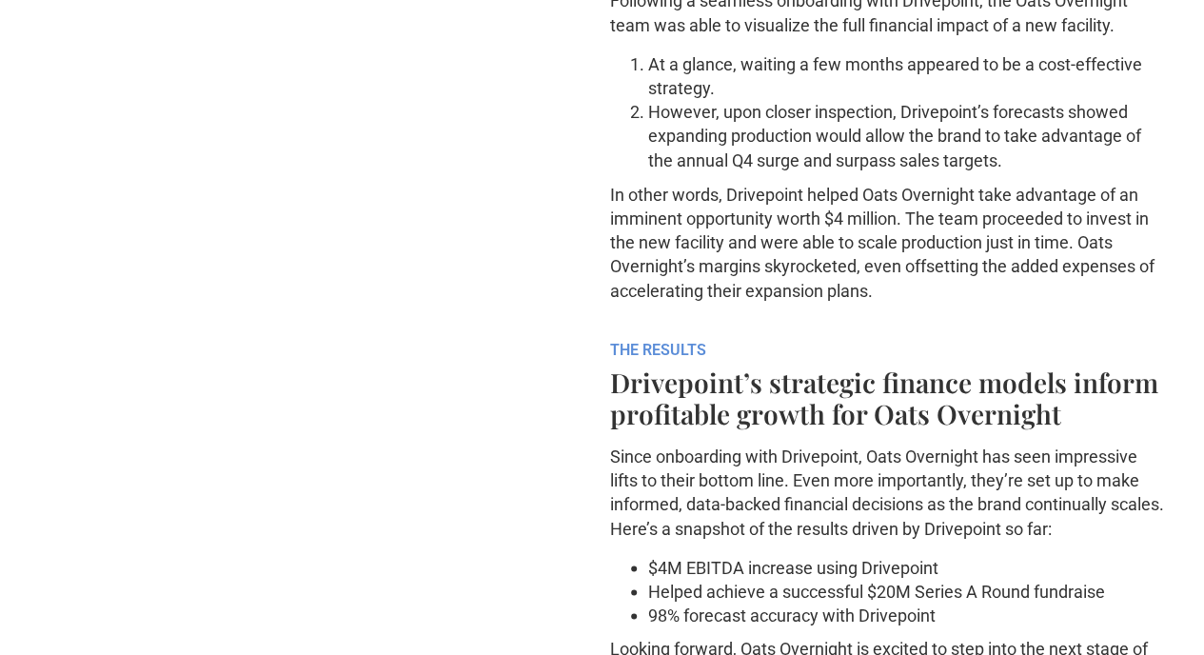
click at [856, 100] on li "At a glance, waiting a few months appeared to be a cost-effective strategy." at bounding box center [907, 76] width 519 height 48
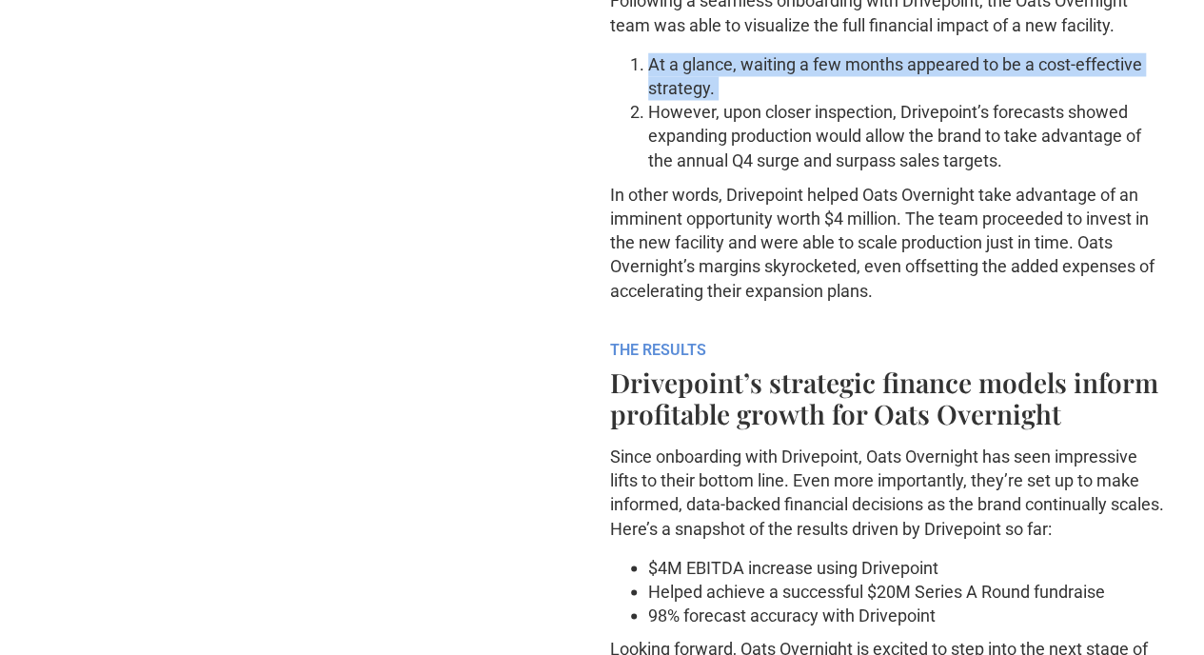
click at [856, 100] on li "At a glance, waiting a few months appeared to be a cost-effective strategy." at bounding box center [907, 76] width 519 height 48
click at [906, 100] on li "At a glance, waiting a few months appeared to be a cost-effective strategy." at bounding box center [907, 76] width 519 height 48
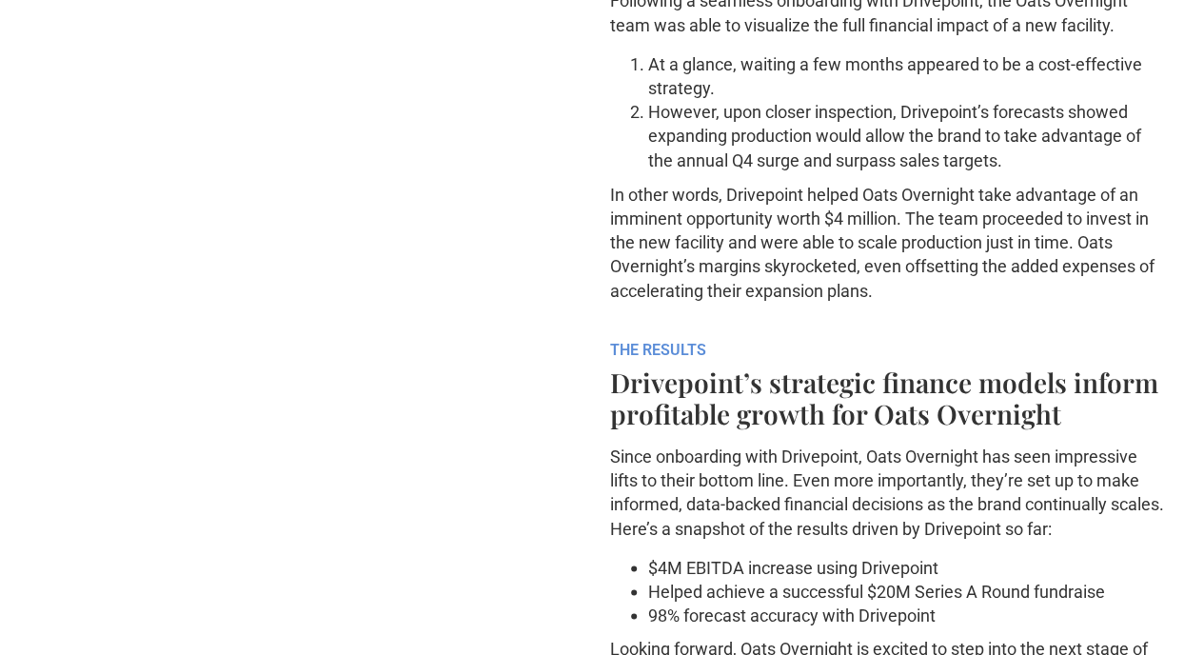
click at [982, 172] on li "However, upon closer inspection, Drivepoint’s forecasts showed expanding produc…" at bounding box center [907, 136] width 519 height 72
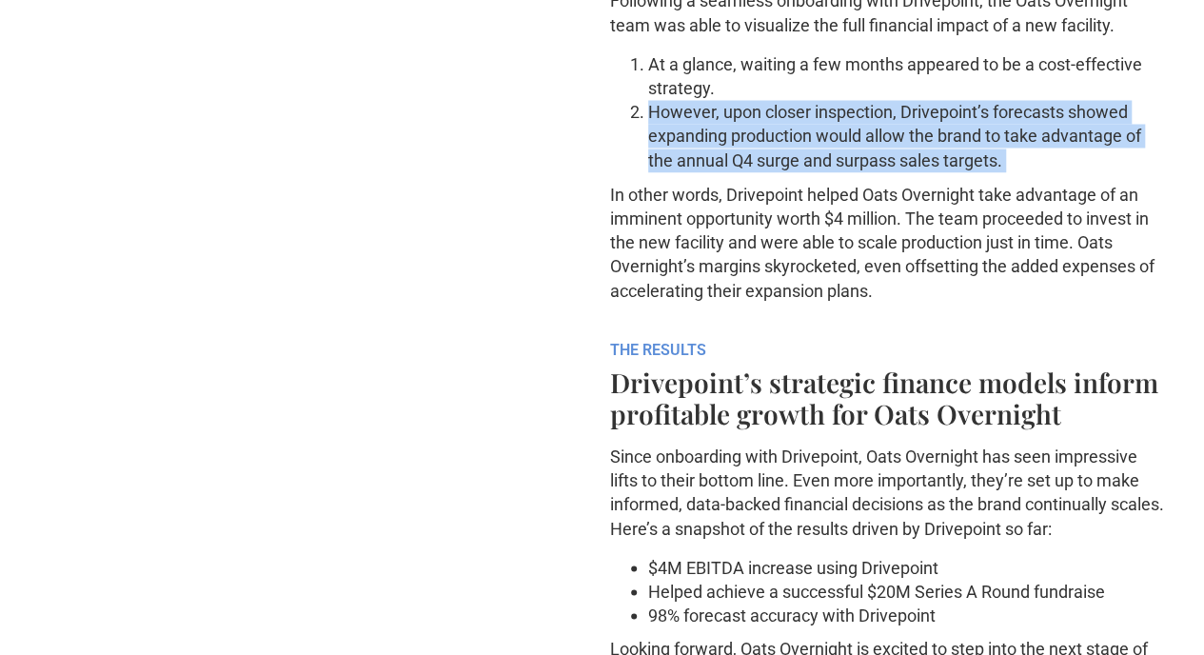
click at [982, 172] on li "However, upon closer inspection, Drivepoint’s forecasts showed expanding produc…" at bounding box center [907, 136] width 519 height 72
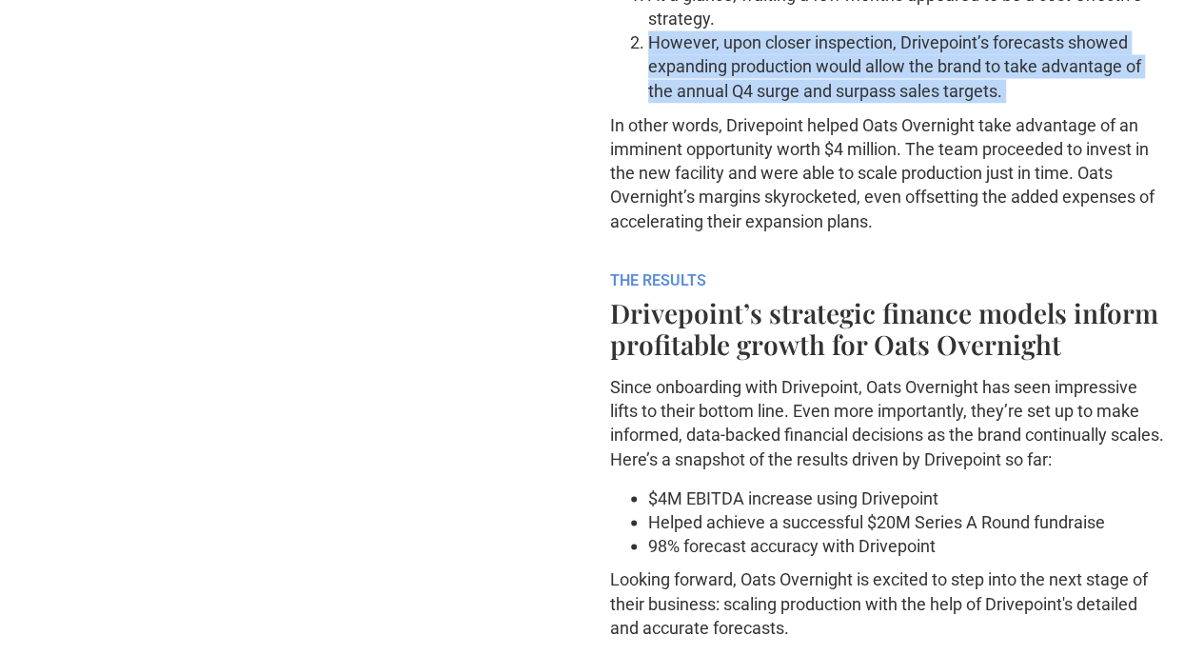
scroll to position [1694, 0]
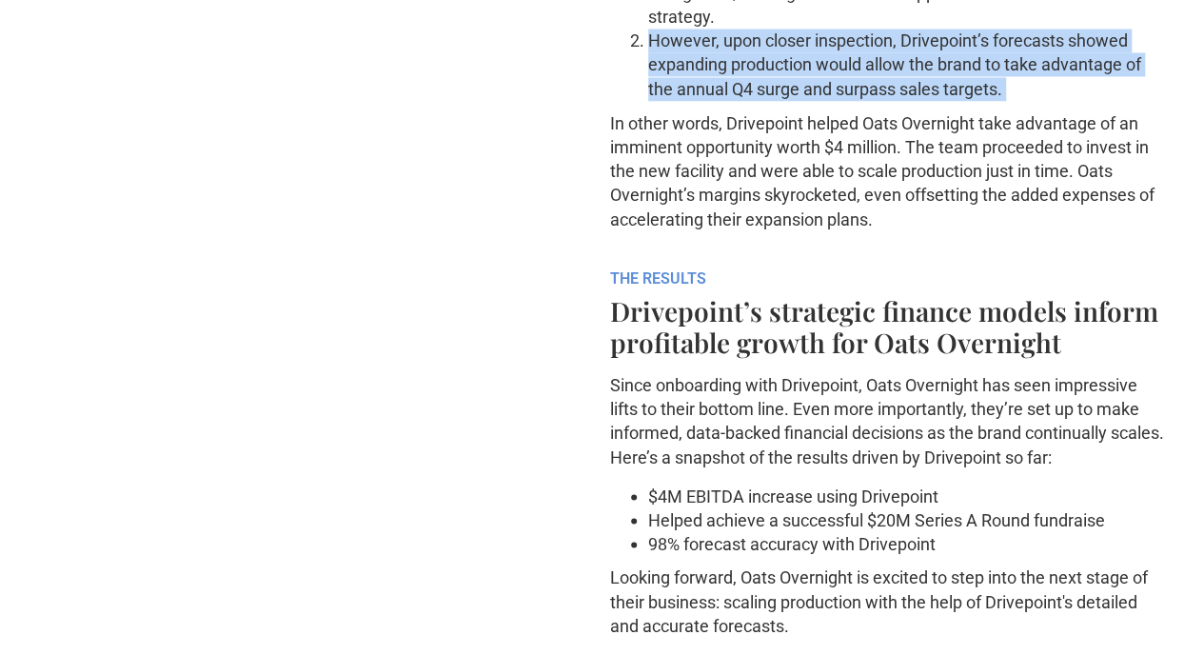
click at [948, 101] on li "However, upon closer inspection, Drivepoint’s forecasts showed expanding produc…" at bounding box center [907, 65] width 519 height 72
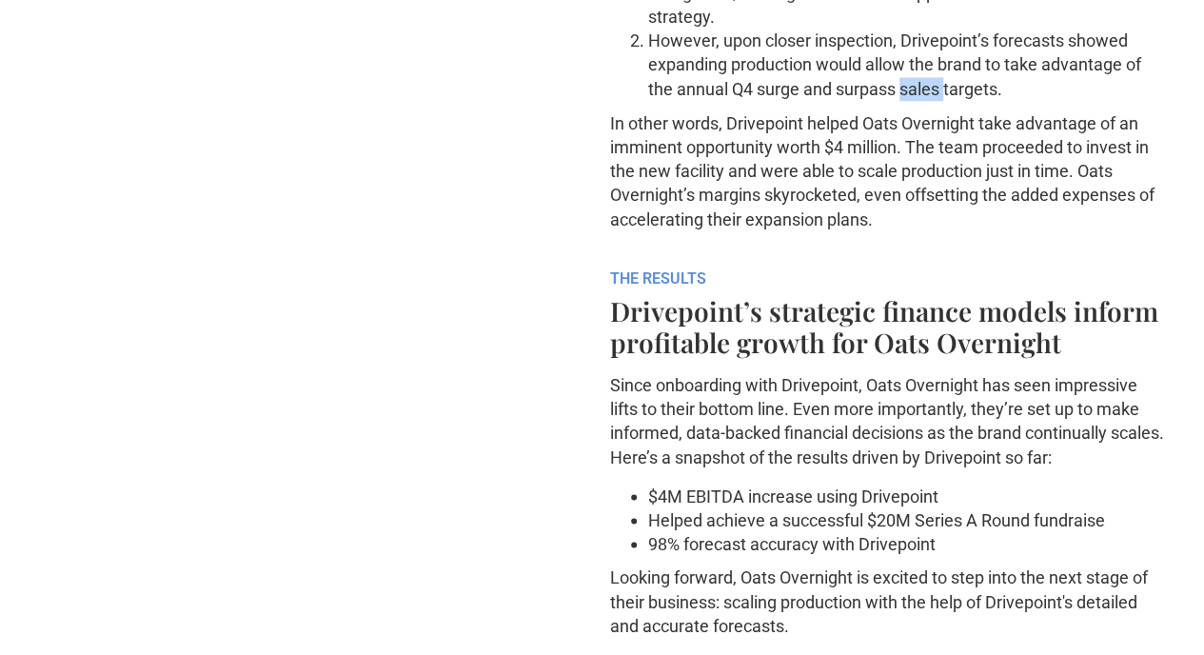
click at [948, 101] on li "However, upon closer inspection, Drivepoint’s forecasts showed expanding produc…" at bounding box center [907, 65] width 519 height 72
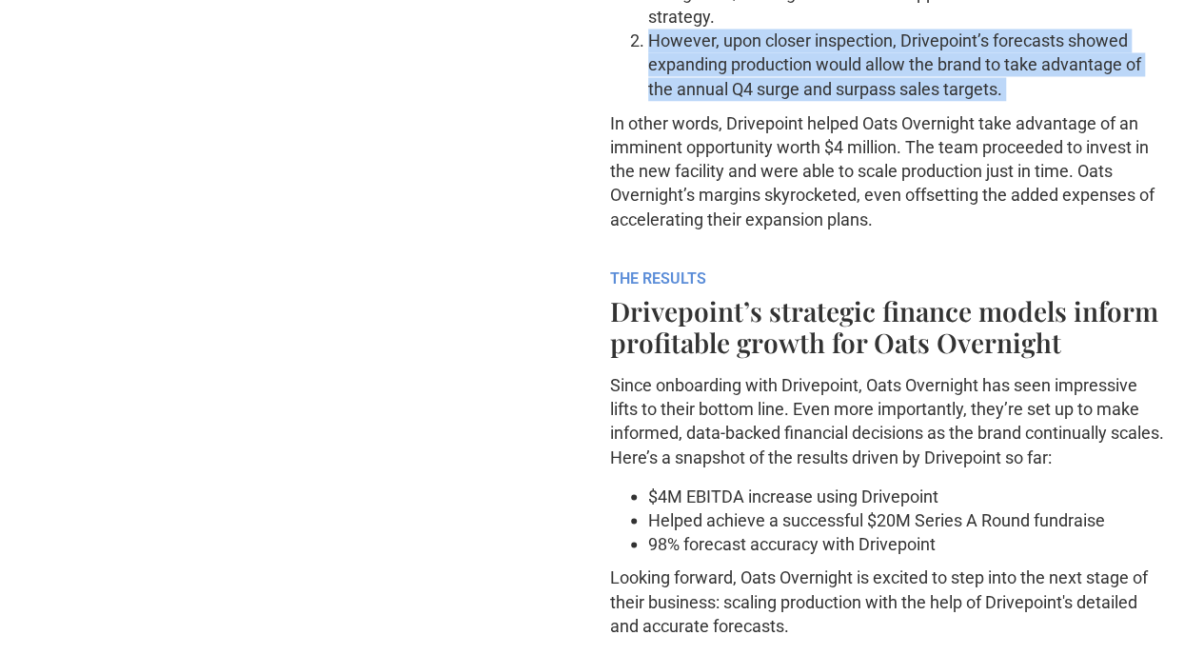
click at [948, 101] on li "However, upon closer inspection, Drivepoint’s forecasts showed expanding produc…" at bounding box center [907, 65] width 519 height 72
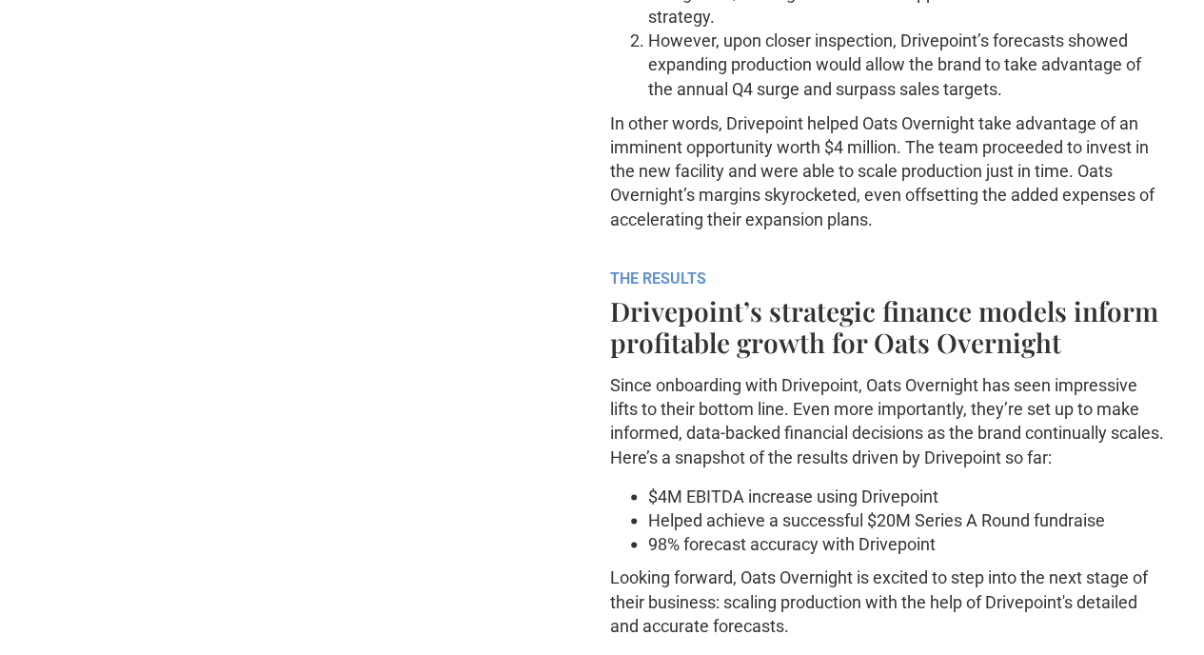
click at [963, 101] on li "However, upon closer inspection, Drivepoint’s forecasts showed expanding produc…" at bounding box center [907, 65] width 519 height 72
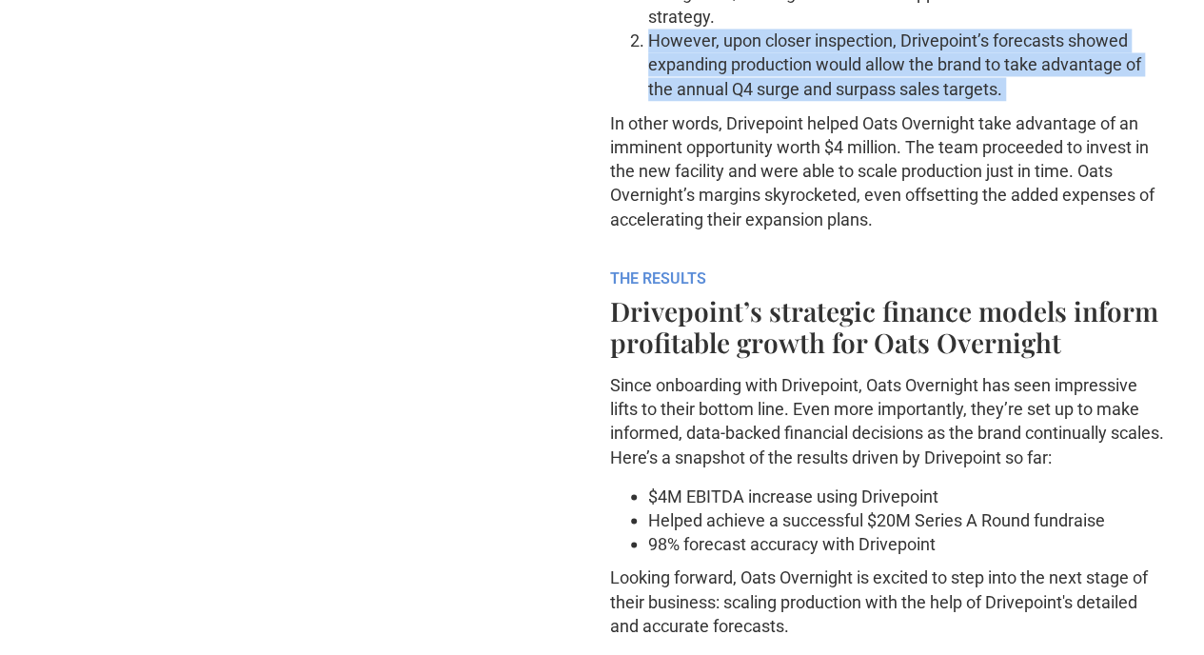
click at [963, 101] on li "However, upon closer inspection, Drivepoint’s forecasts showed expanding produc…" at bounding box center [907, 65] width 519 height 72
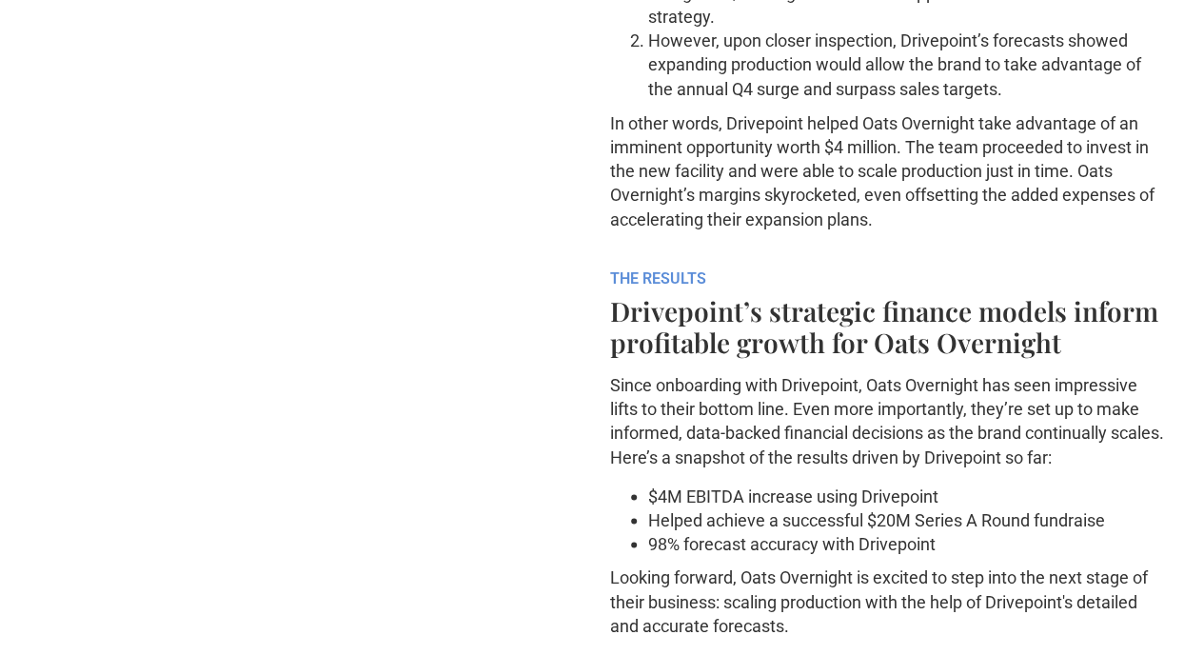
click at [949, 230] on p "In other words, Drivepoint helped Oats Overnight take advantage of an imminent …" at bounding box center [888, 170] width 557 height 120
click at [954, 230] on p "In other words, Drivepoint helped Oats Overnight take advantage of an imminent …" at bounding box center [888, 170] width 557 height 120
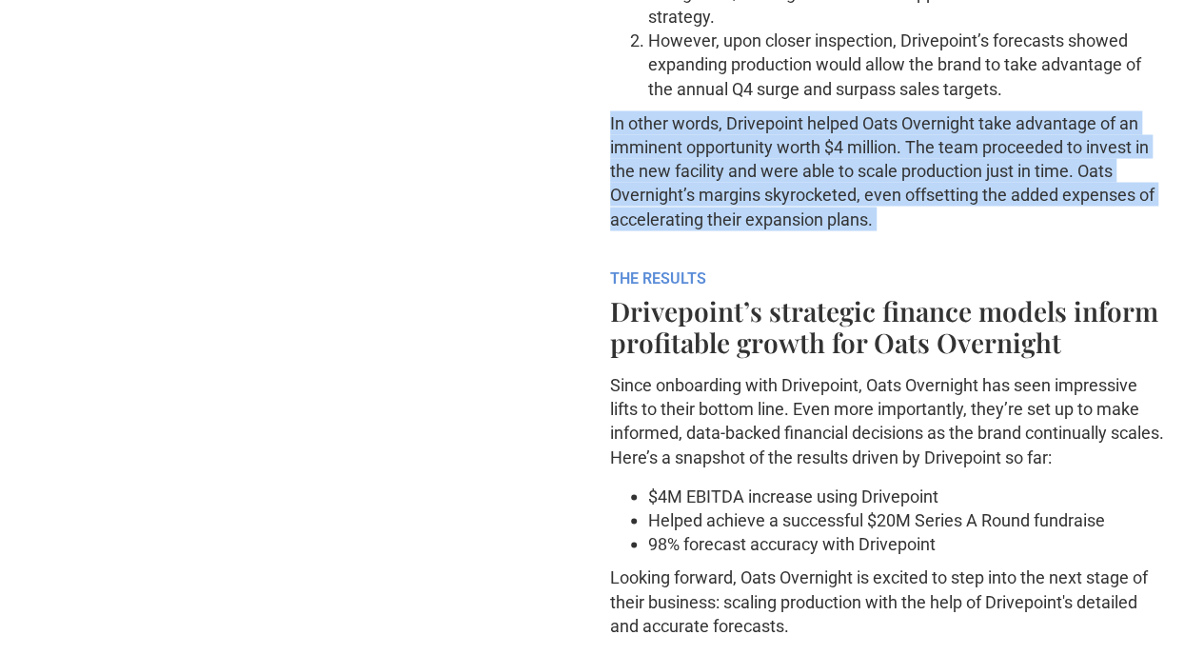
click at [954, 230] on p "In other words, Drivepoint helped Oats Overnight take advantage of an imminent …" at bounding box center [888, 170] width 557 height 120
click at [976, 230] on p "In other words, Drivepoint helped Oats Overnight take advantage of an imminent …" at bounding box center [888, 170] width 557 height 120
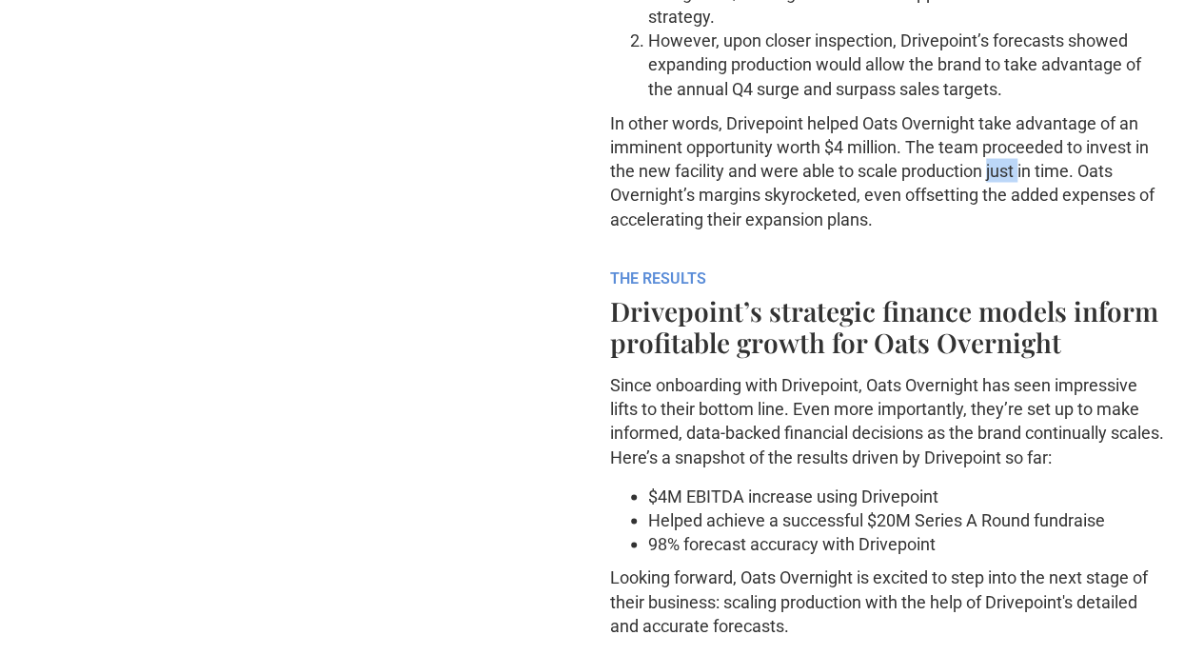
click at [976, 230] on p "In other words, Drivepoint helped Oats Overnight take advantage of an imminent …" at bounding box center [888, 170] width 557 height 120
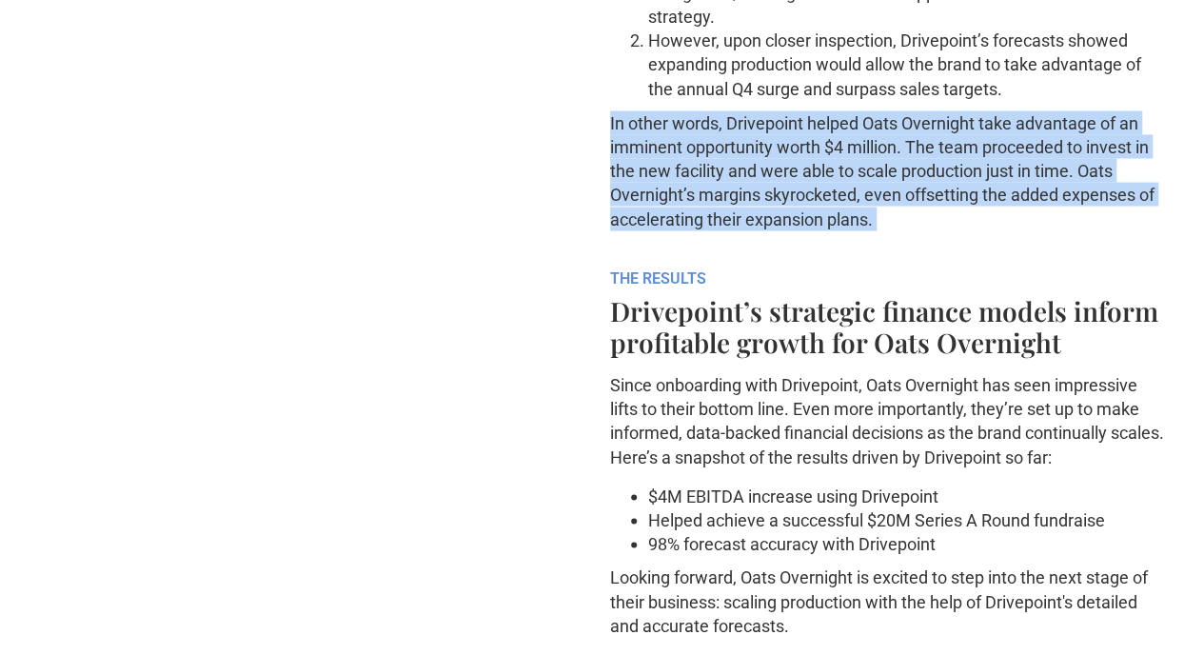
click at [976, 230] on p "In other words, Drivepoint helped Oats Overnight take advantage of an imminent …" at bounding box center [888, 170] width 557 height 120
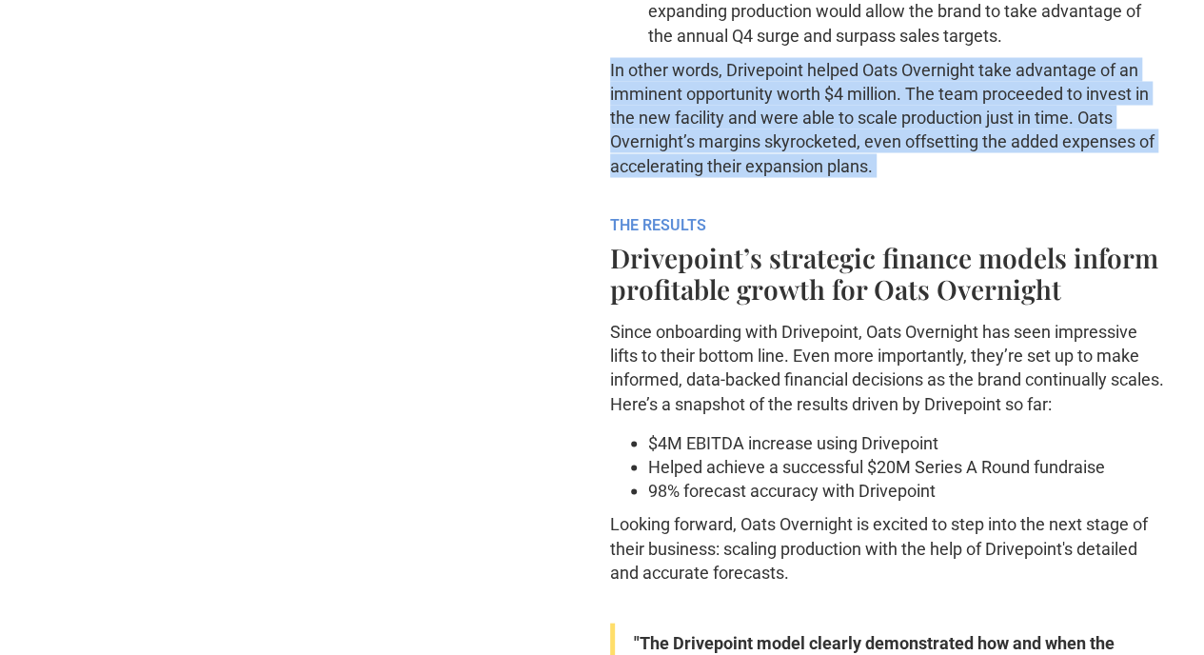
scroll to position [1749, 0]
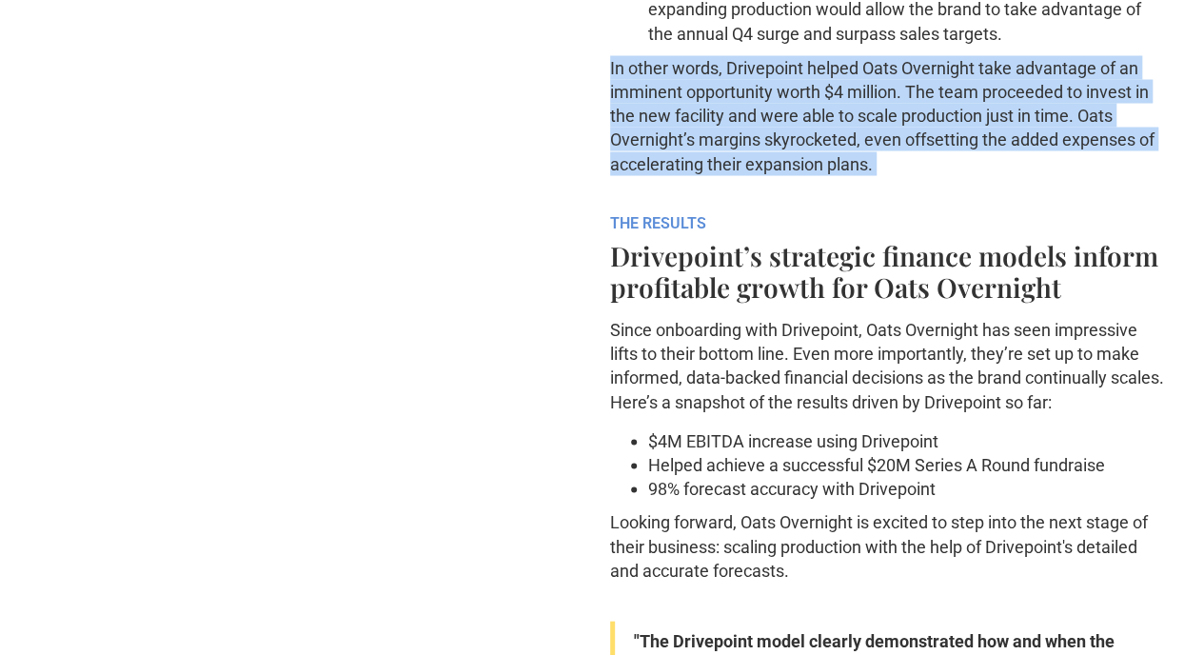
click at [976, 175] on p "In other words, Drivepoint helped Oats Overnight take advantage of an imminent …" at bounding box center [888, 115] width 557 height 120
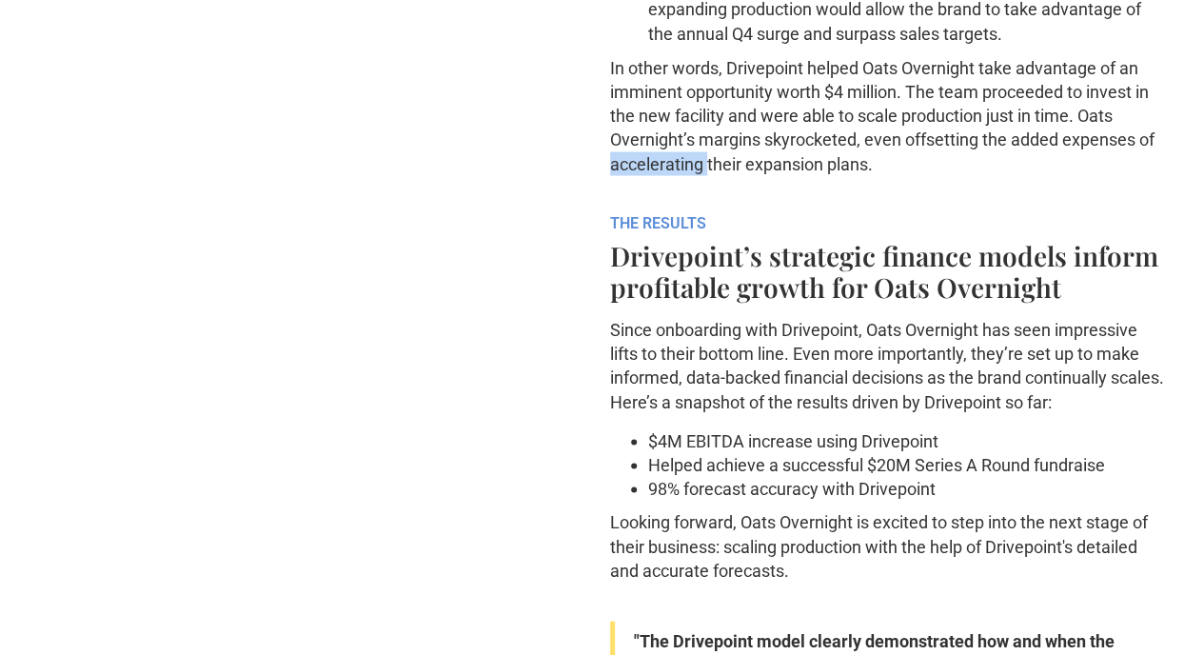
click at [976, 175] on p "In other words, Drivepoint helped Oats Overnight take advantage of an imminent …" at bounding box center [888, 115] width 557 height 120
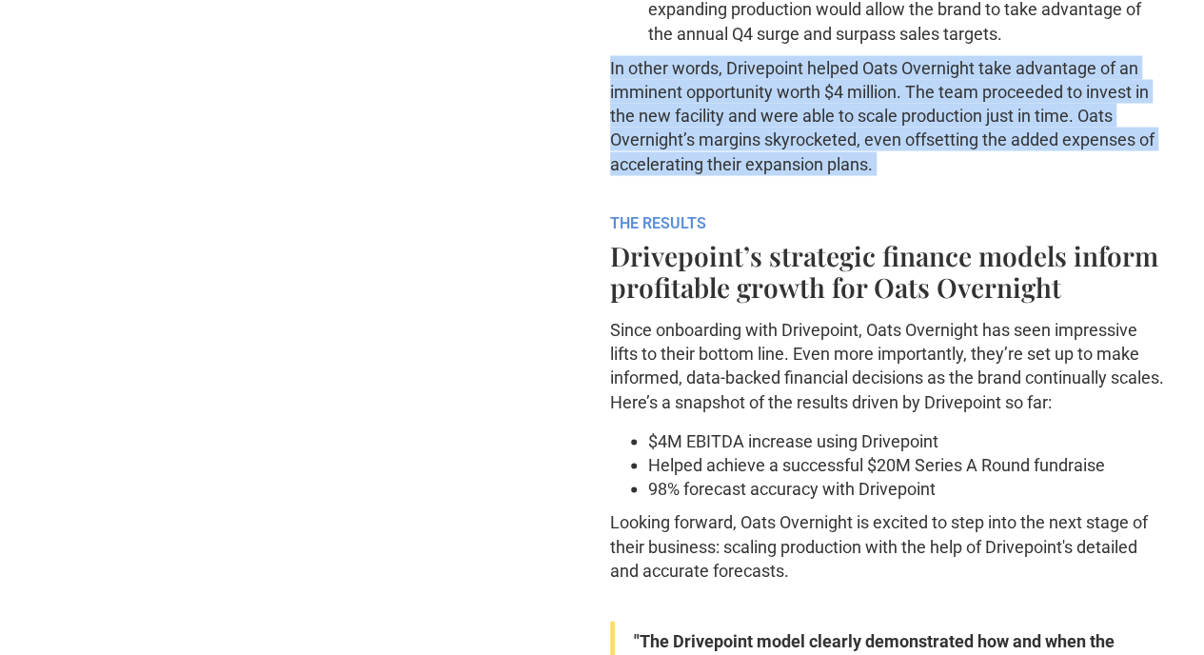
click at [976, 175] on p "In other words, Drivepoint helped Oats Overnight take advantage of an imminent …" at bounding box center [888, 115] width 557 height 120
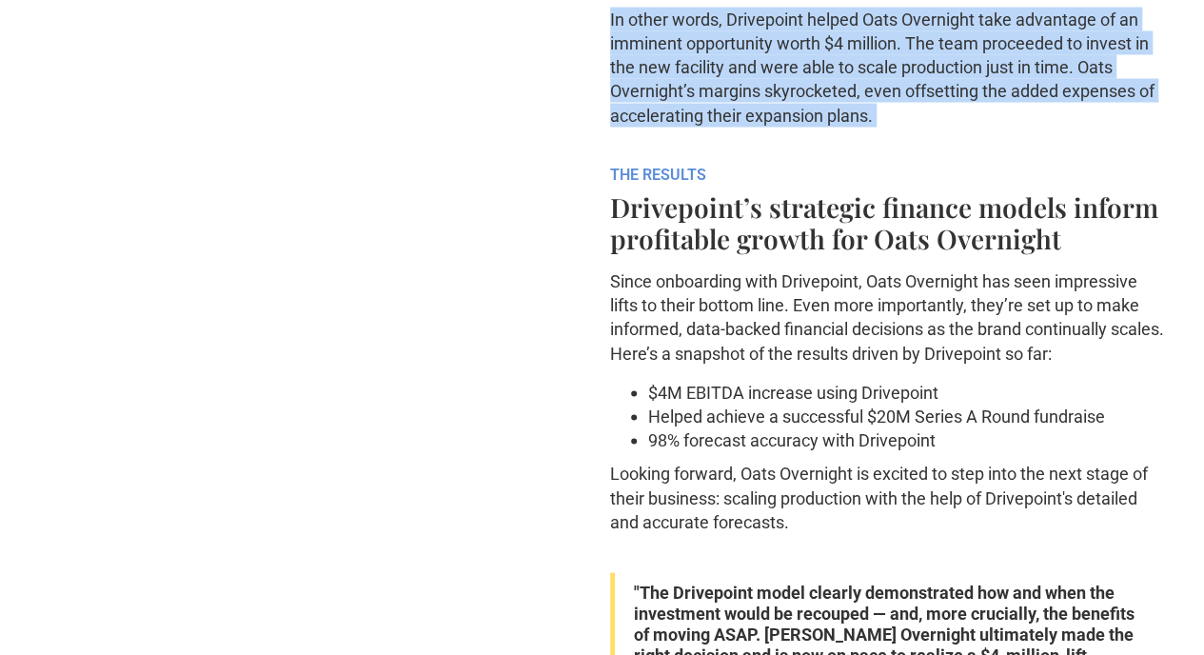
scroll to position [1798, 0]
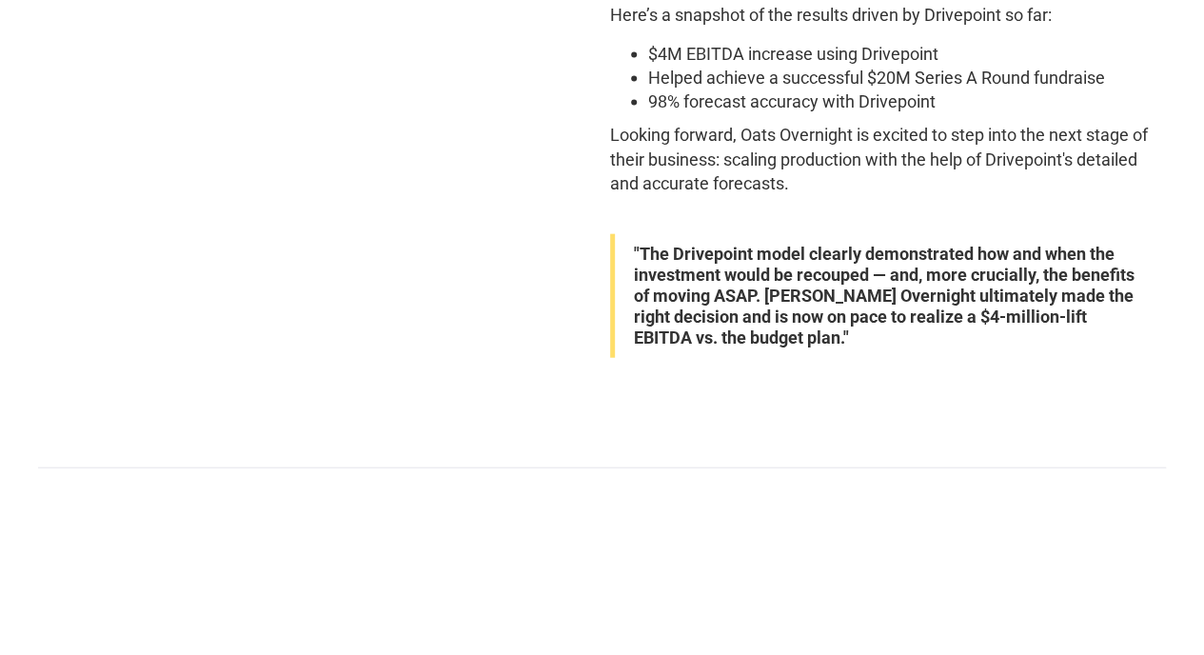
scroll to position [2143, 0]
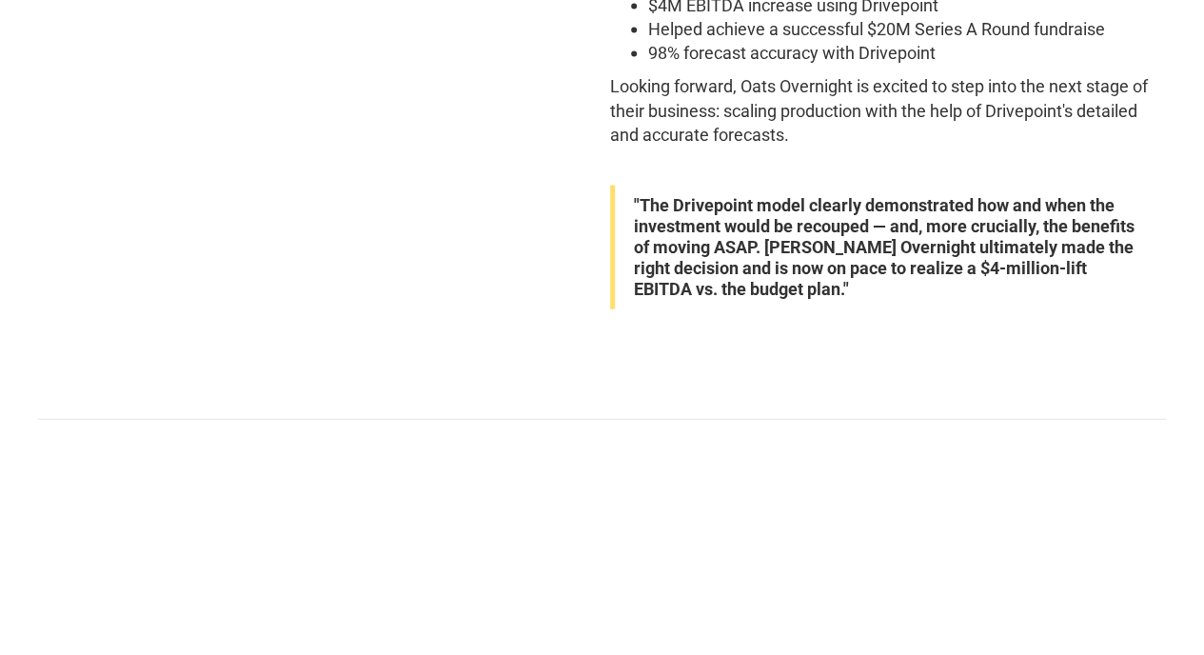
scroll to position [2198, 0]
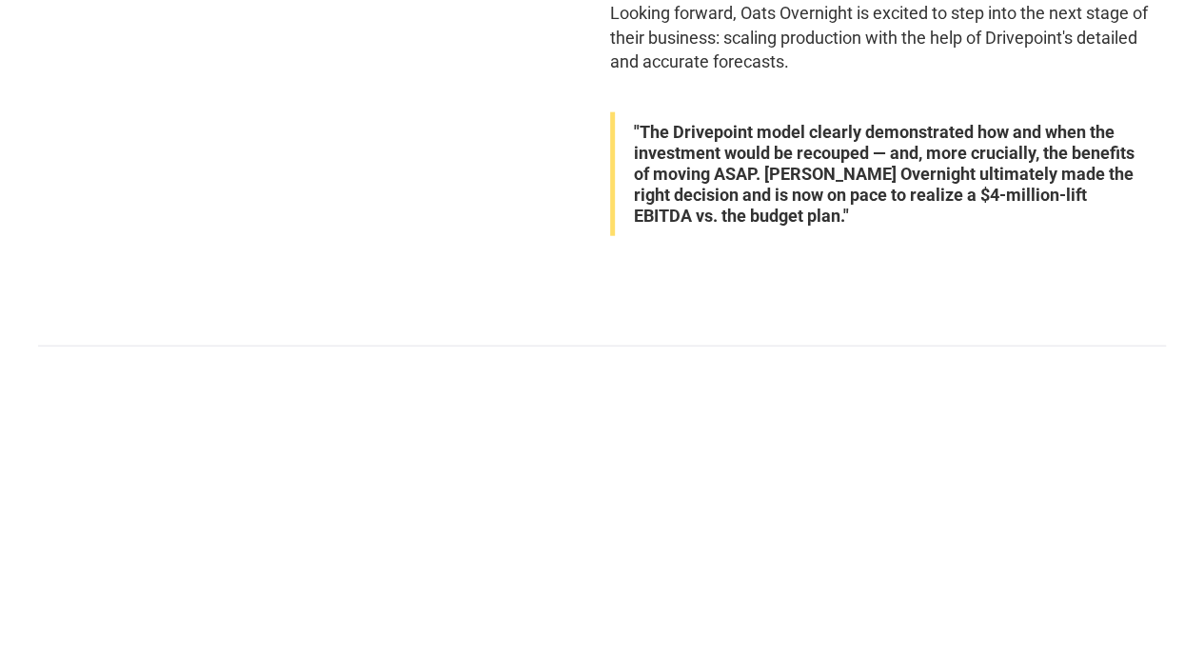
scroll to position [2258, 0]
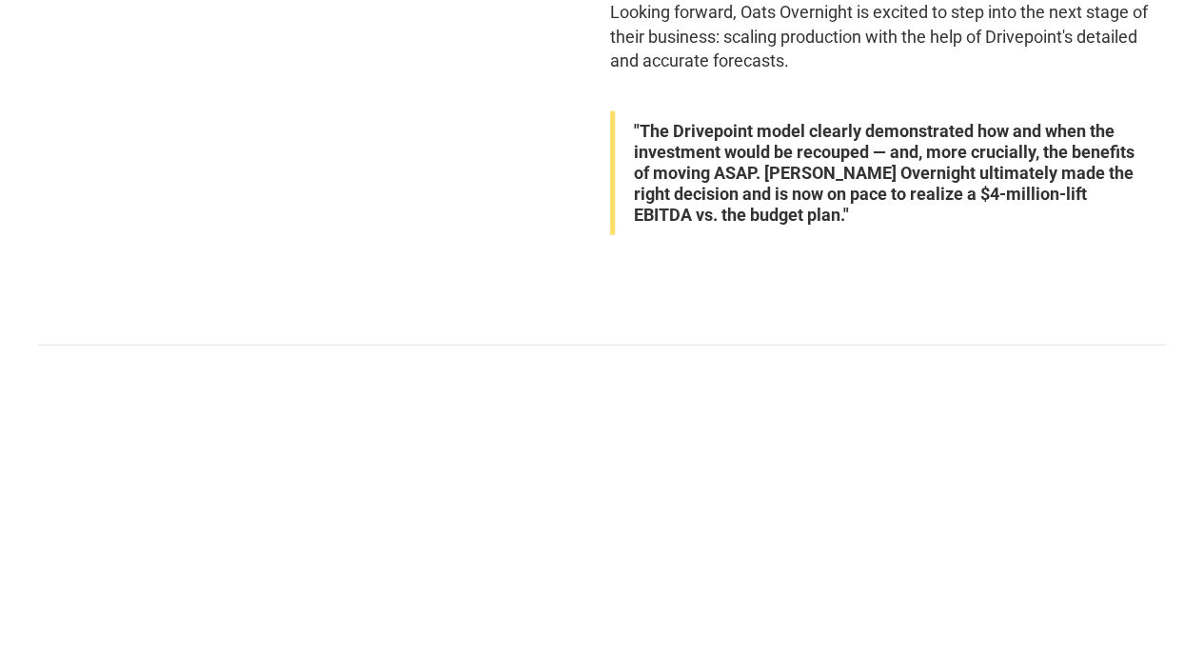
scroll to position [2373, 0]
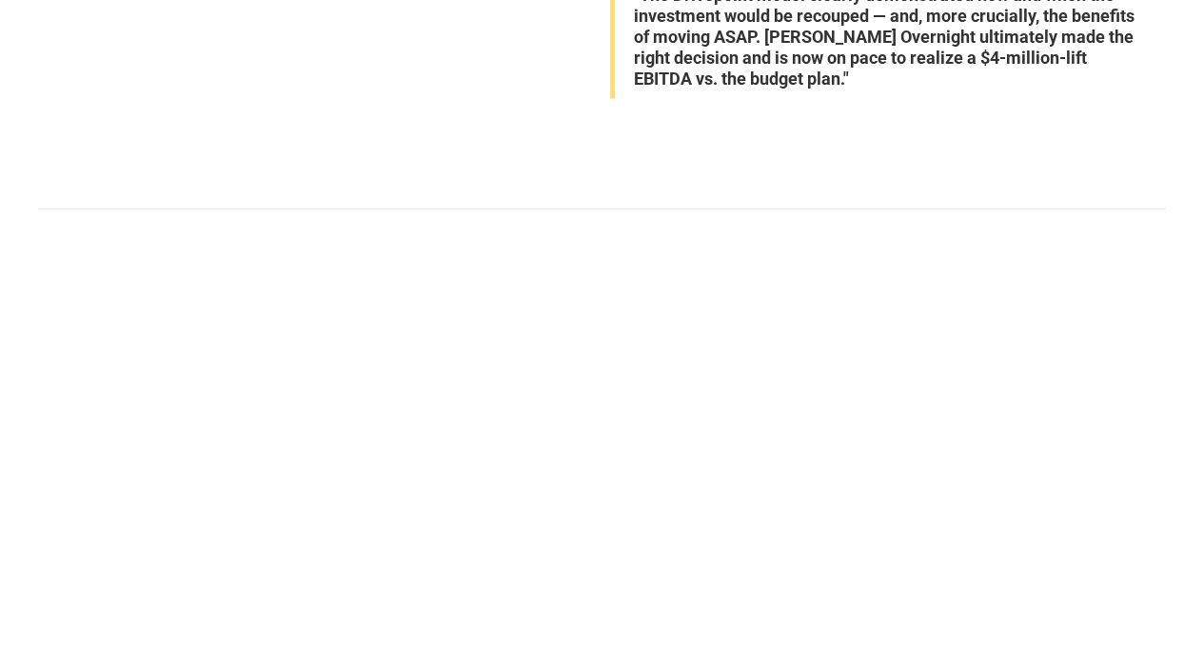
scroll to position [2402, 0]
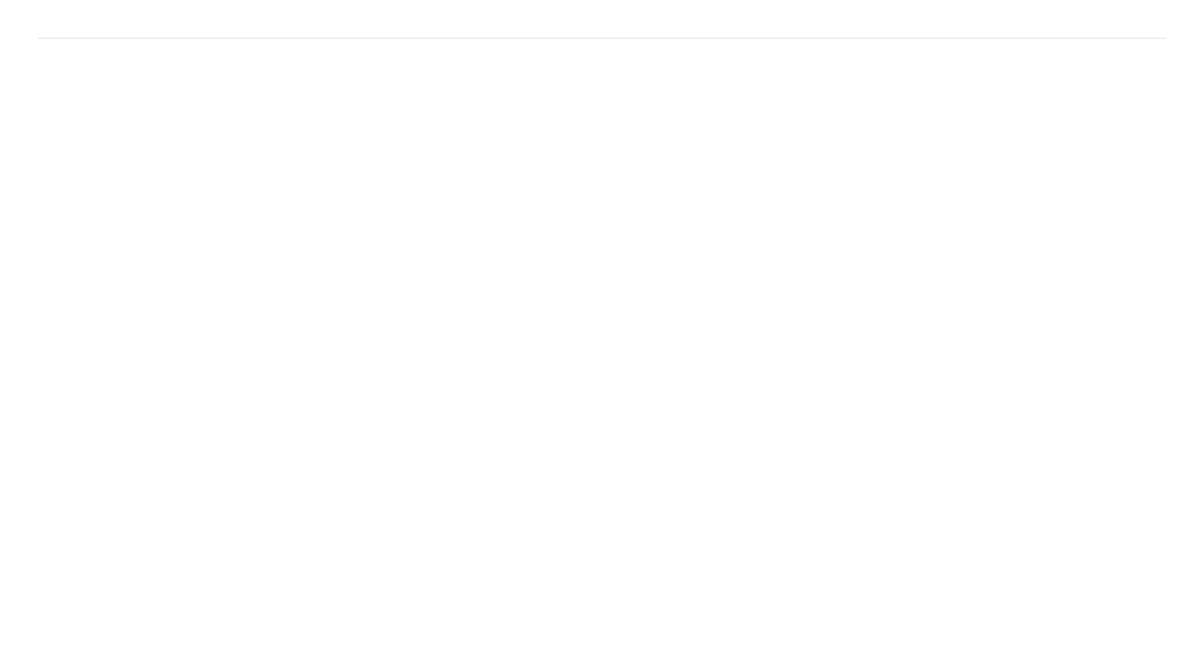
scroll to position [2566, 0]
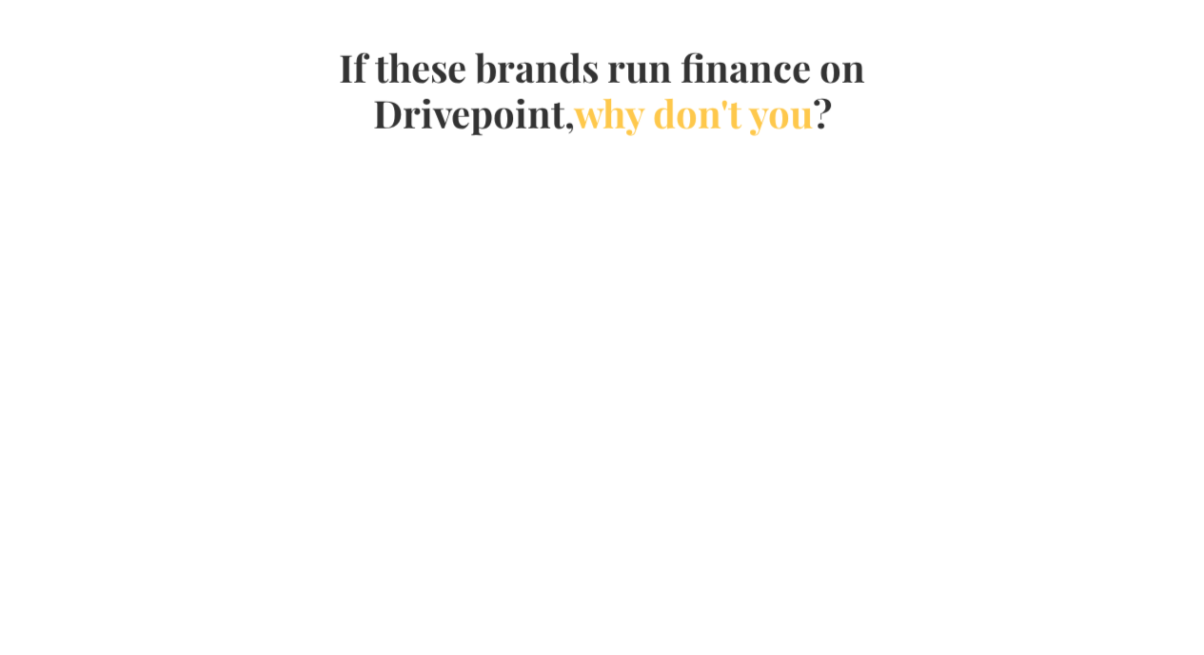
scroll to position [2647, 0]
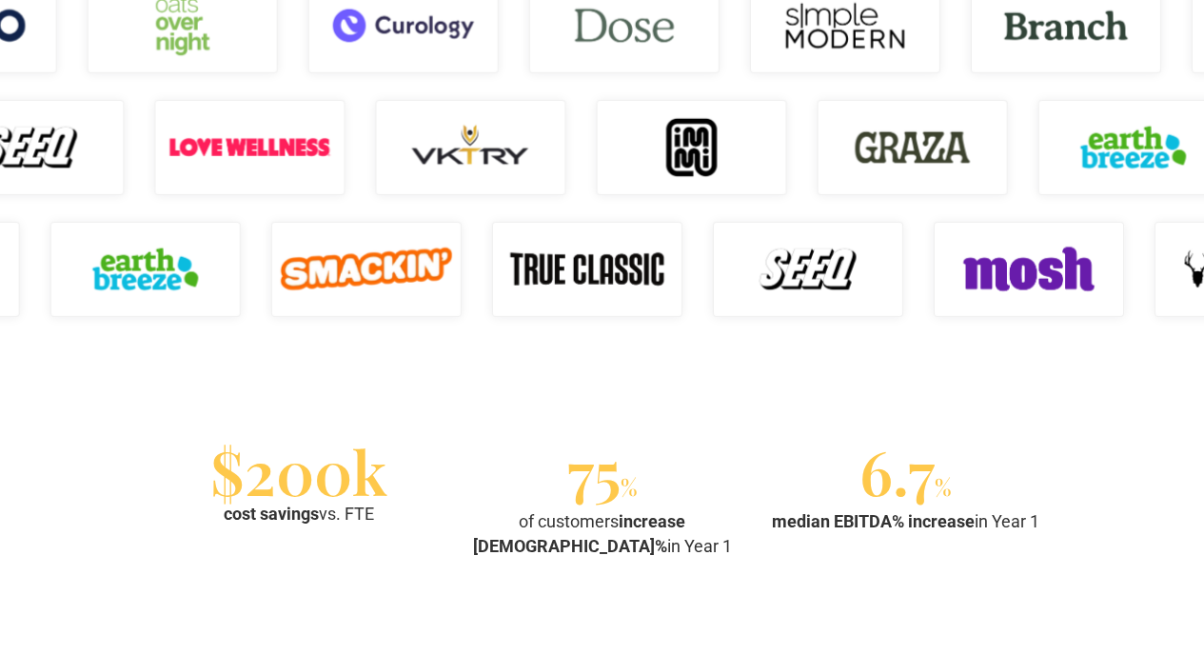
scroll to position [2558, 0]
